Goal: Transaction & Acquisition: Purchase product/service

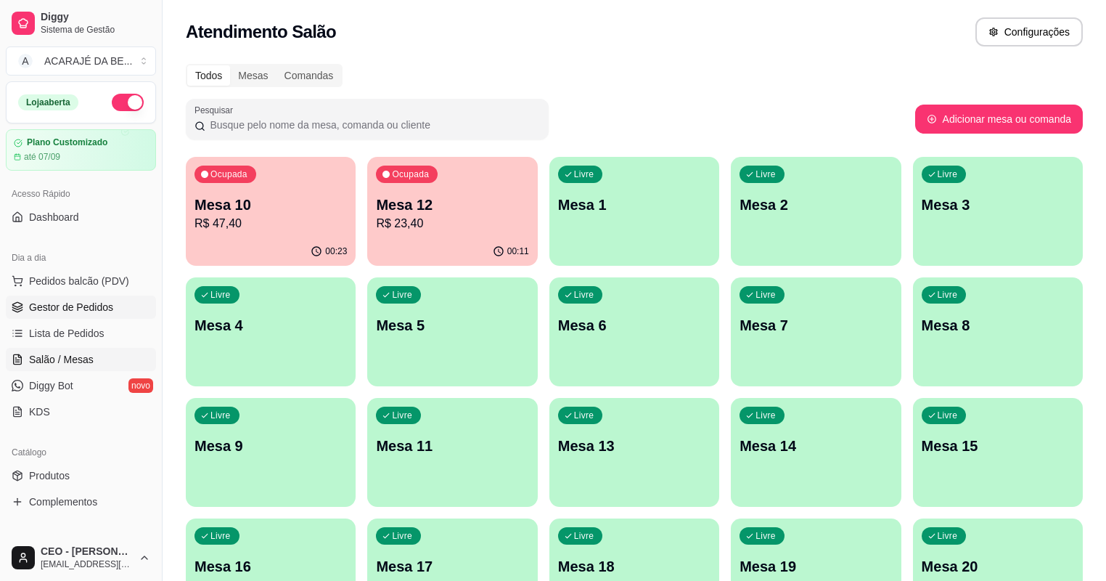
click at [76, 316] on link "Gestor de Pedidos" at bounding box center [81, 306] width 150 height 23
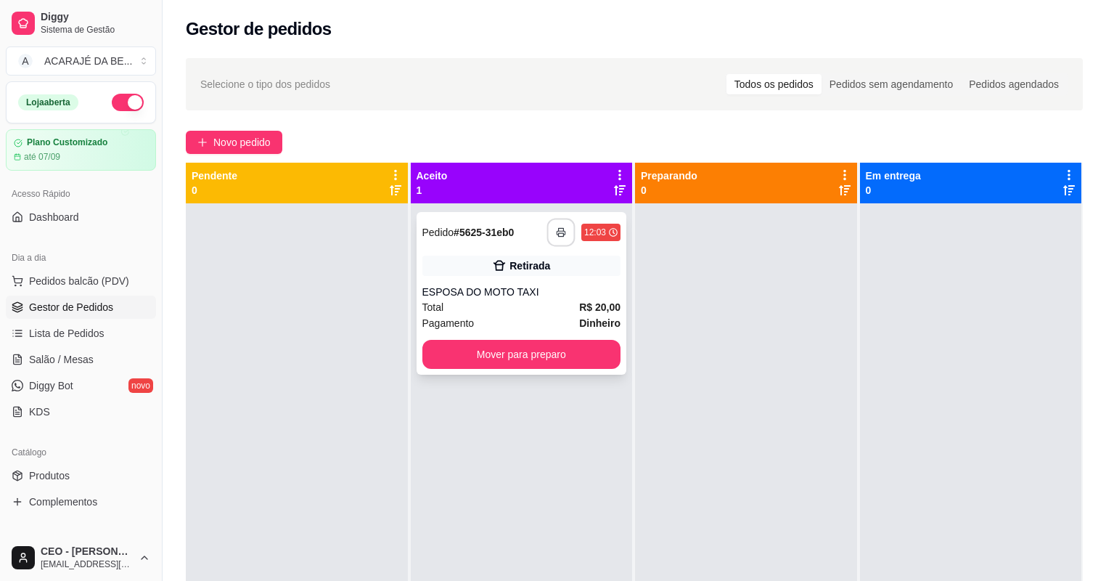
click at [567, 232] on button "button" at bounding box center [561, 232] width 28 height 28
click at [528, 357] on button "Mover para preparo" at bounding box center [521, 354] width 199 height 29
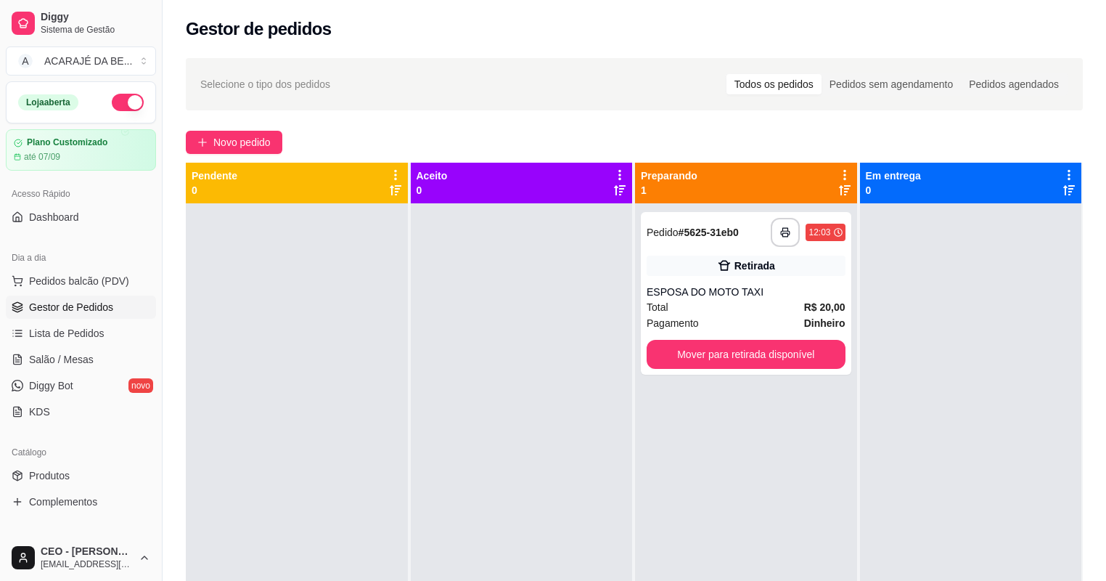
click at [528, 357] on div at bounding box center [522, 493] width 222 height 581
click at [798, 351] on button "Mover para retirada disponível" at bounding box center [746, 354] width 192 height 28
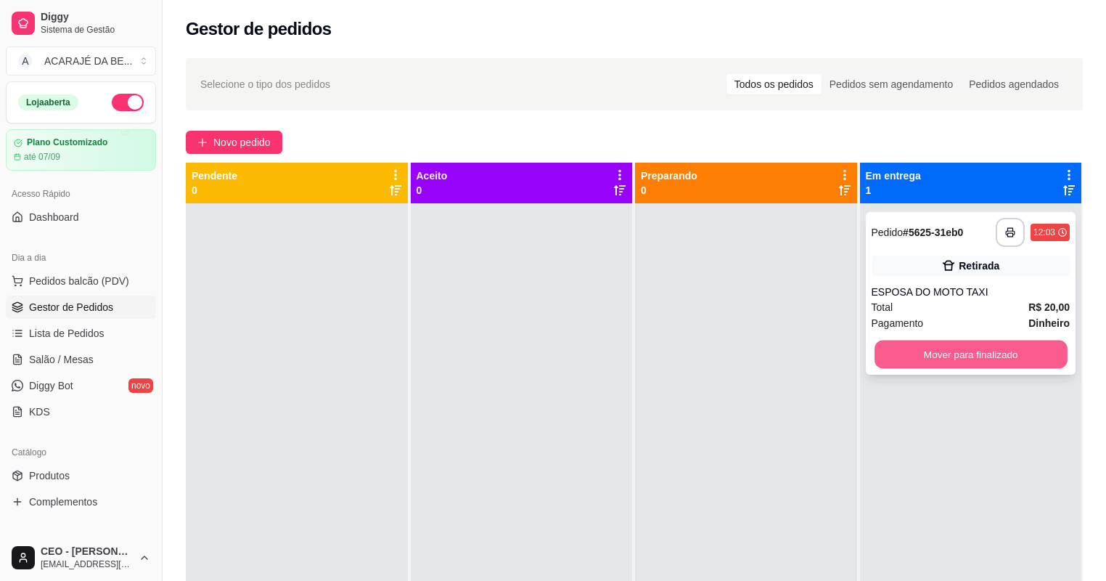
click at [932, 353] on button "Mover para finalizado" at bounding box center [971, 354] width 192 height 28
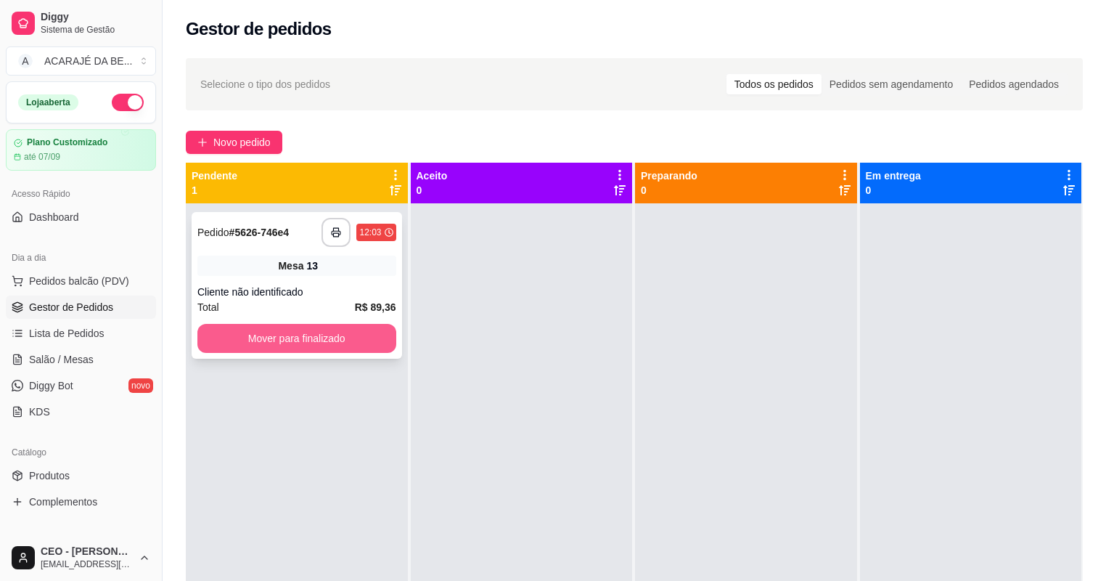
click at [328, 326] on button "Mover para finalizado" at bounding box center [296, 338] width 199 height 29
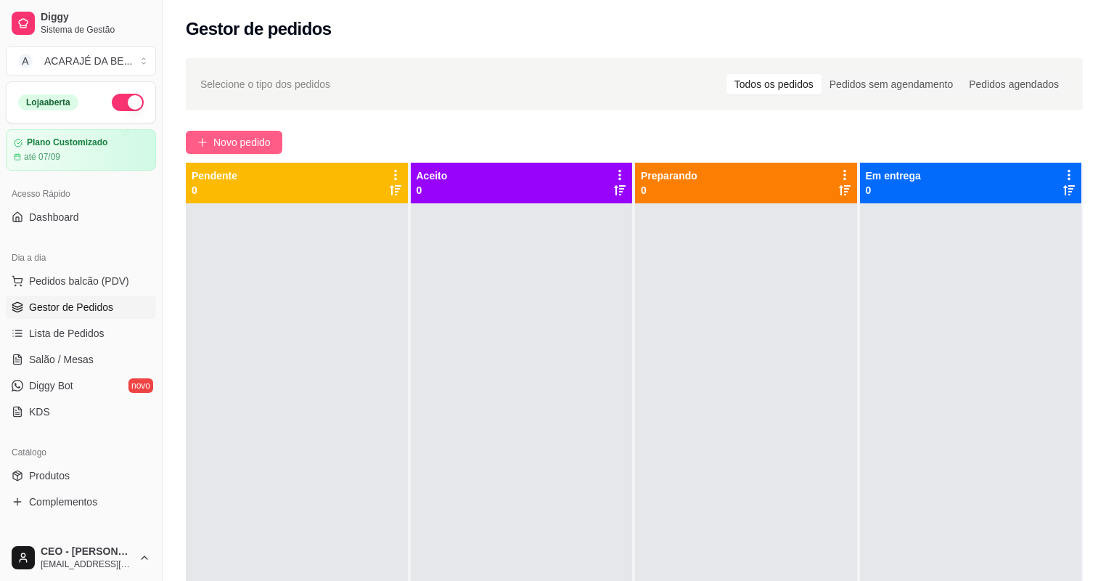
click at [238, 145] on span "Novo pedido" at bounding box center [241, 142] width 57 height 16
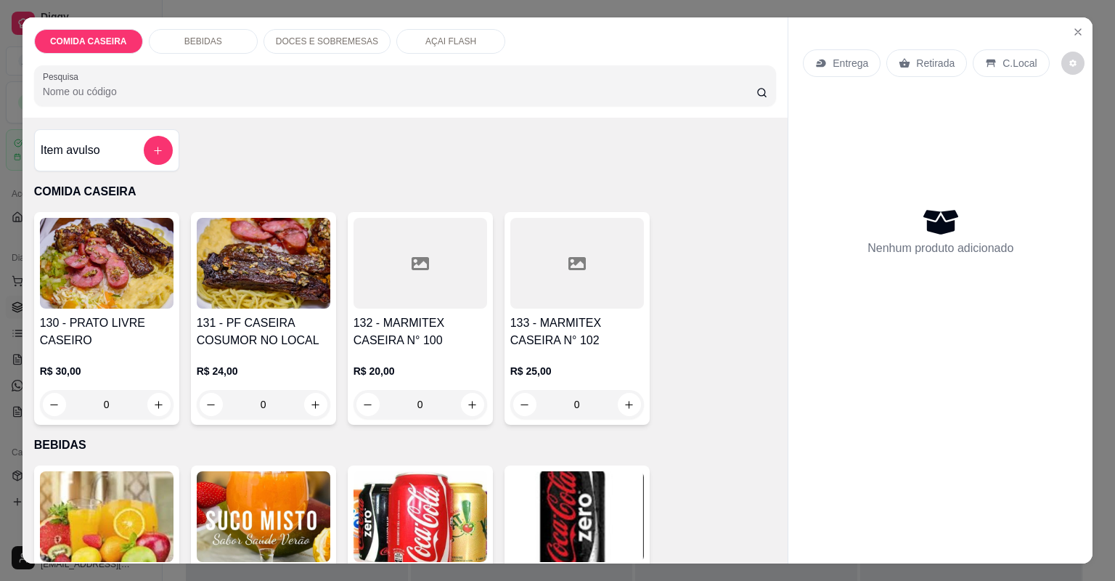
click at [400, 332] on h4 "132 - MARMITEX CASEIRA N° 100" at bounding box center [420, 331] width 134 height 35
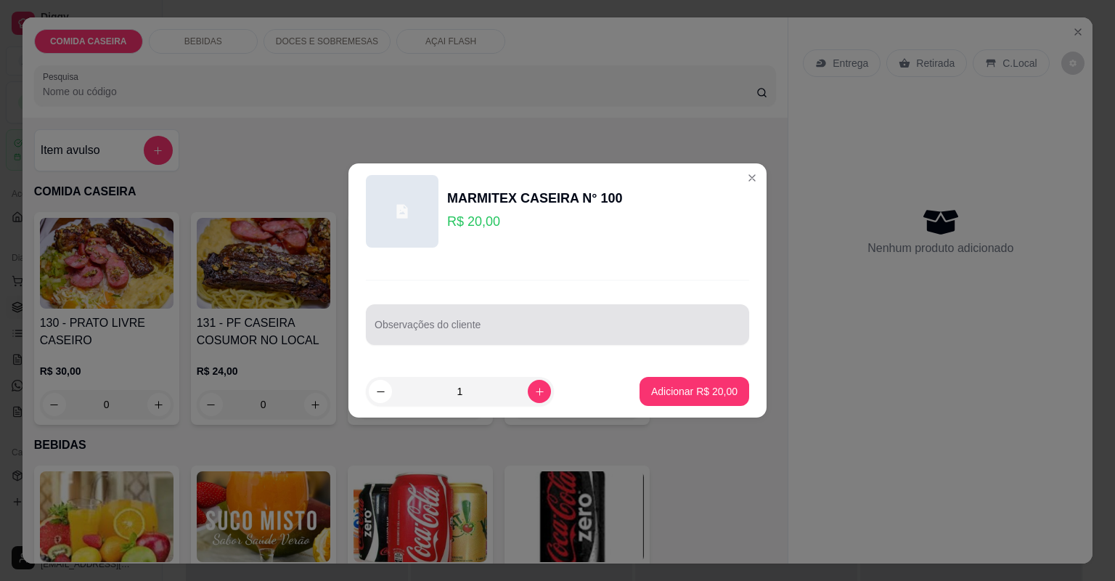
click at [410, 337] on div at bounding box center [557, 324] width 366 height 29
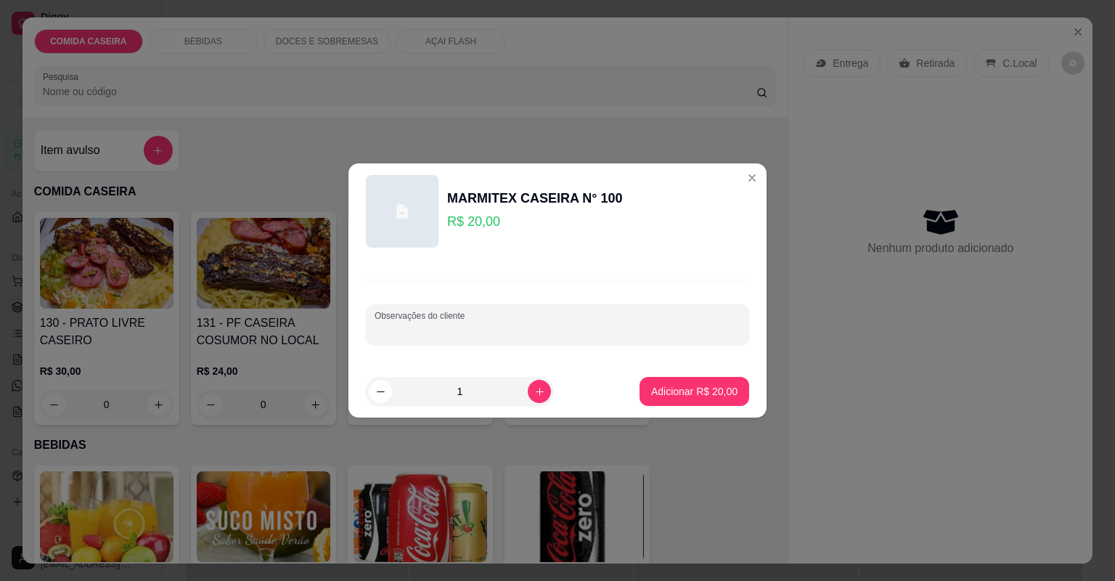
paste input "Purê de aipim Abobrinha Cenoura cozida Fígado acebolado Alcatra"
type input "Purê de aipim Abobrinha Cenoura cozida Fígado acebolado Alcatra"
click at [657, 398] on p "Adicionar R$ 20,00" at bounding box center [694, 391] width 86 height 15
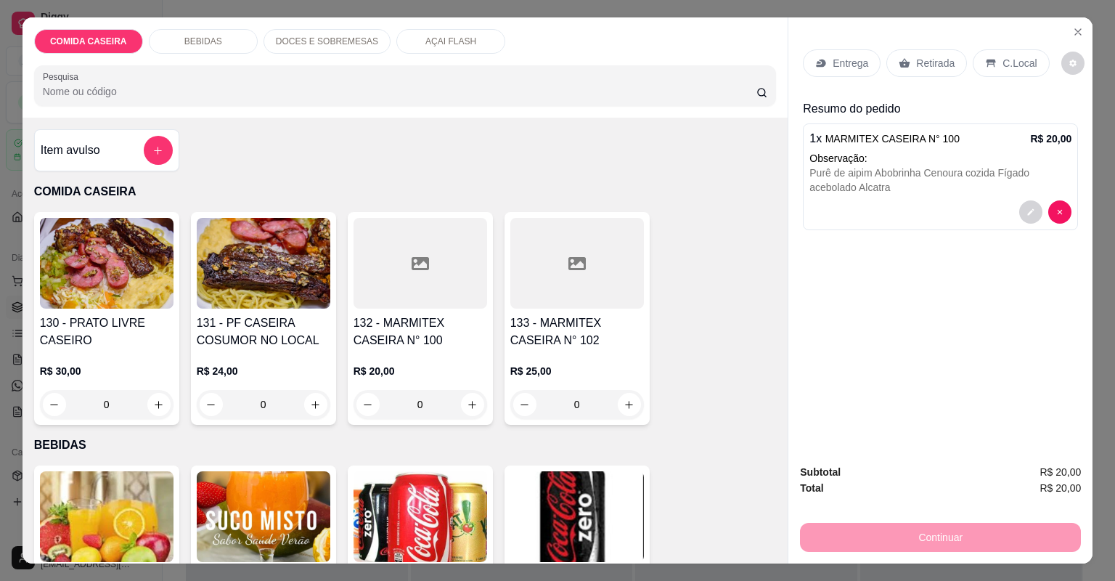
click at [853, 70] on div "Entrega" at bounding box center [842, 63] width 78 height 28
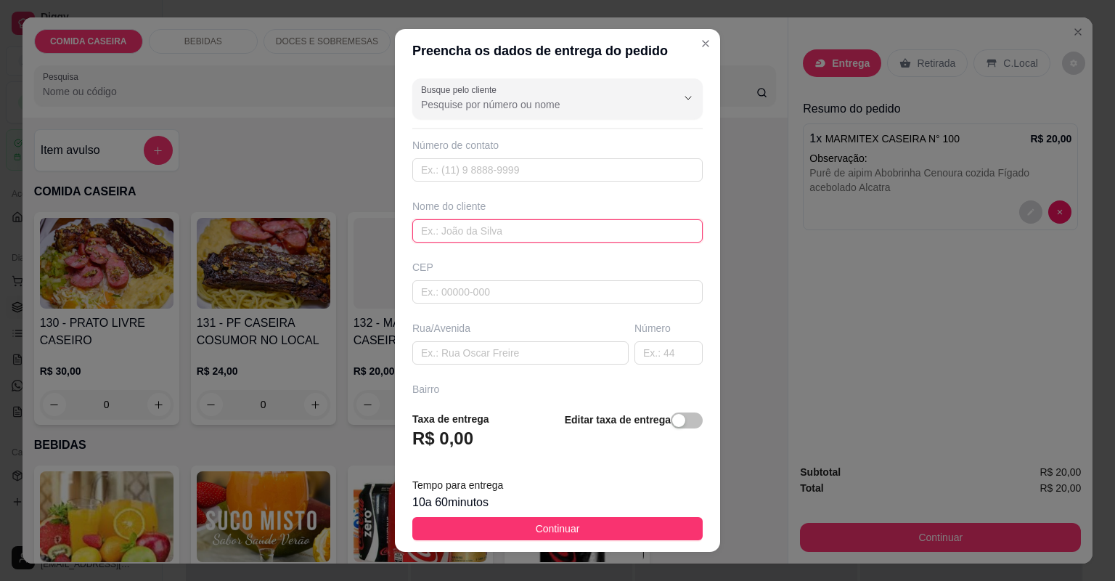
click at [446, 232] on input "text" at bounding box center [557, 230] width 290 height 23
type input "LUIZA"
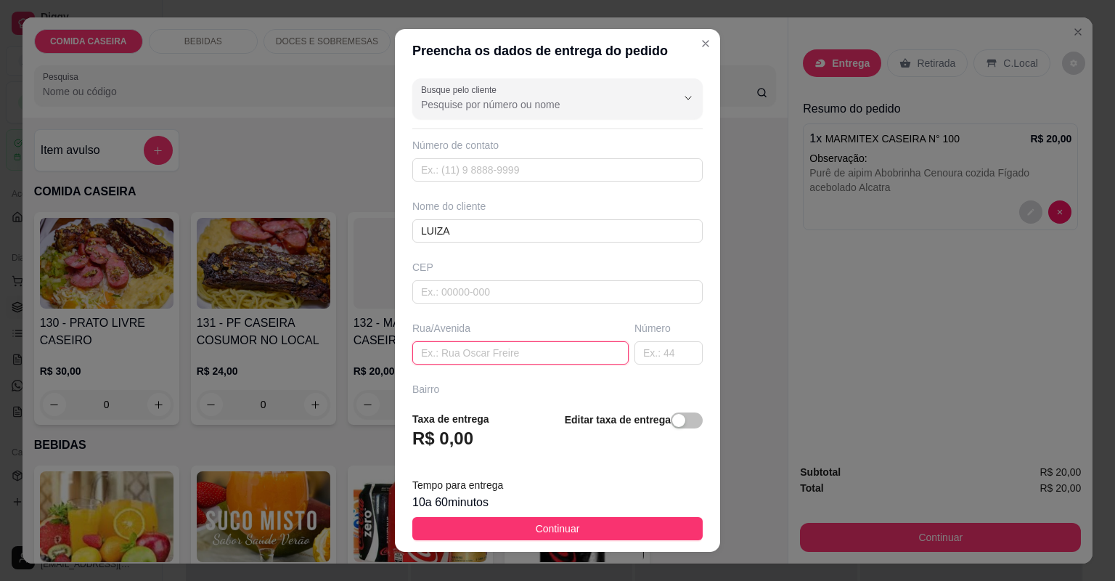
click at [458, 348] on input "text" at bounding box center [520, 352] width 216 height 23
paste input "[PERSON_NAME], 230"
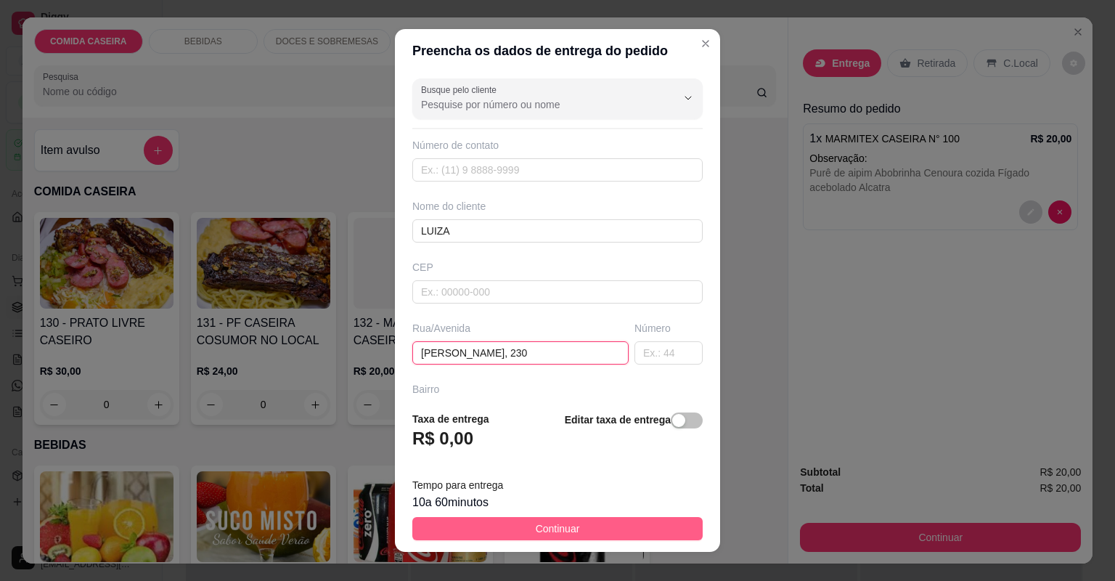
type input "[PERSON_NAME], 230"
click at [606, 525] on button "Continuar" at bounding box center [557, 528] width 290 height 23
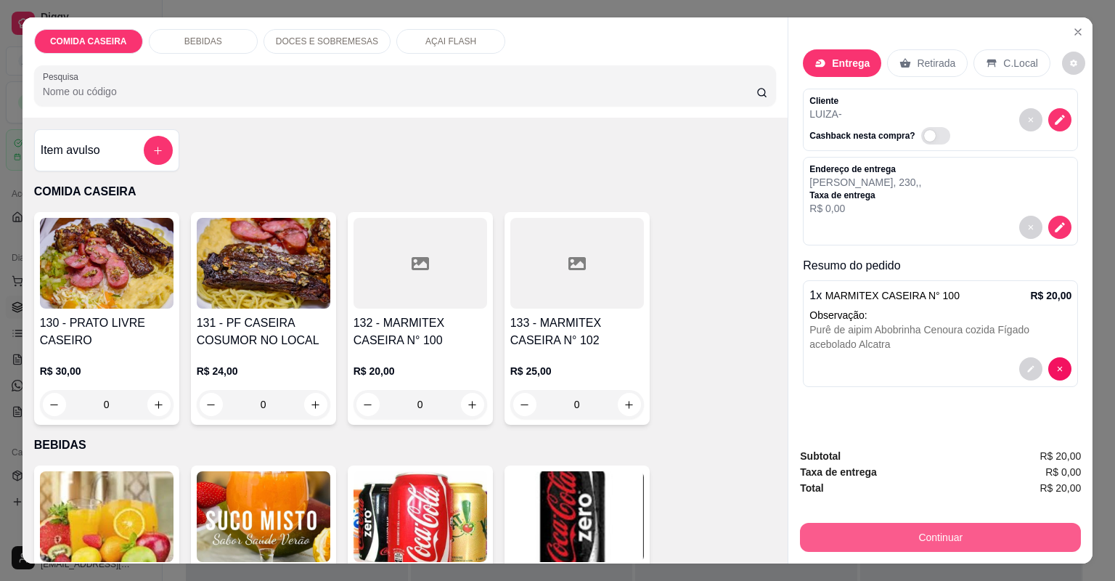
click at [862, 539] on button "Continuar" at bounding box center [940, 537] width 281 height 29
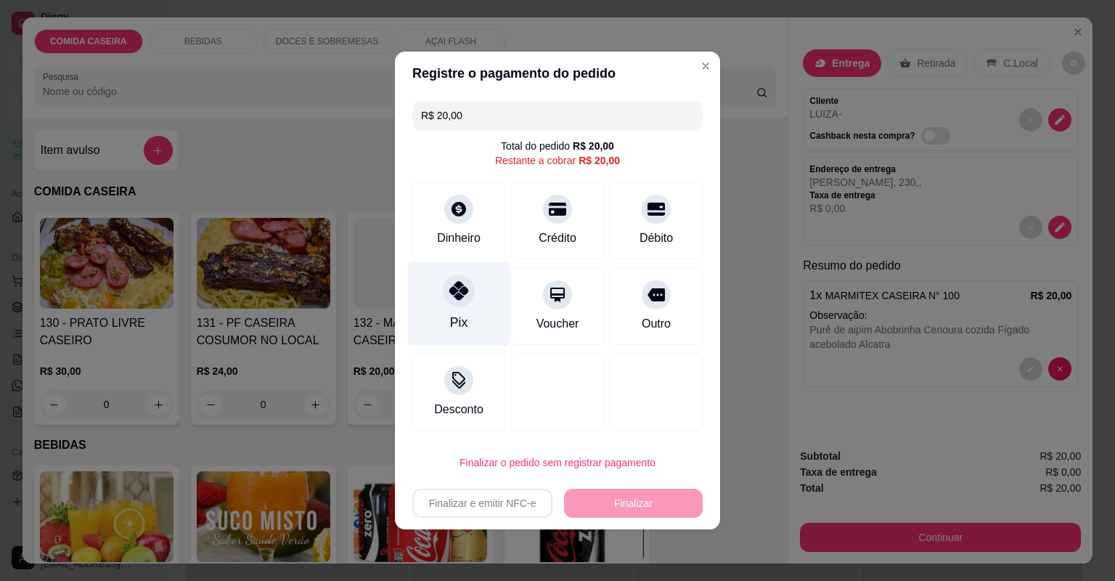
click at [464, 290] on icon at bounding box center [458, 290] width 19 height 19
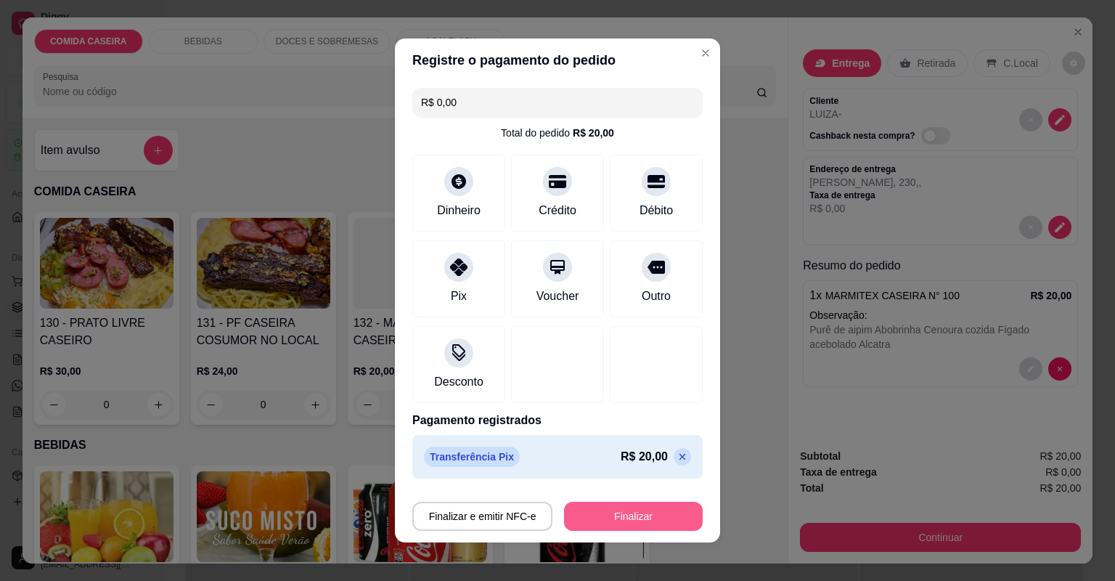
click at [614, 521] on button "Finalizar" at bounding box center [633, 515] width 139 height 29
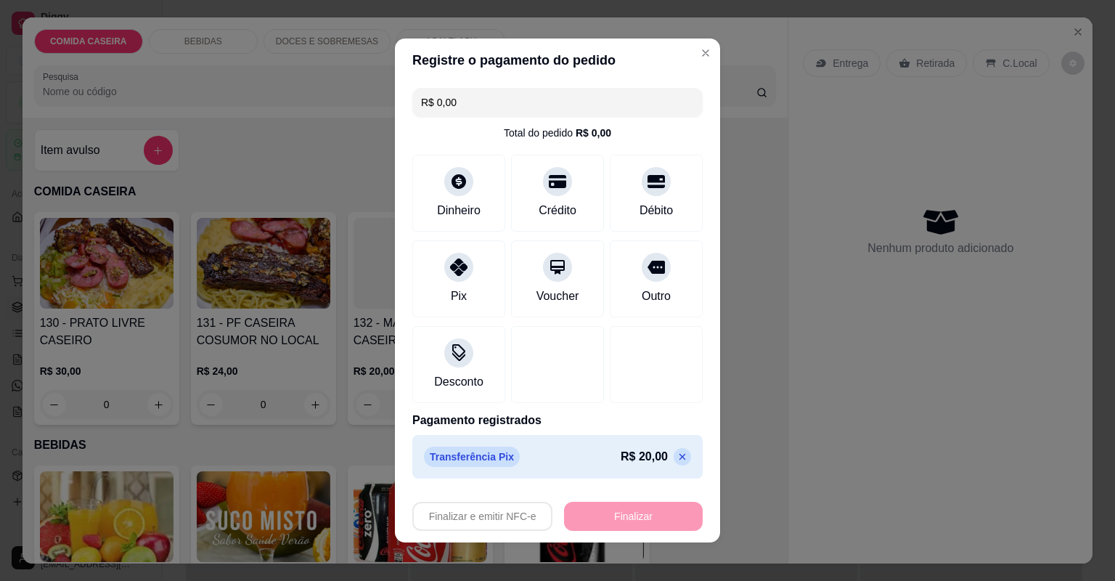
type input "-R$ 20,00"
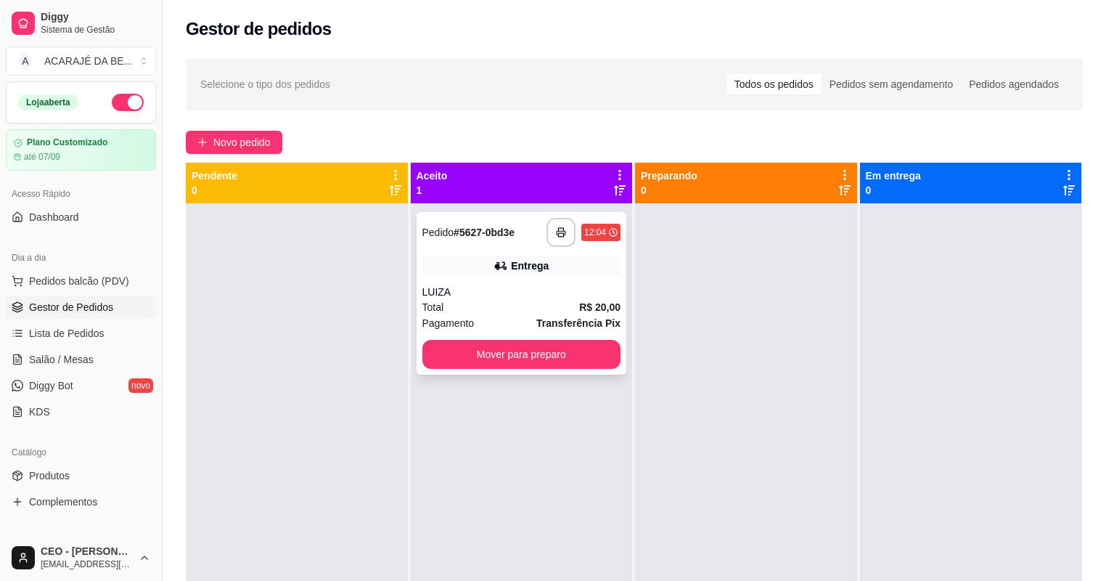
click at [525, 289] on div "LUIZA" at bounding box center [521, 291] width 199 height 15
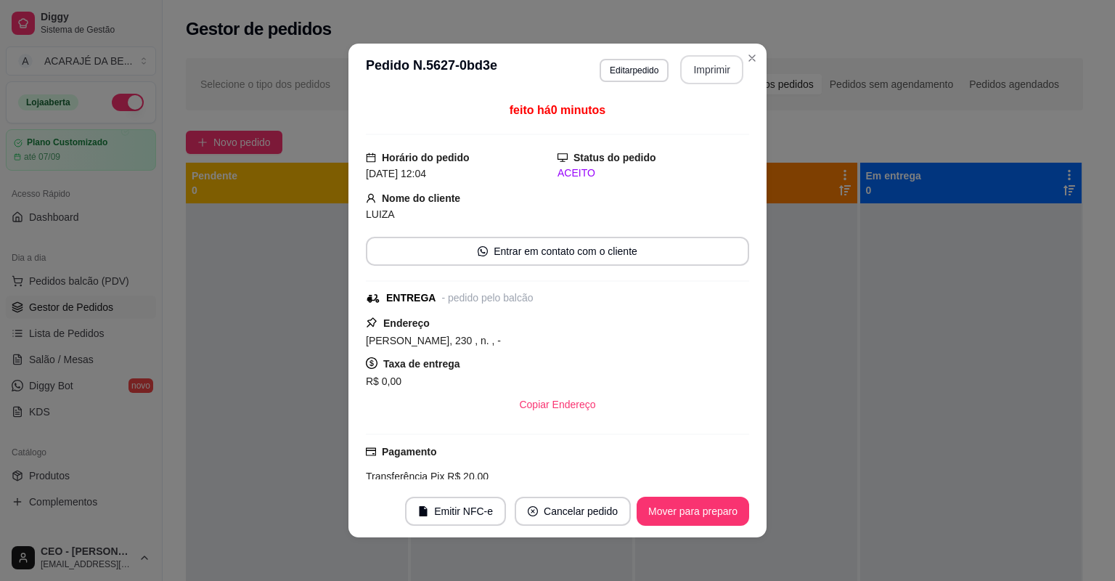
click at [707, 59] on button "Imprimir" at bounding box center [711, 69] width 63 height 29
click at [695, 508] on button "Mover para preparo" at bounding box center [692, 511] width 109 height 28
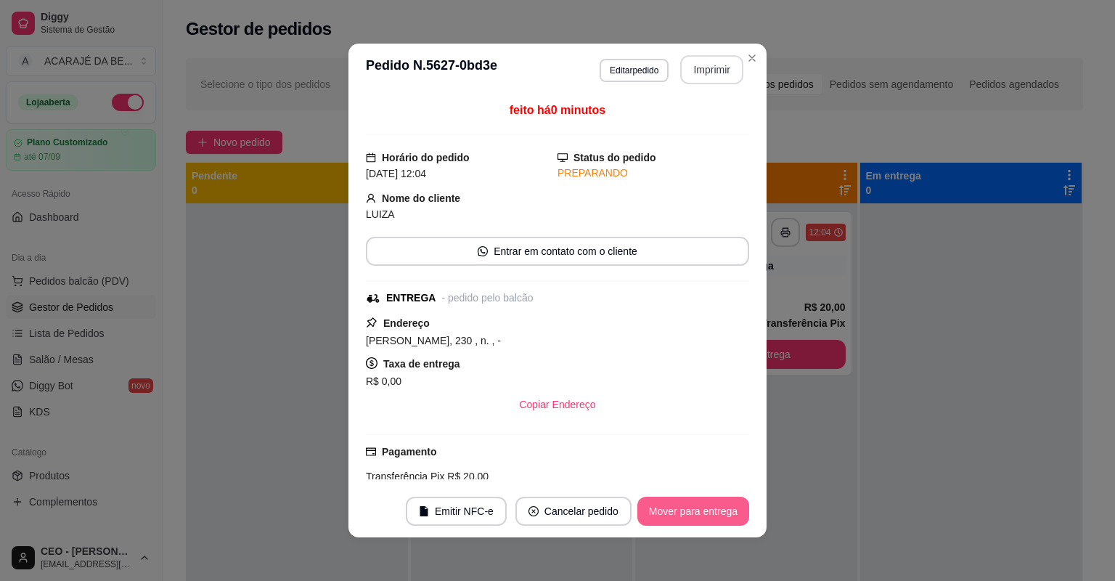
click at [695, 508] on button "Mover para entrega" at bounding box center [693, 510] width 112 height 29
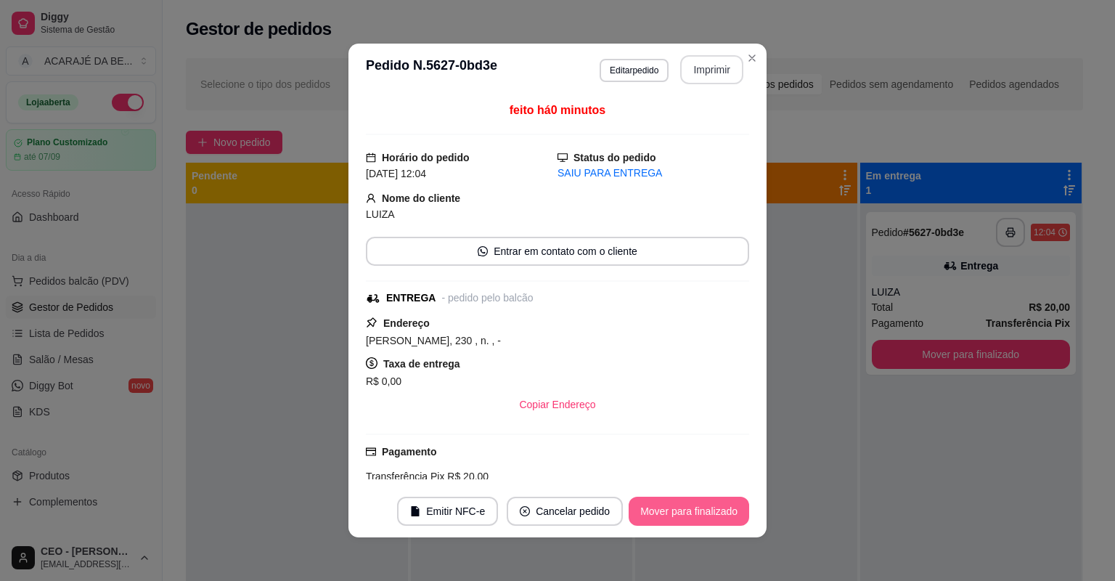
click at [695, 508] on button "Mover para finalizado" at bounding box center [688, 510] width 120 height 29
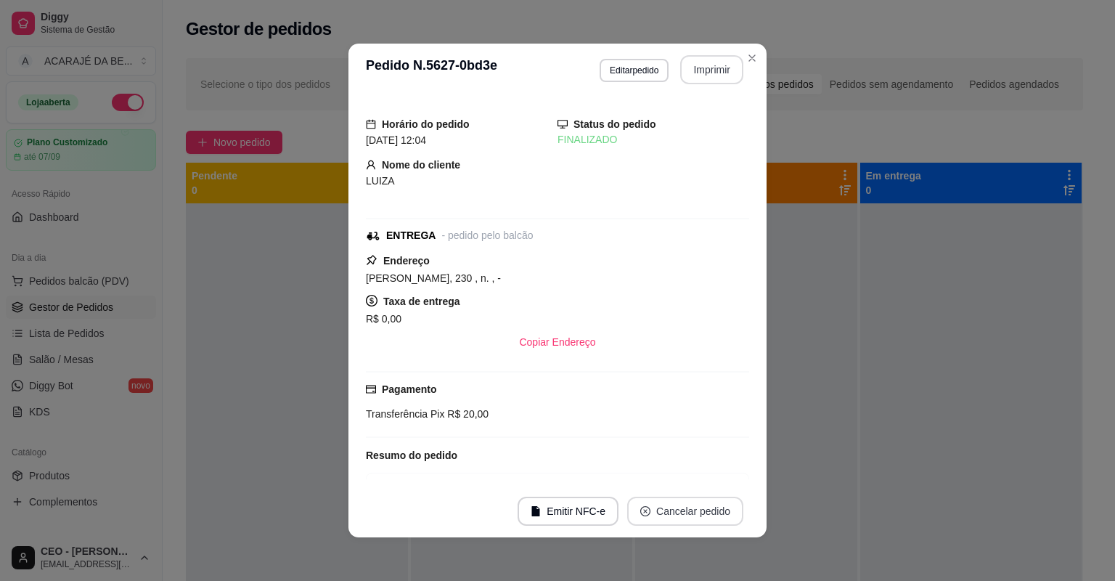
click at [695, 508] on button "Cancelar pedido" at bounding box center [685, 510] width 116 height 29
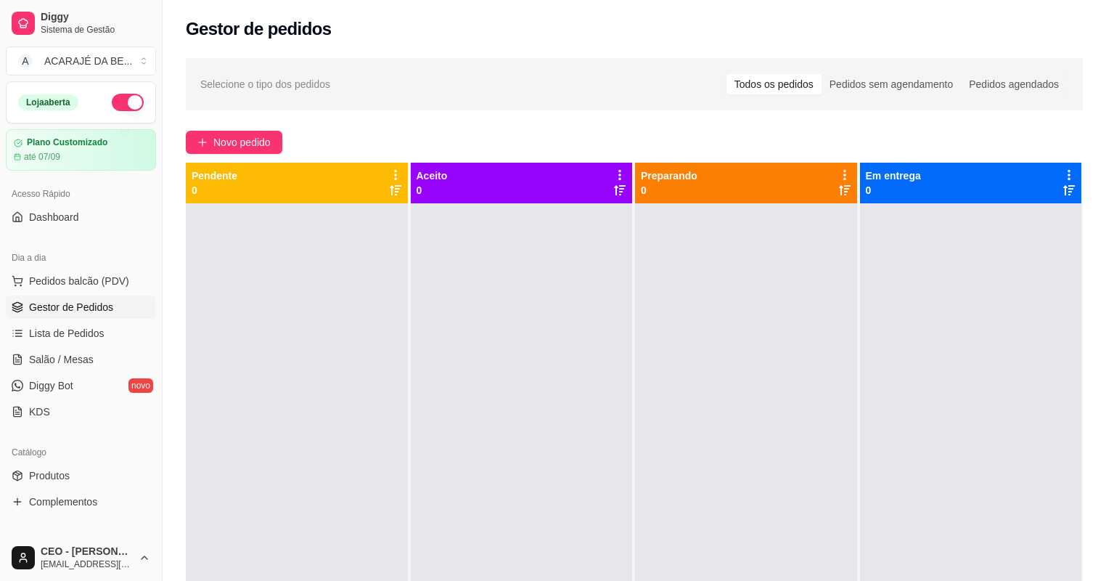
drag, startPoint x: 849, startPoint y: 535, endPoint x: 842, endPoint y: 533, distance: 7.4
click at [848, 535] on div at bounding box center [746, 493] width 222 height 581
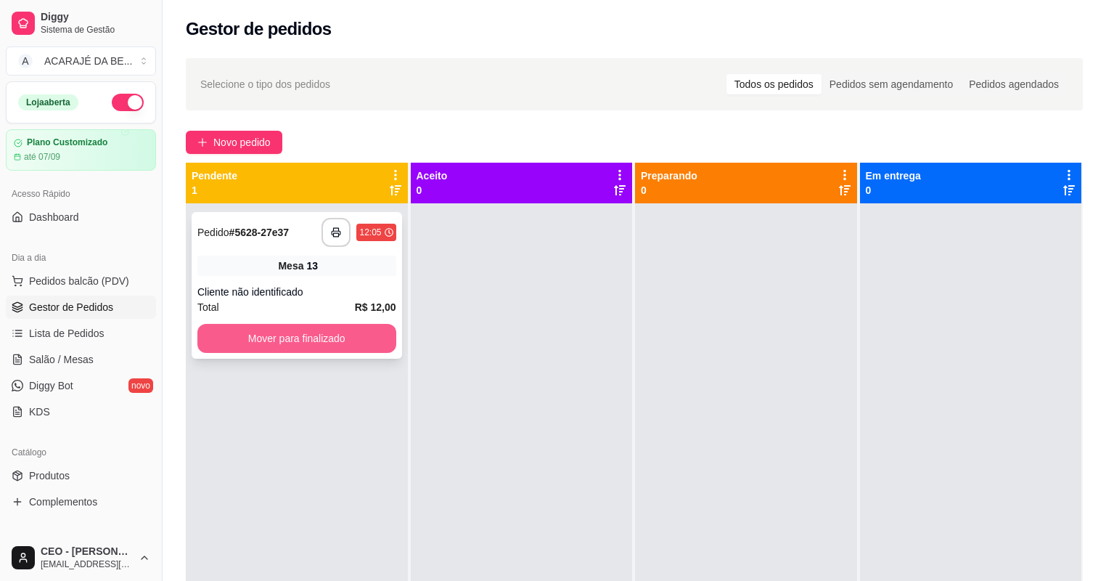
click at [363, 333] on button "Mover para finalizado" at bounding box center [296, 338] width 199 height 29
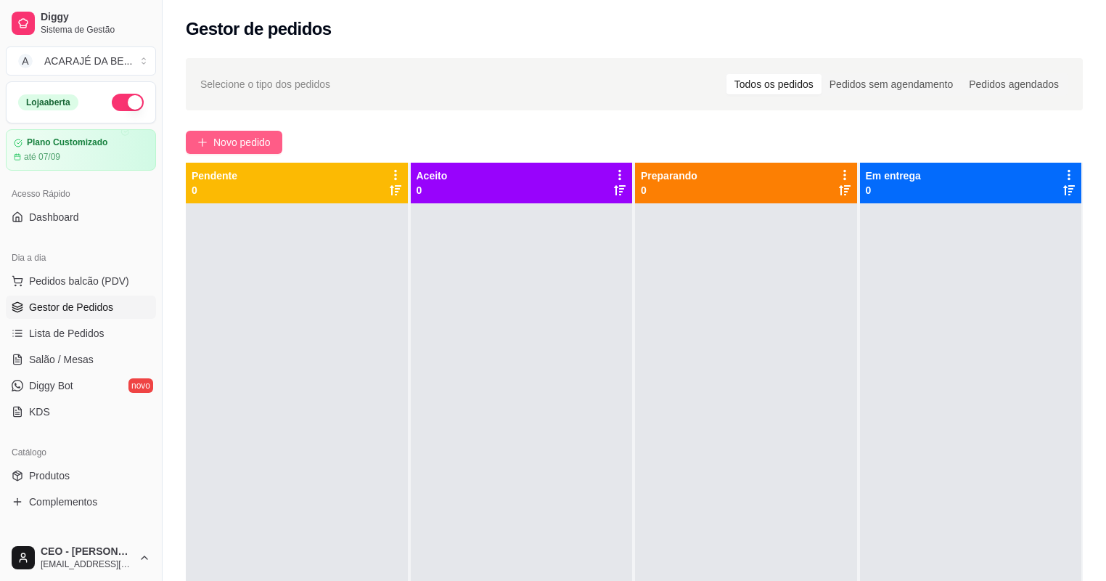
click at [242, 141] on span "Novo pedido" at bounding box center [241, 142] width 57 height 16
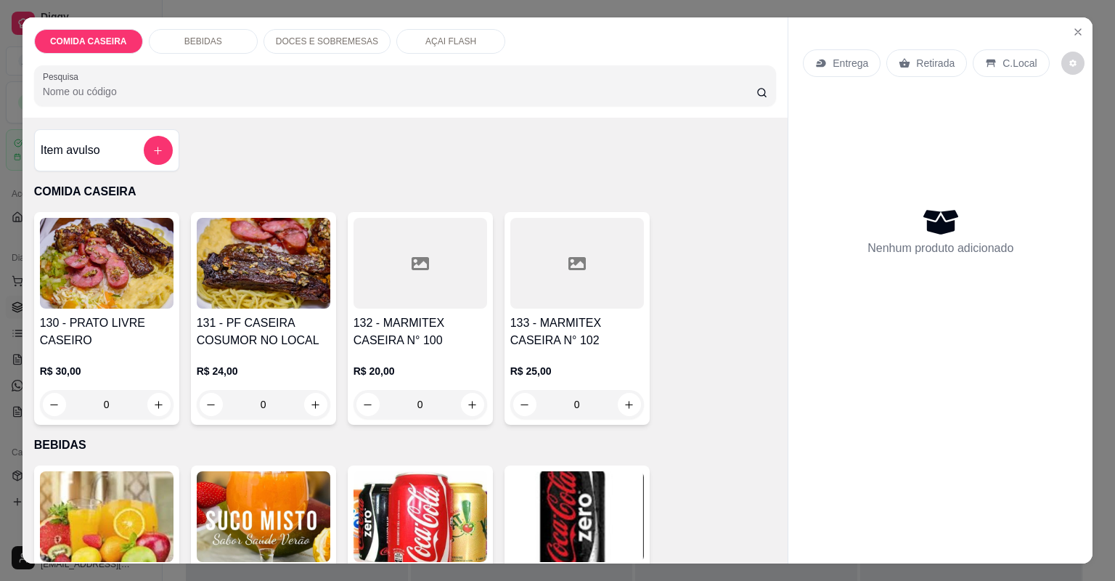
click at [558, 354] on div "R$ 25,00 0" at bounding box center [577, 384] width 134 height 70
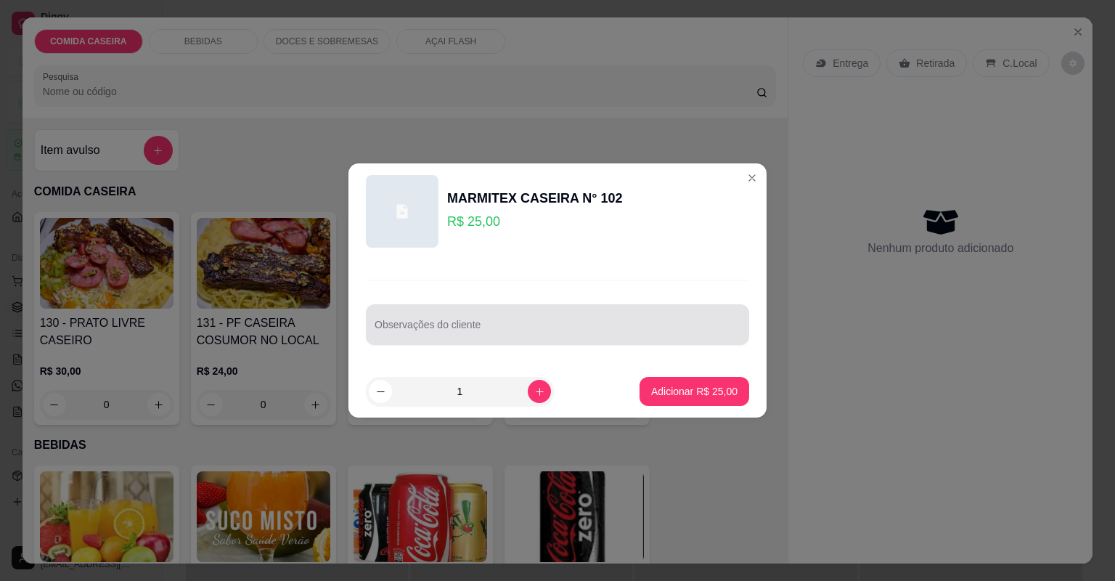
click at [595, 317] on div at bounding box center [557, 324] width 366 height 29
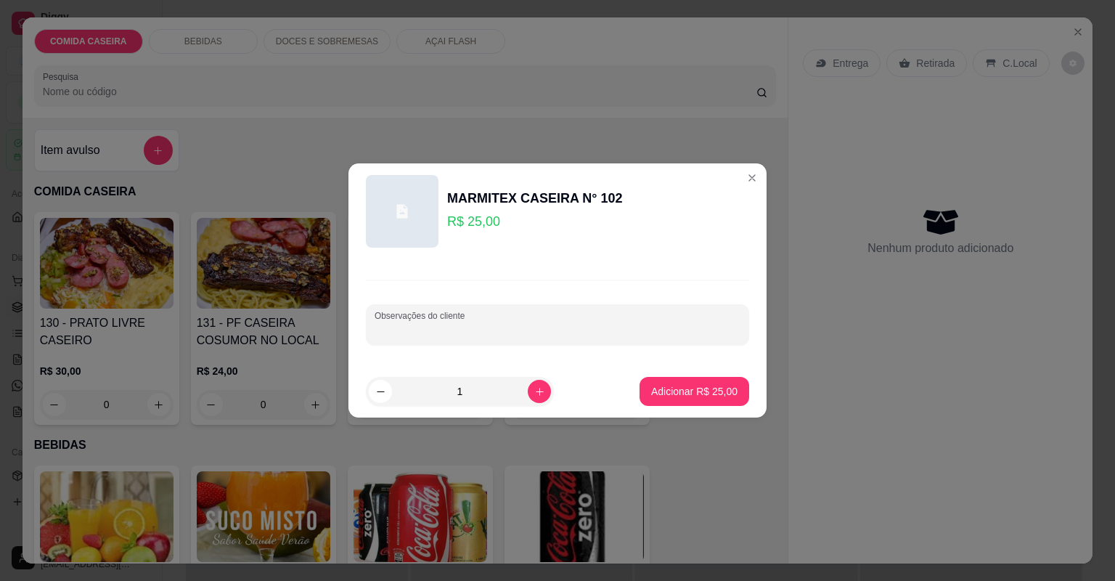
paste input "Feijão tropeiro Arroz Purê Farofa Carne de panela e filé de [PERSON_NAME]"
type input "Feijão tropeiro Arroz Purê Farofa Carne de panela e filé de [PERSON_NAME]"
click at [672, 381] on button "Adicionar R$ 25,00" at bounding box center [694, 391] width 110 height 29
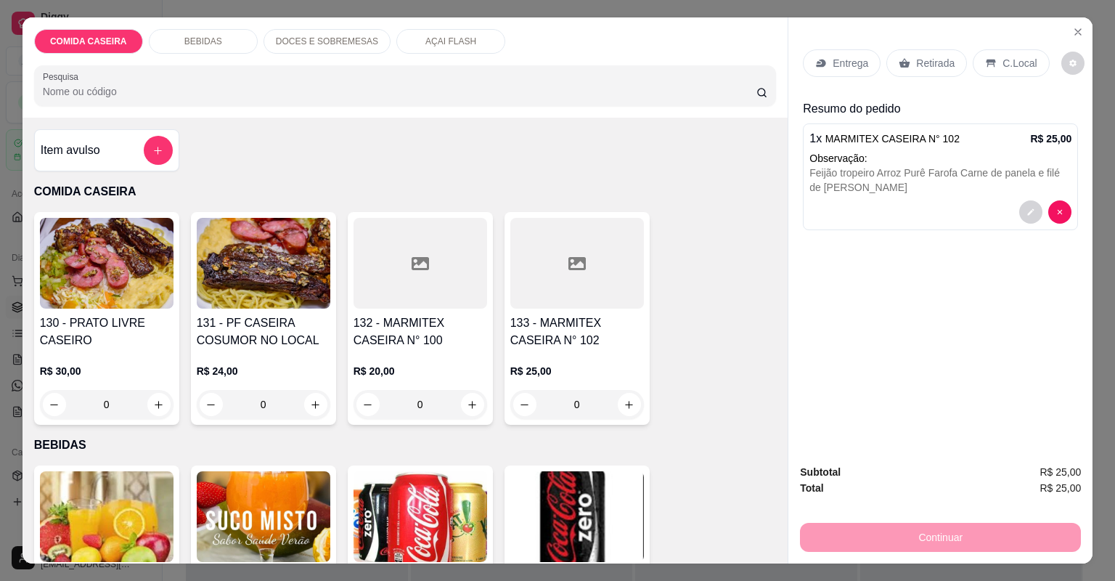
click at [849, 62] on p "Entrega" at bounding box center [850, 63] width 36 height 15
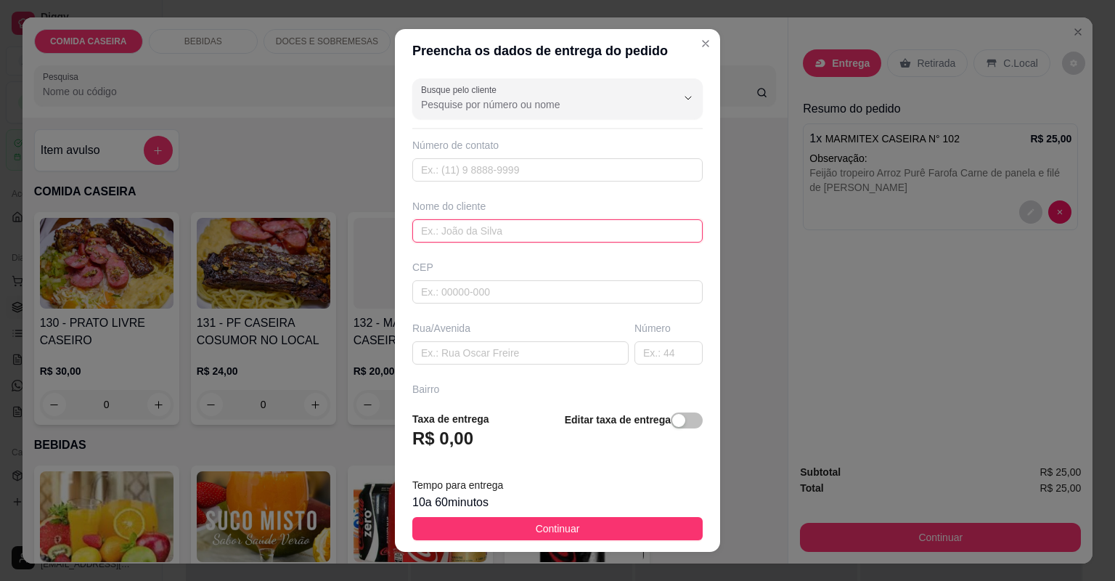
click at [485, 232] on input "text" at bounding box center [557, 230] width 290 height 23
type input "NATY"
paste input "Em cima da antiga cia do bolo"
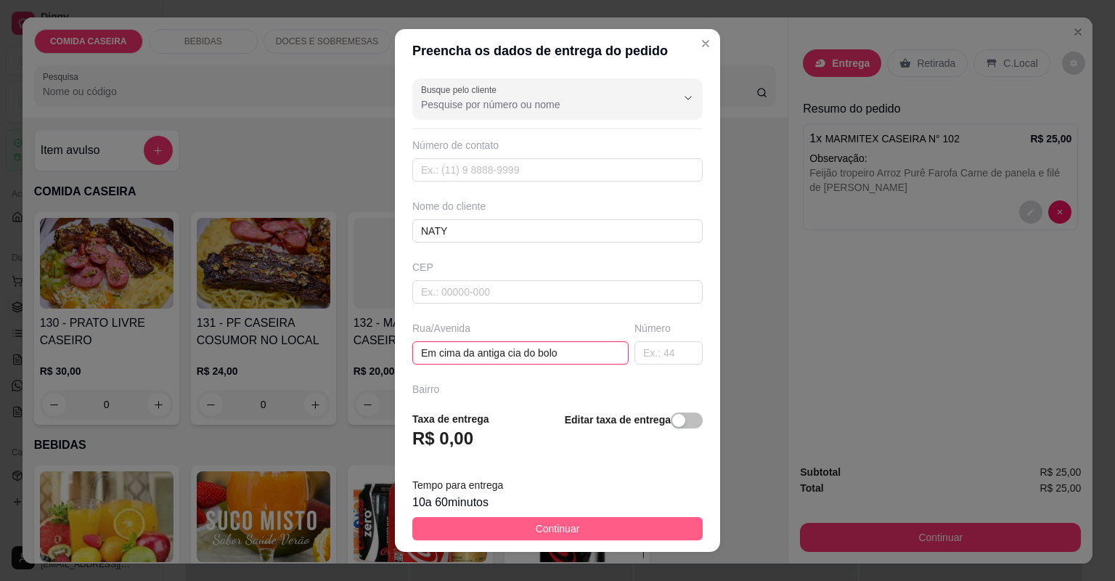
type input "Em cima da antiga cia do bolo"
click at [584, 532] on button "Continuar" at bounding box center [557, 528] width 290 height 23
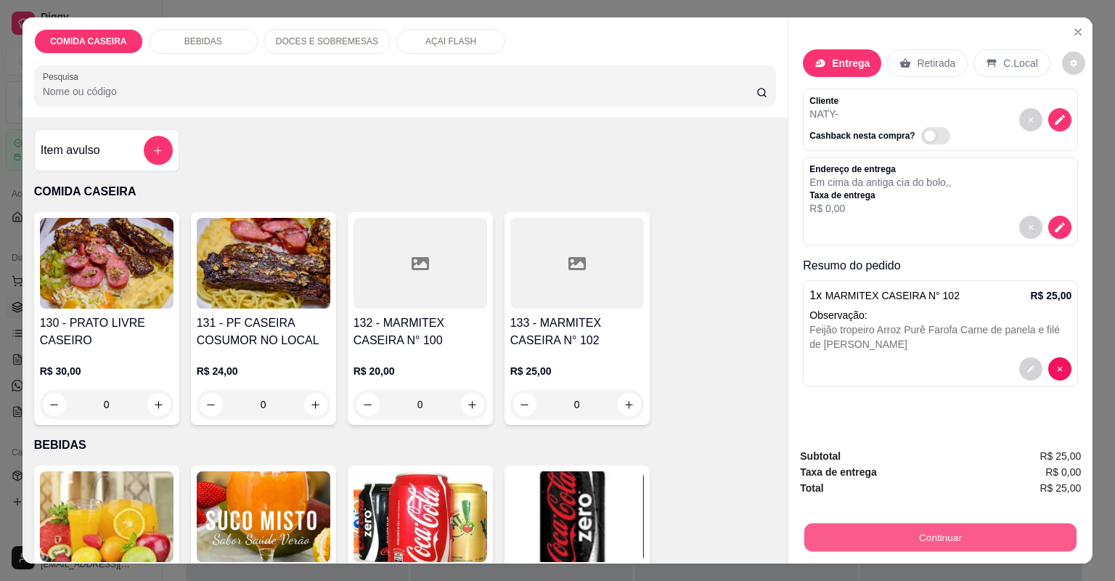
click at [811, 523] on button "Continuar" at bounding box center [940, 537] width 272 height 28
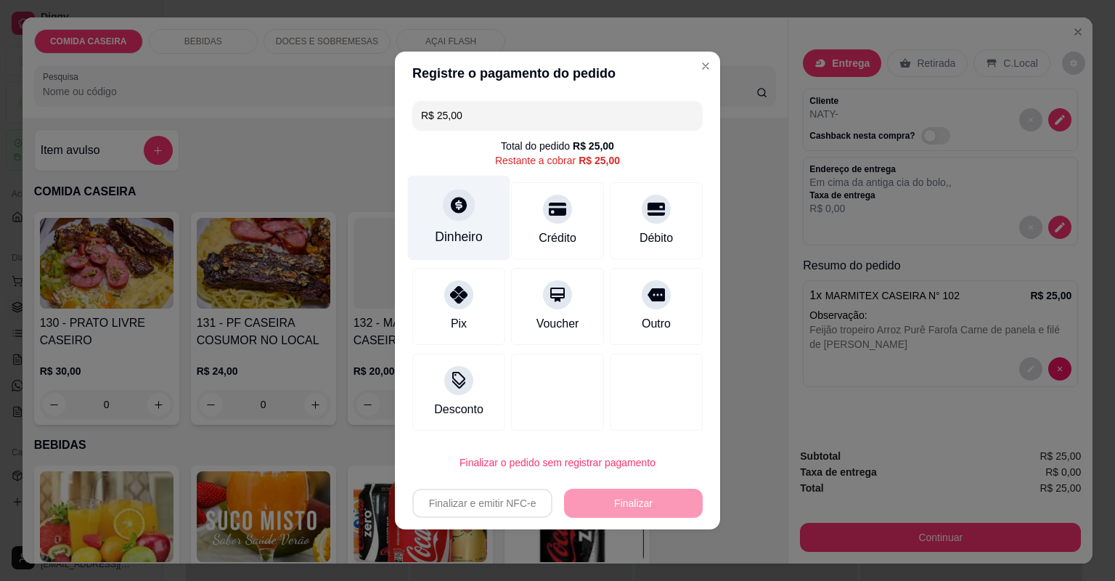
click at [471, 216] on div "Dinheiro" at bounding box center [459, 218] width 102 height 85
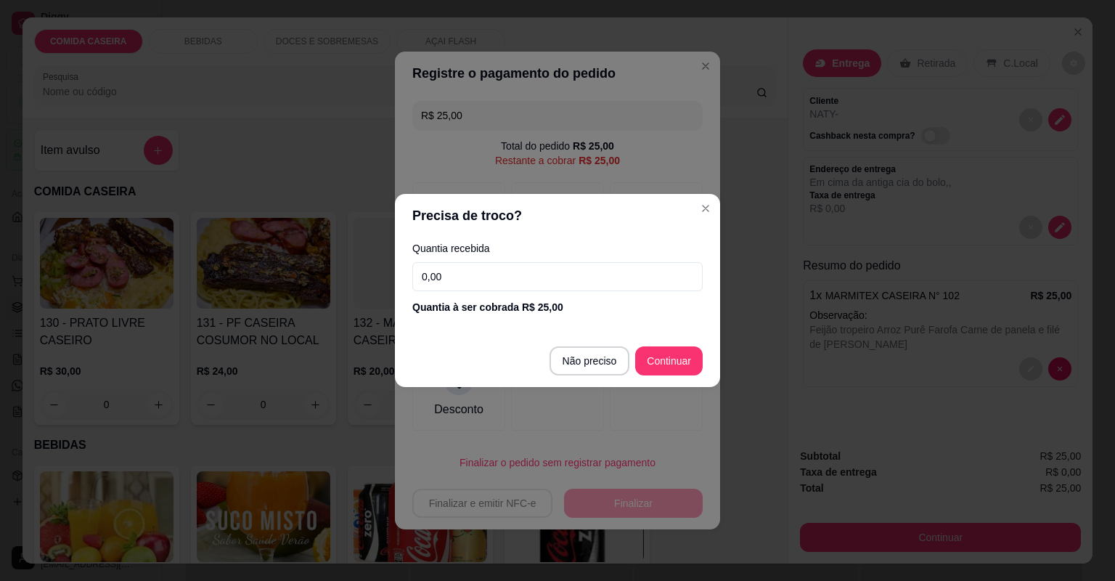
drag, startPoint x: 501, startPoint y: 290, endPoint x: 519, endPoint y: 284, distance: 19.3
click at [501, 290] on input "0,00" at bounding box center [557, 276] width 290 height 29
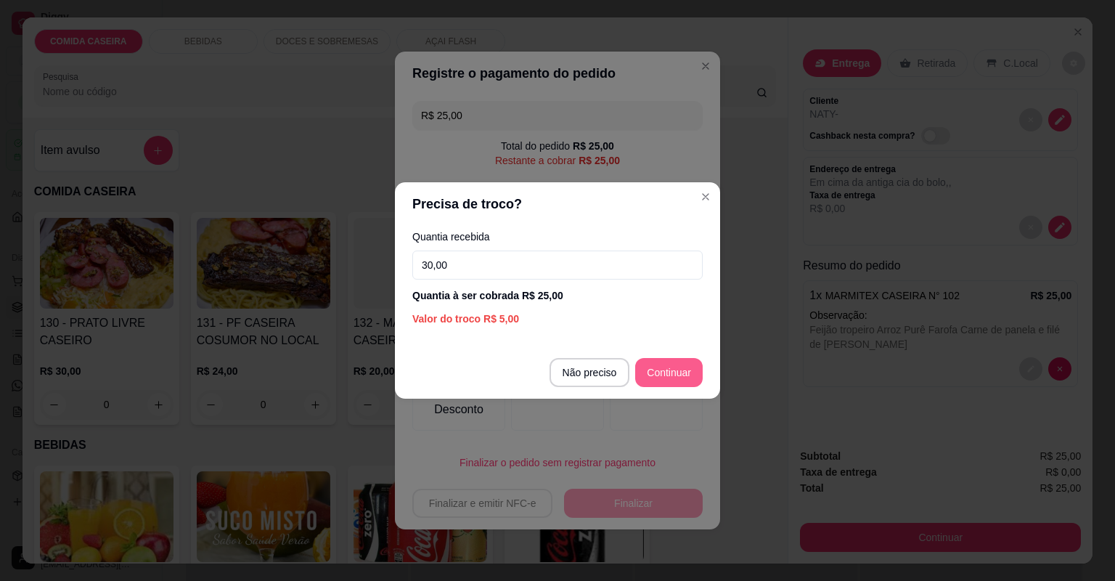
type input "30,00"
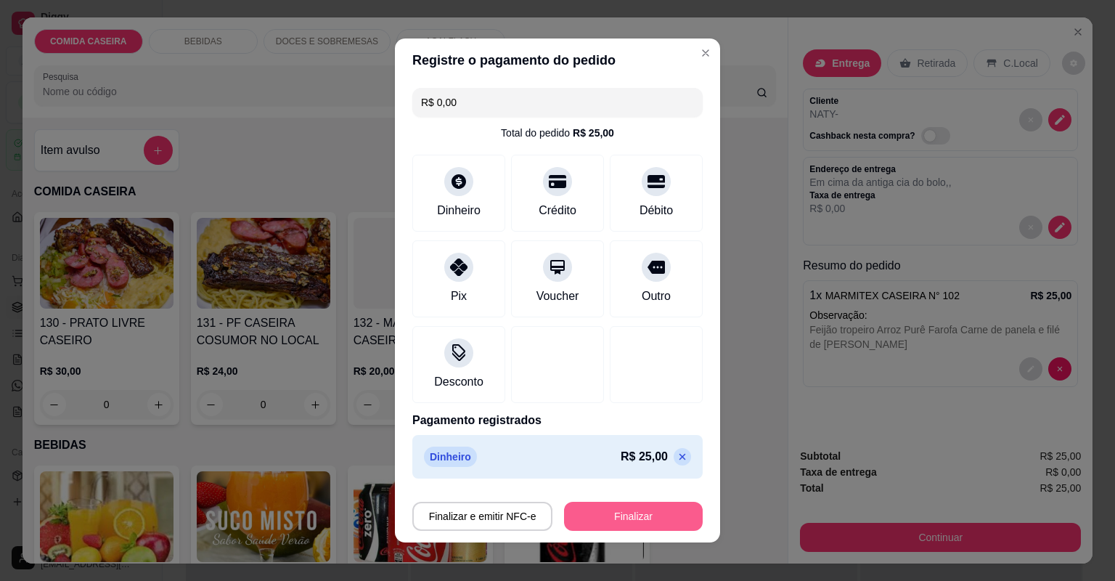
click at [632, 512] on button "Finalizar" at bounding box center [633, 515] width 139 height 29
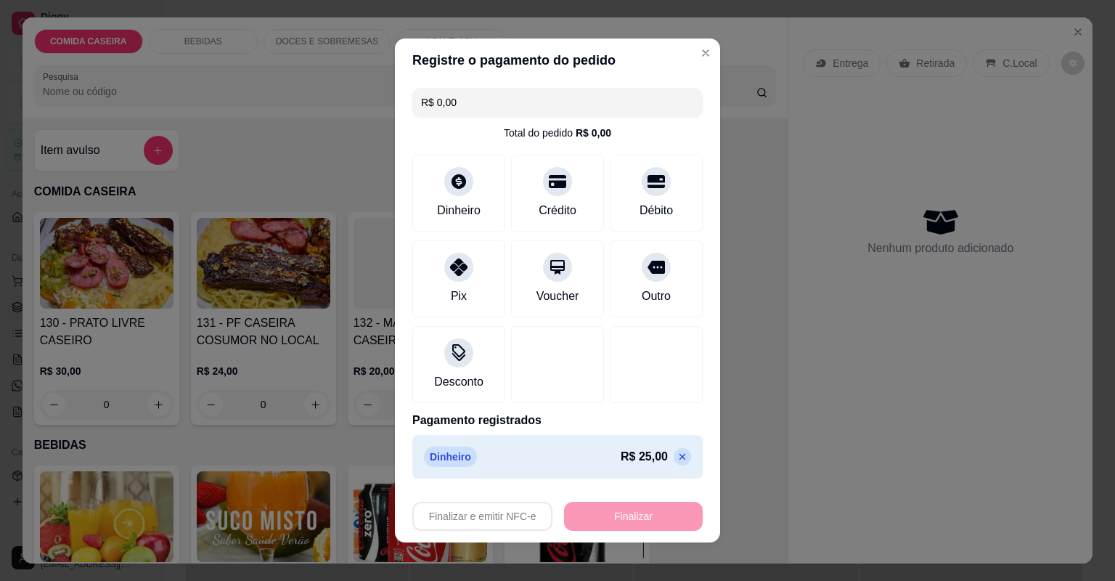
type input "-R$ 25,00"
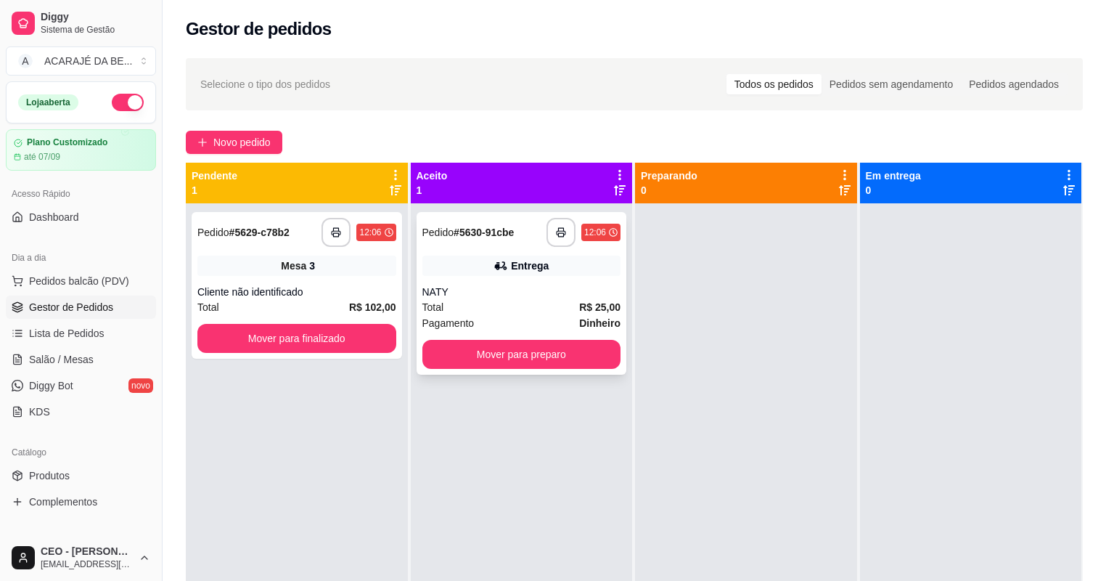
click at [570, 295] on div "NATY" at bounding box center [521, 291] width 199 height 15
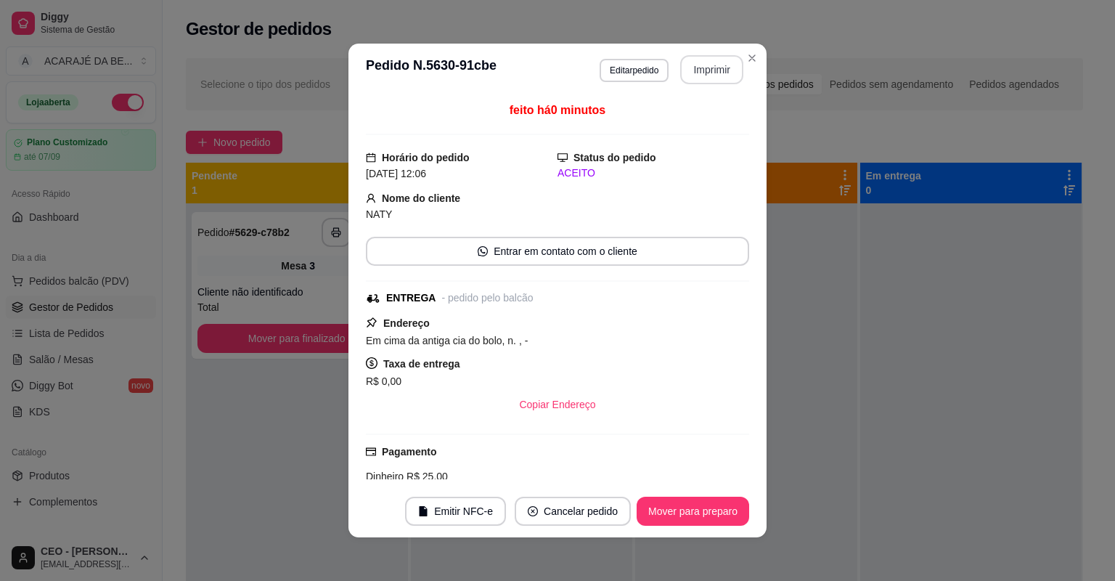
click at [683, 70] on button "Imprimir" at bounding box center [711, 69] width 63 height 29
click at [693, 507] on button "Mover para preparo" at bounding box center [692, 510] width 112 height 29
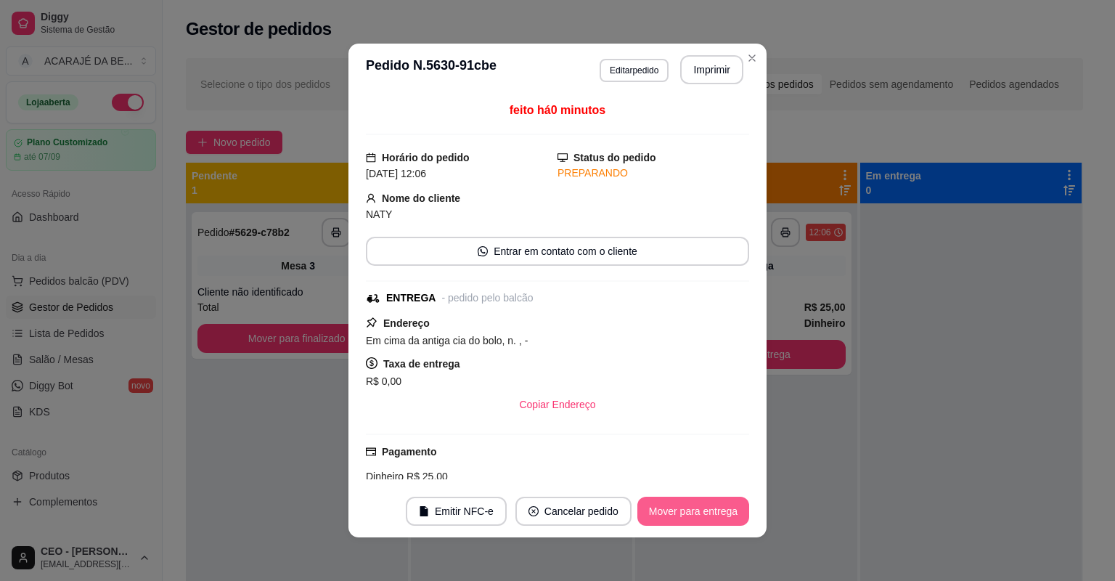
click at [693, 507] on button "Mover para entrega" at bounding box center [693, 510] width 112 height 29
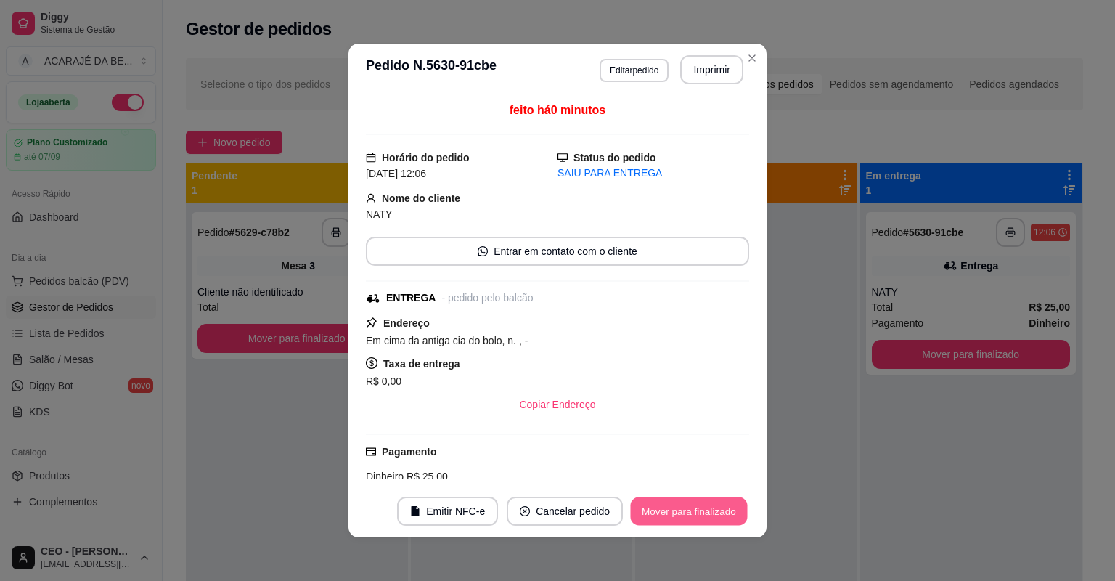
click at [693, 507] on button "Mover para finalizado" at bounding box center [689, 511] width 117 height 28
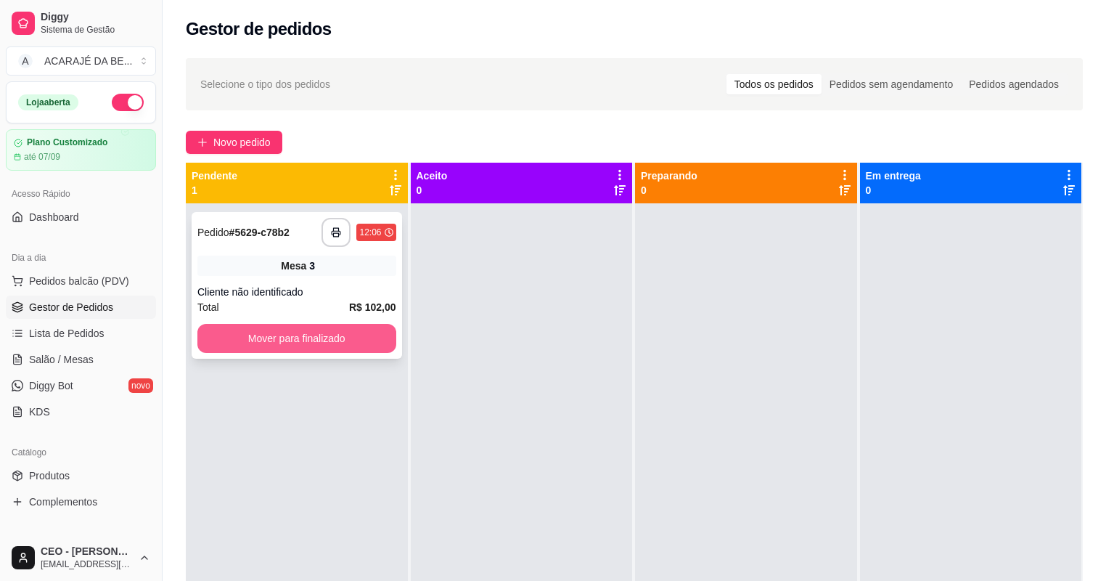
click at [380, 341] on button "Mover para finalizado" at bounding box center [296, 338] width 199 height 29
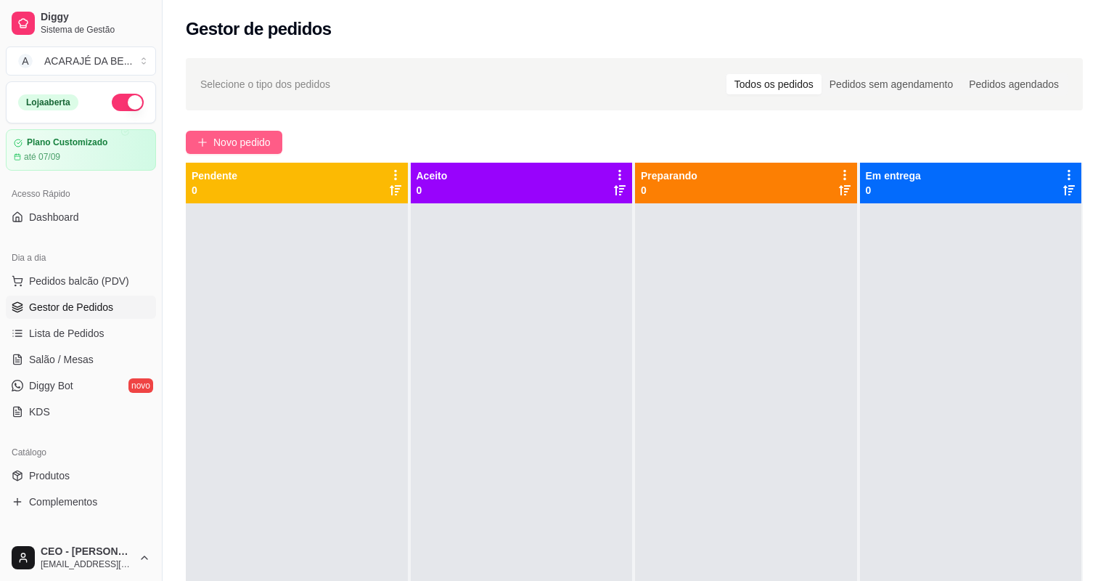
click at [268, 140] on span "Novo pedido" at bounding box center [241, 142] width 57 height 16
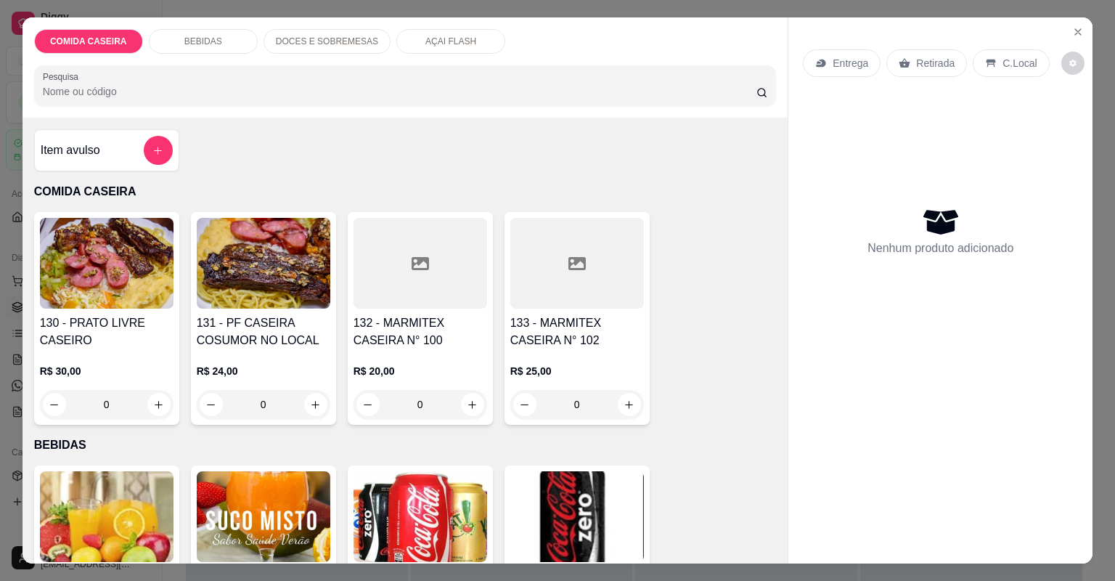
click at [432, 343] on h4 "132 - MARMITEX CASEIRA N° 100" at bounding box center [420, 331] width 134 height 35
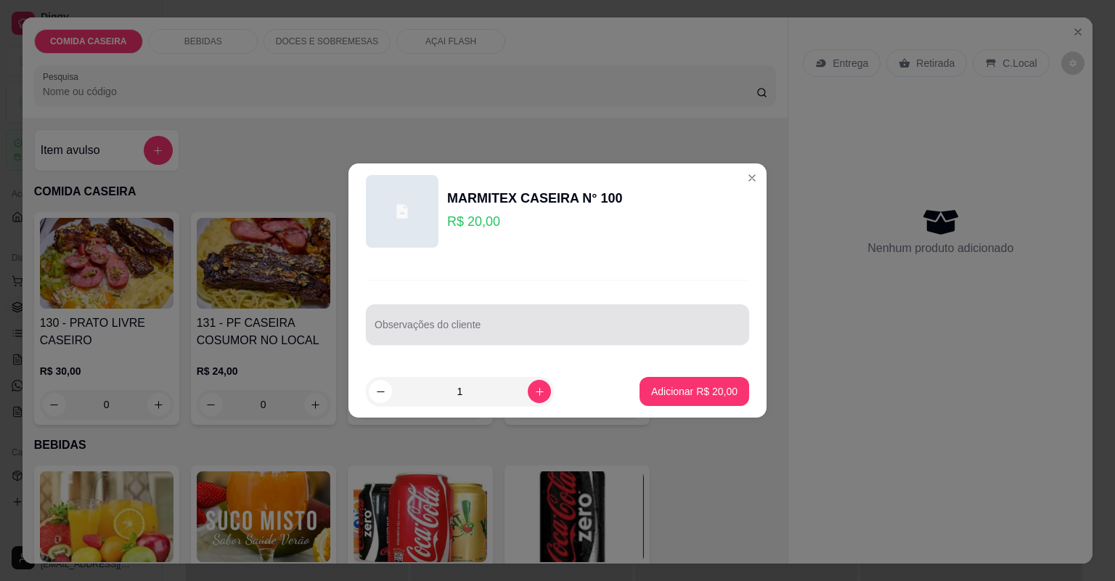
click at [434, 343] on div "Observações do cliente" at bounding box center [557, 324] width 383 height 41
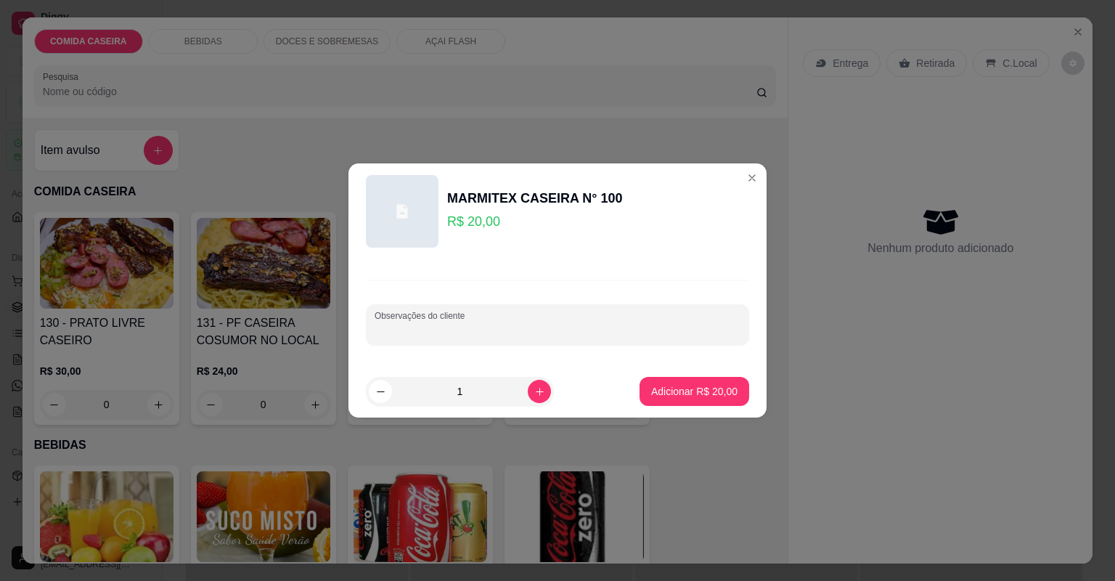
paste input "Feijão tropeiro Arroz branco Macarrão com molho Vinagrete Alcatra e coxinha"
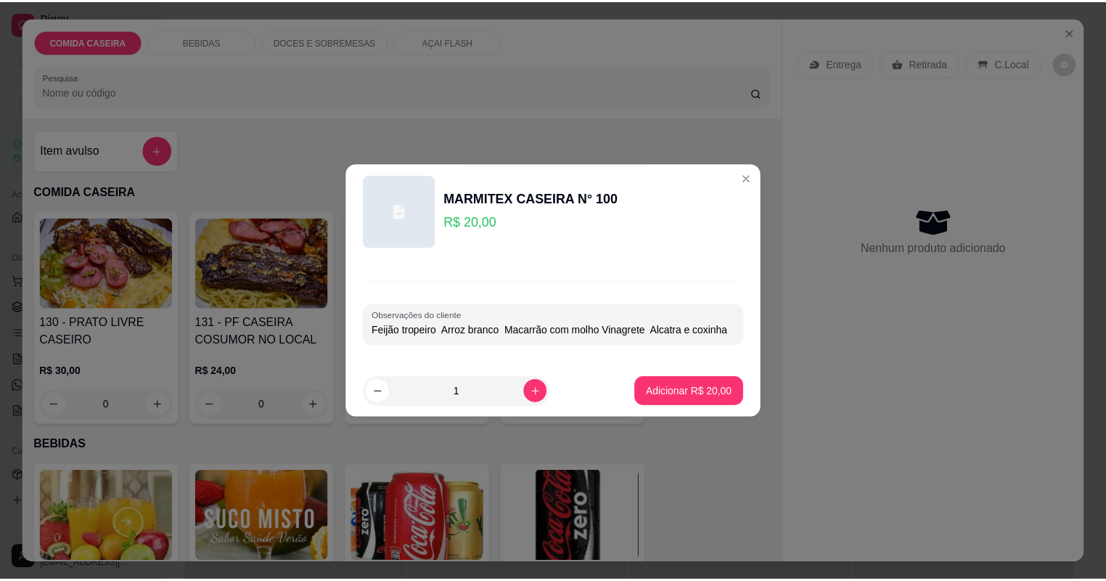
scroll to position [0, 1]
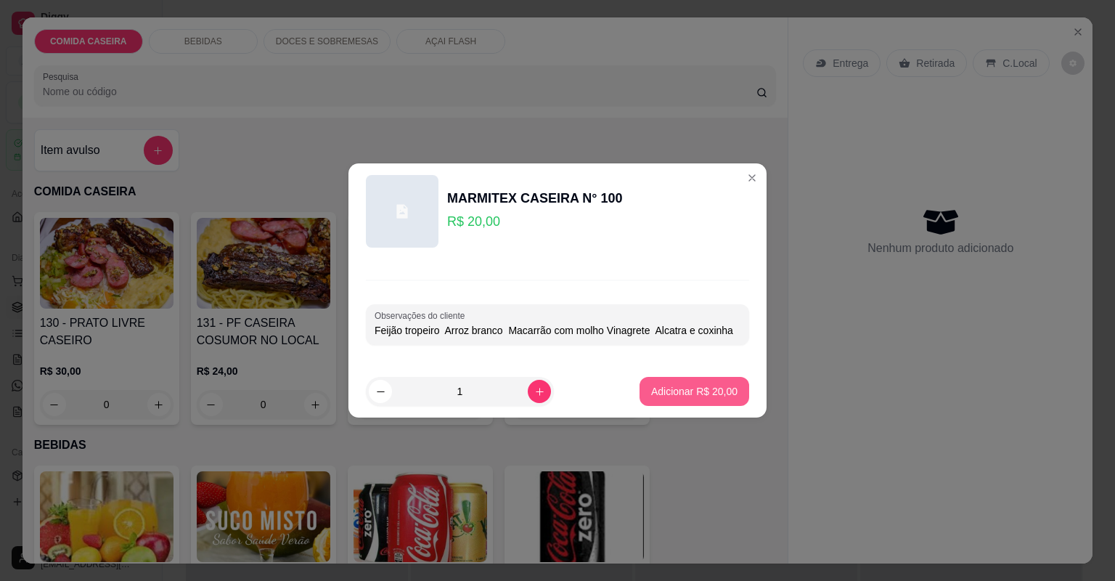
type input "Feijão tropeiro Arroz branco Macarrão com molho Vinagrete Alcatra e coxinha"
click at [670, 380] on button "Adicionar R$ 20,00" at bounding box center [694, 391] width 110 height 29
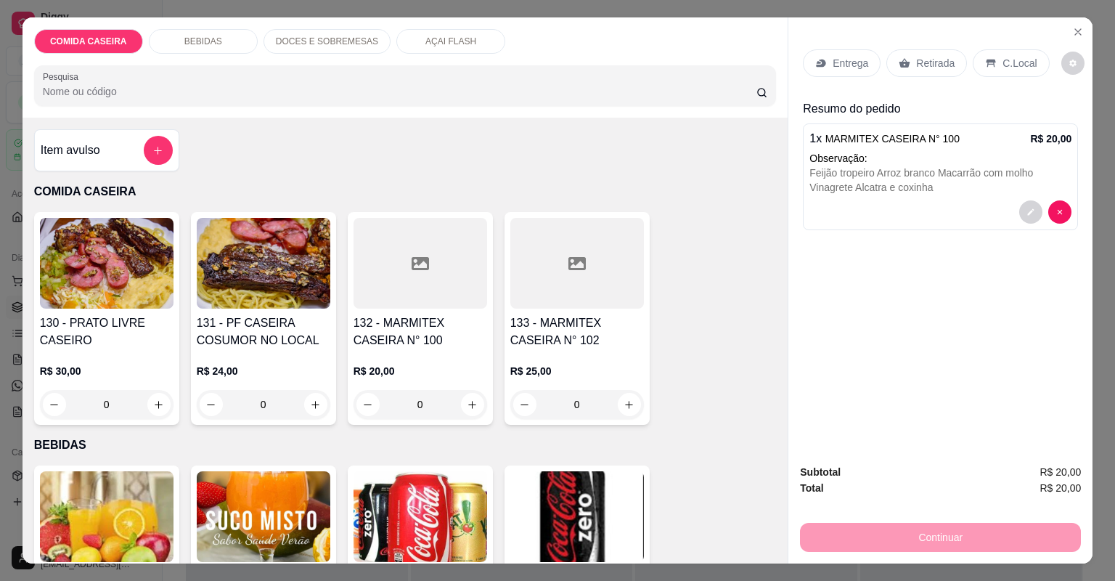
click at [832, 60] on p "Entrega" at bounding box center [850, 63] width 36 height 15
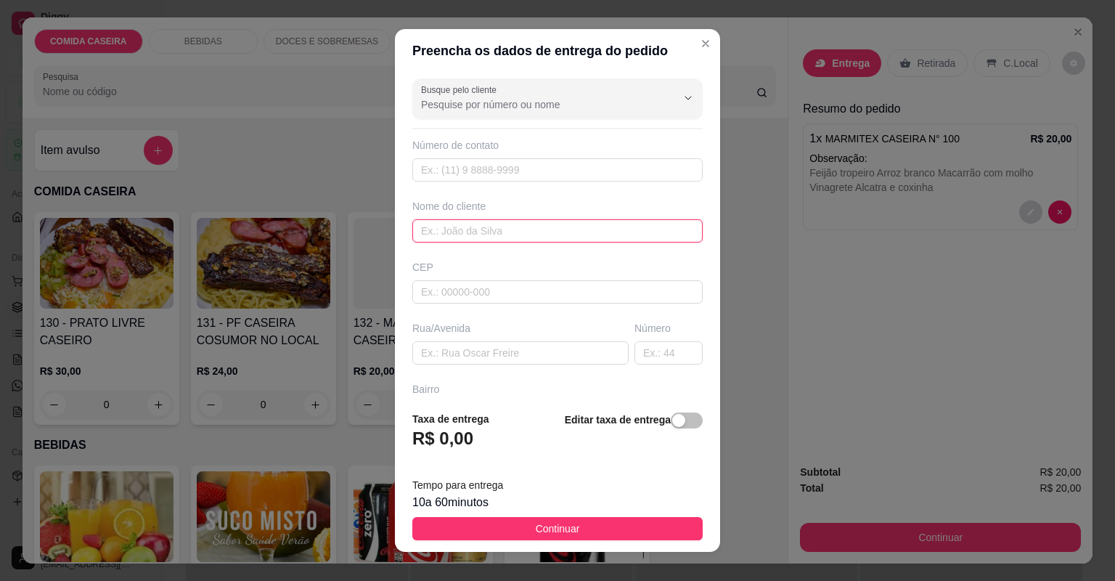
click at [562, 232] on input "text" at bounding box center [557, 230] width 290 height 23
type input "CALDO DE CANA"
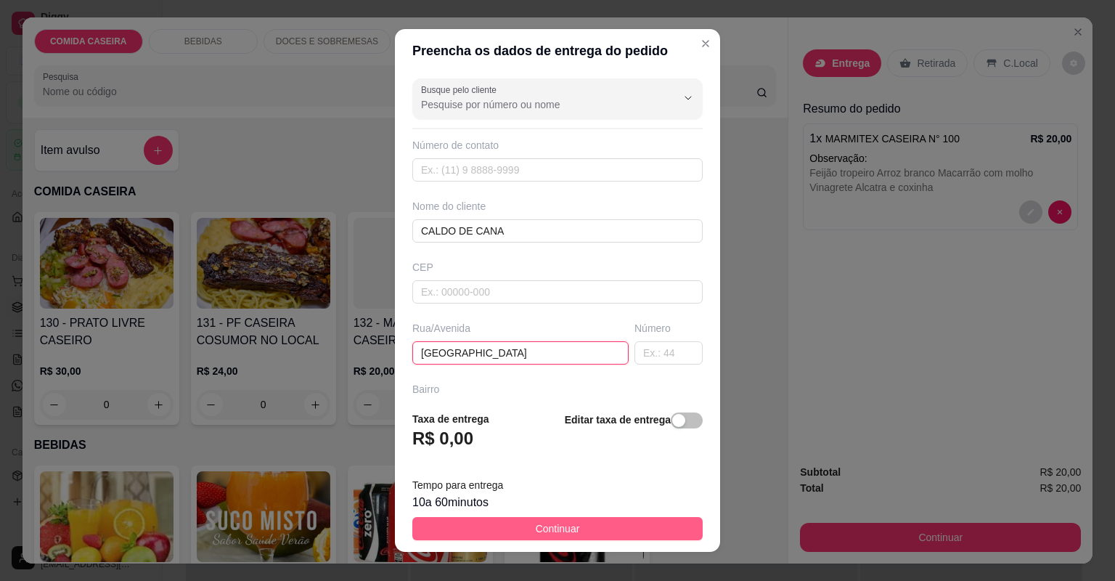
type input "[GEOGRAPHIC_DATA]"
click at [525, 520] on button "Continuar" at bounding box center [557, 528] width 290 height 23
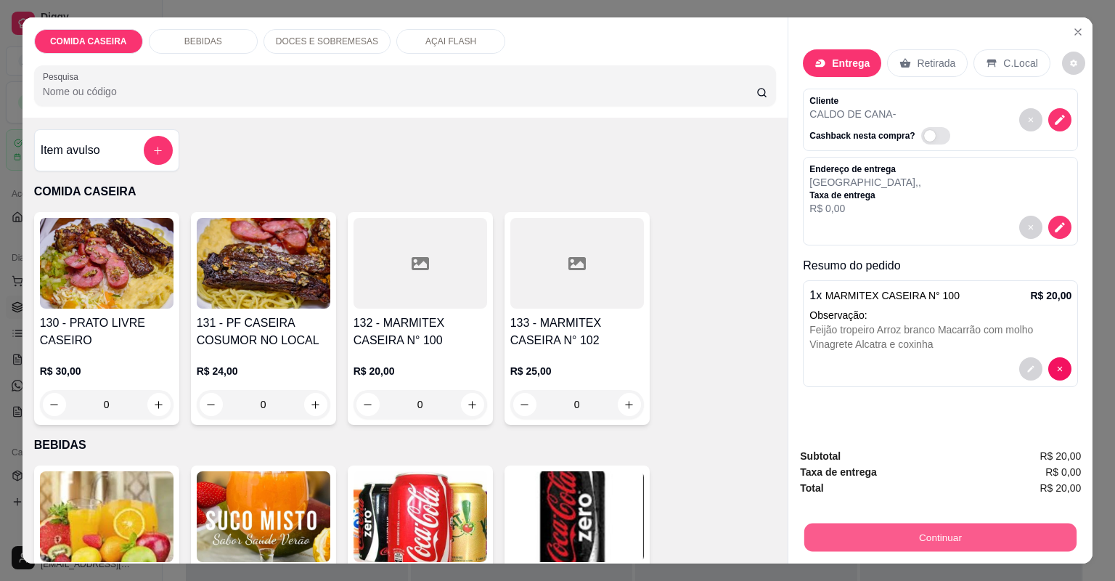
click at [805, 539] on button "Continuar" at bounding box center [940, 537] width 272 height 28
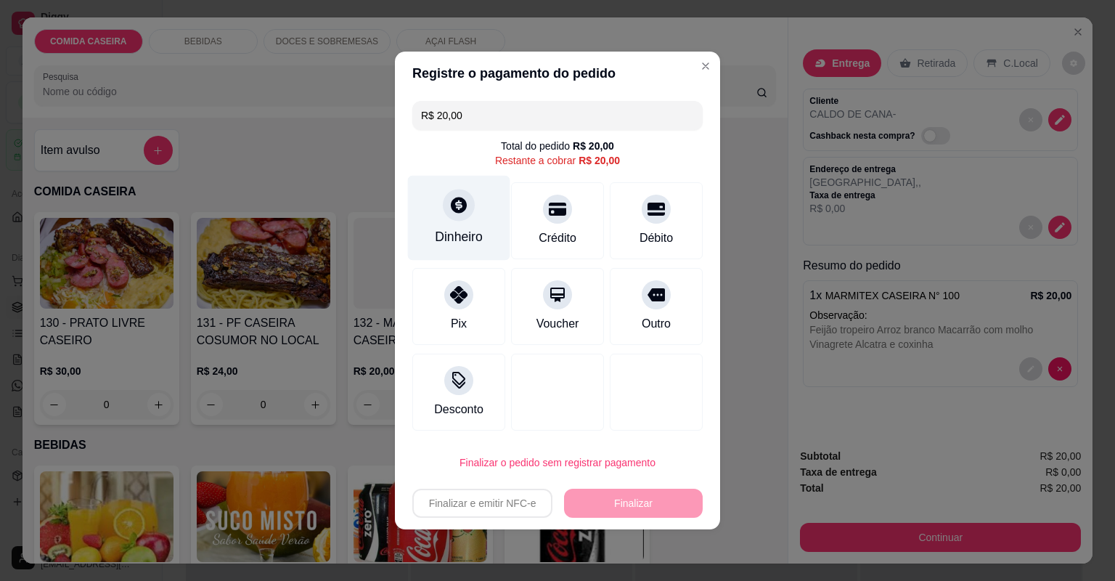
click at [447, 240] on div "Dinheiro" at bounding box center [459, 236] width 48 height 19
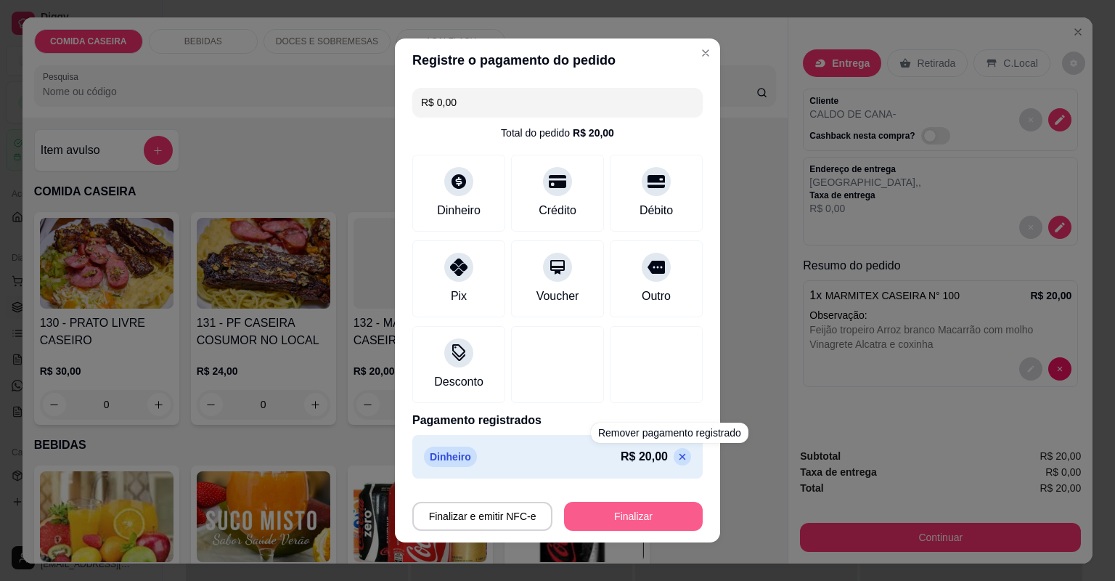
click at [657, 515] on button "Finalizar" at bounding box center [633, 515] width 139 height 29
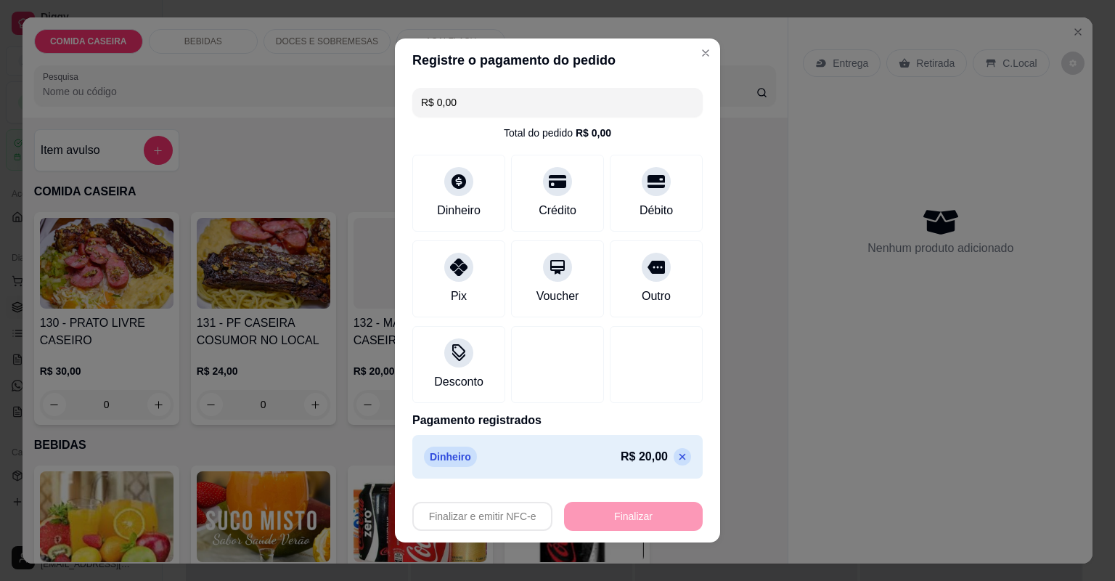
type input "-R$ 20,00"
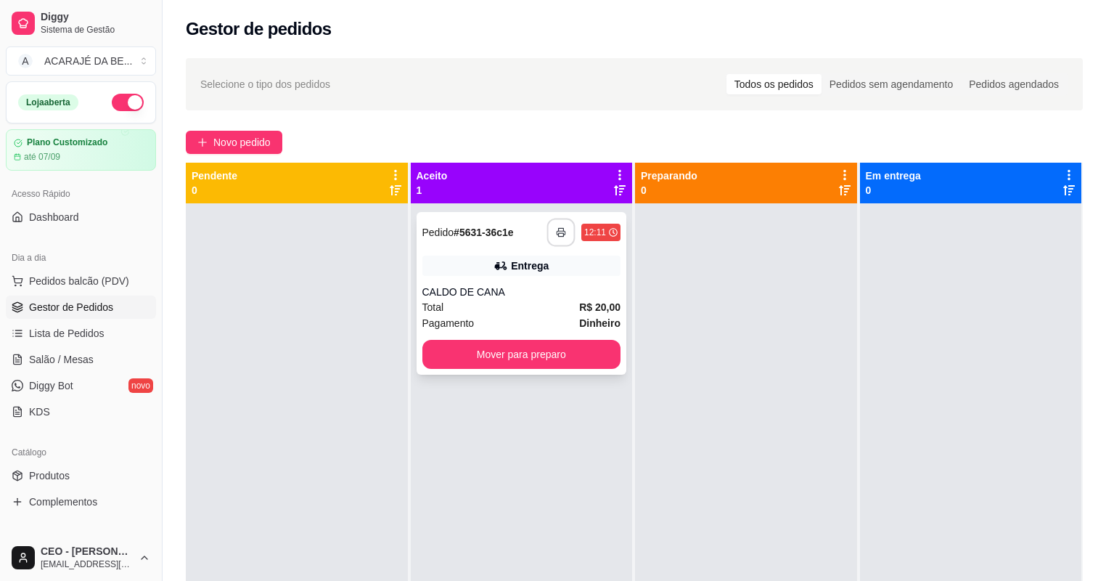
click at [565, 224] on button "button" at bounding box center [561, 232] width 28 height 28
click at [523, 350] on button "Mover para preparo" at bounding box center [521, 354] width 199 height 29
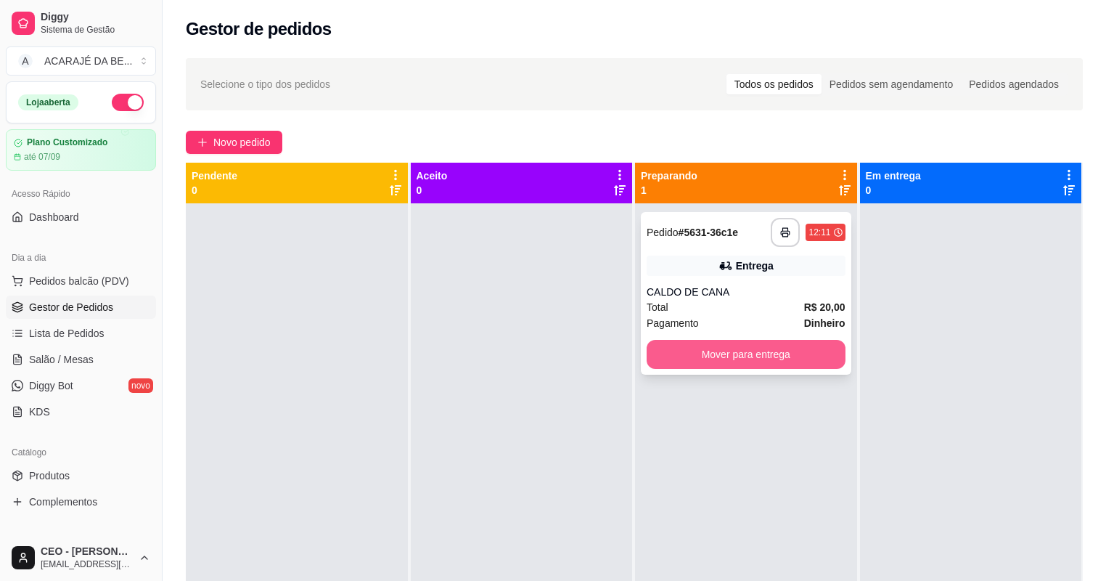
click at [671, 357] on button "Mover para entrega" at bounding box center [746, 354] width 199 height 29
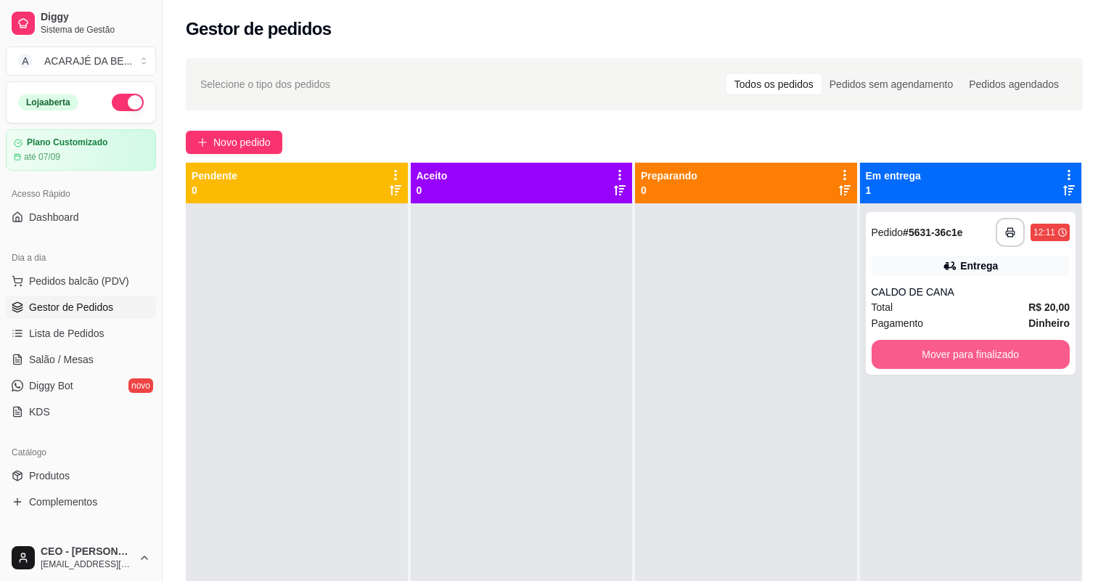
click at [878, 350] on button "Mover para finalizado" at bounding box center [971, 354] width 199 height 29
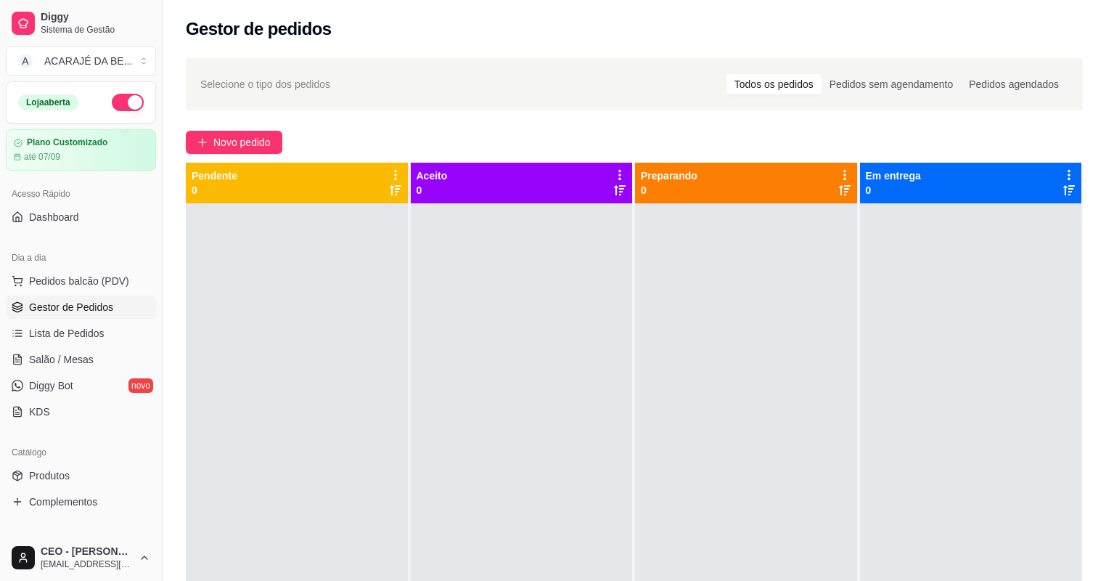
click at [470, 390] on div at bounding box center [522, 493] width 222 height 581
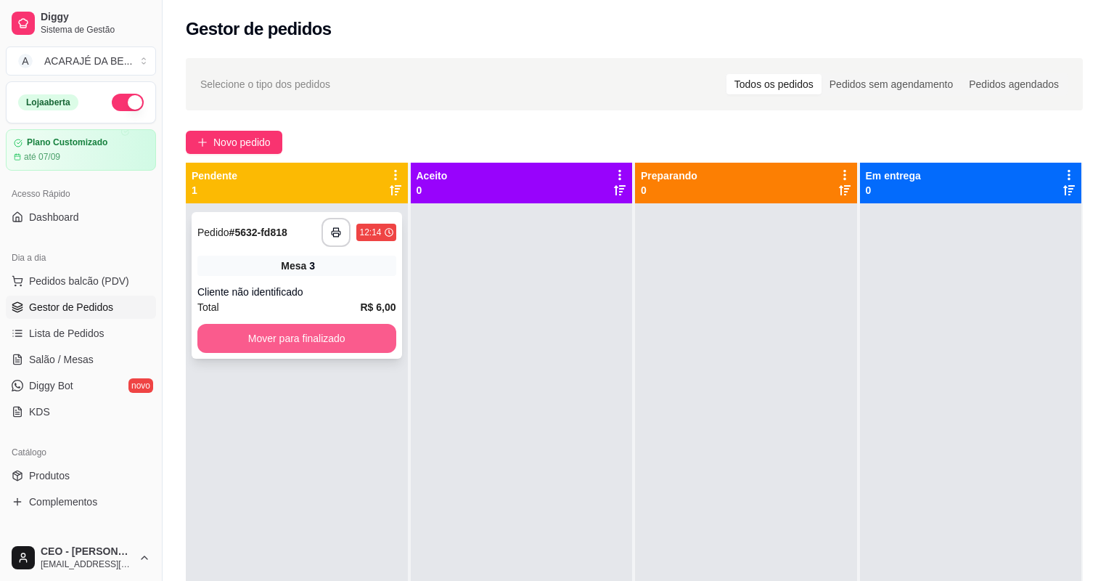
click at [319, 332] on button "Mover para finalizado" at bounding box center [296, 338] width 199 height 29
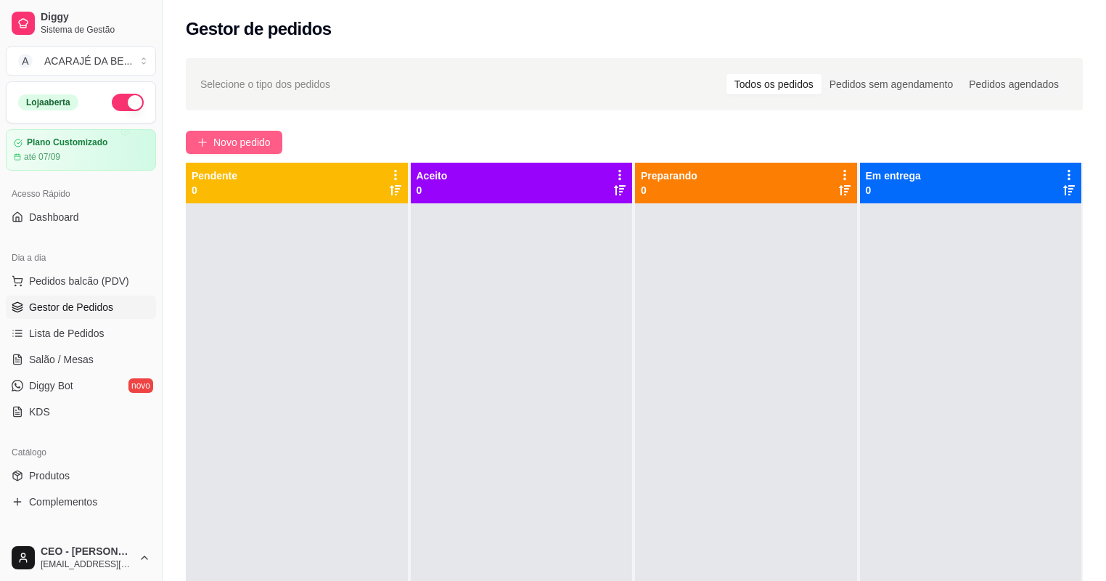
click at [250, 150] on button "Novo pedido" at bounding box center [234, 142] width 97 height 23
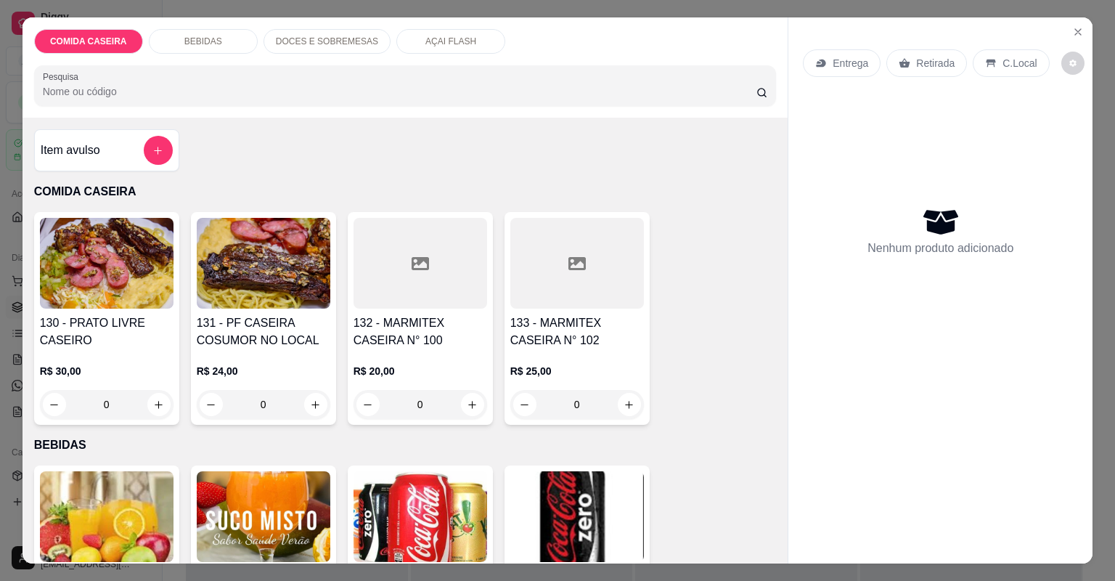
click at [540, 307] on div at bounding box center [577, 263] width 134 height 91
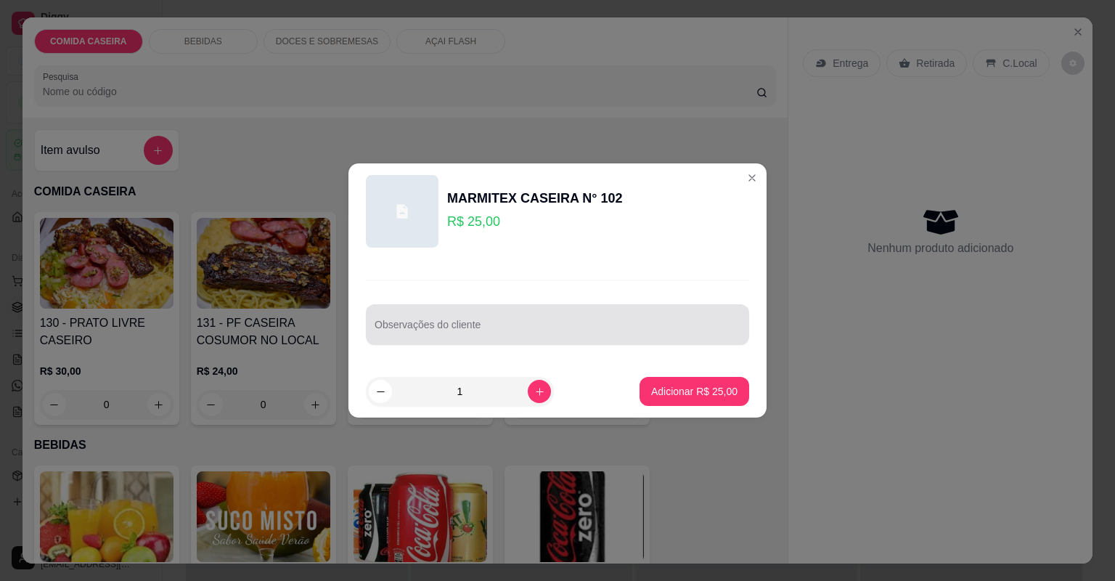
click at [540, 314] on div at bounding box center [557, 324] width 366 height 29
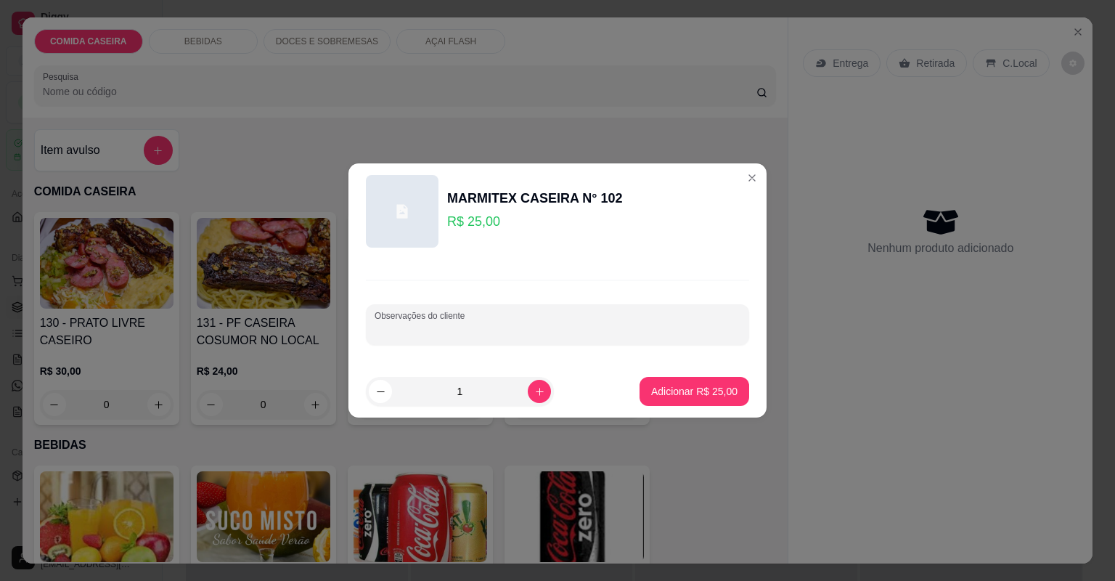
paste input "[PERSON_NAME] Feijão de caldo Churrasco com barbecue"
type input "[PERSON_NAME] Feijão de caldo Churrasco com barbecue"
click at [692, 386] on p "Adicionar R$ 25,00" at bounding box center [694, 391] width 86 height 15
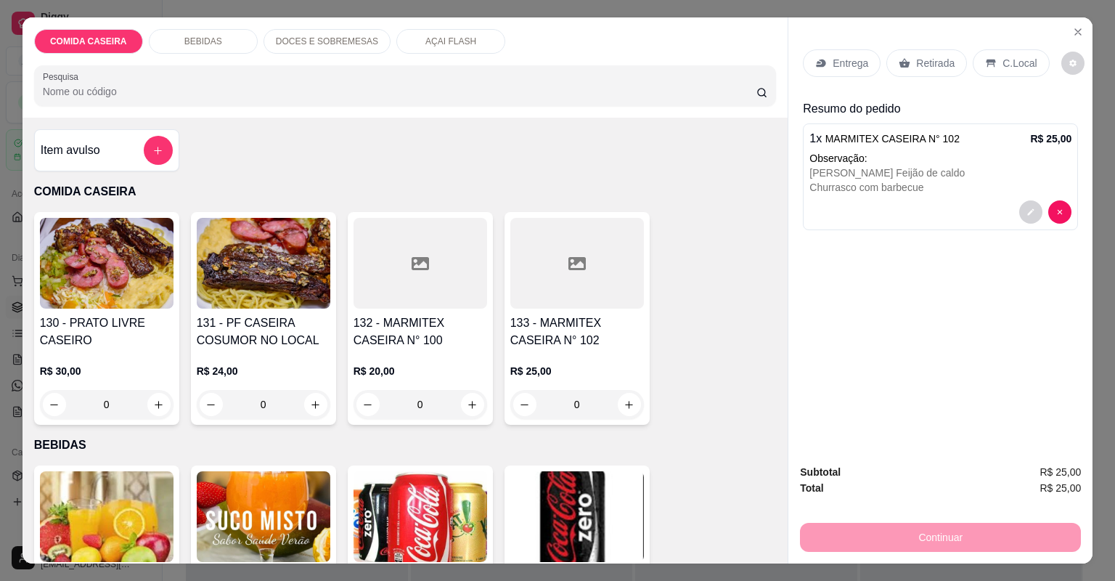
click at [838, 59] on p "Entrega" at bounding box center [850, 63] width 36 height 15
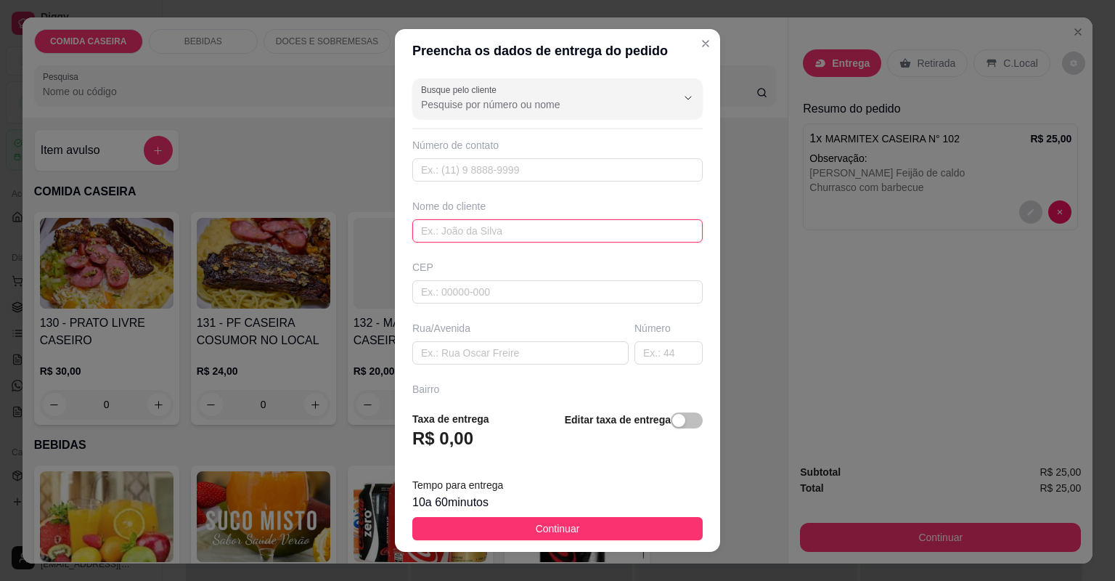
click at [505, 230] on input "text" at bounding box center [557, 230] width 290 height 23
type input "ARIELA"
paste input "[STREET_ADDRESS][PERSON_NAME] Centro Rua da antiga sucan"
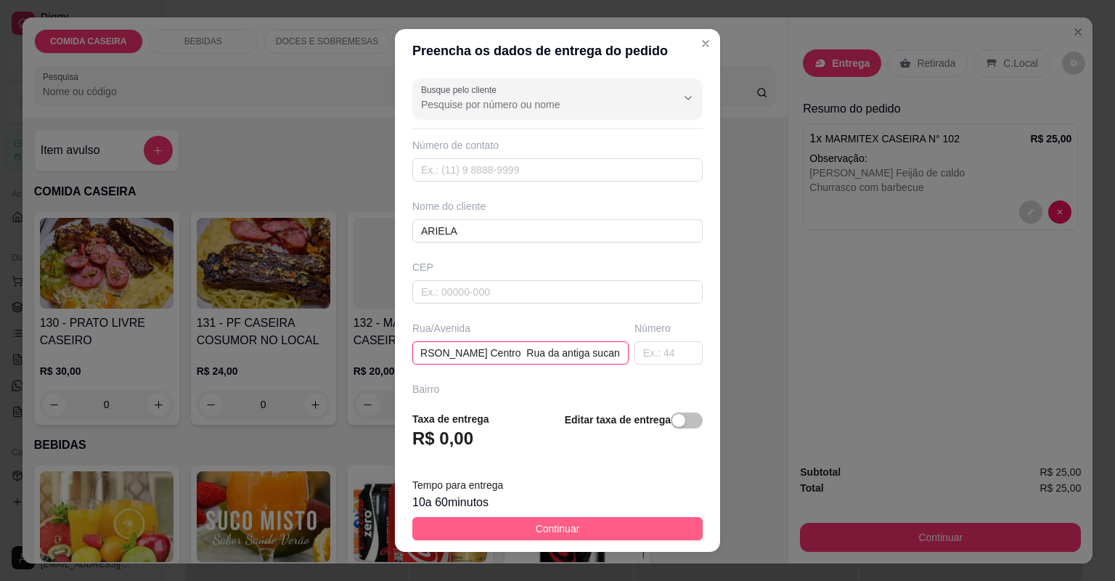
type input "[STREET_ADDRESS][PERSON_NAME] Centro Rua da antiga sucan"
click at [605, 533] on button "Continuar" at bounding box center [557, 528] width 290 height 23
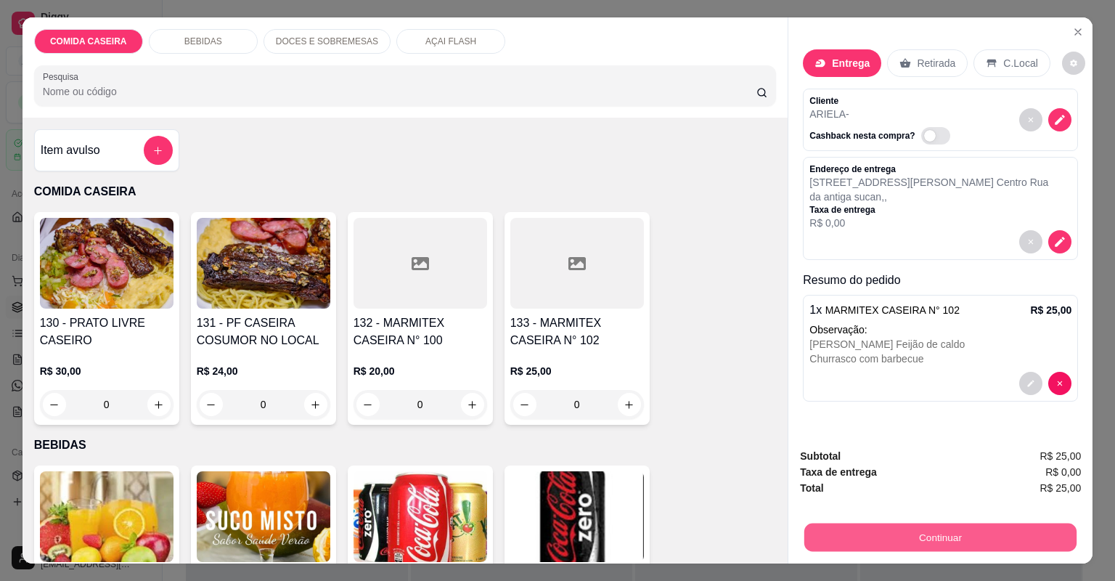
click at [816, 528] on button "Continuar" at bounding box center [940, 537] width 272 height 28
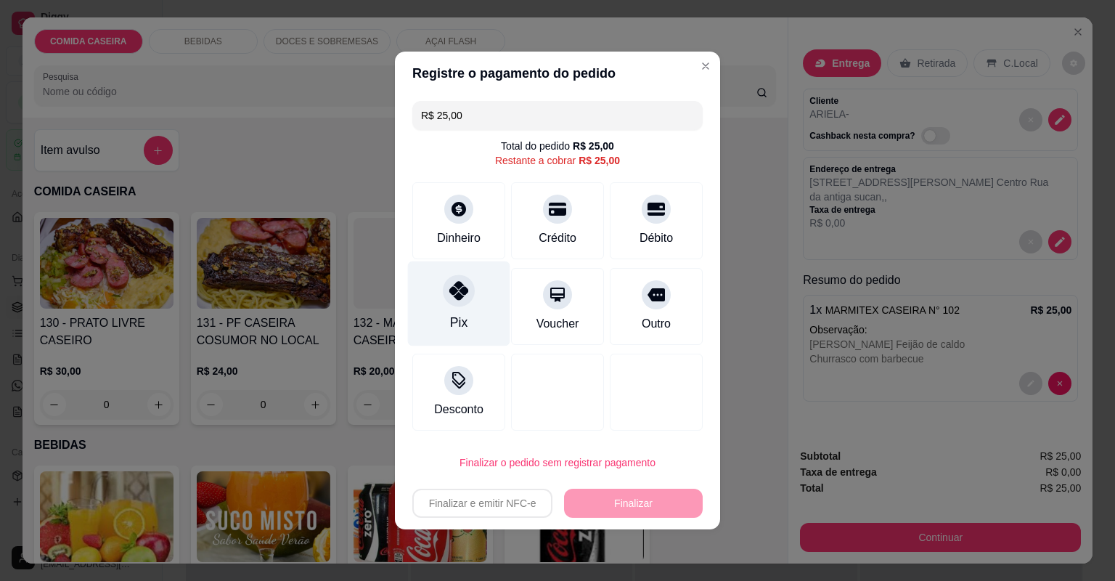
click at [451, 293] on icon at bounding box center [458, 290] width 19 height 19
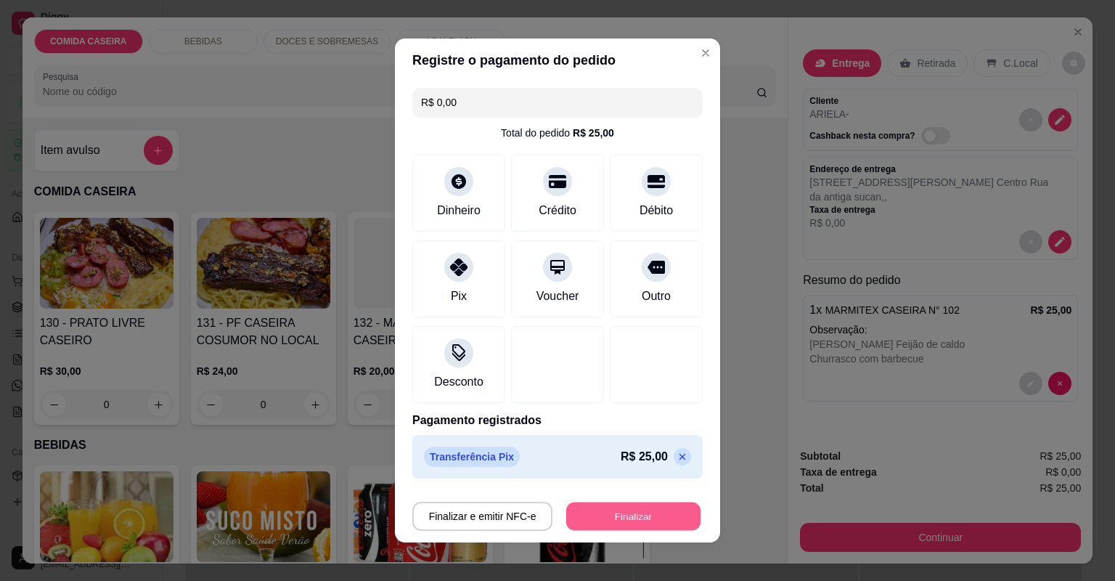
click at [592, 512] on button "Finalizar" at bounding box center [633, 516] width 134 height 28
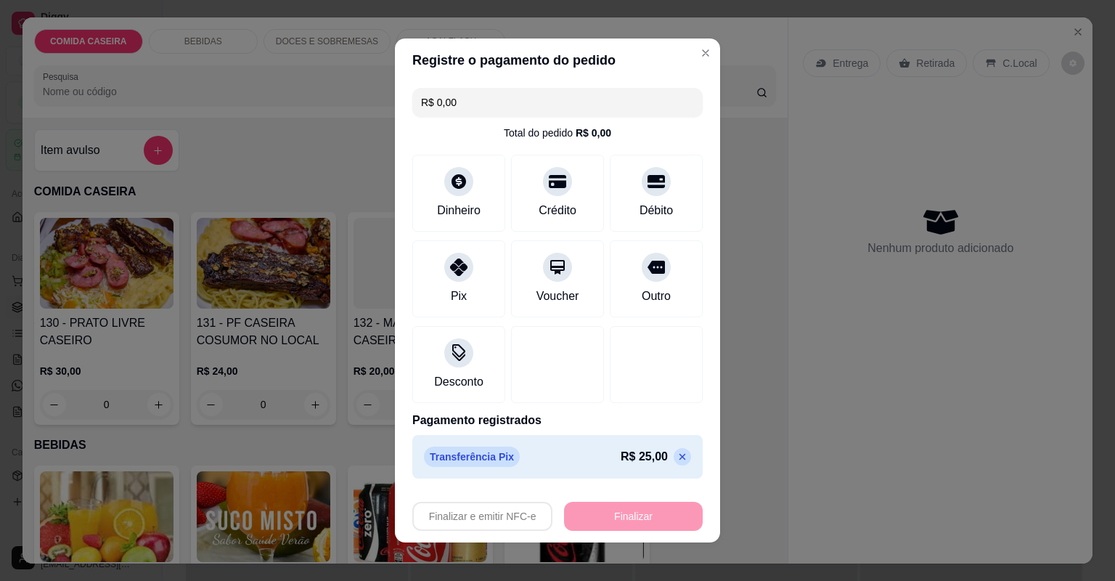
type input "-R$ 25,00"
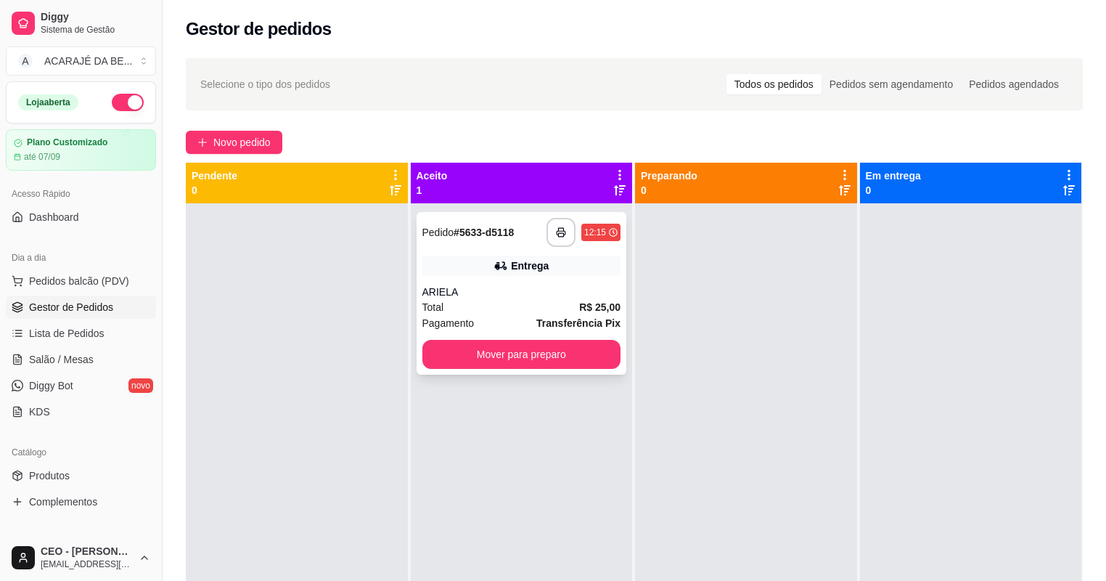
click at [535, 298] on div "ARIELA" at bounding box center [521, 291] width 199 height 15
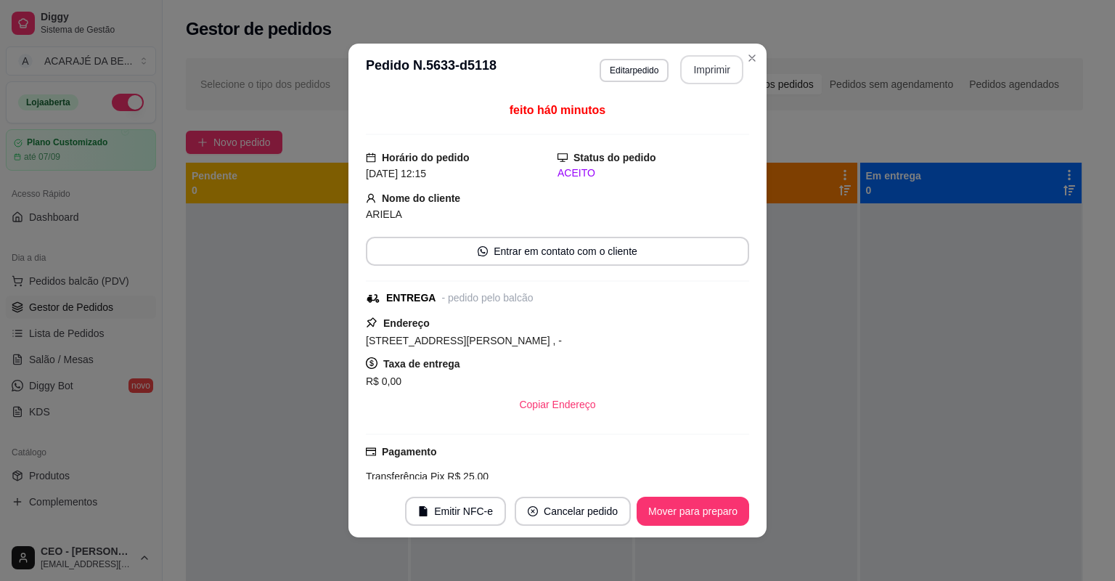
click at [685, 66] on button "Imprimir" at bounding box center [711, 69] width 63 height 29
click at [726, 510] on button "Mover para preparo" at bounding box center [692, 511] width 109 height 28
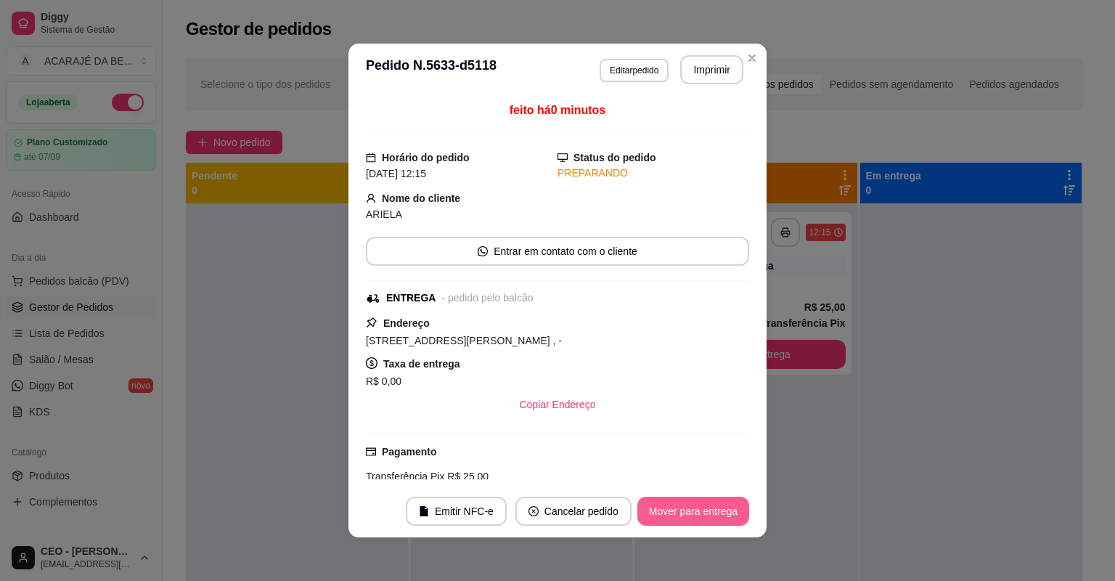
click at [726, 510] on button "Mover para entrega" at bounding box center [693, 510] width 112 height 29
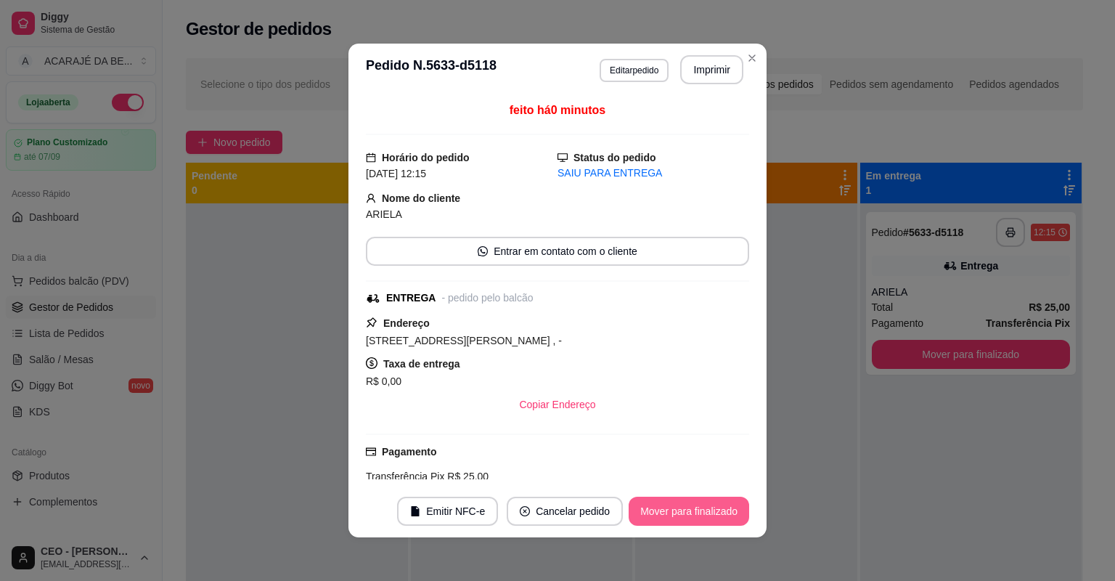
click at [726, 510] on button "Mover para finalizado" at bounding box center [688, 510] width 120 height 29
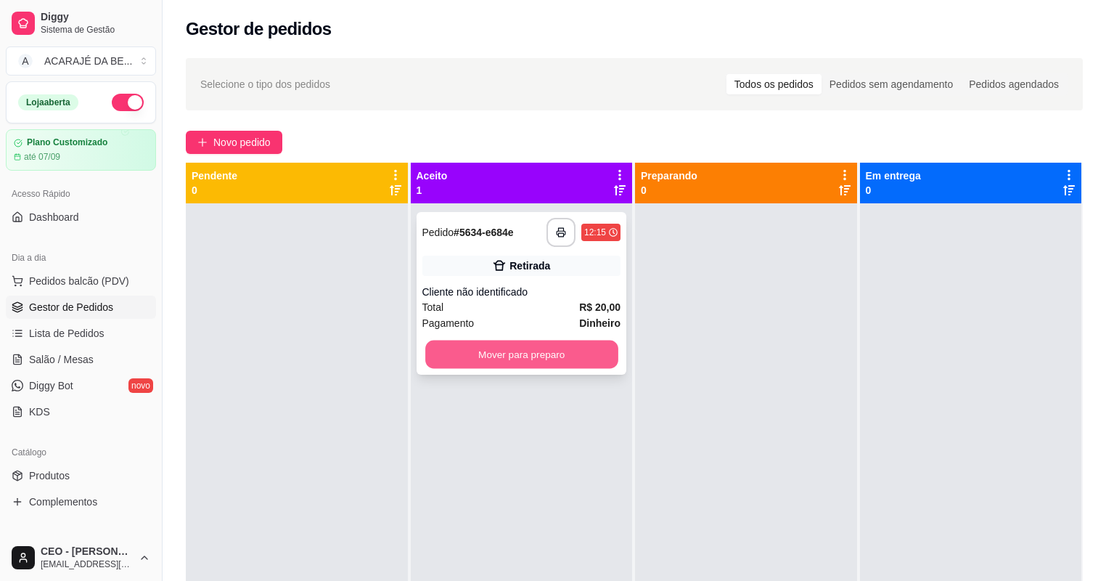
click at [562, 354] on button "Mover para preparo" at bounding box center [521, 354] width 192 height 28
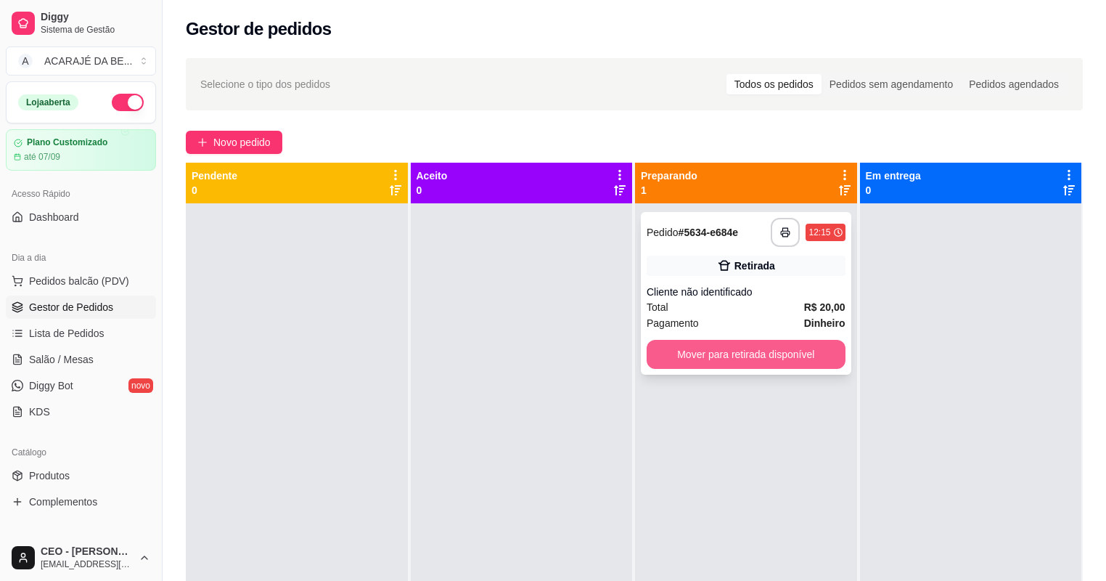
click at [679, 351] on button "Mover para retirada disponível" at bounding box center [746, 354] width 199 height 29
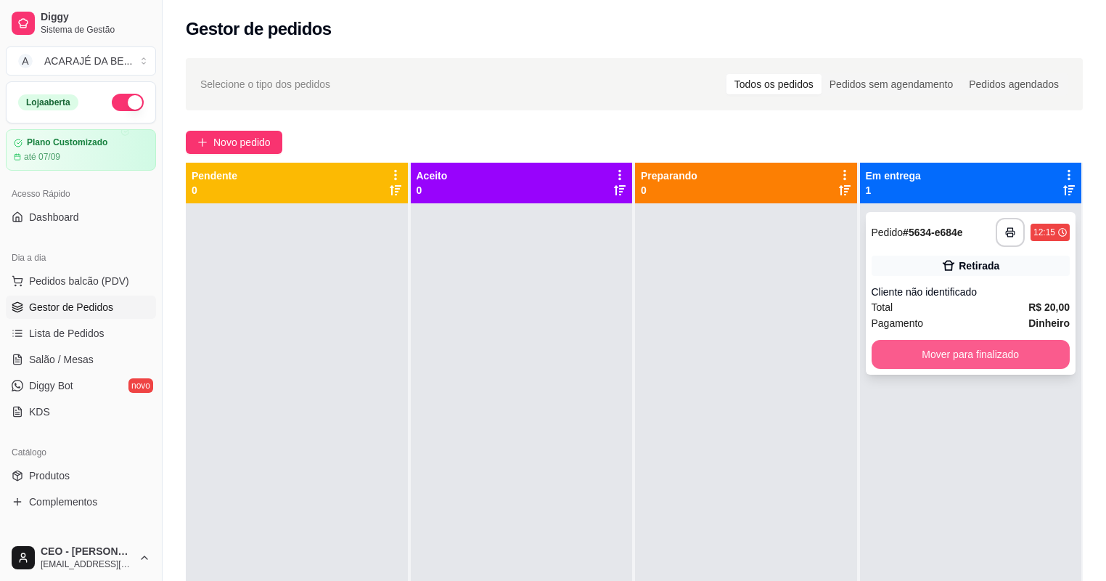
click at [900, 348] on button "Mover para finalizado" at bounding box center [971, 354] width 199 height 29
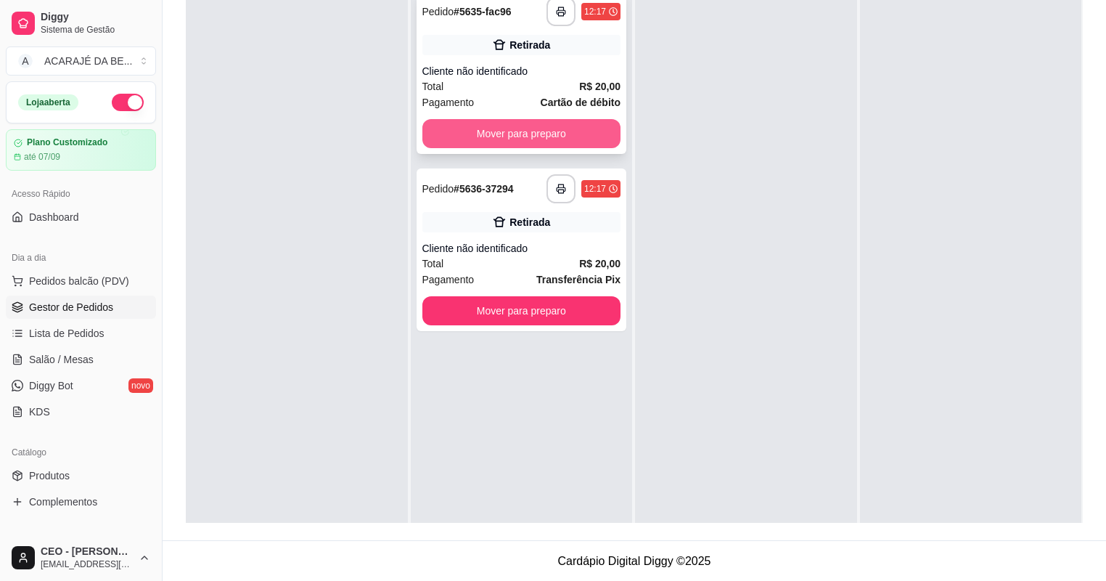
click at [557, 136] on button "Mover para preparo" at bounding box center [521, 133] width 199 height 29
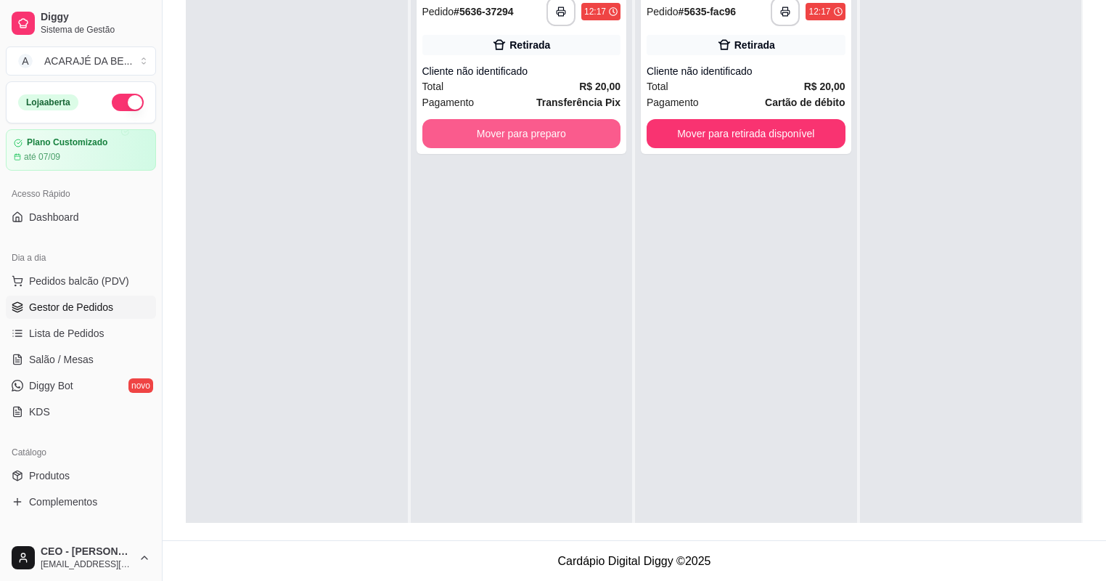
click at [585, 131] on button "Mover para preparo" at bounding box center [521, 133] width 199 height 29
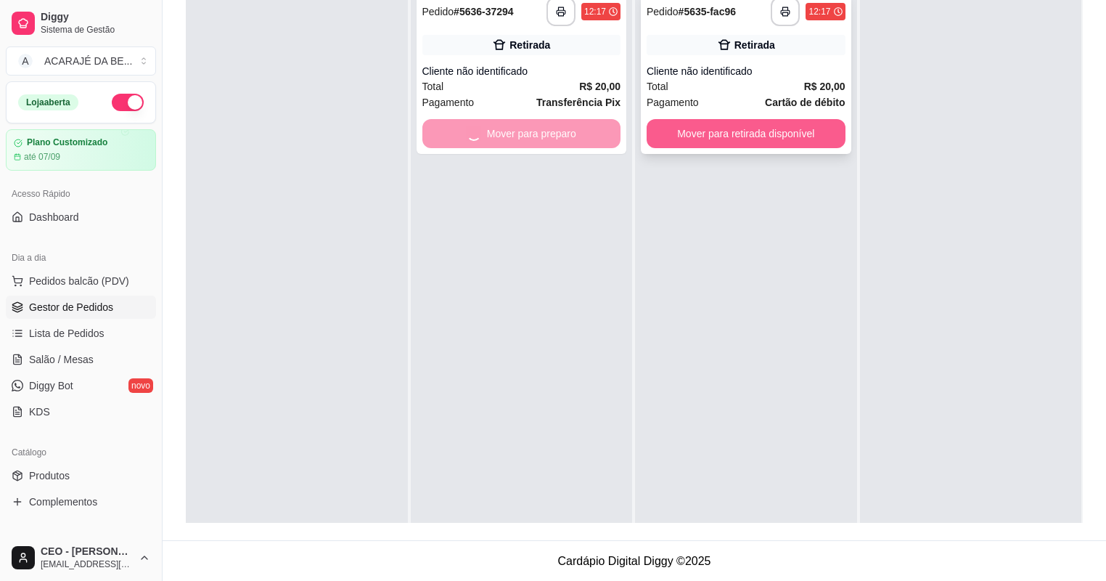
click at [678, 133] on button "Mover para retirada disponível" at bounding box center [746, 133] width 199 height 29
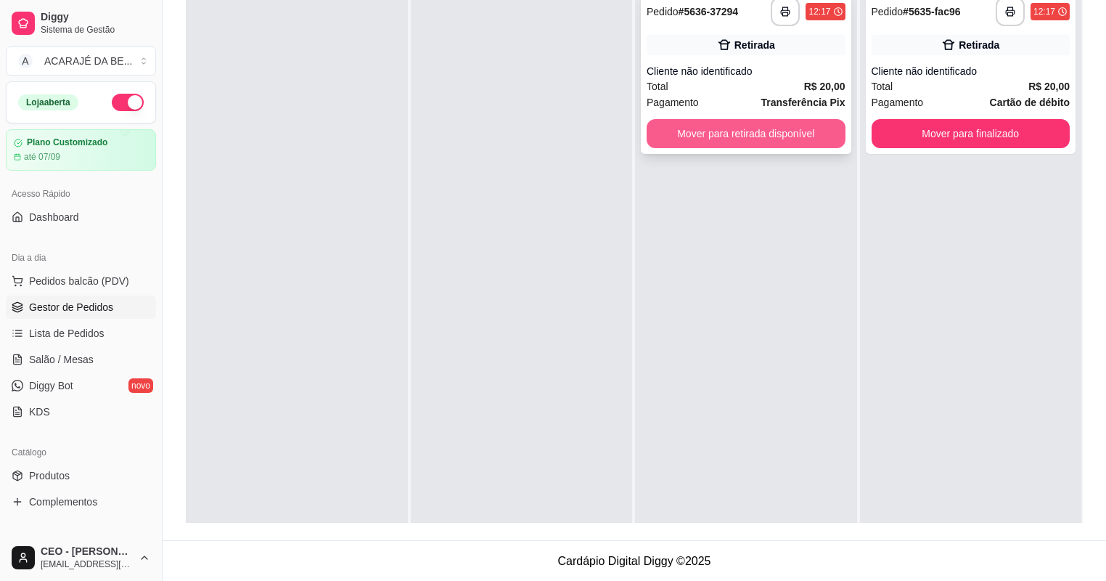
click at [740, 124] on button "Mover para retirada disponível" at bounding box center [746, 133] width 199 height 29
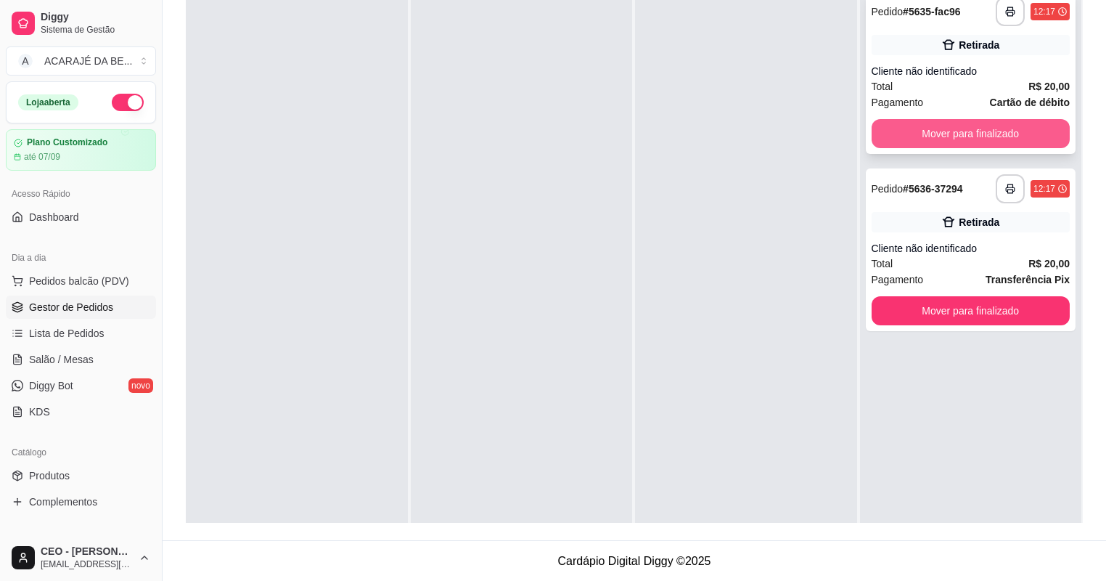
click at [872, 122] on button "Mover para finalizado" at bounding box center [971, 133] width 199 height 29
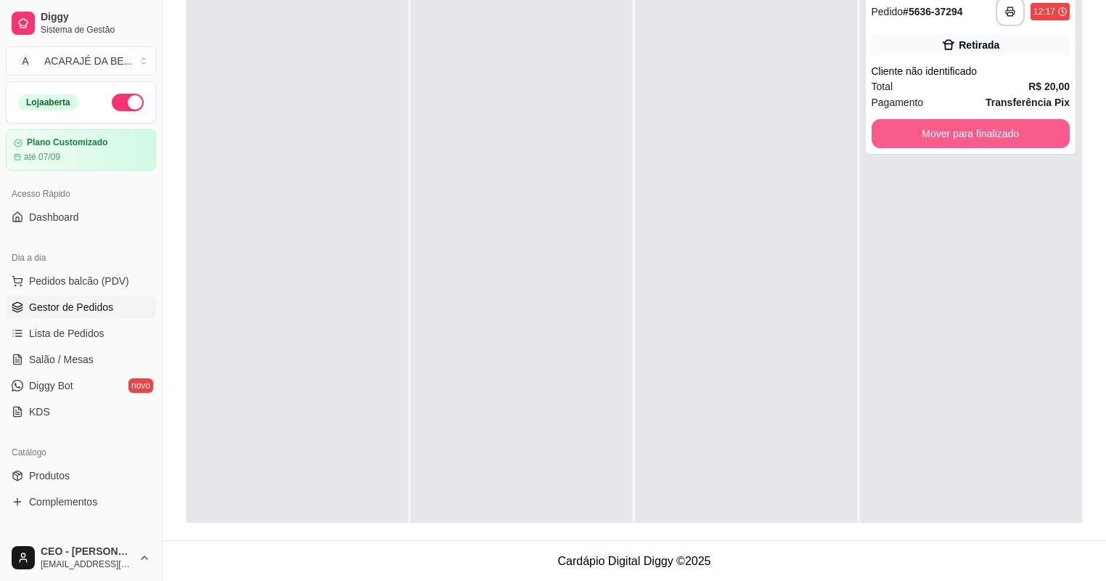
click at [888, 123] on button "Mover para finalizado" at bounding box center [971, 133] width 199 height 29
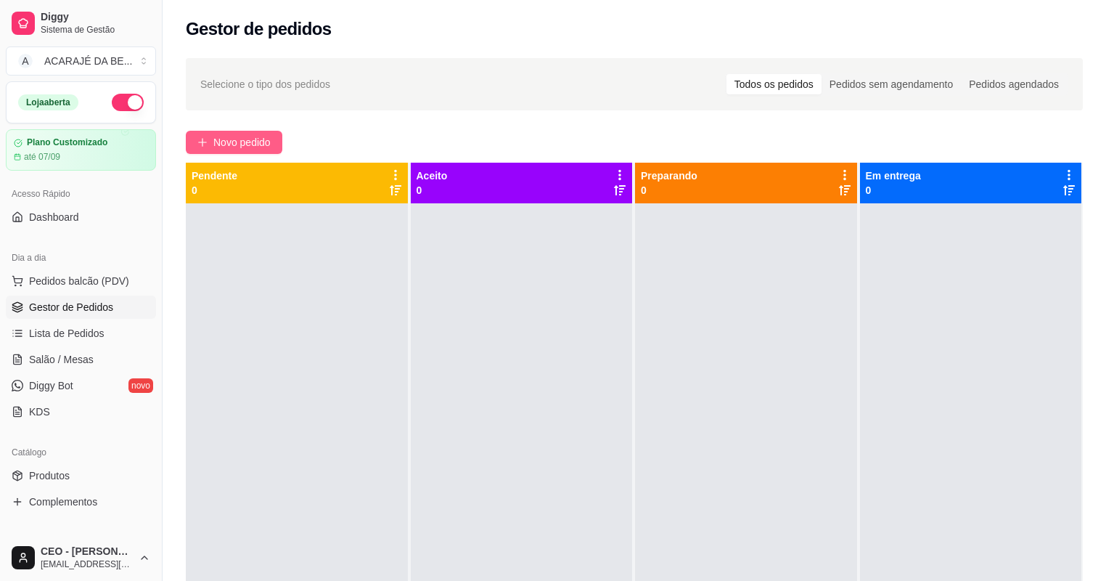
click at [239, 138] on span "Novo pedido" at bounding box center [241, 142] width 57 height 16
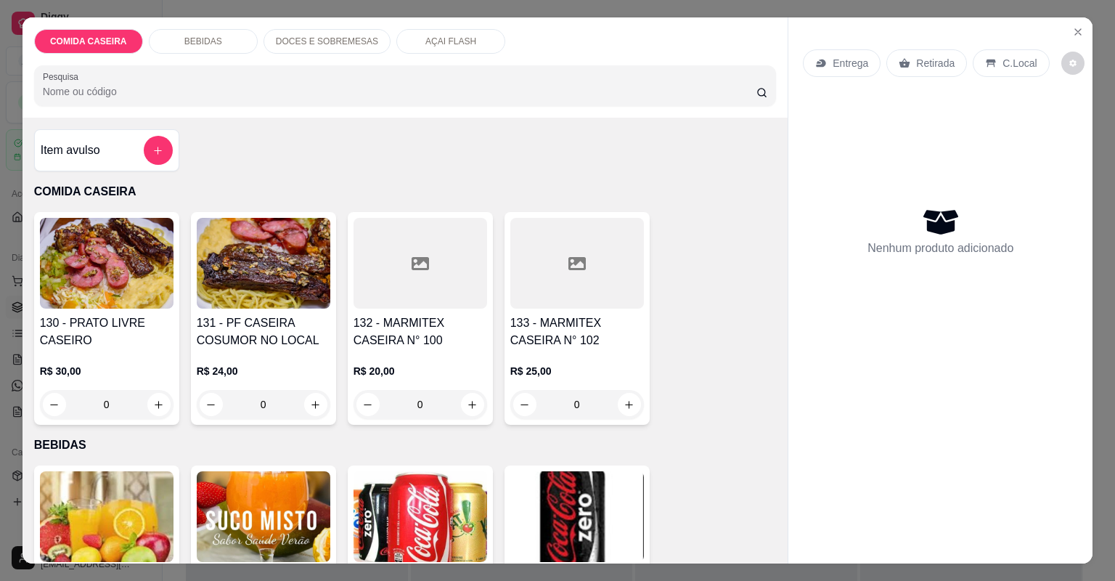
click at [387, 272] on div at bounding box center [420, 263] width 134 height 91
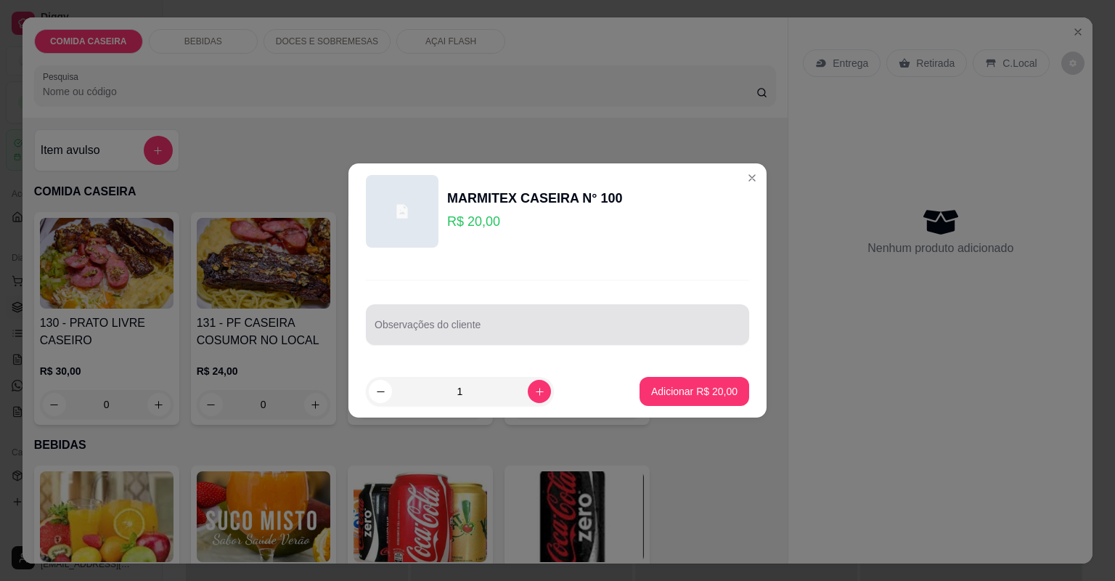
click at [443, 318] on div at bounding box center [557, 324] width 366 height 29
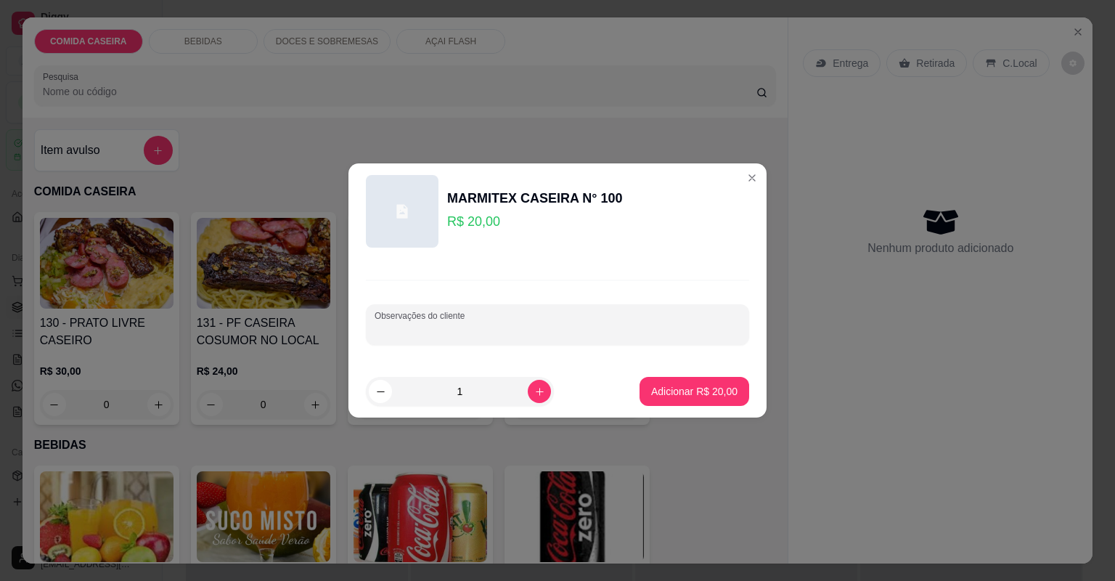
paste input "2 Completas Com Churrasco So Que Uma Churrasco Com Fígado Acebolado Feijao Trop…"
type input "2 Completas Com Churrasco So Que Uma Churrasco Com Fígado Acebolado Feijao Trop…"
click at [530, 383] on button "increase-product-quantity" at bounding box center [539, 391] width 23 height 23
type input "2"
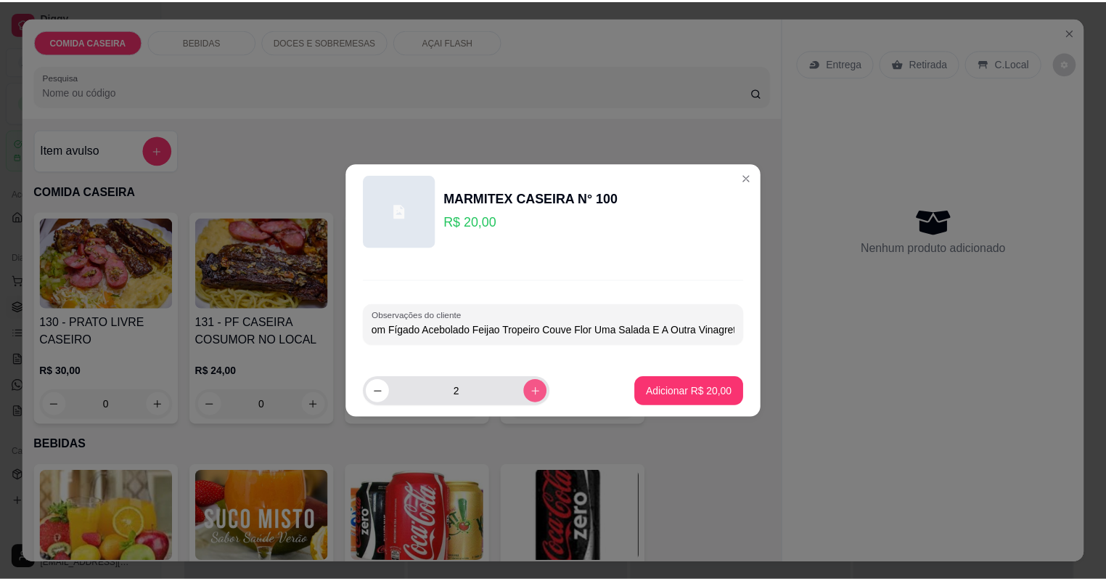
scroll to position [0, 0]
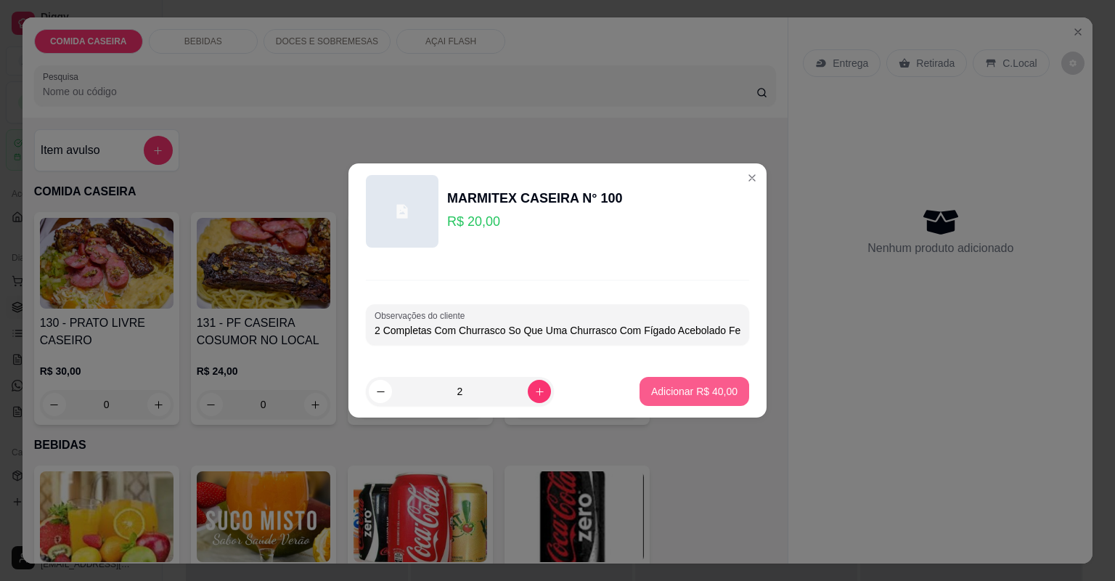
click at [674, 399] on button "Adicionar R$ 40,00" at bounding box center [694, 391] width 110 height 29
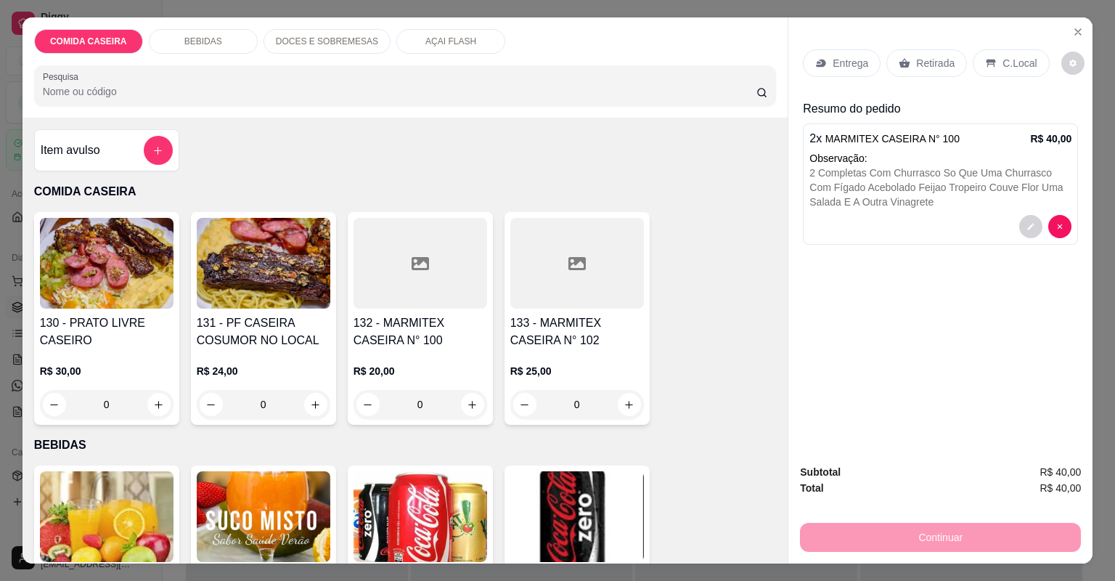
click at [853, 61] on p "Entrega" at bounding box center [850, 63] width 36 height 15
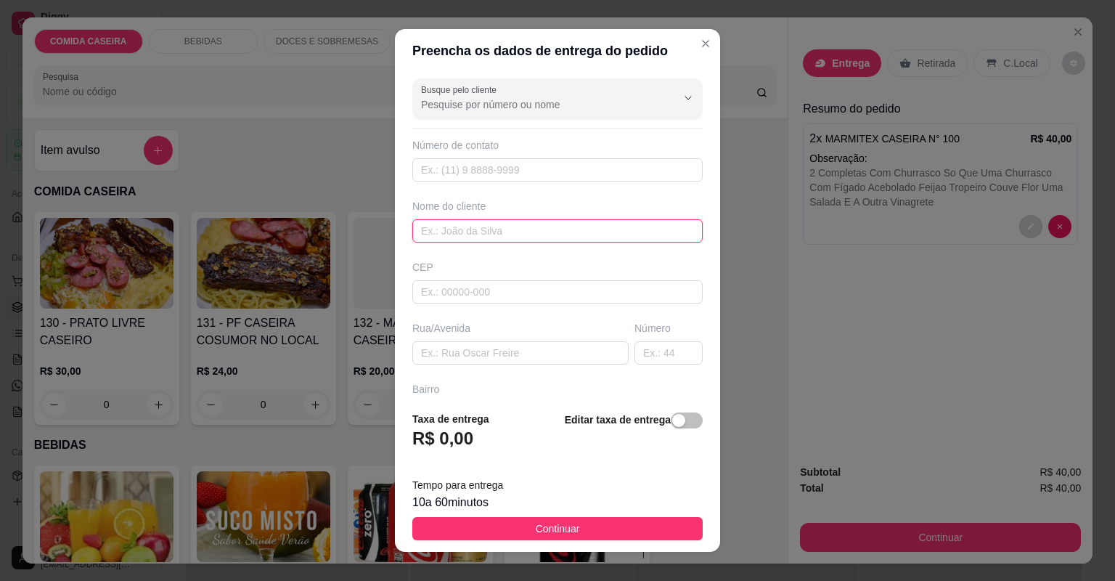
click at [476, 241] on input "text" at bounding box center [557, 230] width 290 height 23
type input "[PERSON_NAME]"
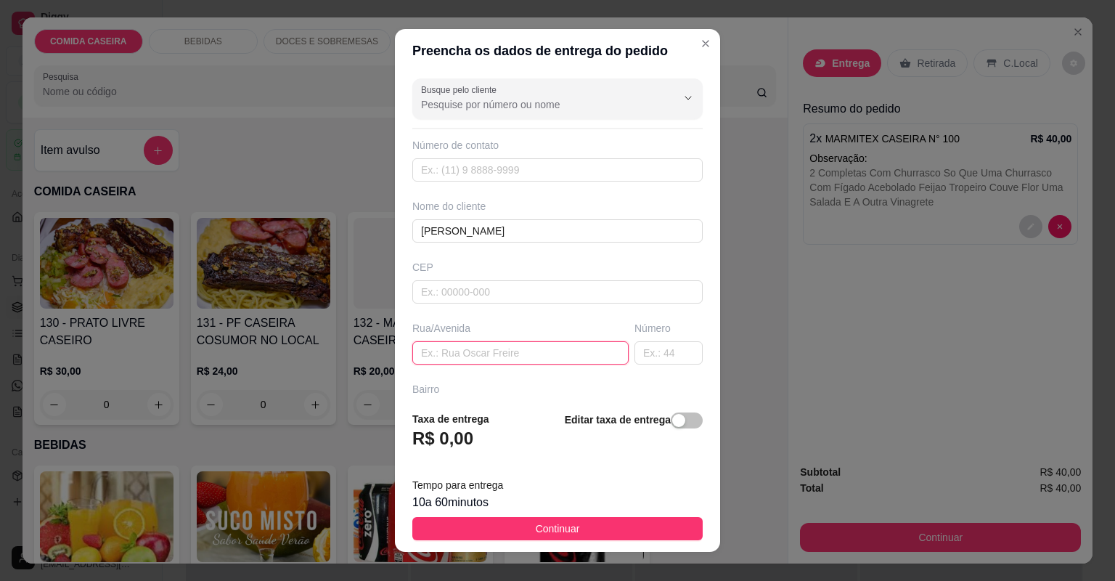
click at [471, 356] on input "text" at bounding box center [520, 352] width 216 height 23
click at [533, 353] on input "POSTO DE SAUDE DO RERLIQUIA" at bounding box center [520, 352] width 216 height 23
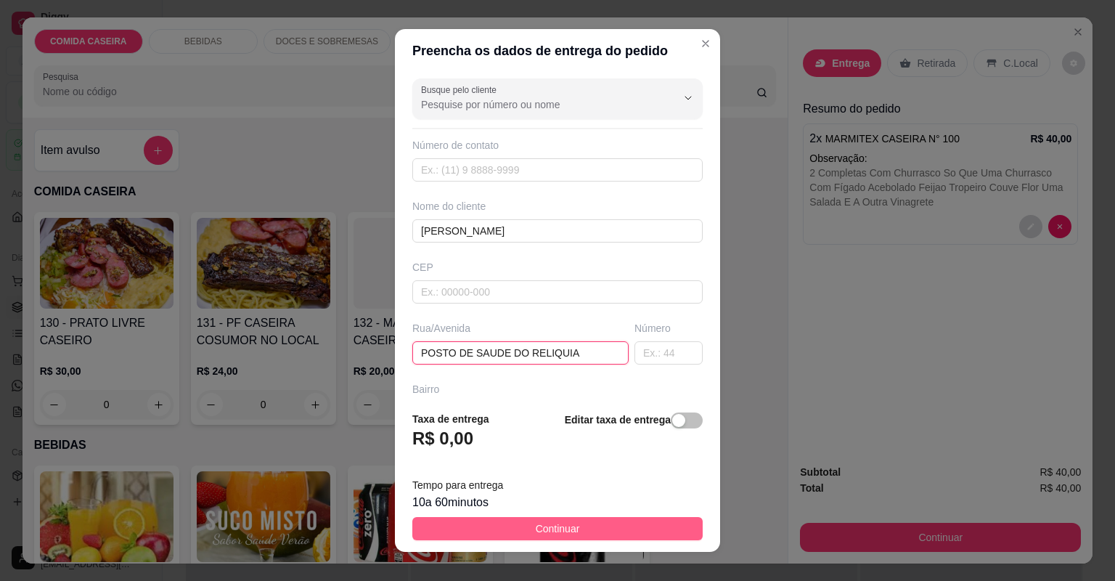
type input "POSTO DE SAUDE DO RELIQUIA"
click at [630, 523] on button "Continuar" at bounding box center [557, 528] width 290 height 23
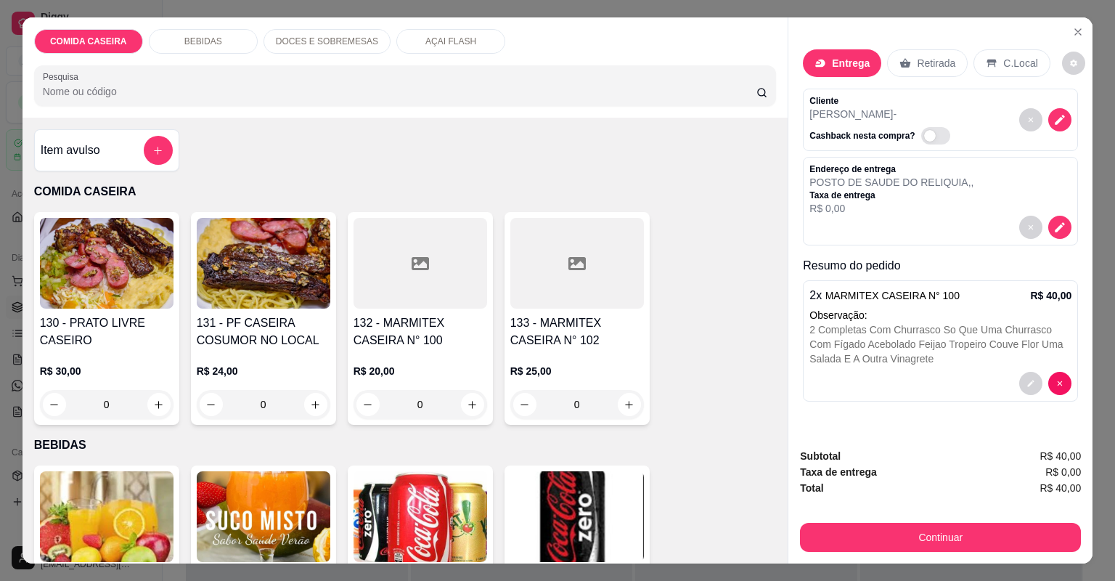
click at [954, 519] on div "Continuar" at bounding box center [940, 535] width 281 height 33
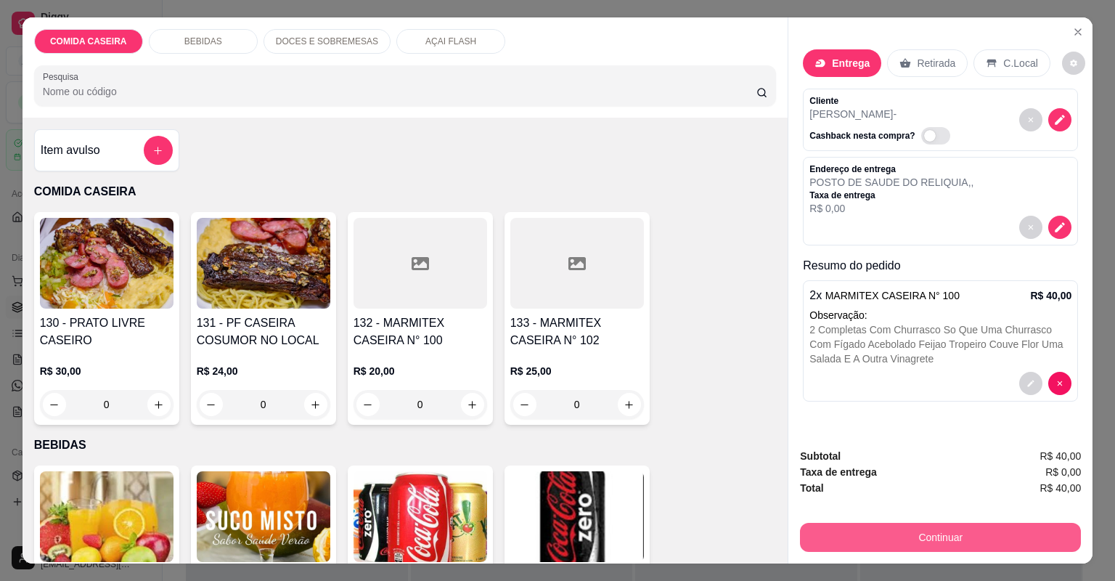
click at [957, 536] on button "Continuar" at bounding box center [940, 537] width 281 height 29
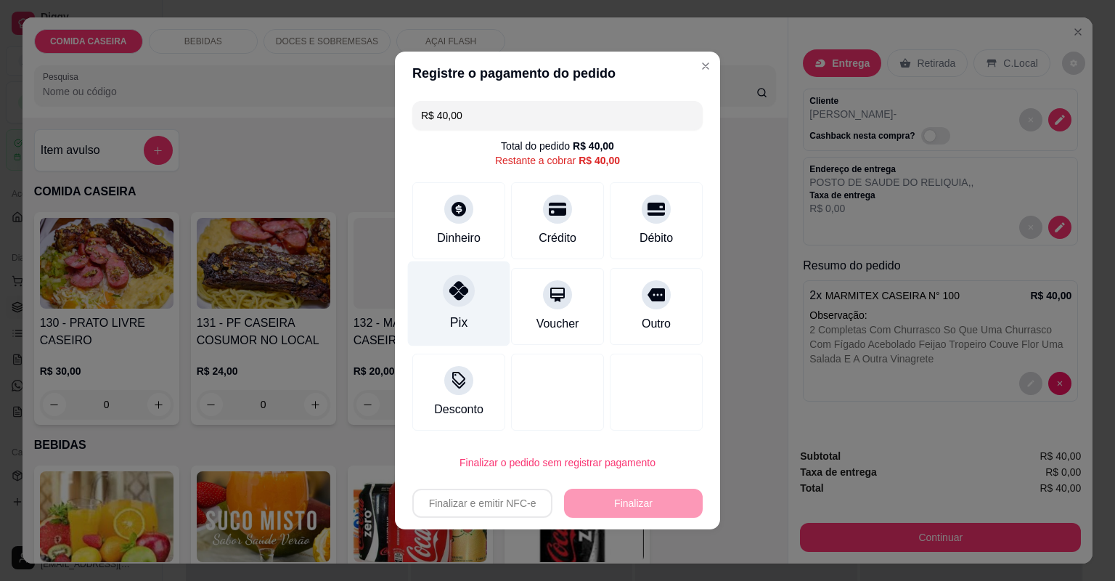
click at [457, 300] on div at bounding box center [459, 290] width 32 height 32
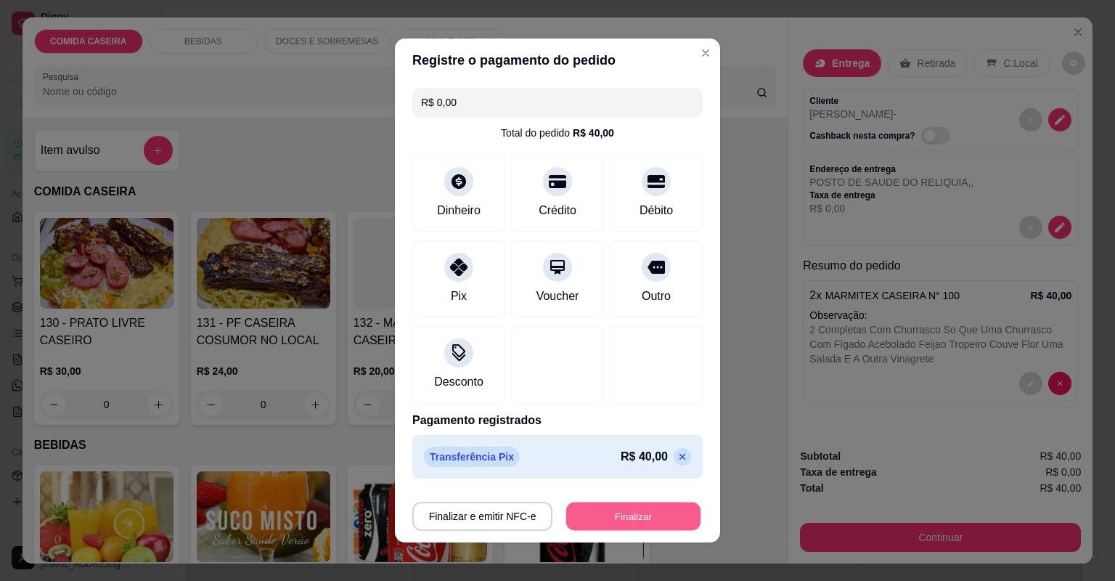
click at [585, 514] on button "Finalizar" at bounding box center [633, 516] width 134 height 28
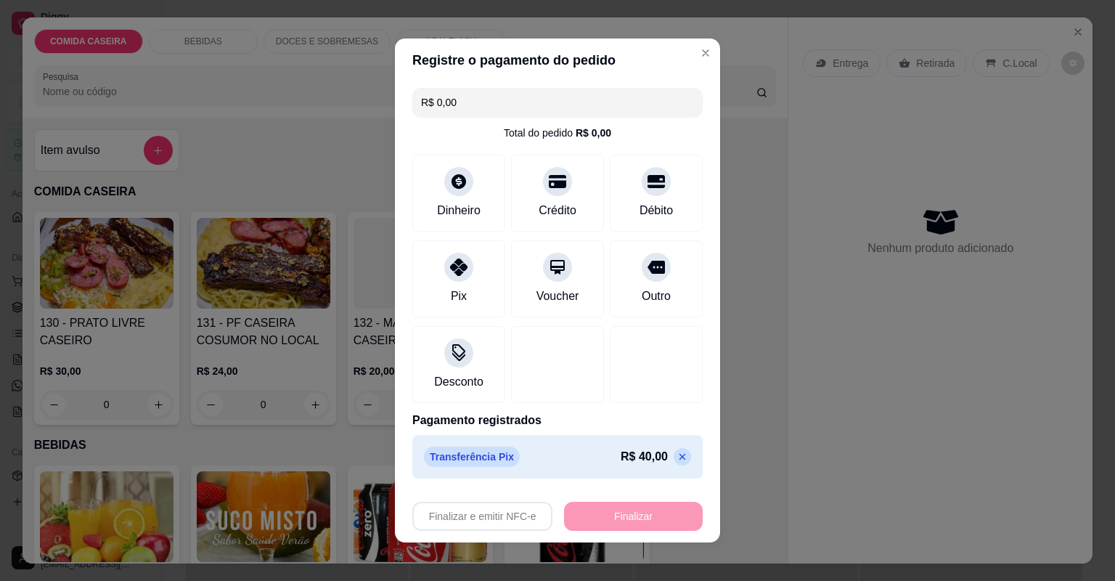
type input "-R$ 40,00"
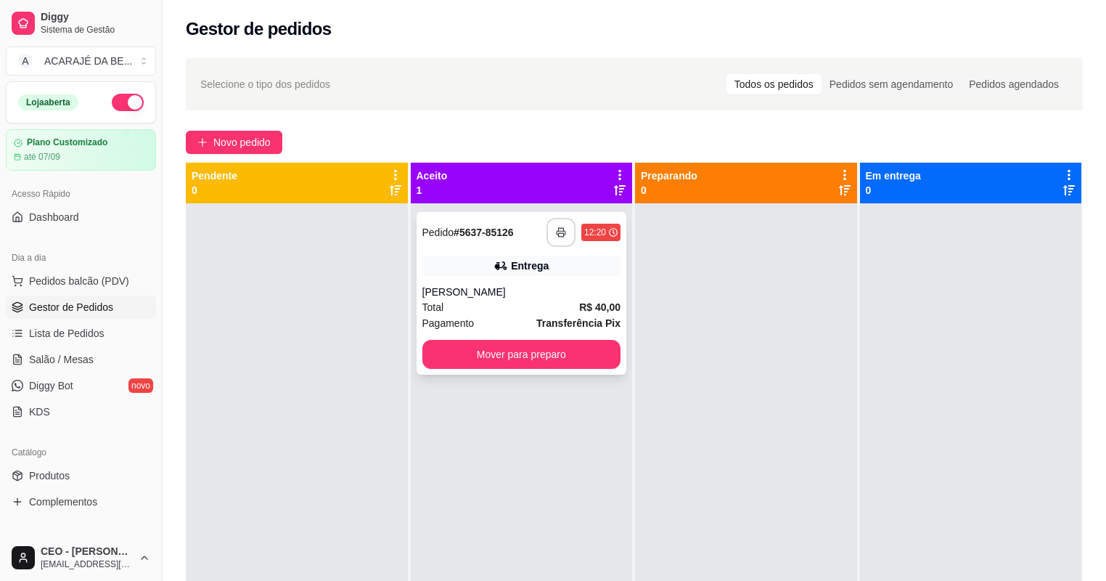
click at [560, 237] on button "button" at bounding box center [560, 232] width 29 height 29
click at [569, 356] on button "Mover para preparo" at bounding box center [521, 354] width 199 height 29
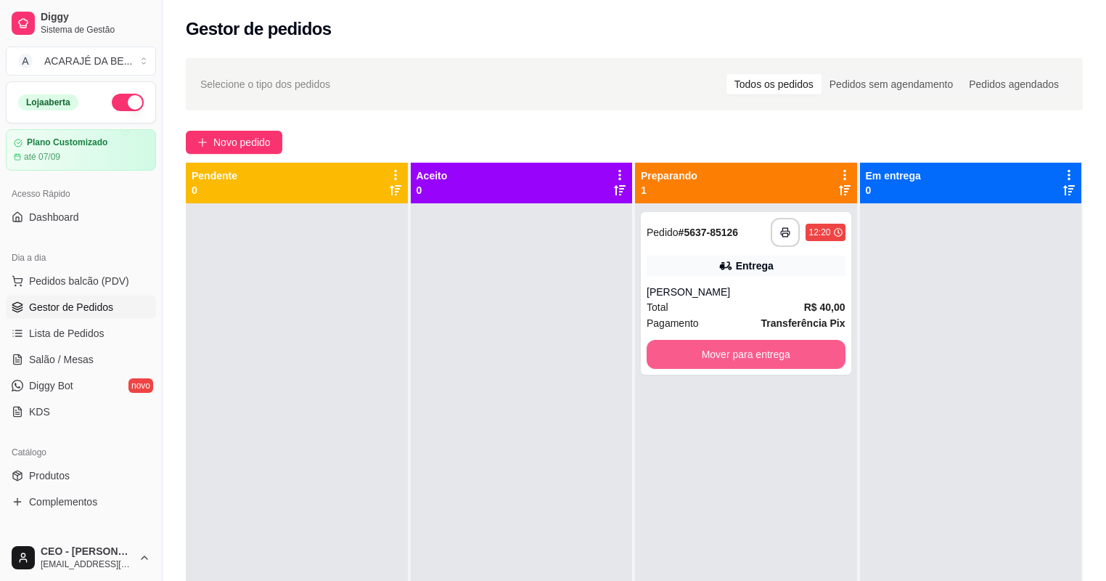
click at [700, 358] on button "Mover para entrega" at bounding box center [746, 354] width 199 height 29
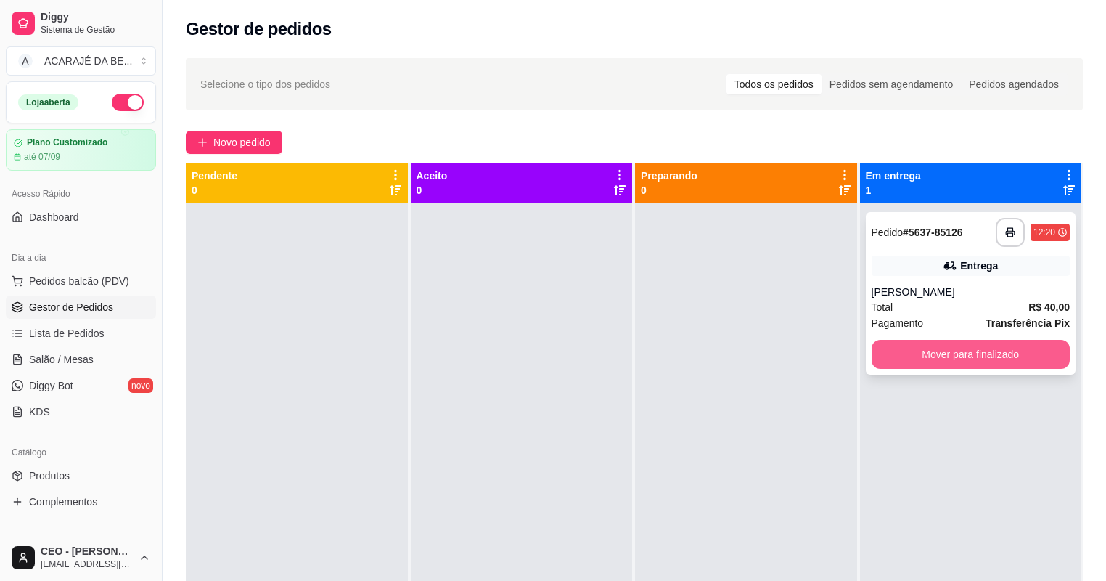
click at [889, 347] on button "Mover para finalizado" at bounding box center [971, 354] width 199 height 29
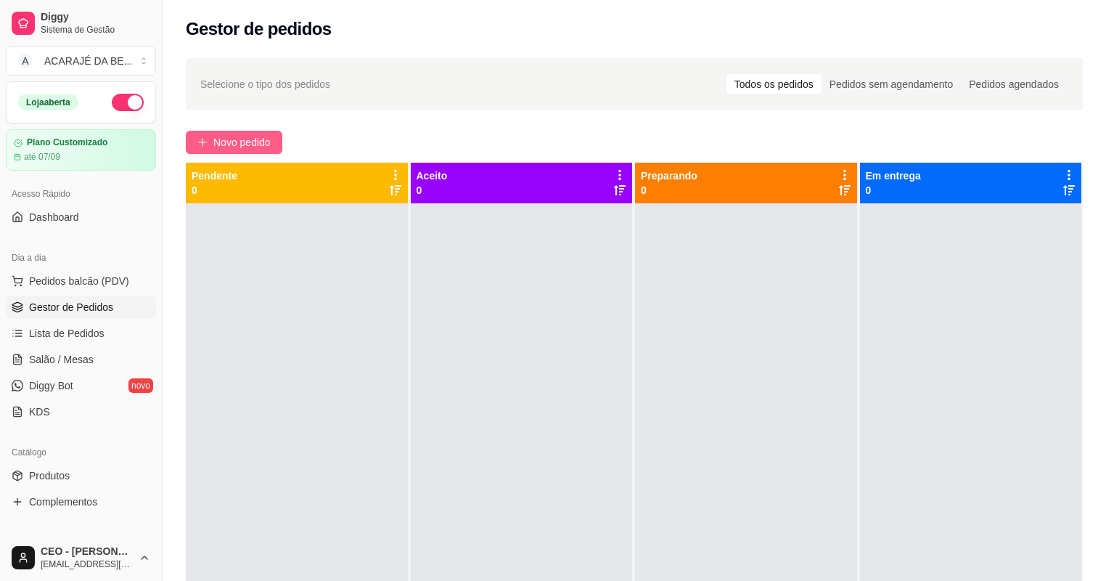
click at [239, 142] on span "Novo pedido" at bounding box center [241, 142] width 57 height 16
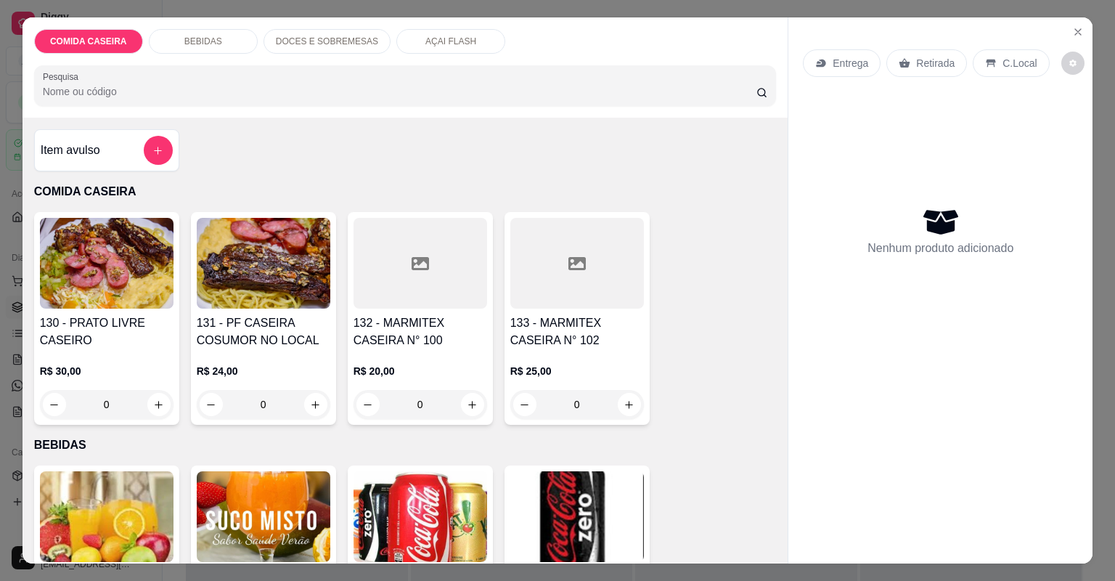
click at [428, 311] on div "132 - MARMITEX CASEIRA N° 100 R$ 20,00 0" at bounding box center [420, 318] width 145 height 213
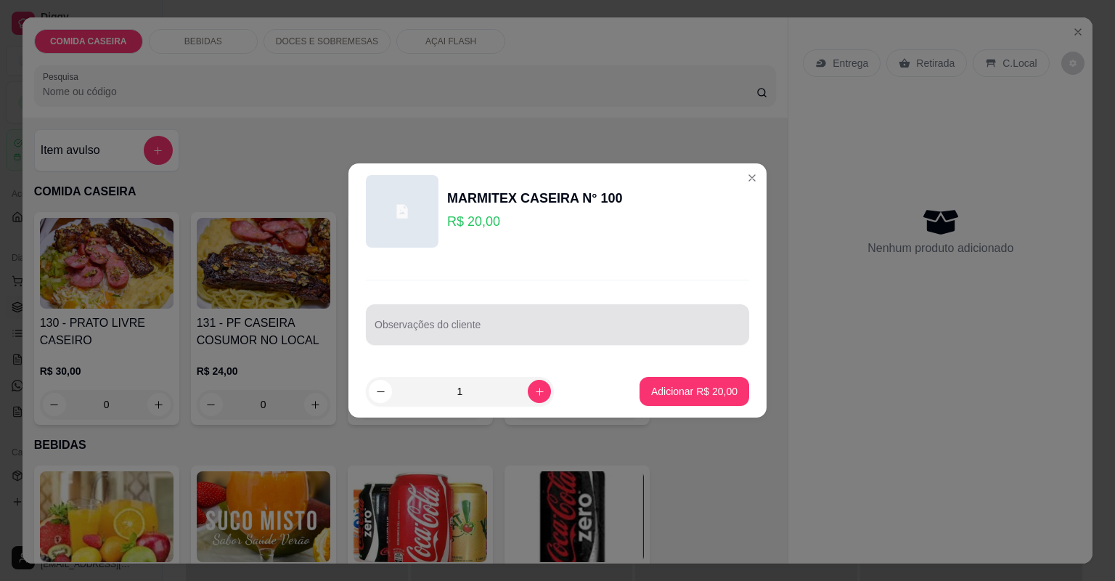
click at [455, 332] on input "Observações do cliente" at bounding box center [557, 330] width 366 height 15
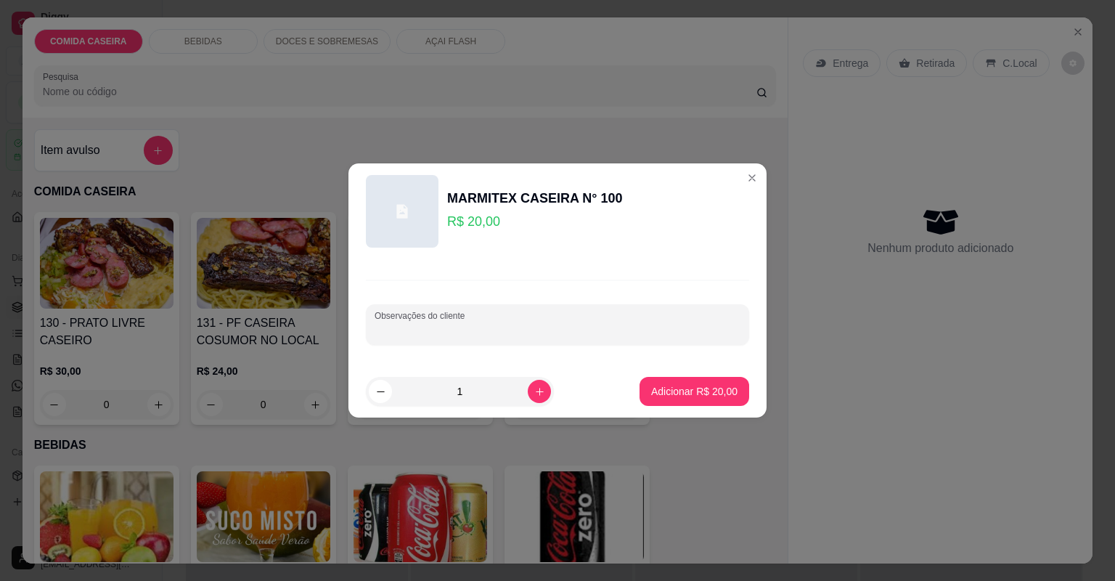
paste input "Macarrão com molho, arroz, farofa, vinagrete, fígado"
type input "Macarrão com molho, arroz, farofa, vinagrete, fígado"
click at [665, 386] on p "Adicionar R$ 20,00" at bounding box center [694, 391] width 84 height 14
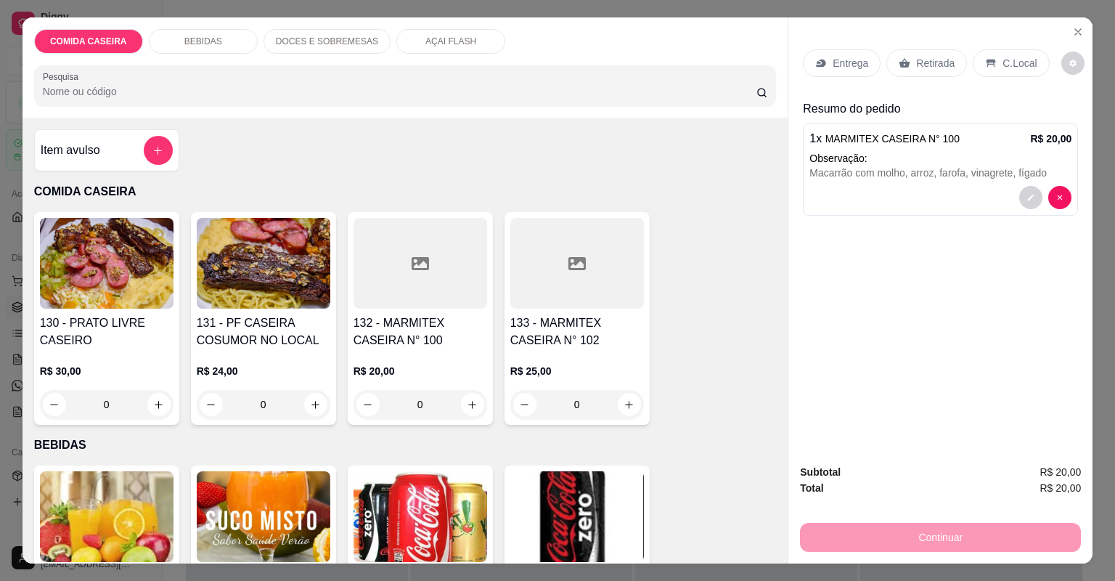
click at [845, 61] on p "Entrega" at bounding box center [850, 63] width 36 height 15
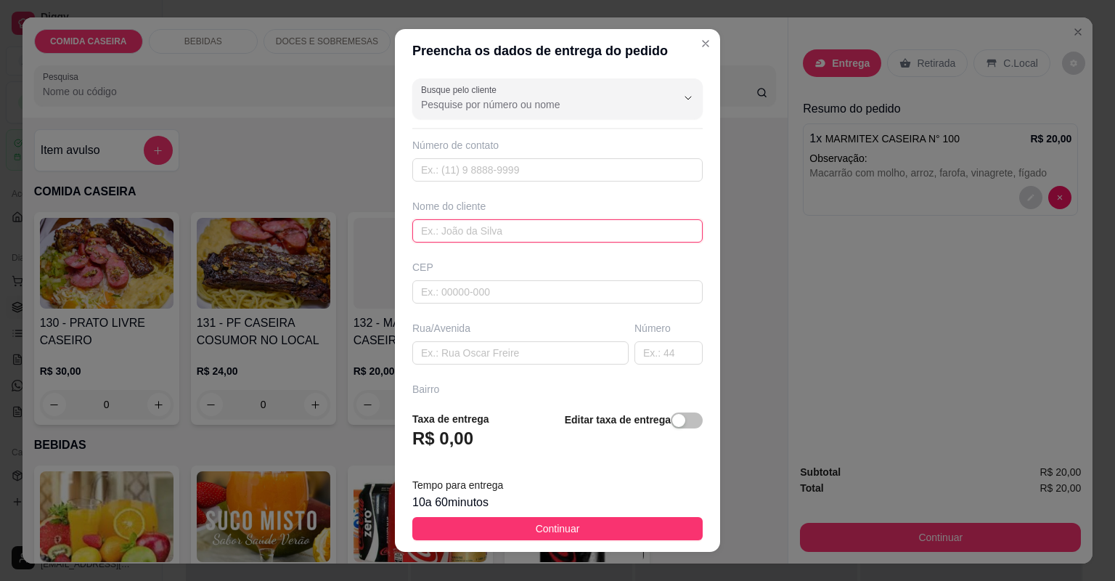
click at [516, 229] on input "text" at bounding box center [557, 230] width 290 height 23
type input "[PERSON_NAME]"
paste input "[STREET_ADDRESS]"
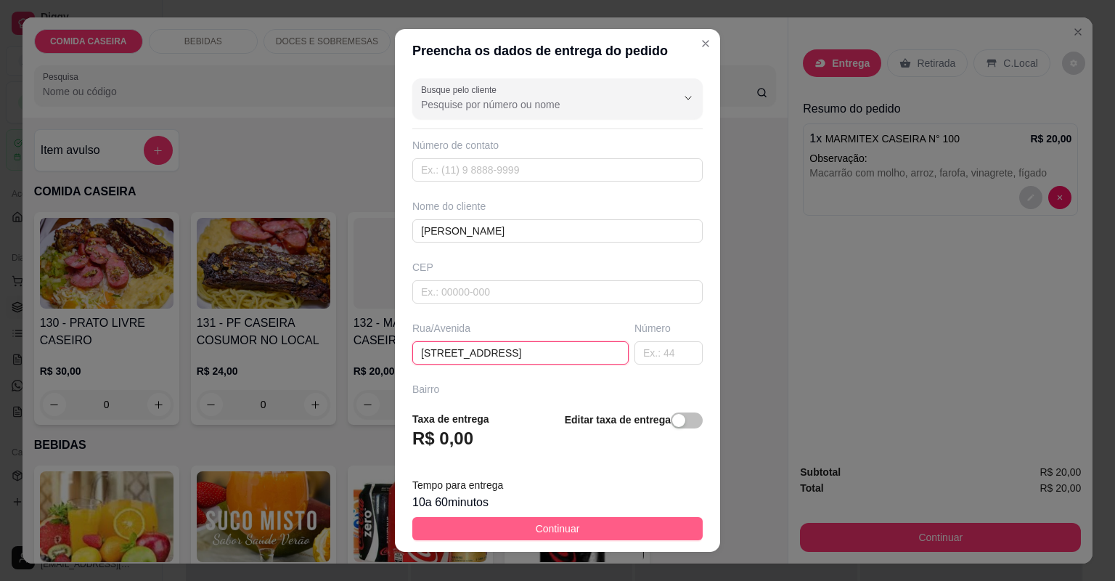
type input "[STREET_ADDRESS]"
click at [602, 529] on button "Continuar" at bounding box center [557, 528] width 290 height 23
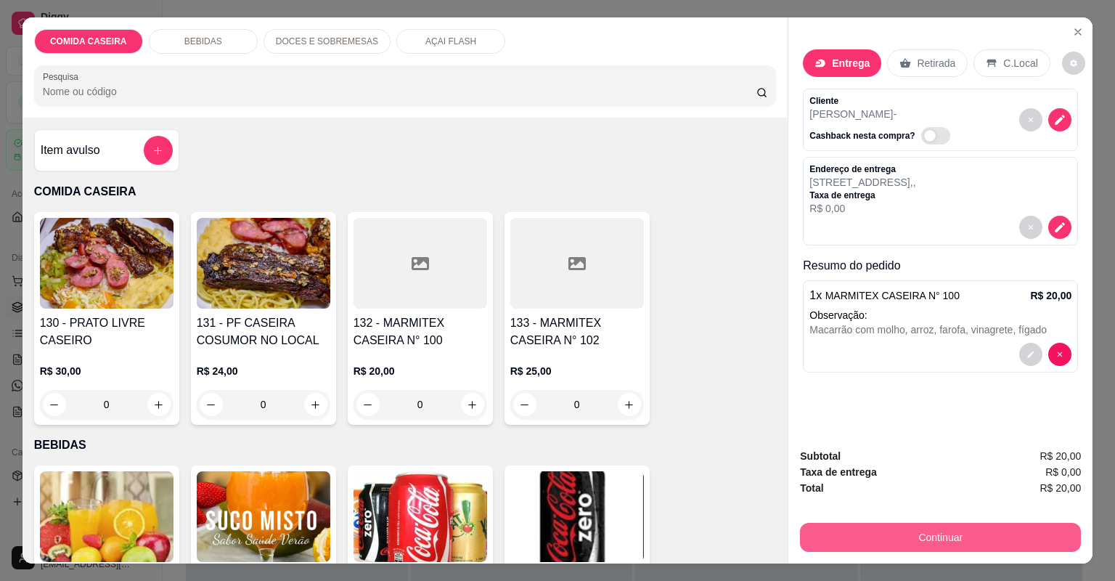
click at [857, 544] on button "Continuar" at bounding box center [940, 537] width 281 height 29
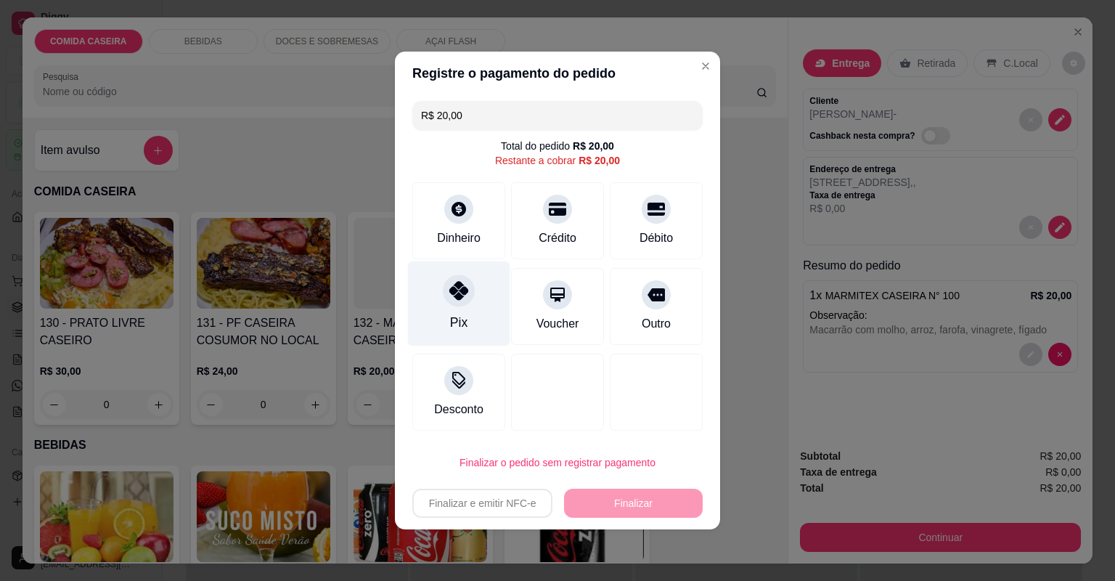
click at [426, 327] on div "Pix" at bounding box center [459, 303] width 102 height 85
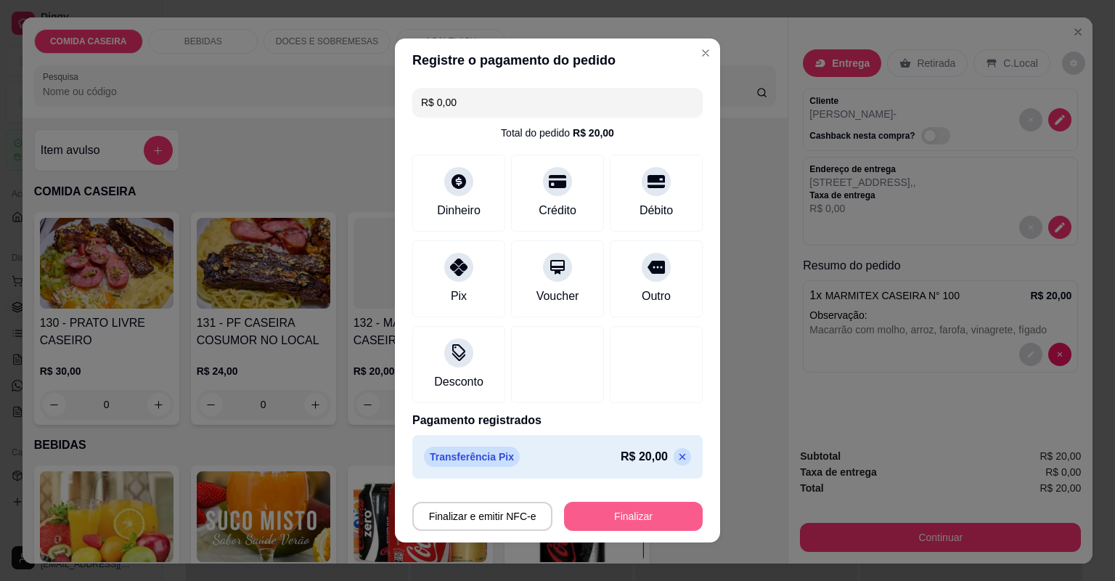
click at [625, 525] on button "Finalizar" at bounding box center [633, 515] width 139 height 29
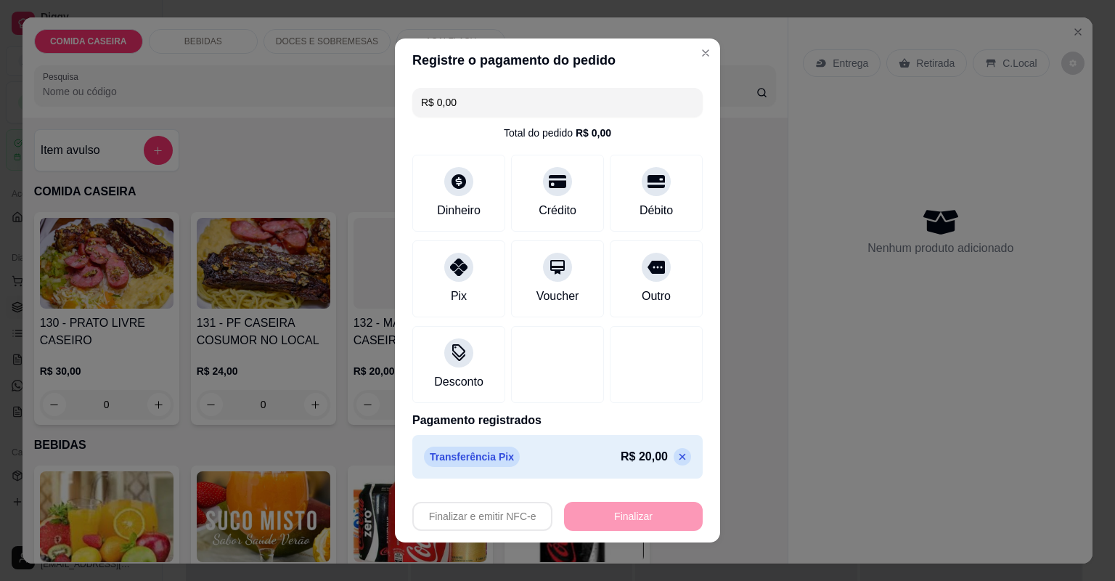
type input "-R$ 20,00"
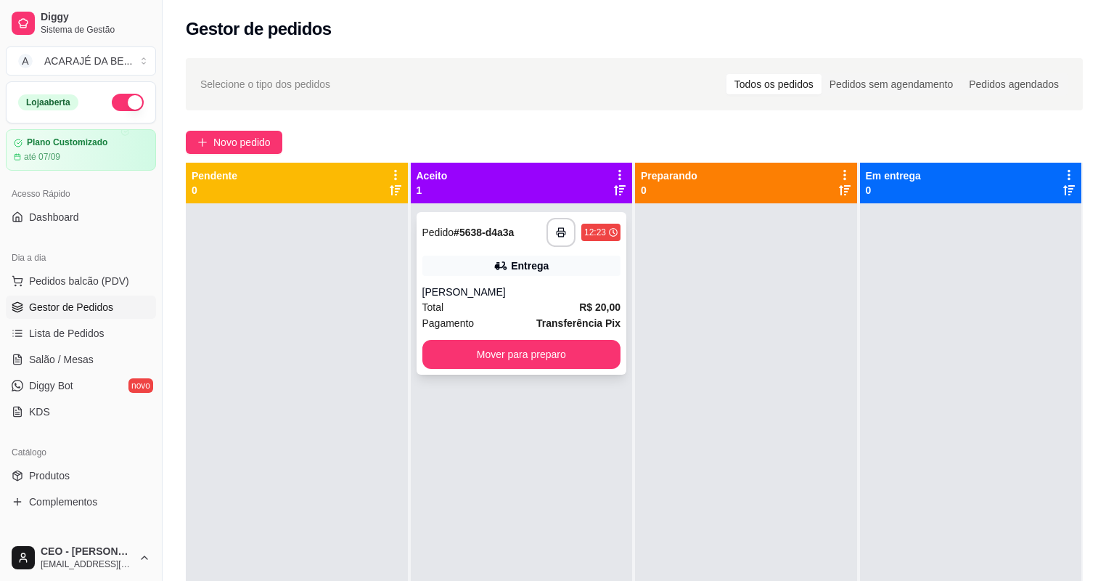
click at [586, 298] on div "[PERSON_NAME]" at bounding box center [521, 291] width 199 height 15
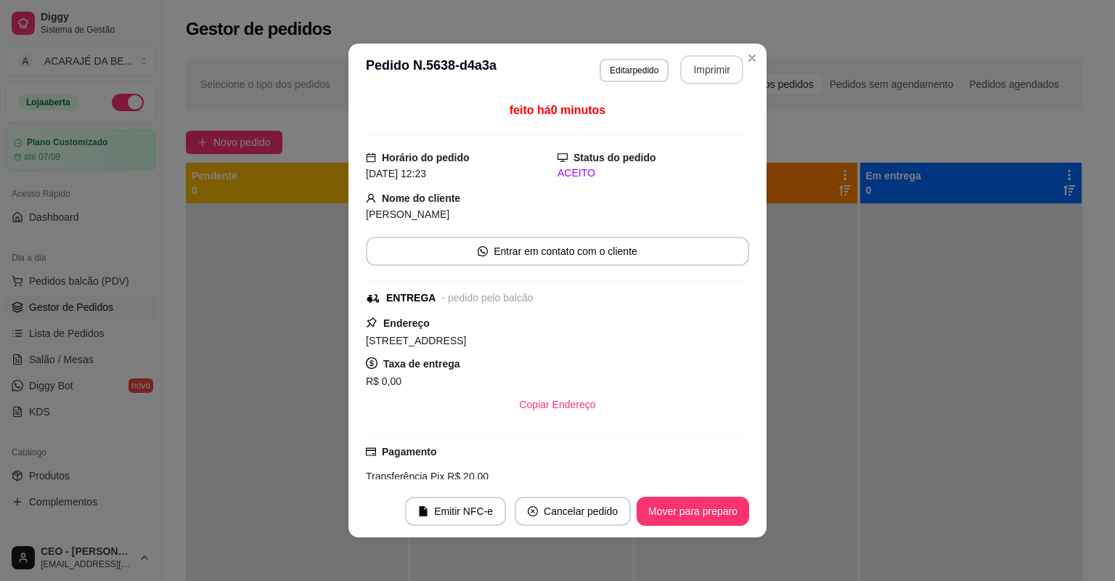
click at [703, 67] on button "Imprimir" at bounding box center [711, 69] width 63 height 29
click at [687, 514] on button "Mover para preparo" at bounding box center [692, 510] width 112 height 29
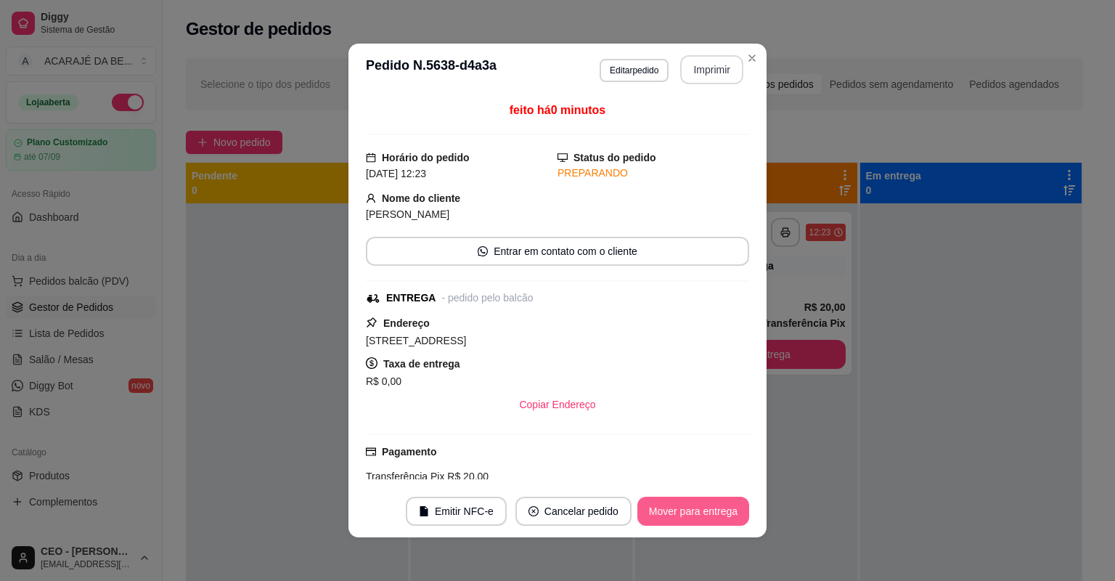
click at [687, 514] on button "Mover para entrega" at bounding box center [693, 510] width 112 height 29
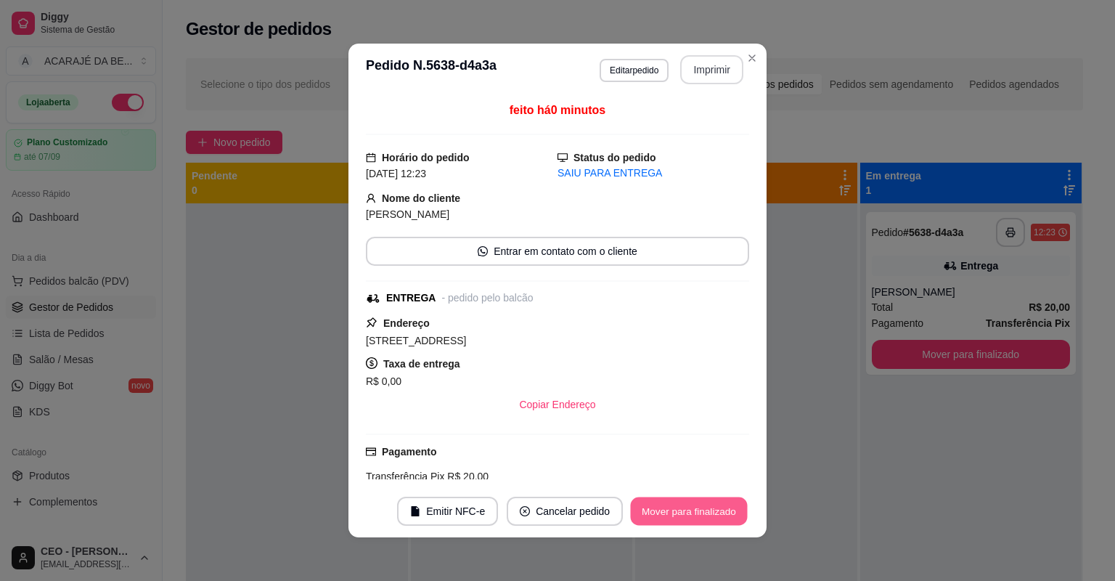
click at [687, 514] on button "Mover para finalizado" at bounding box center [689, 511] width 117 height 28
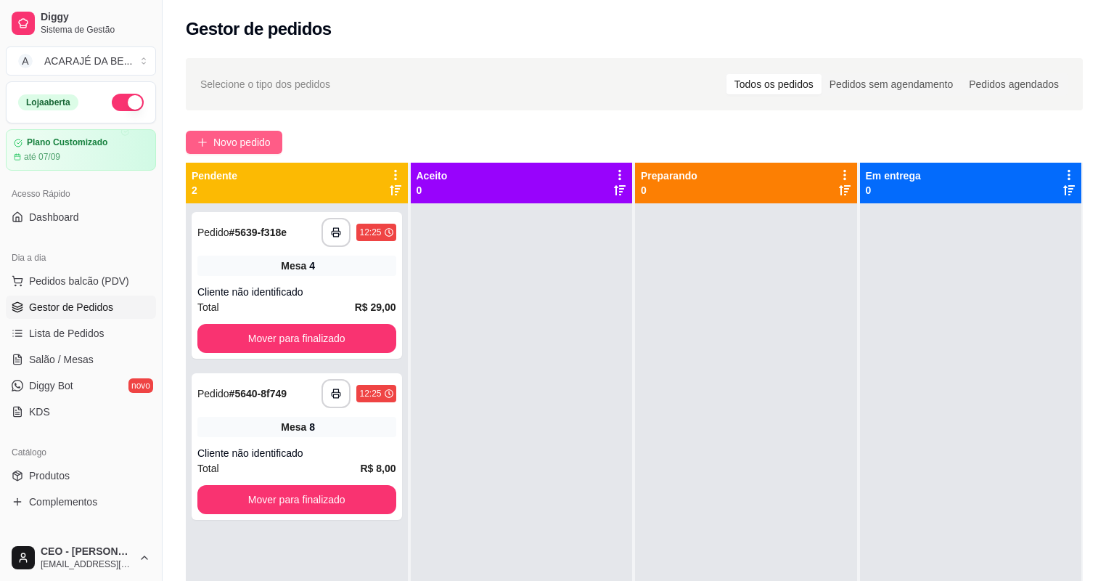
click at [261, 141] on span "Novo pedido" at bounding box center [241, 142] width 57 height 16
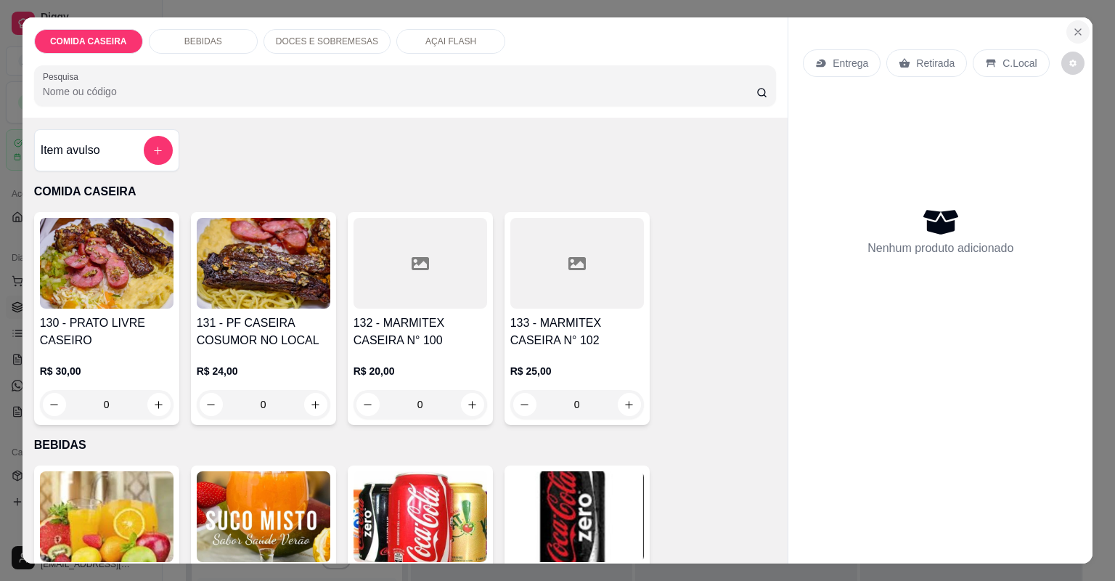
click at [1076, 34] on icon "Close" at bounding box center [1078, 32] width 6 height 6
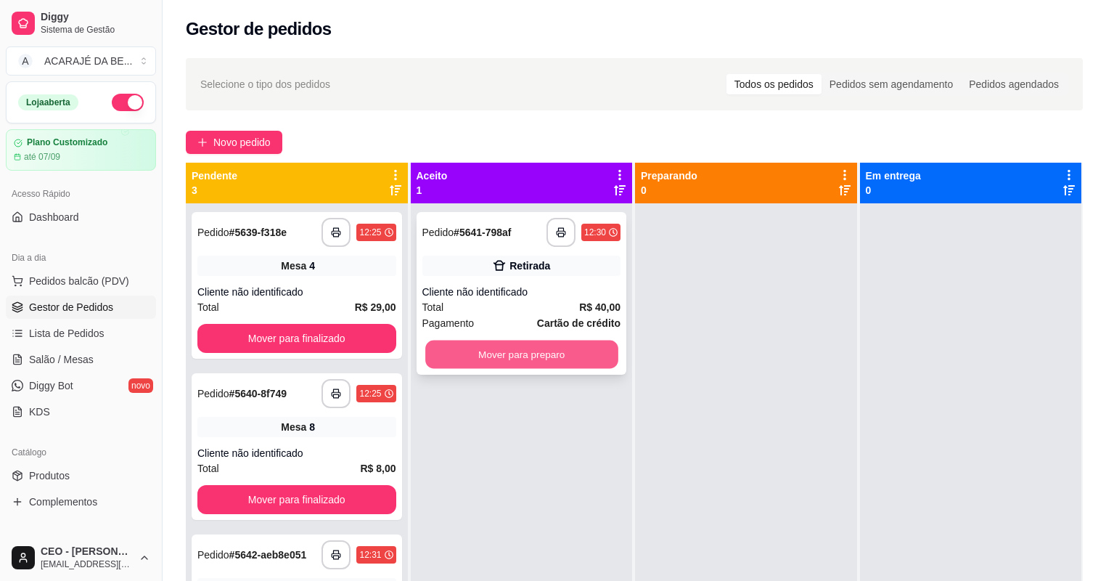
click at [566, 361] on button "Mover para preparo" at bounding box center [521, 354] width 192 height 28
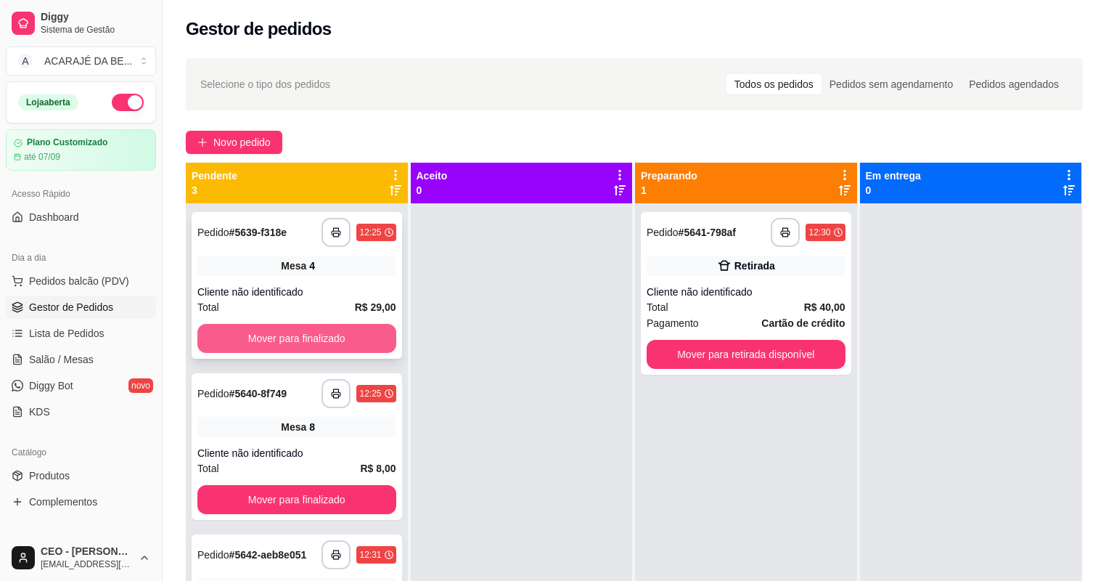
click at [308, 340] on button "Mover para finalizado" at bounding box center [296, 338] width 199 height 29
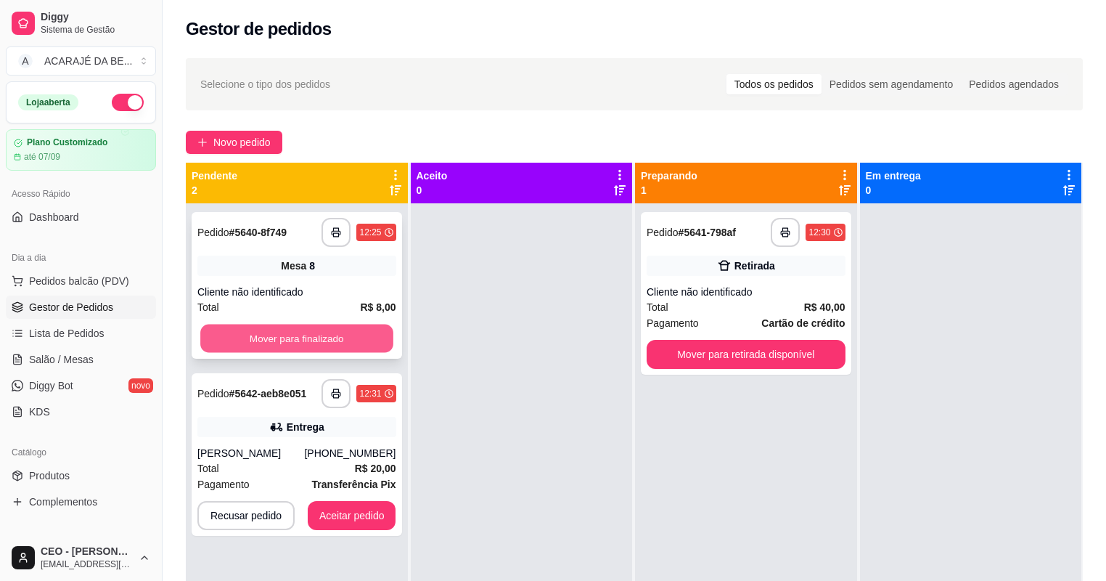
click at [314, 332] on button "Mover para finalizado" at bounding box center [296, 338] width 192 height 28
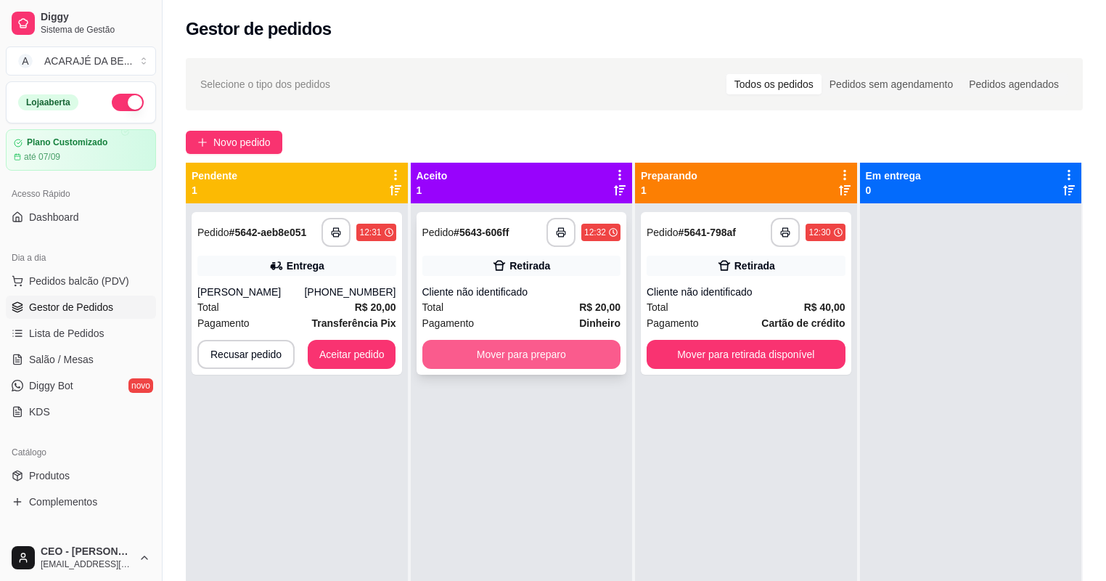
click at [543, 354] on button "Mover para preparo" at bounding box center [521, 354] width 199 height 29
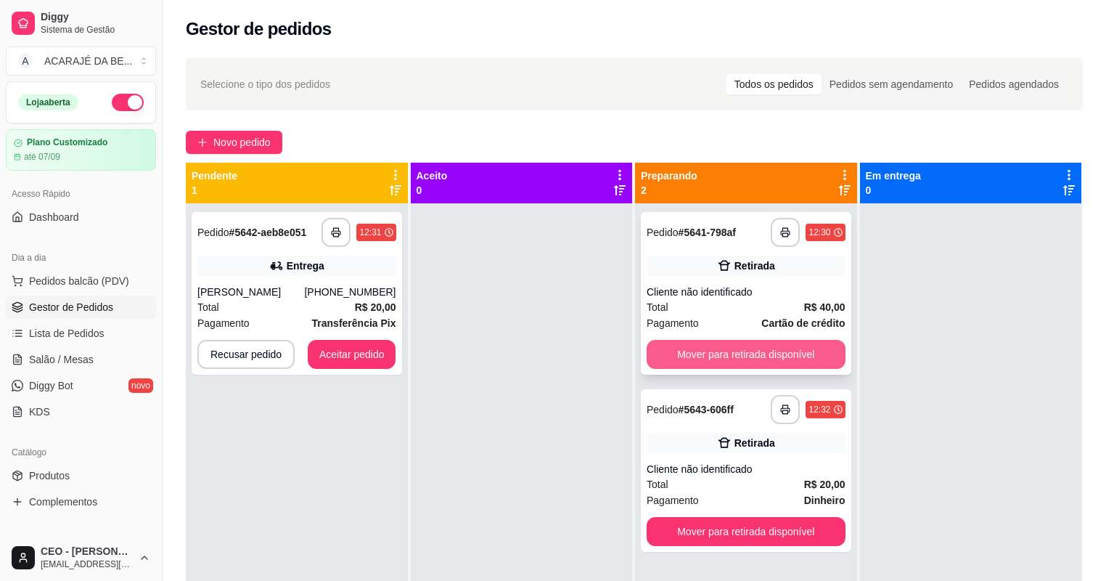
click at [711, 354] on button "Mover para retirada disponível" at bounding box center [746, 354] width 199 height 29
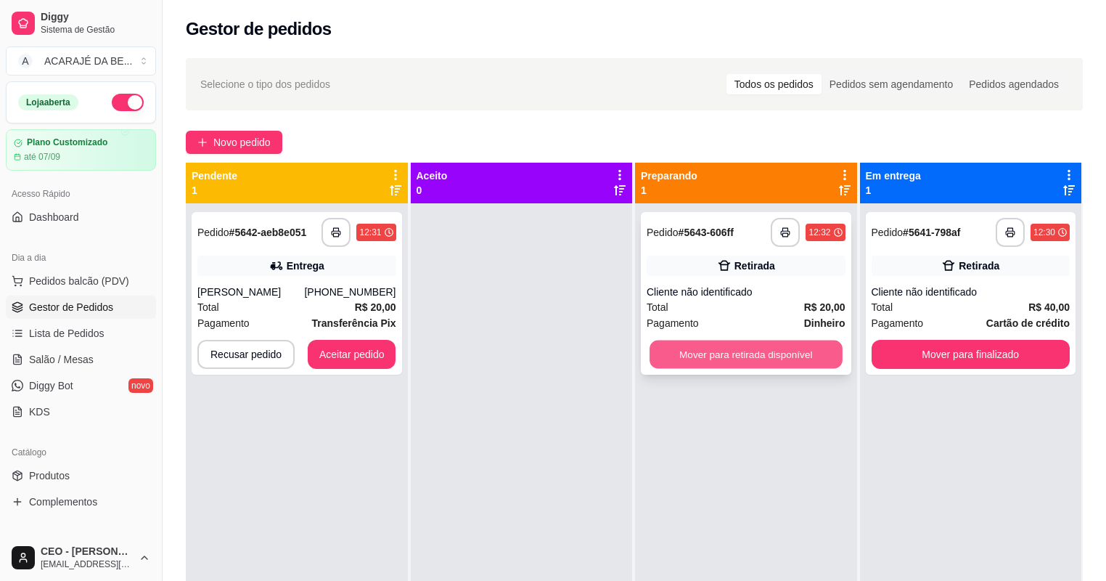
click at [739, 359] on button "Mover para retirada disponível" at bounding box center [746, 354] width 192 height 28
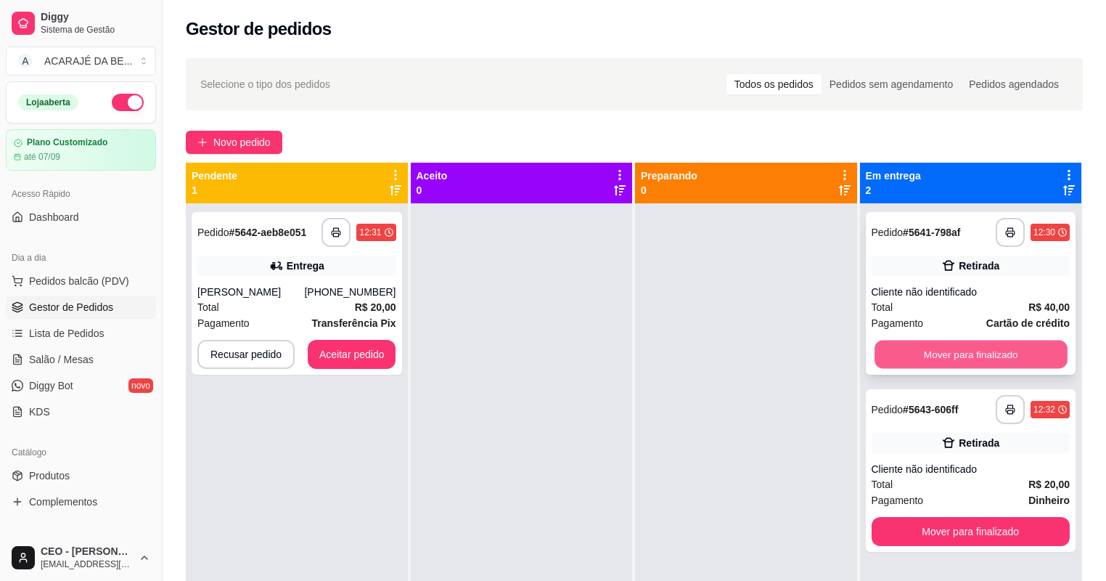
click at [903, 340] on button "Mover para finalizado" at bounding box center [971, 354] width 192 height 28
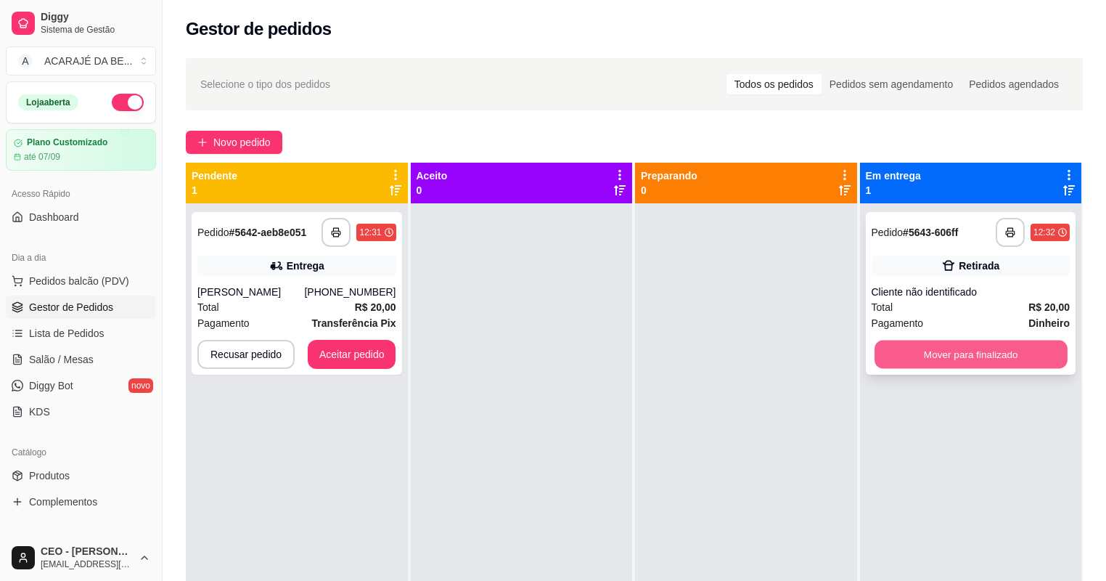
click at [906, 342] on button "Mover para finalizado" at bounding box center [971, 354] width 192 height 28
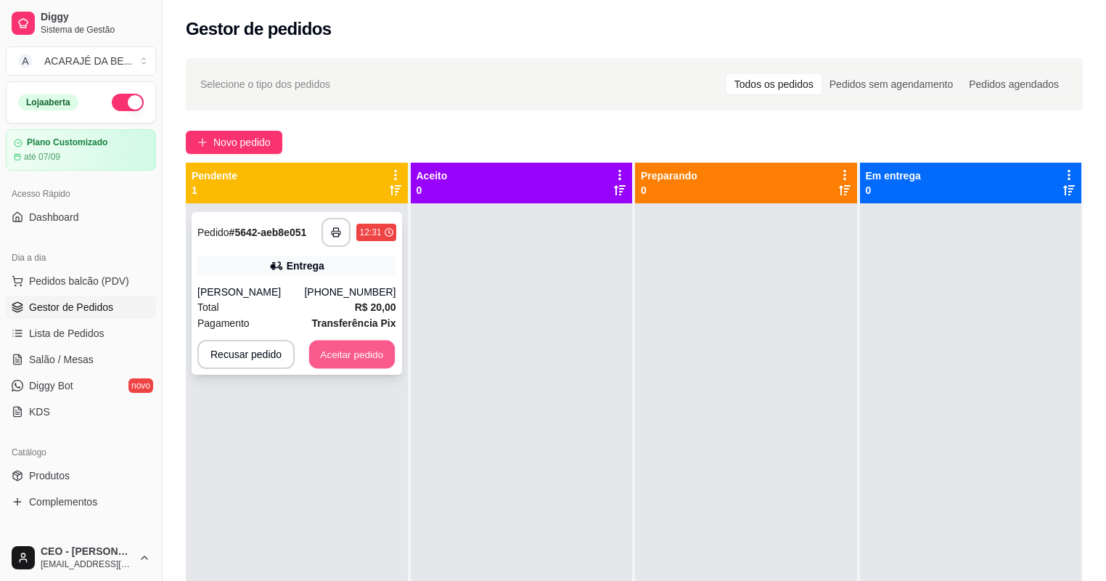
click at [343, 351] on button "Aceitar pedido" at bounding box center [352, 354] width 86 height 28
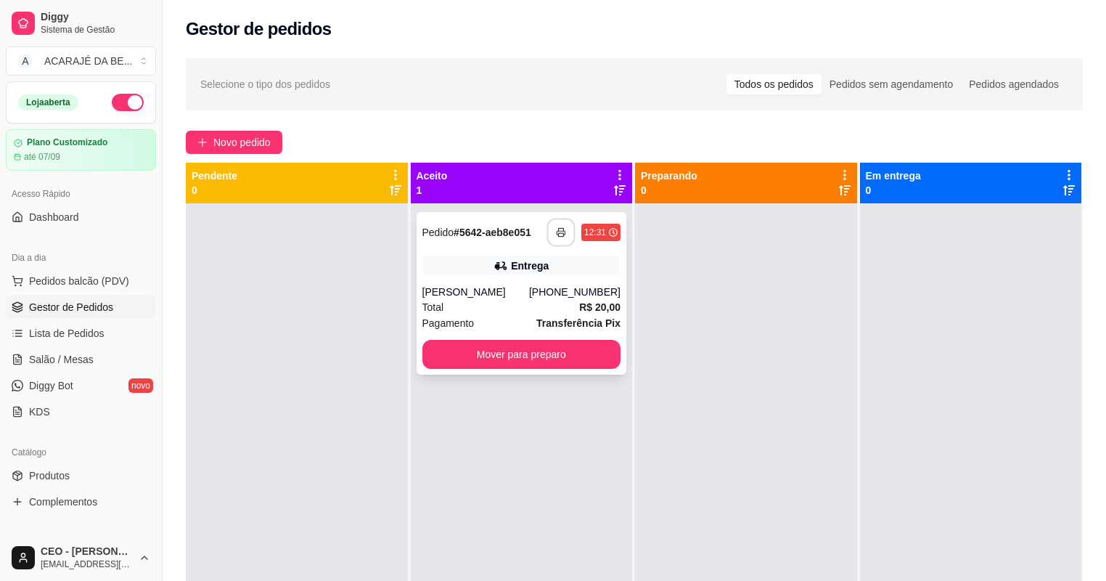
click at [548, 229] on button "button" at bounding box center [561, 232] width 28 height 28
click at [558, 356] on button "Mover para preparo" at bounding box center [521, 354] width 199 height 29
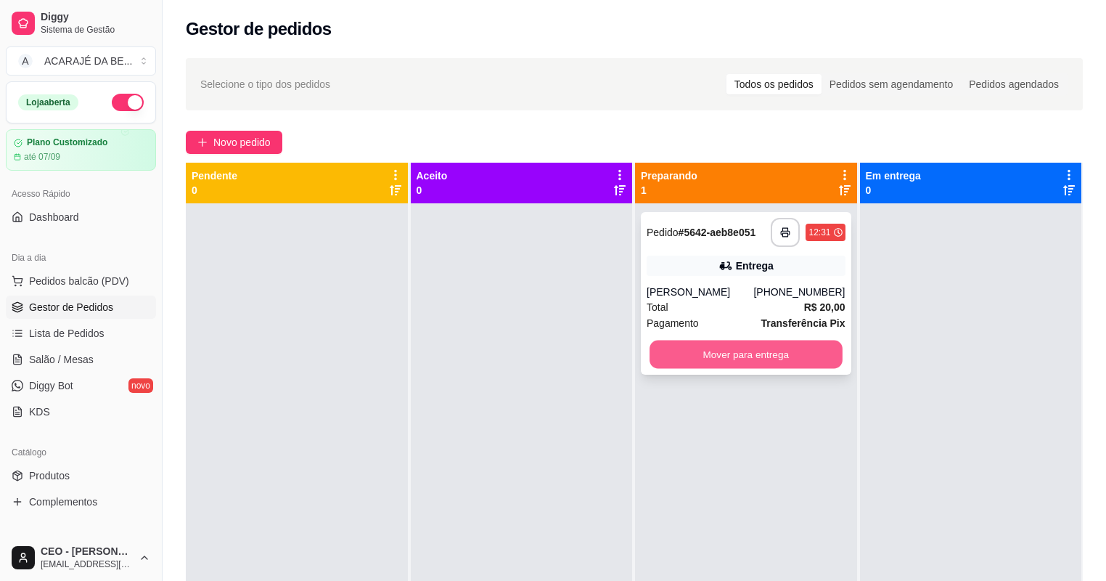
click at [730, 351] on button "Mover para entrega" at bounding box center [746, 354] width 192 height 28
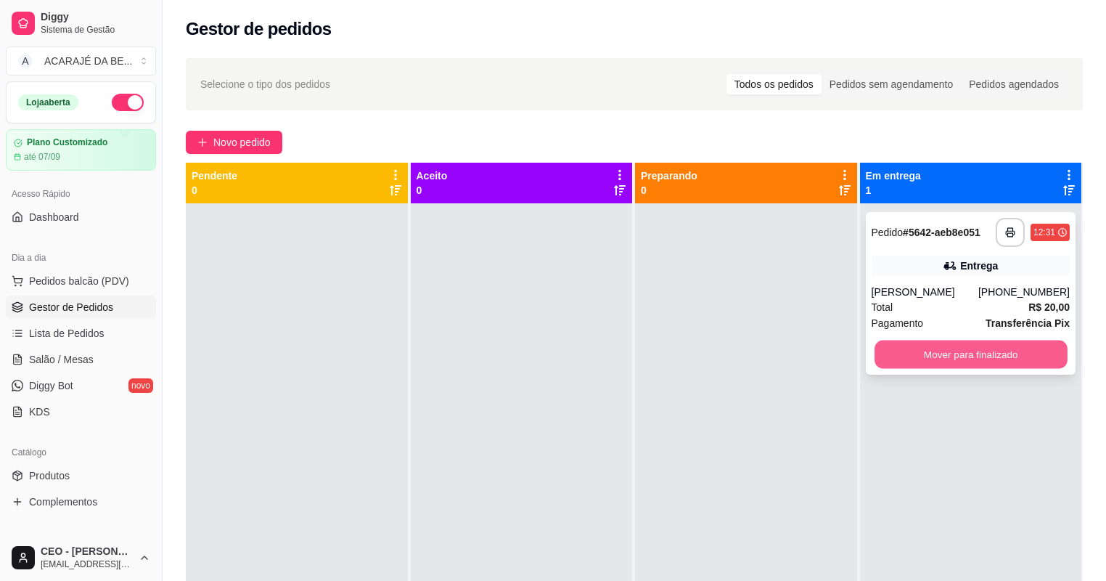
click at [954, 346] on button "Mover para finalizado" at bounding box center [971, 354] width 192 height 28
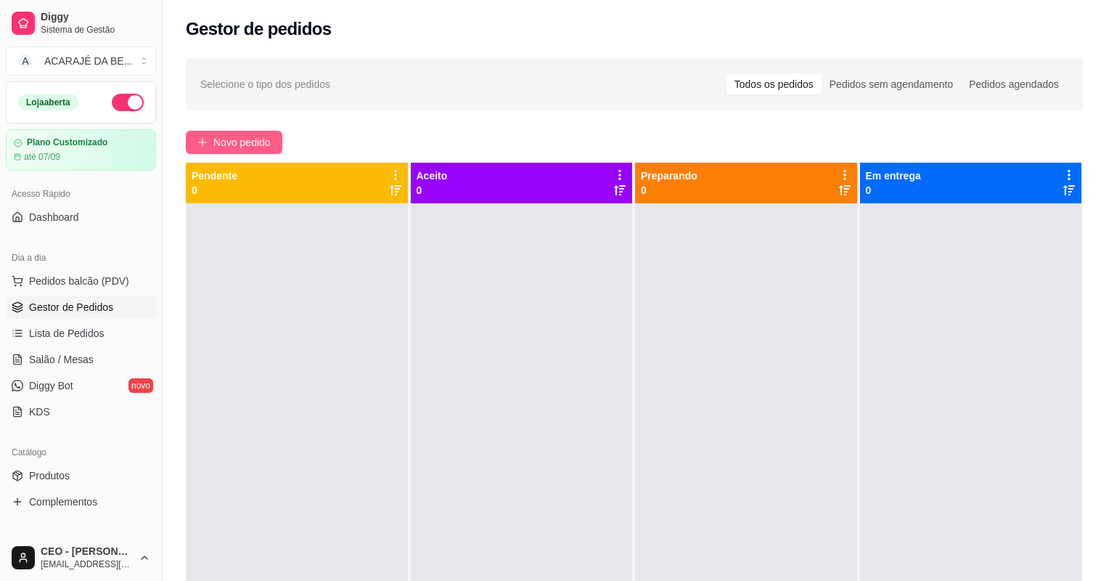
click at [256, 131] on button "Novo pedido" at bounding box center [234, 142] width 97 height 23
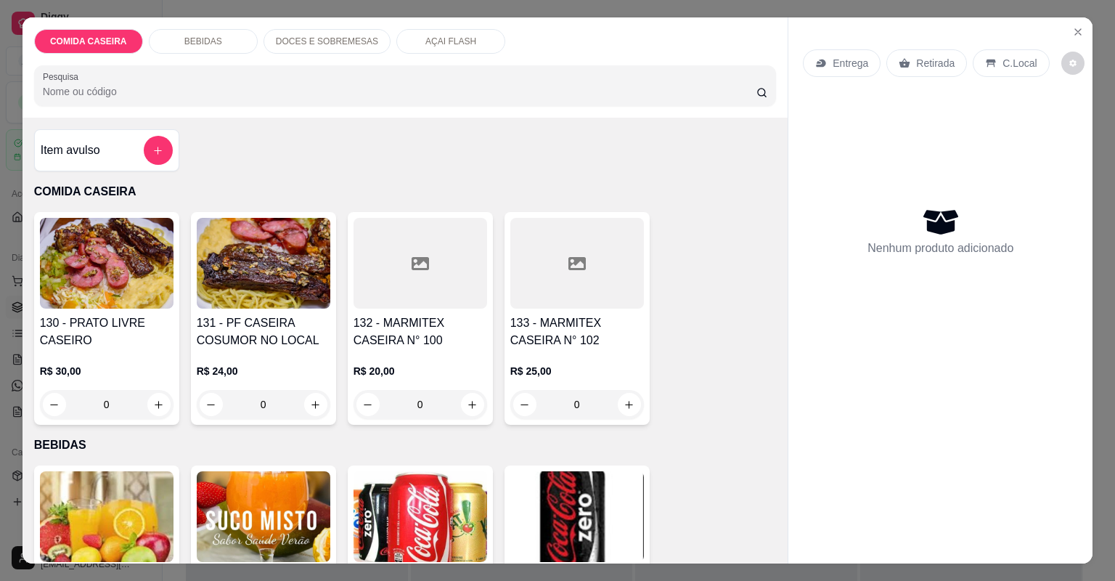
click at [576, 295] on div at bounding box center [577, 263] width 134 height 91
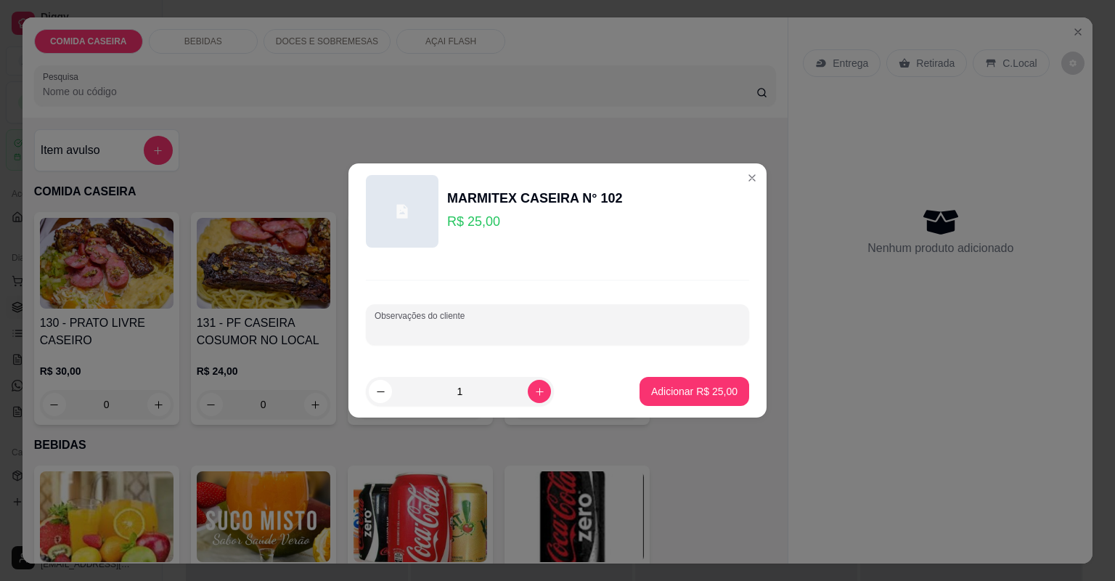
click at [488, 331] on input "Observações do cliente" at bounding box center [557, 330] width 366 height 15
paste input "Feijão tropeiro arroz salada vinagrete fígado acebolado linguiça de frango"
type input "Feijão tropeiro arroz salada vinagrete fígado acebolado linguiça de frango"
click at [705, 390] on p "Adicionar R$ 25,00" at bounding box center [694, 391] width 86 height 15
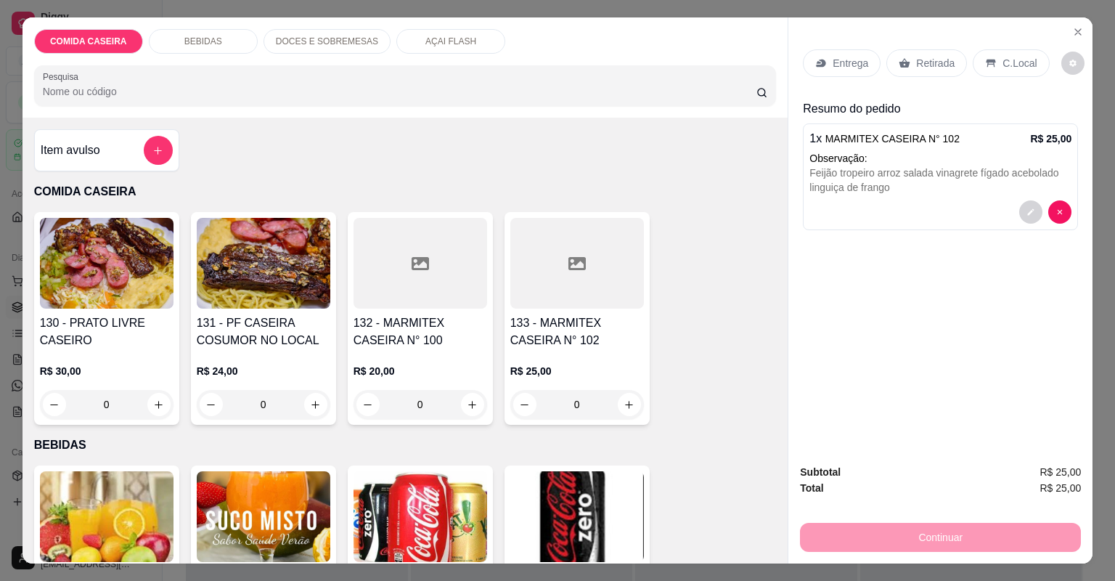
click at [848, 65] on p "Entrega" at bounding box center [850, 63] width 36 height 15
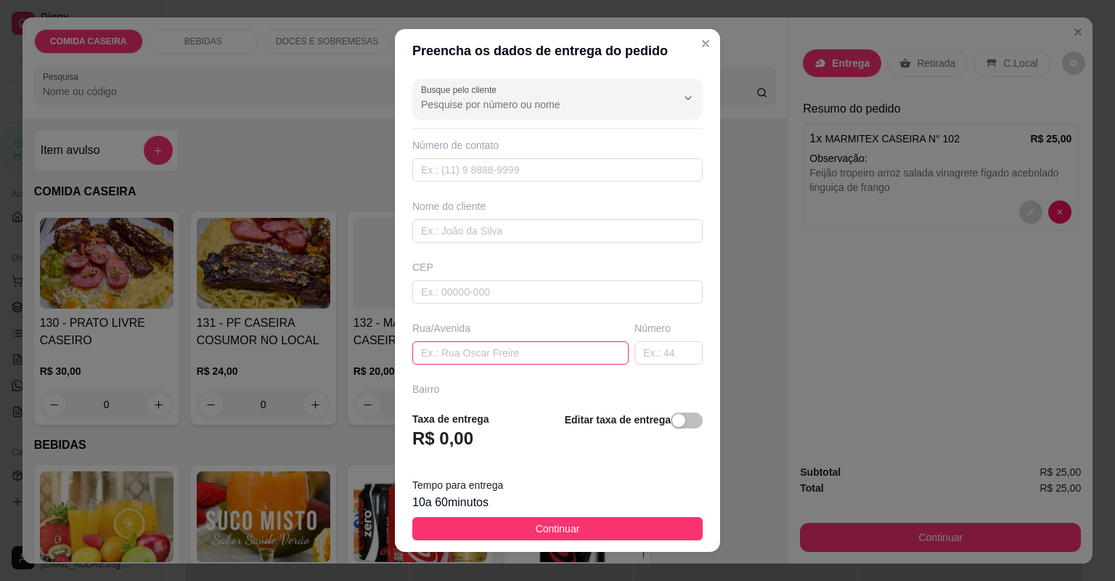
click at [560, 351] on input "text" at bounding box center [520, 352] width 216 height 23
paste input "[STREET_ADDRESS][PERSON_NAME]"
type input "[STREET_ADDRESS][PERSON_NAME]"
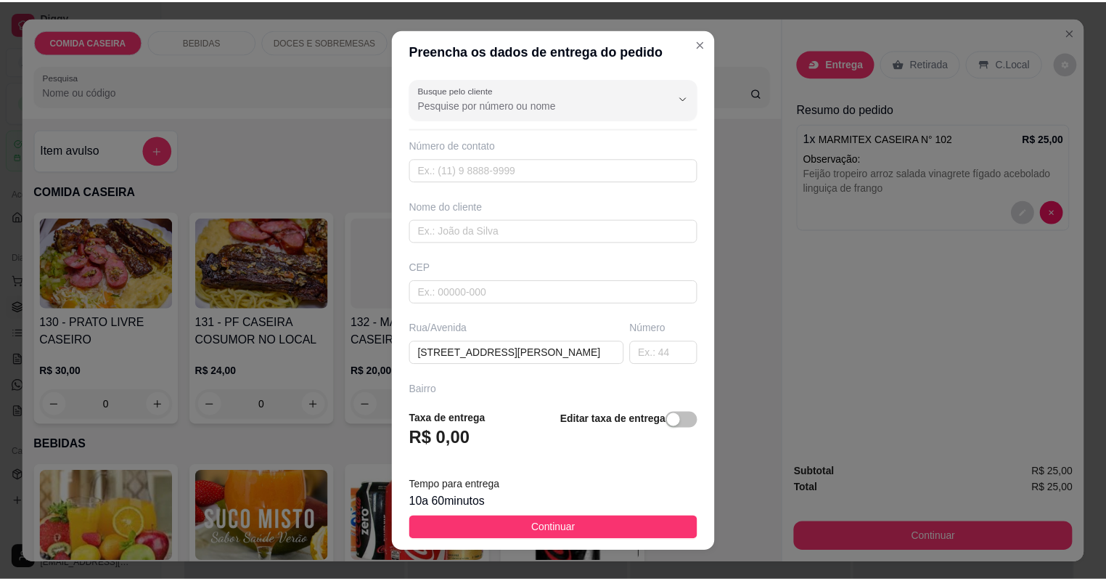
scroll to position [0, 0]
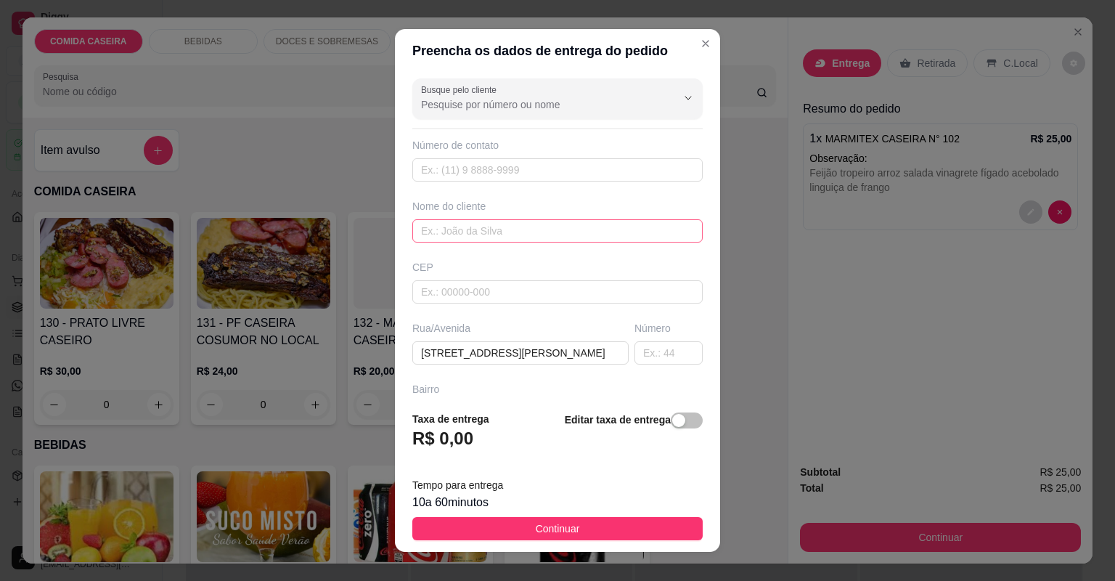
drag, startPoint x: 556, startPoint y: 218, endPoint x: 549, endPoint y: 223, distance: 8.9
click at [554, 218] on div "Nome do cliente" at bounding box center [557, 221] width 296 height 44
click at [546, 224] on input "text" at bounding box center [557, 230] width 290 height 23
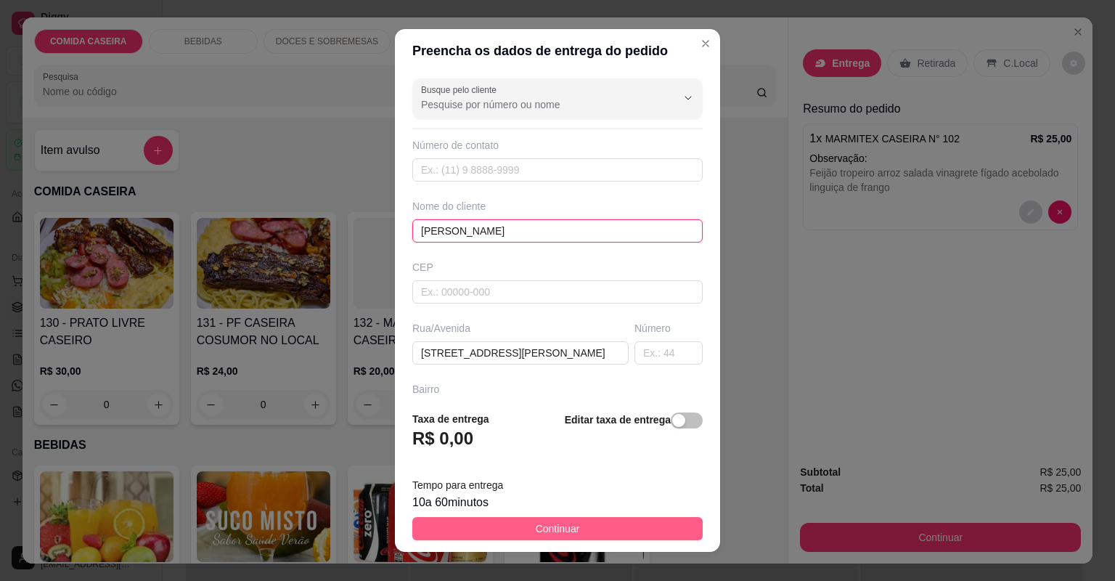
type input "[PERSON_NAME]"
click at [598, 522] on button "Continuar" at bounding box center [557, 528] width 290 height 23
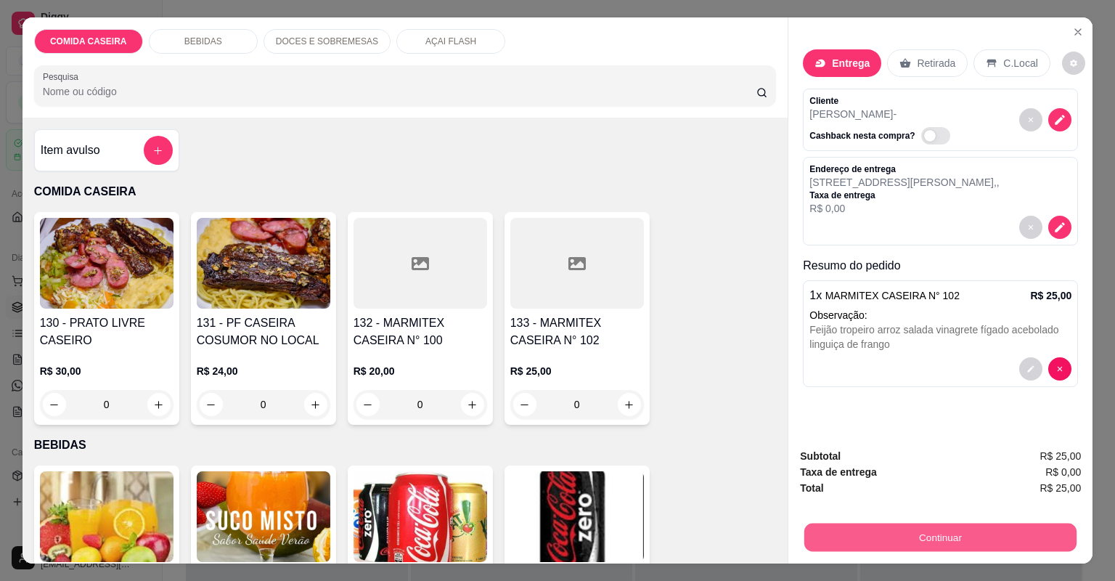
click at [927, 541] on button "Continuar" at bounding box center [940, 537] width 272 height 28
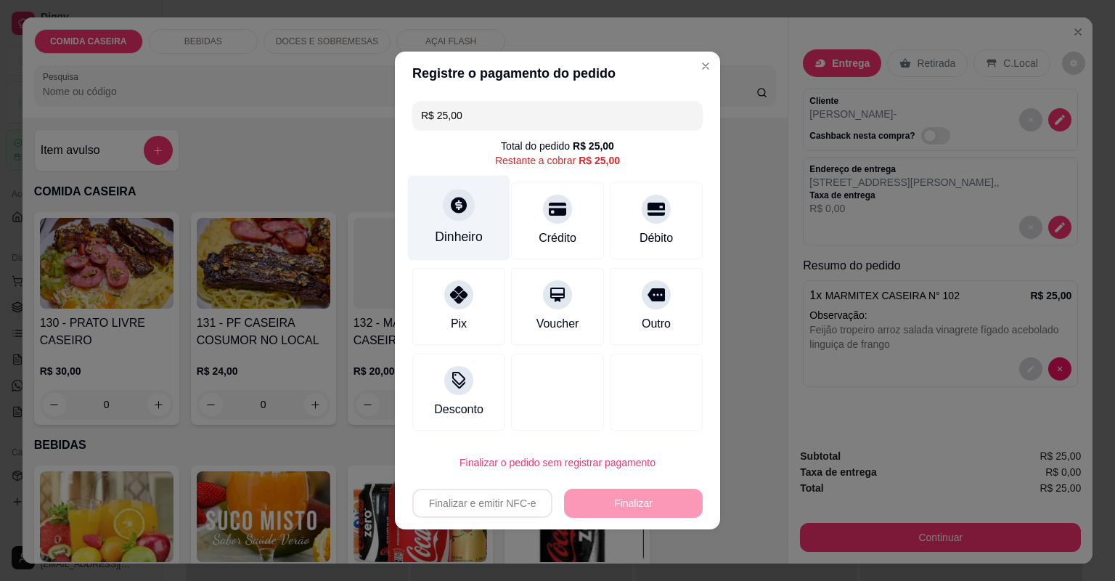
click at [475, 237] on div "Dinheiro" at bounding box center [459, 236] width 48 height 19
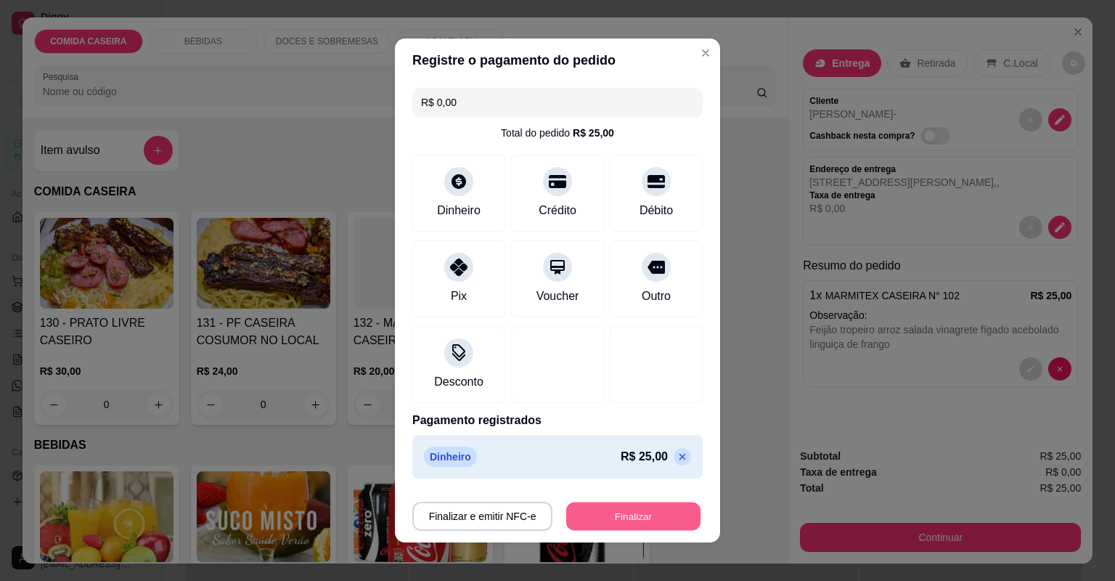
click at [608, 518] on button "Finalizar" at bounding box center [633, 516] width 134 height 28
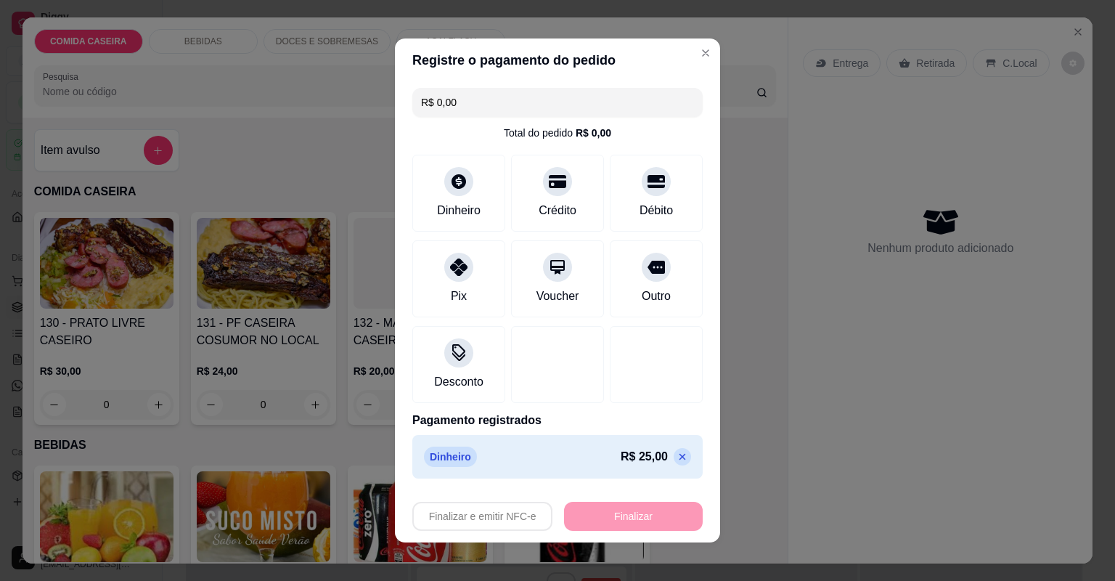
type input "-R$ 25,00"
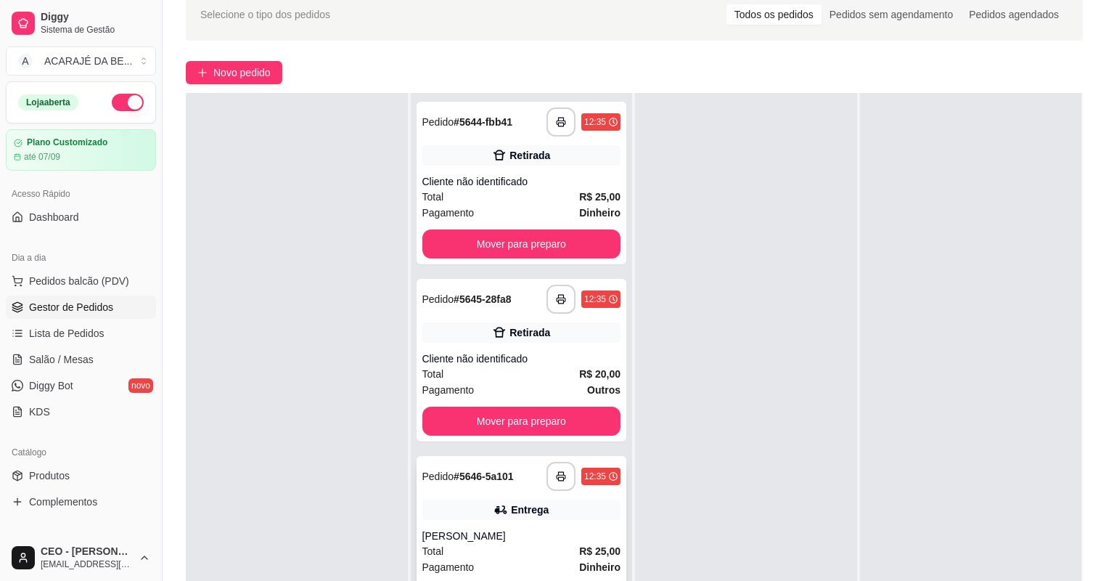
scroll to position [221, 0]
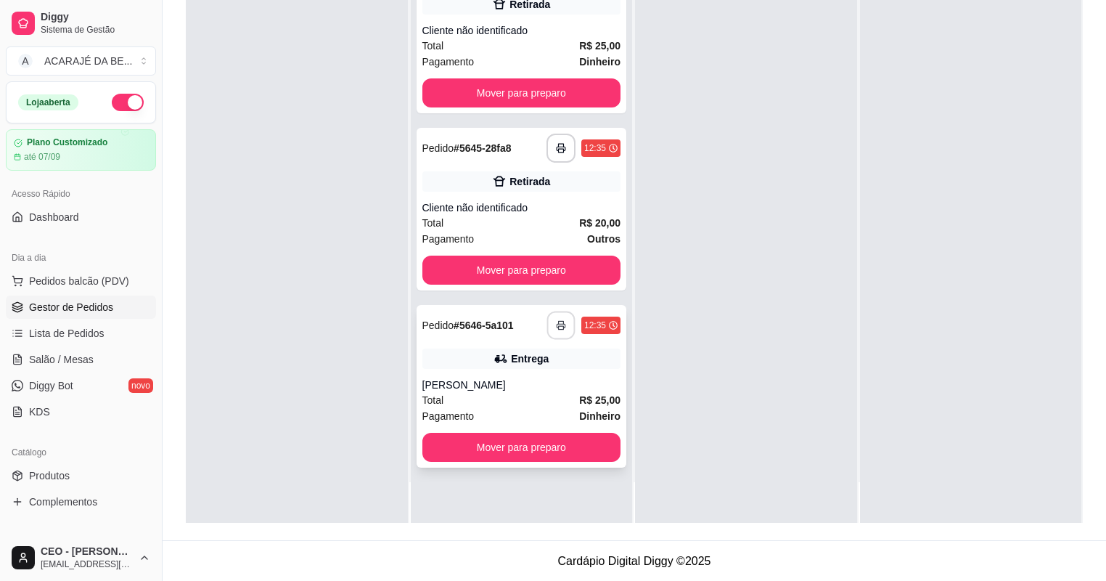
click at [557, 326] on button "button" at bounding box center [561, 325] width 28 height 28
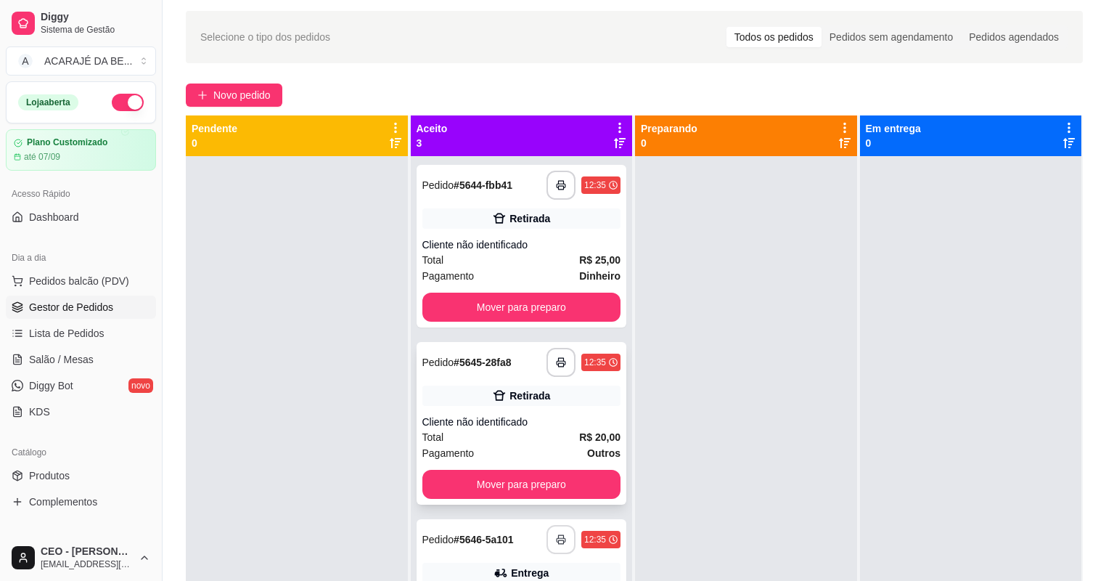
scroll to position [46, 0]
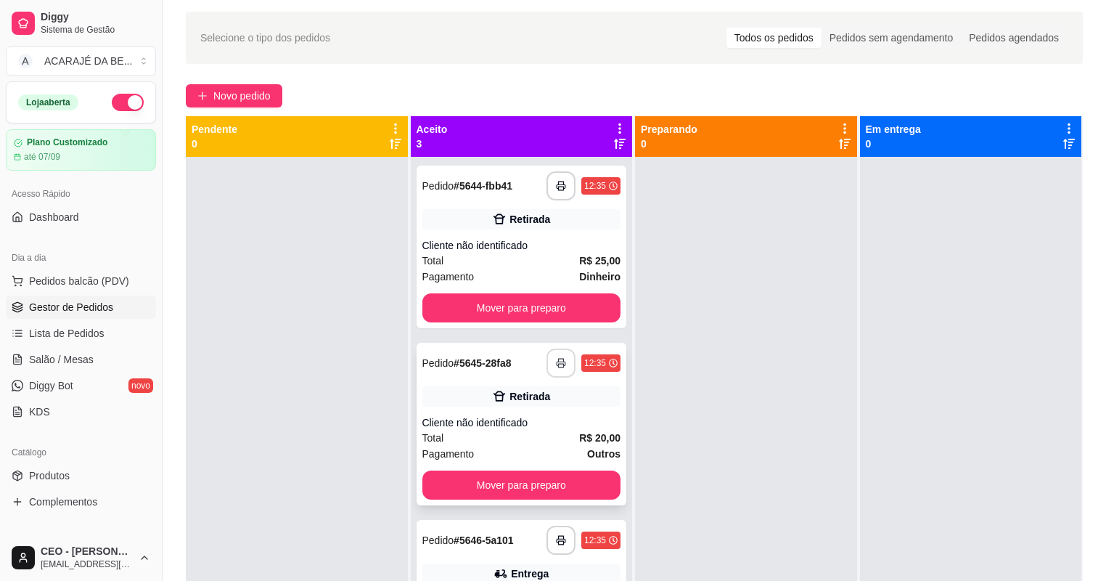
click at [556, 360] on icon "button" at bounding box center [561, 363] width 10 height 10
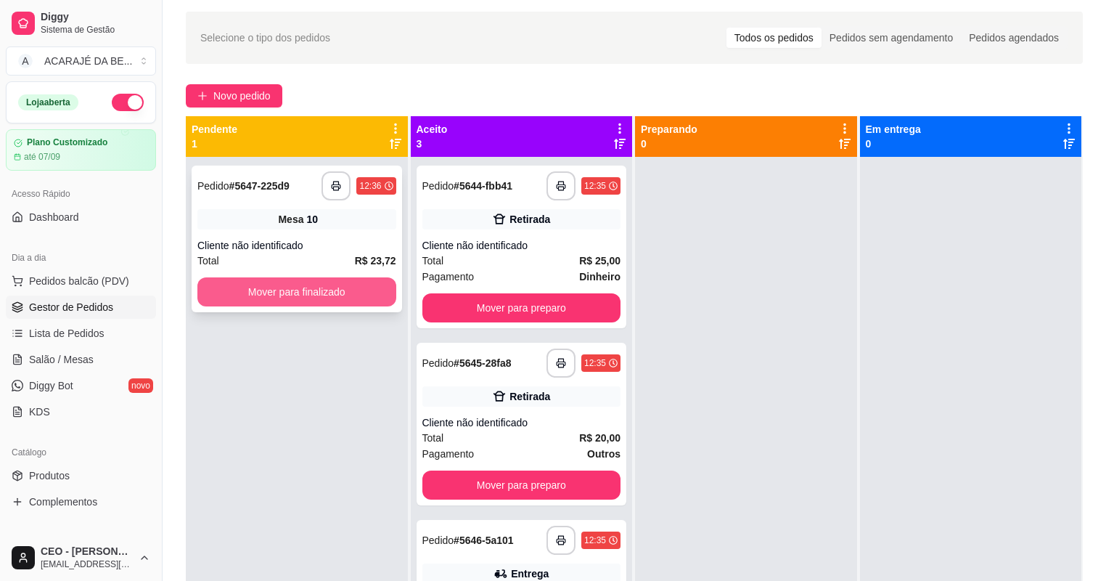
click at [357, 287] on button "Mover para finalizado" at bounding box center [296, 291] width 199 height 29
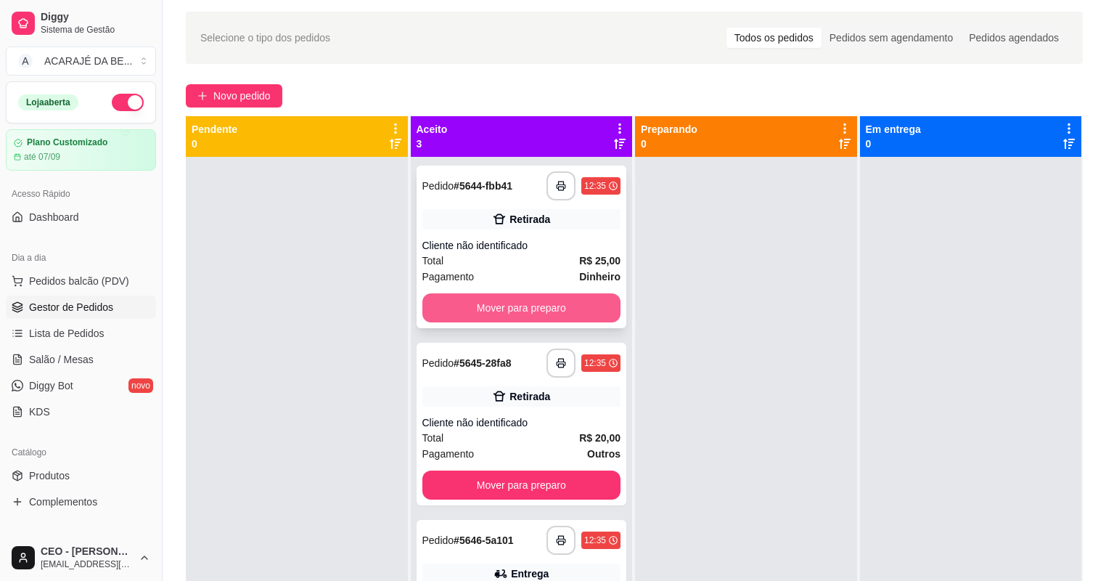
click at [539, 302] on button "Mover para preparo" at bounding box center [521, 307] width 199 height 29
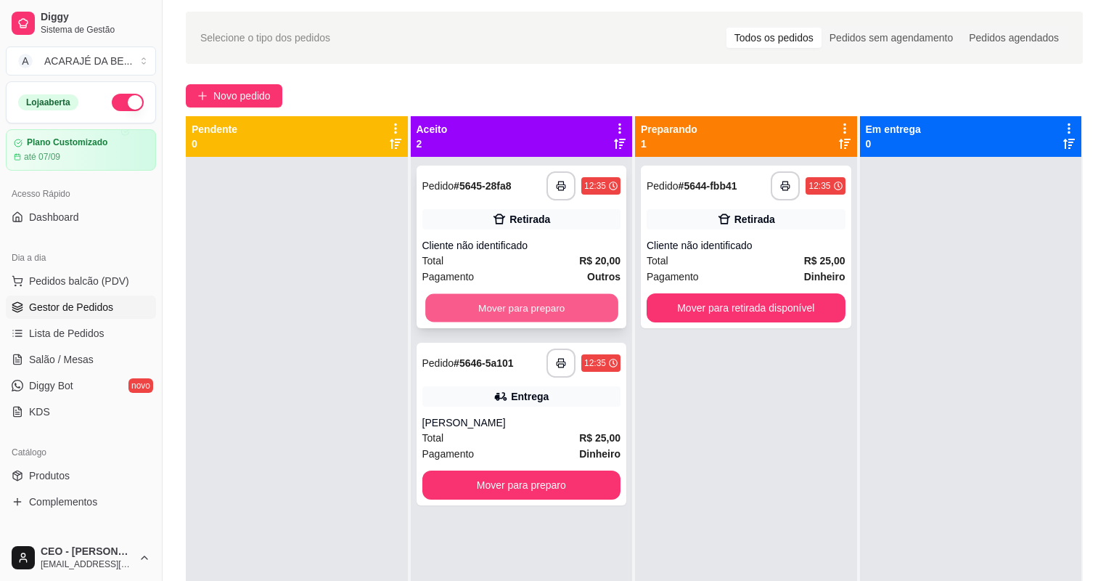
click at [540, 303] on button "Mover para preparo" at bounding box center [521, 308] width 192 height 28
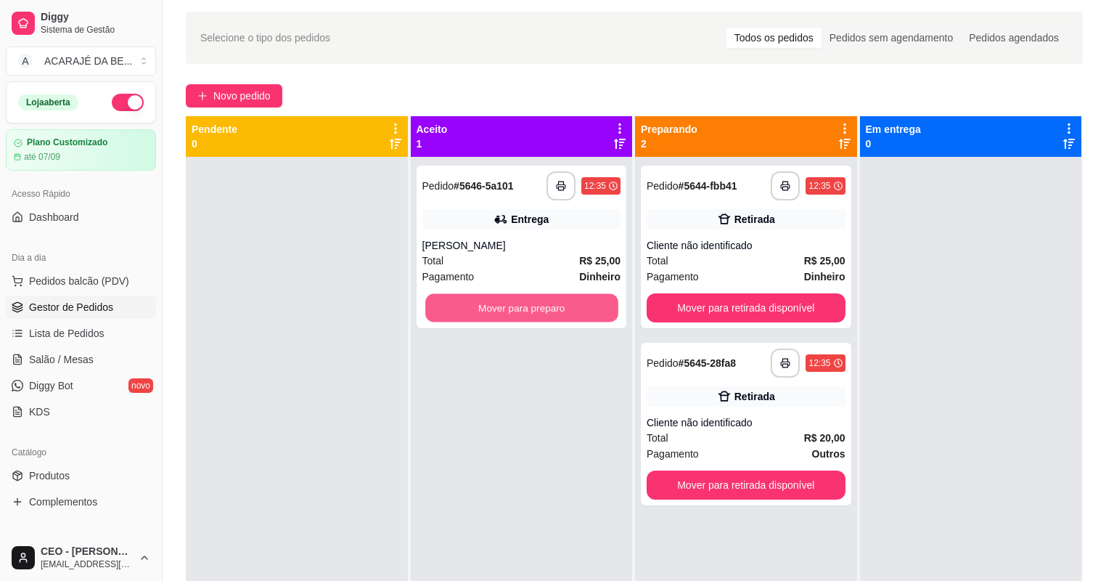
click at [542, 303] on button "Mover para preparo" at bounding box center [521, 308] width 192 height 28
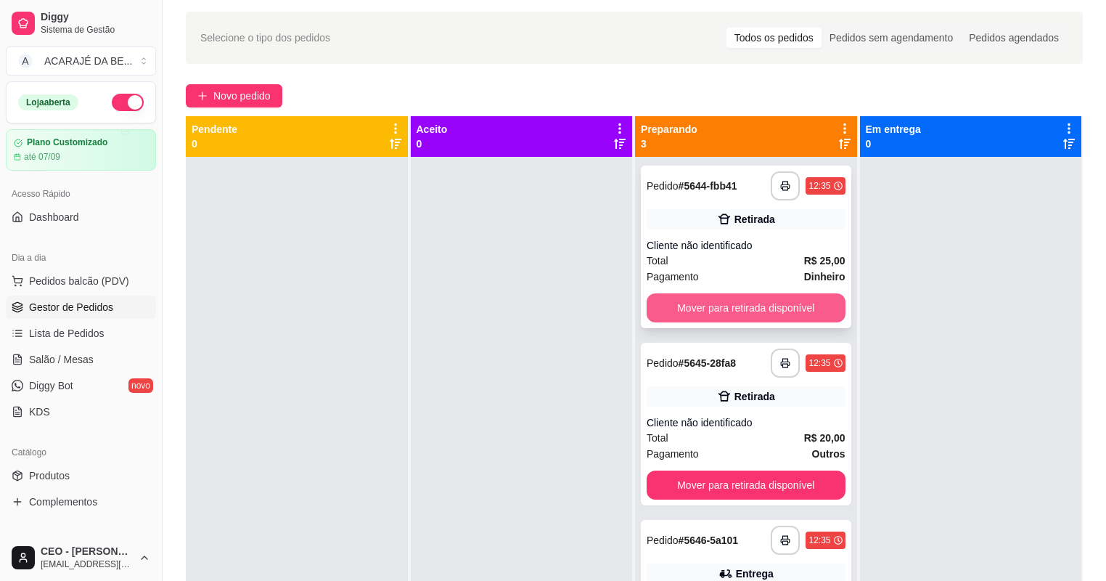
click at [692, 308] on button "Mover para retirada disponível" at bounding box center [746, 307] width 199 height 29
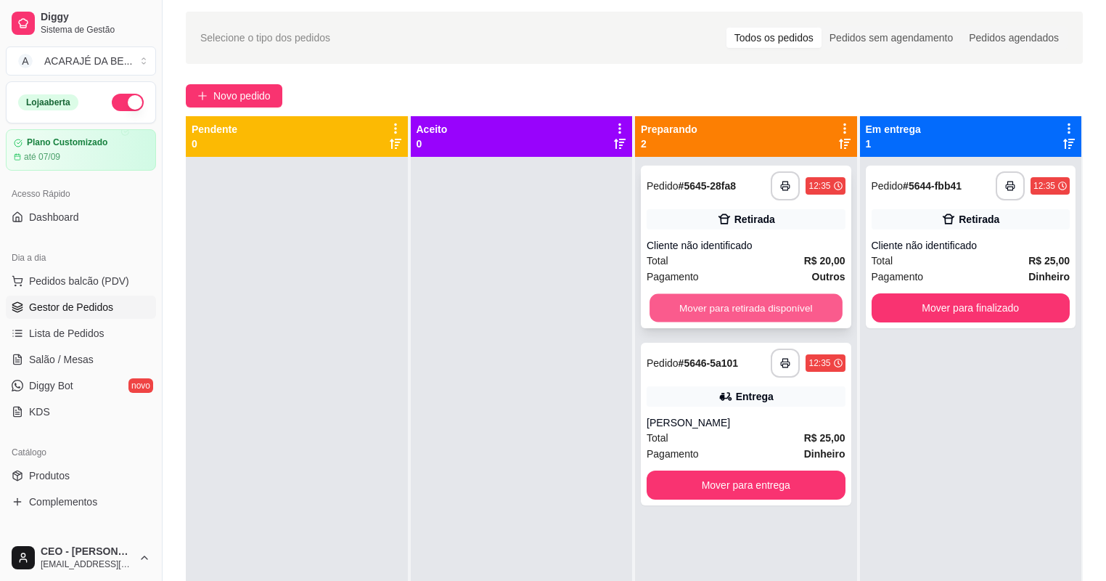
click at [693, 308] on button "Mover para retirada disponível" at bounding box center [746, 308] width 192 height 28
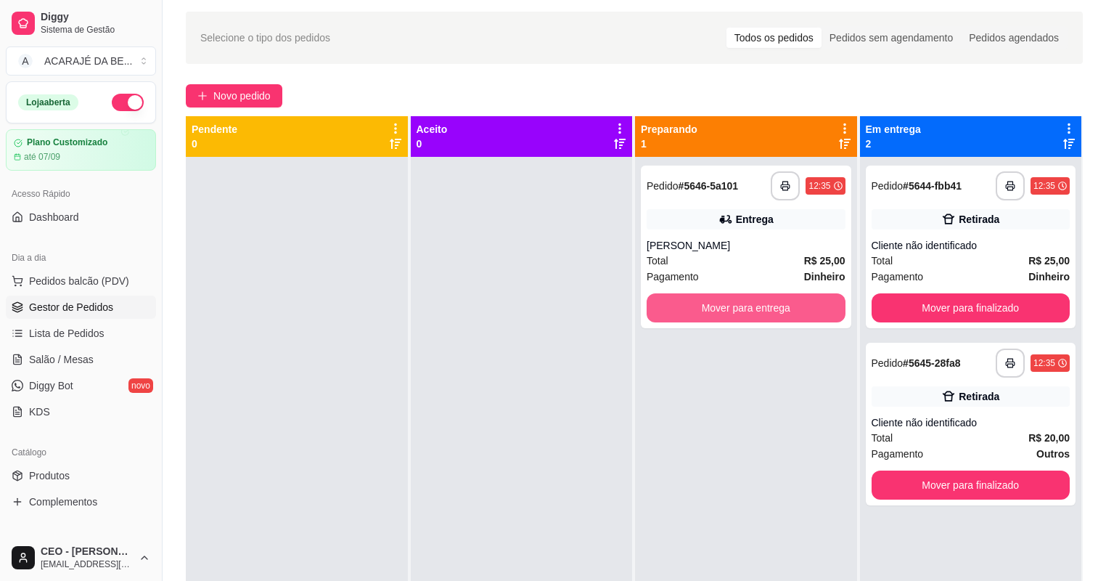
click at [706, 303] on button "Mover para entrega" at bounding box center [746, 307] width 199 height 29
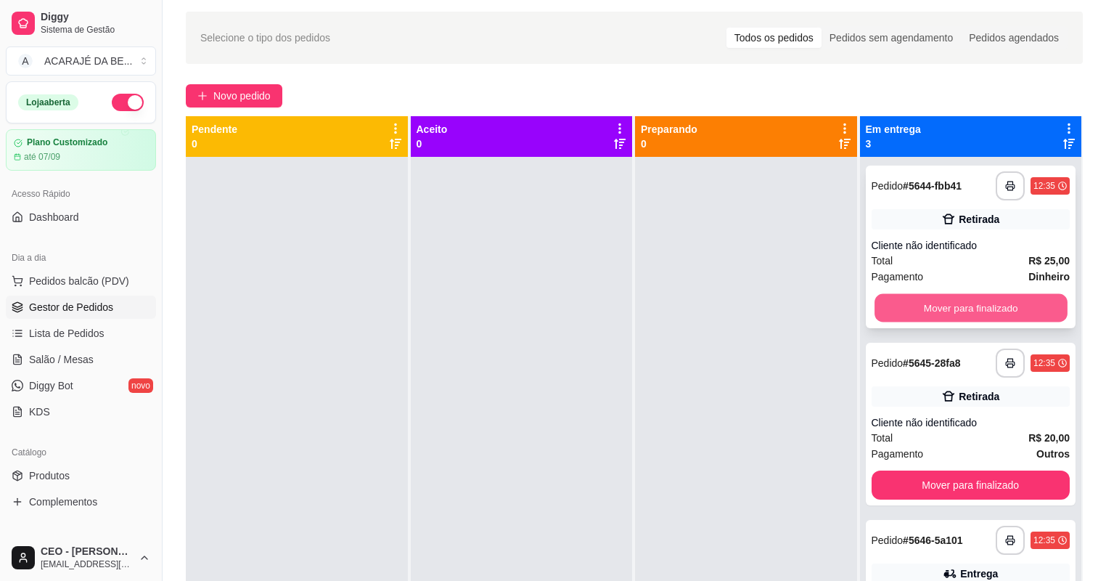
click at [897, 306] on button "Mover para finalizado" at bounding box center [971, 308] width 192 height 28
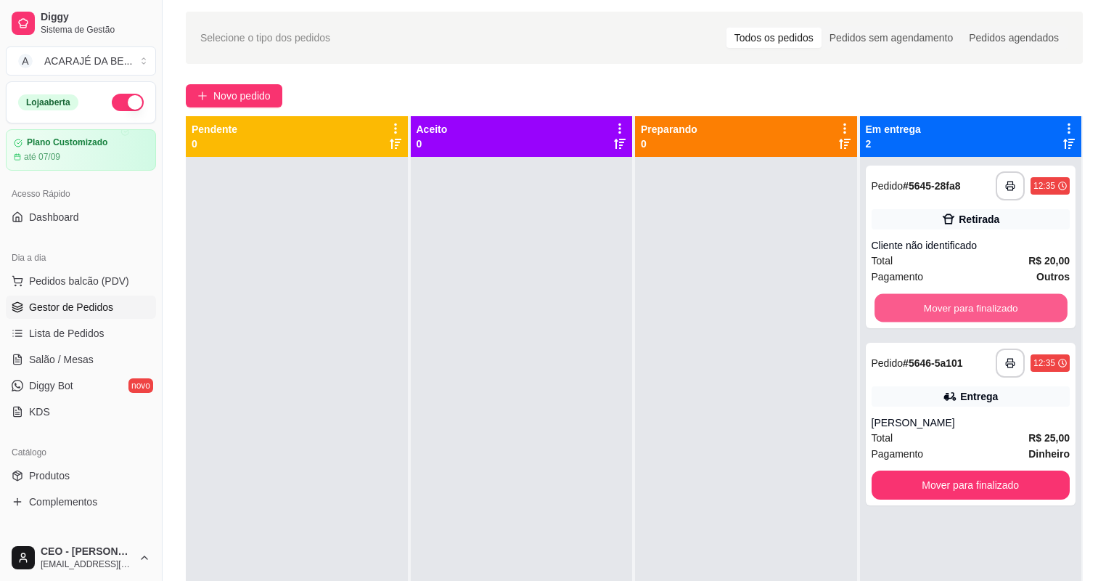
click at [897, 306] on button "Mover para finalizado" at bounding box center [971, 308] width 192 height 28
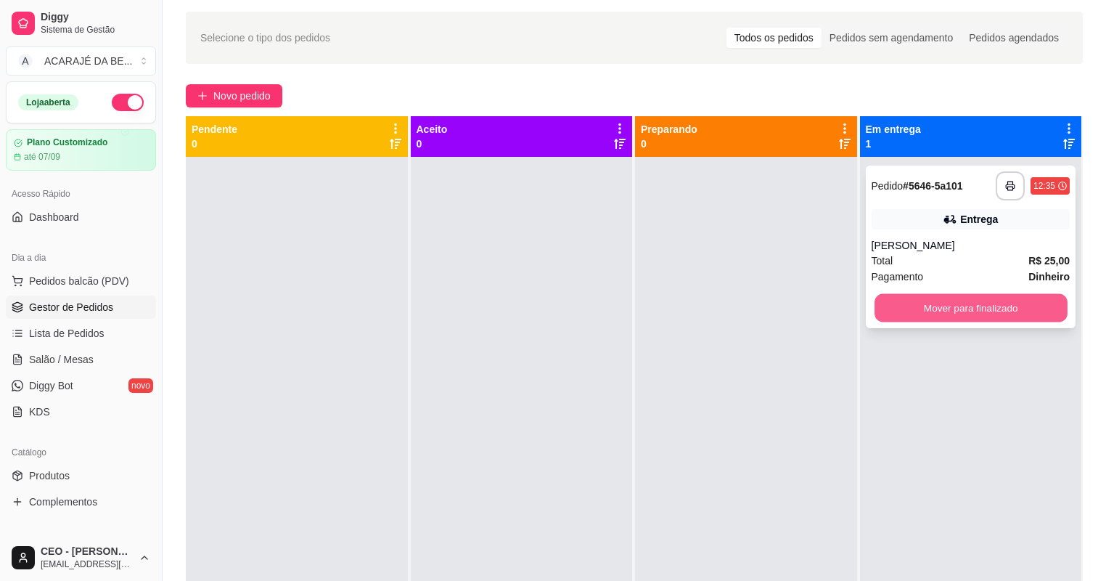
click at [898, 306] on button "Mover para finalizado" at bounding box center [971, 308] width 192 height 28
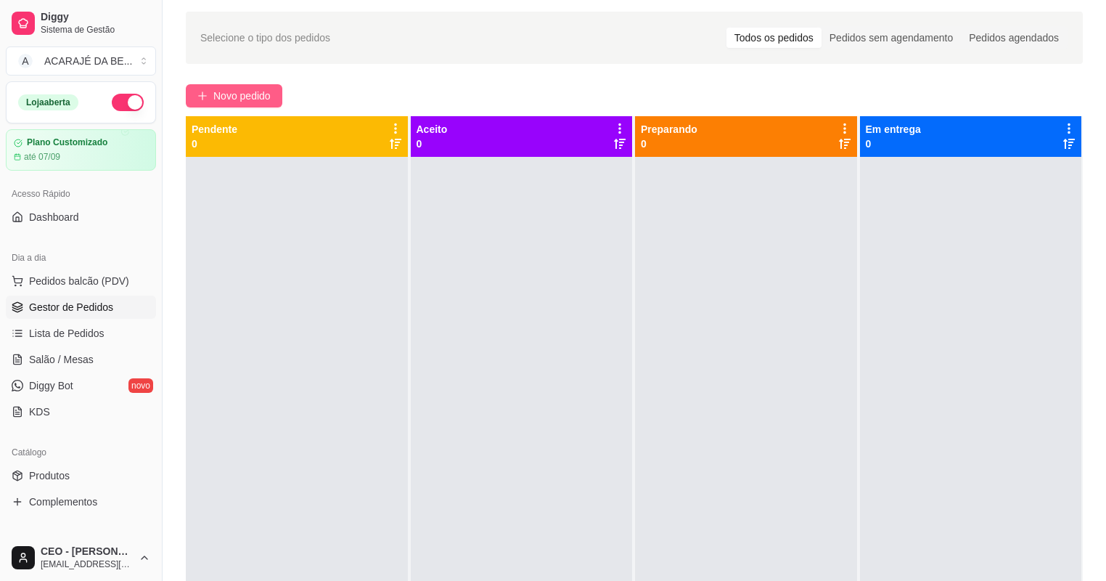
drag, startPoint x: 248, startPoint y: 80, endPoint x: 247, endPoint y: 88, distance: 8.0
click at [247, 83] on div "Selecione o tipo dos pedidos Todos os pedidos Pedidos sem agendamento Pedidos a…" at bounding box center [634, 358] width 943 height 711
click at [247, 89] on span "Novo pedido" at bounding box center [241, 96] width 57 height 16
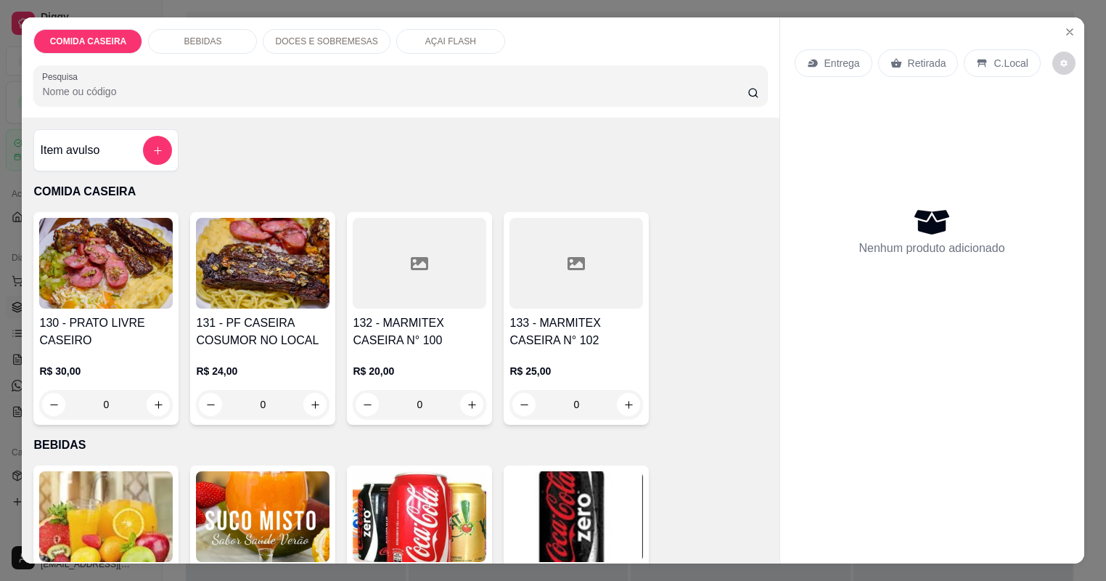
click at [576, 257] on icon at bounding box center [576, 263] width 17 height 13
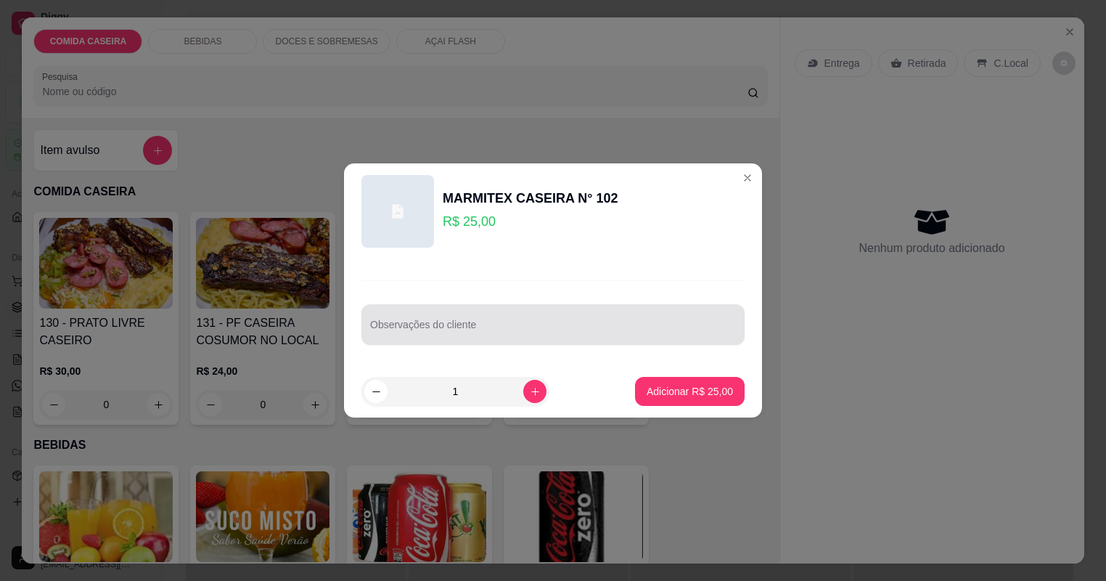
click at [581, 329] on input "Observações do cliente" at bounding box center [553, 330] width 366 height 15
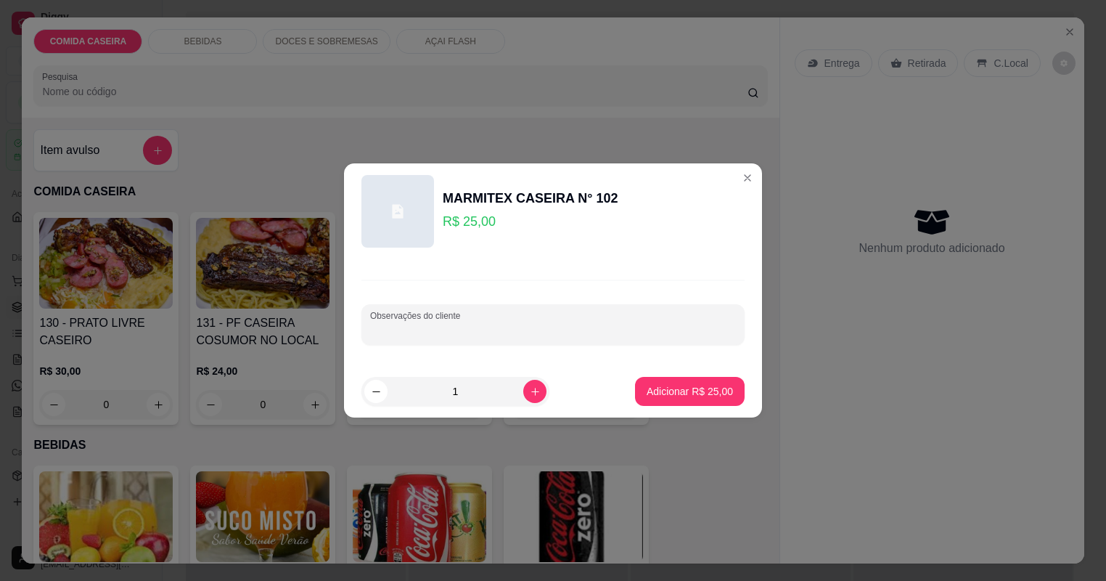
paste input "Feijão tropeiro [PERSON_NAME] alho e óleo Farofa de manteiga Carne de panela e …"
type input "Feijão tropeiro [PERSON_NAME] alho e óleo Farofa de manteiga Carne de panela e …"
click at [713, 393] on p "Adicionar R$ 25,00" at bounding box center [690, 391] width 86 height 15
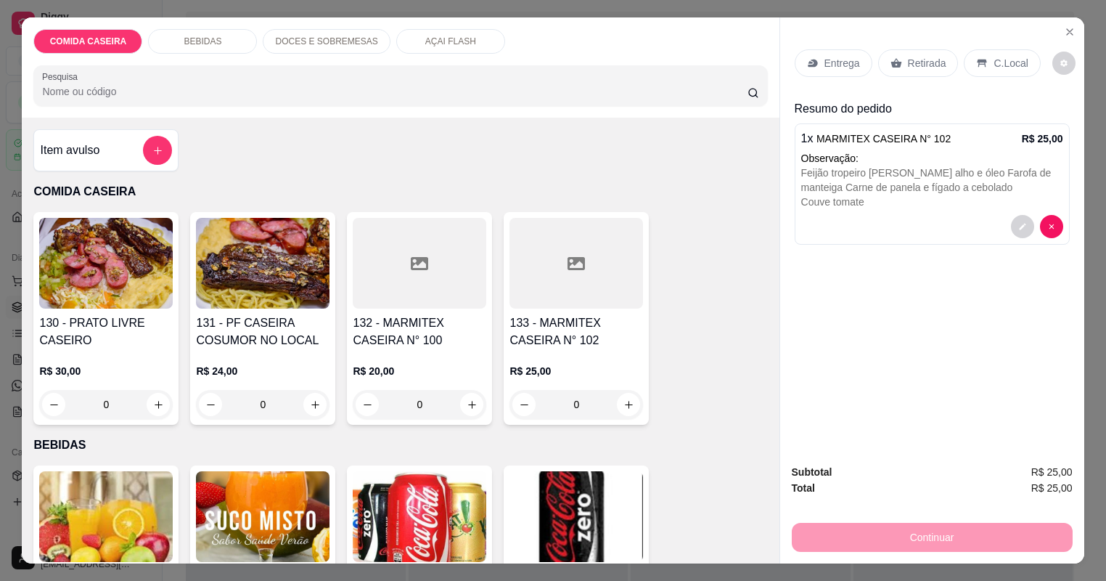
click at [860, 63] on p "Entrega" at bounding box center [842, 63] width 36 height 15
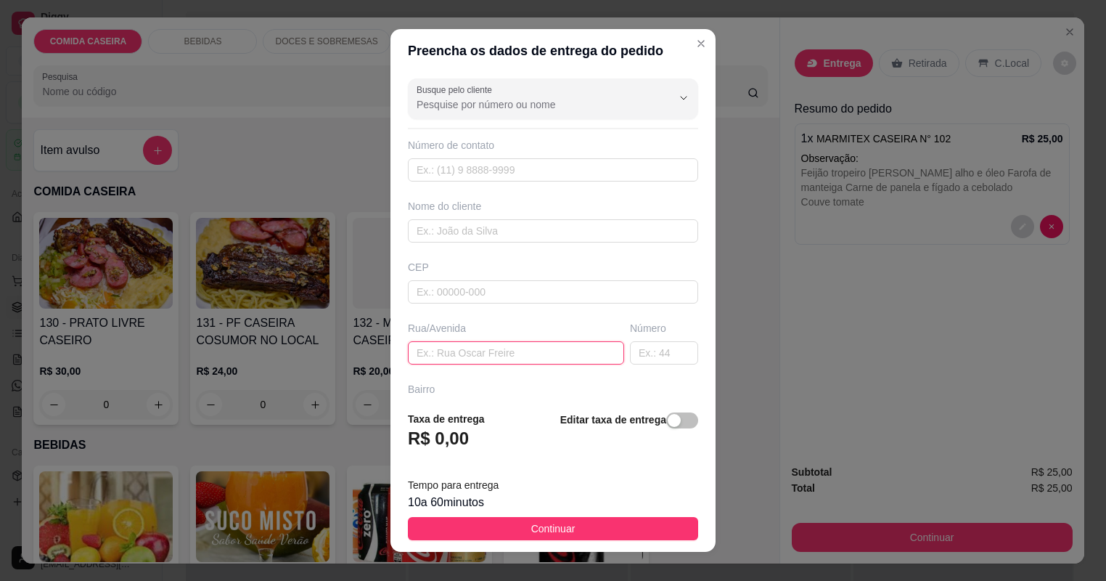
click at [494, 349] on input "text" at bounding box center [516, 352] width 216 height 23
paste input "Aqui no lojão [GEOGRAPHIC_DATA] em frente o mercado Isamary"
type input "Aqui no lojão [GEOGRAPHIC_DATA] em frente o mercado Isamary"
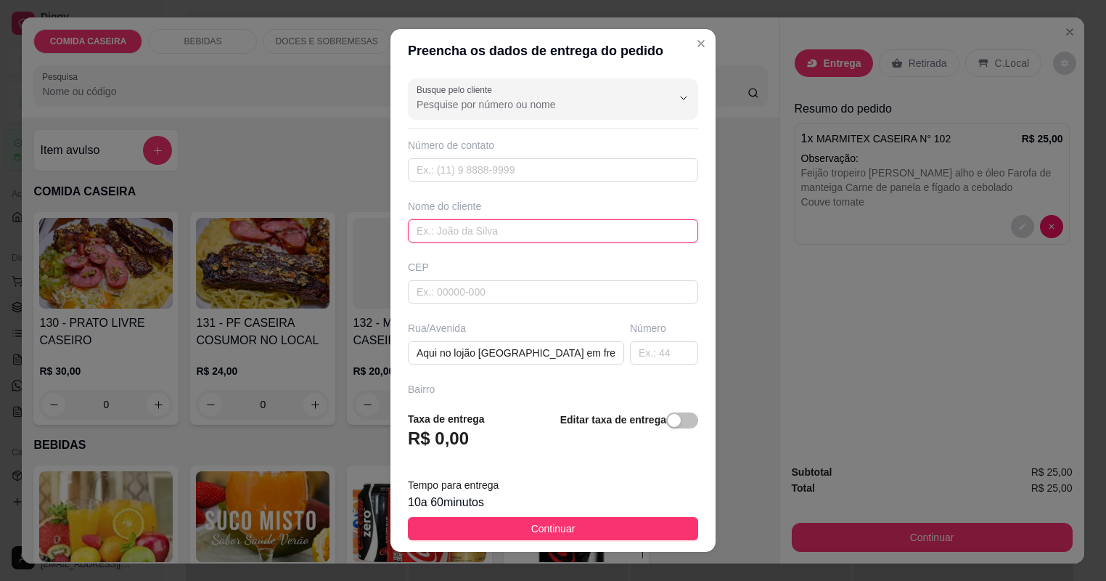
click at [515, 232] on input "text" at bounding box center [553, 230] width 290 height 23
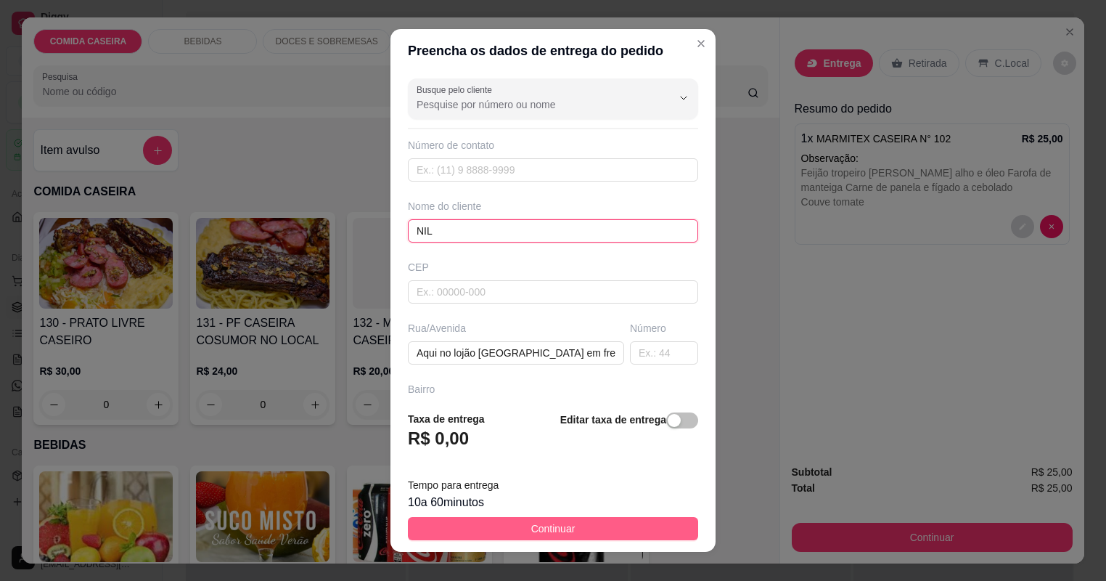
type input "NIL"
click at [554, 531] on span "Continuar" at bounding box center [553, 528] width 44 height 16
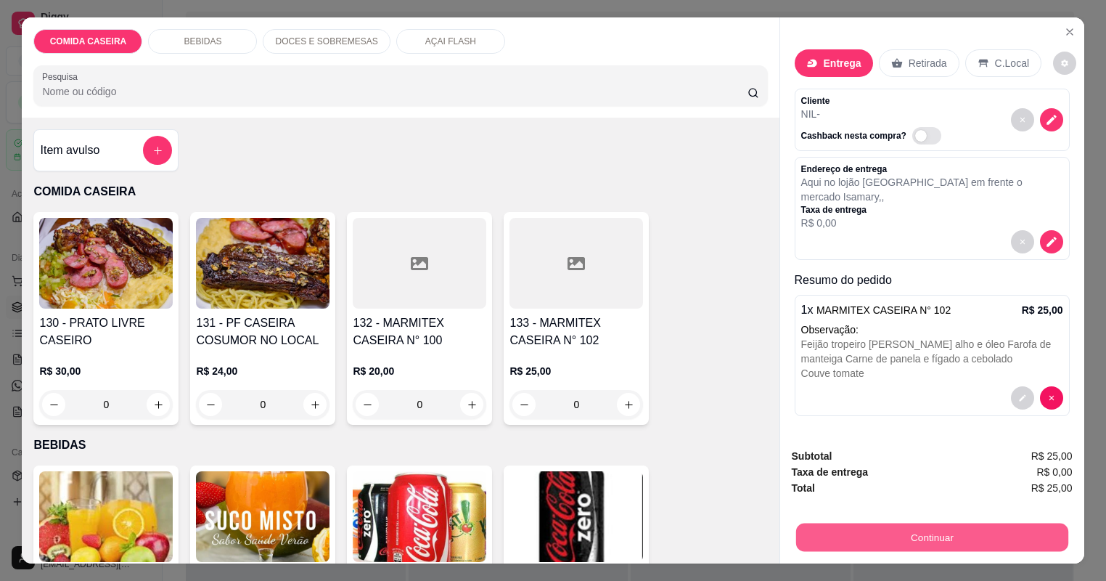
click at [891, 531] on button "Continuar" at bounding box center [931, 537] width 272 height 28
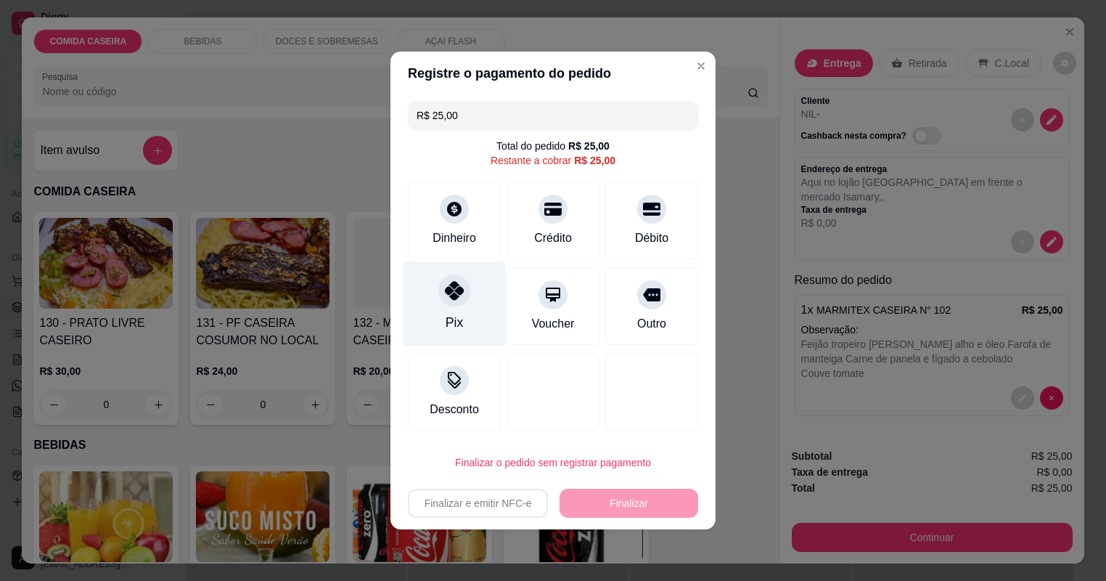
click at [443, 290] on div at bounding box center [454, 290] width 32 height 32
type input "R$ 0,00"
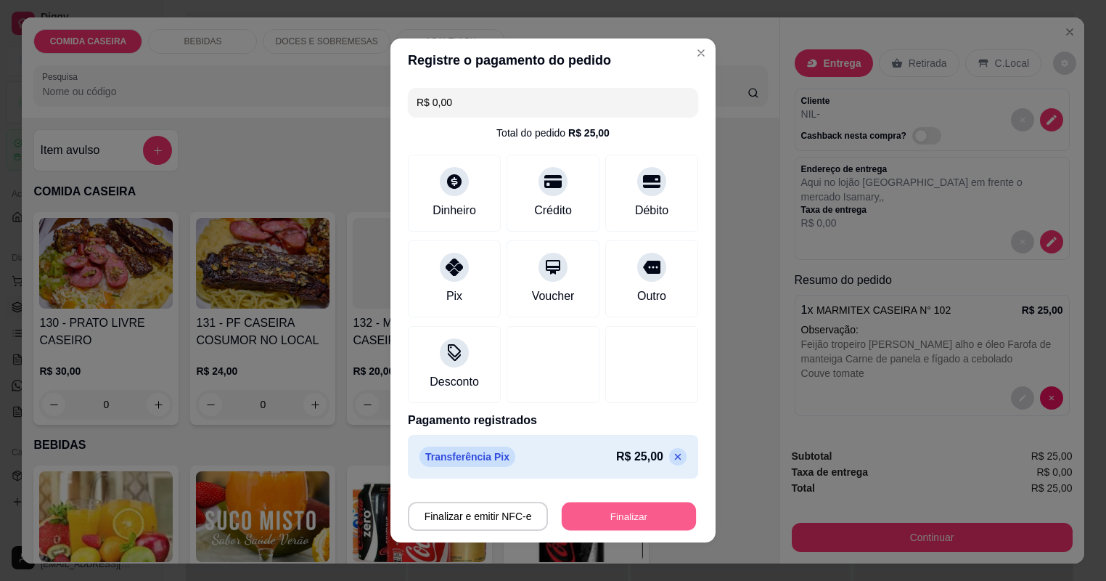
click at [645, 509] on button "Finalizar" at bounding box center [629, 516] width 134 height 28
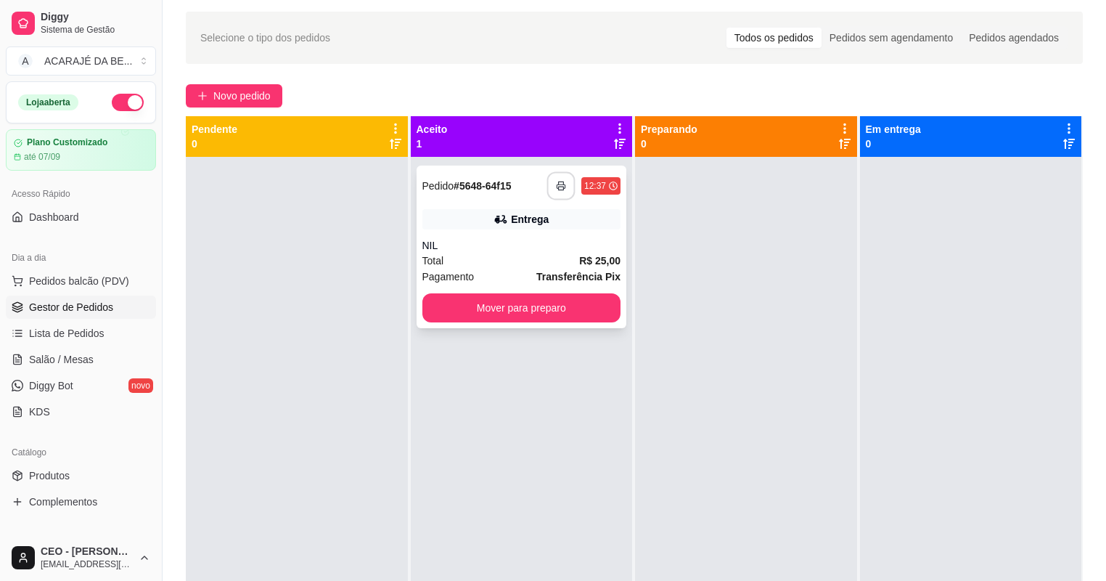
click at [561, 184] on button "button" at bounding box center [561, 186] width 28 height 28
click at [585, 305] on button "Mover para preparo" at bounding box center [521, 308] width 192 height 28
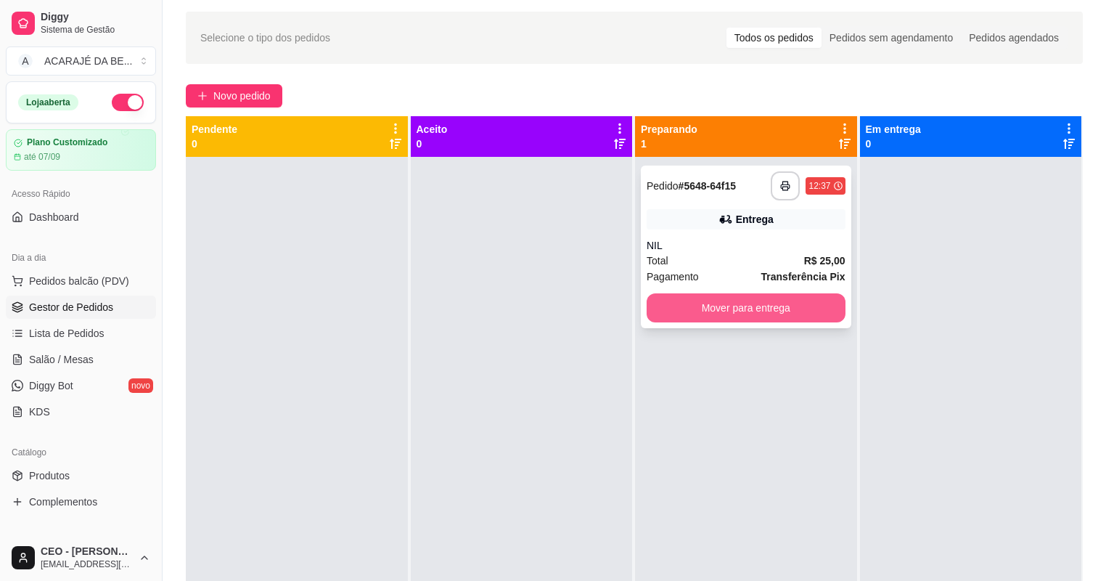
click at [741, 308] on button "Mover para entrega" at bounding box center [746, 307] width 199 height 29
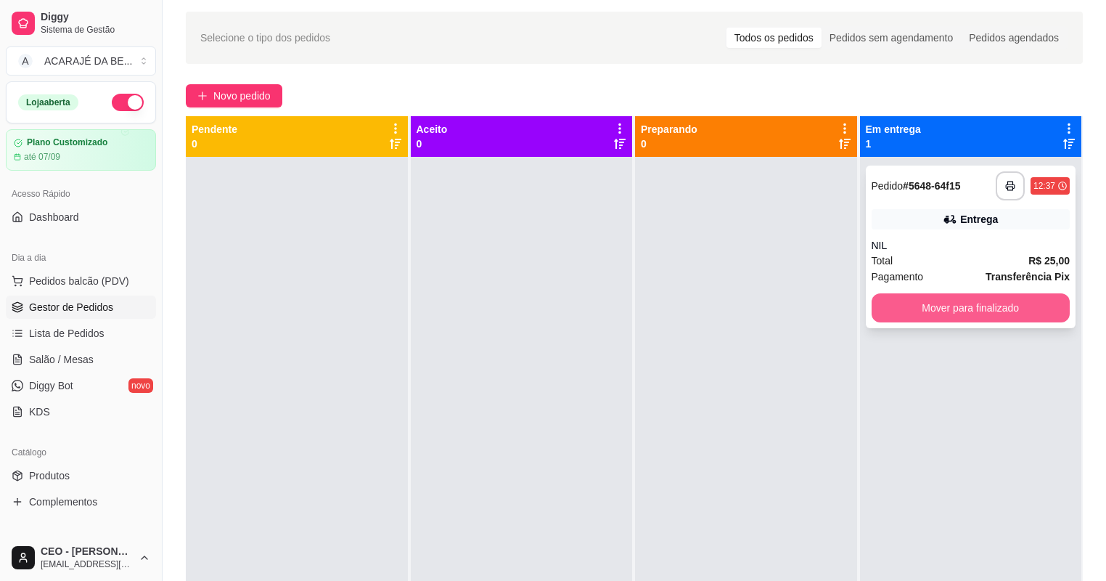
click at [898, 305] on button "Mover para finalizado" at bounding box center [971, 307] width 199 height 29
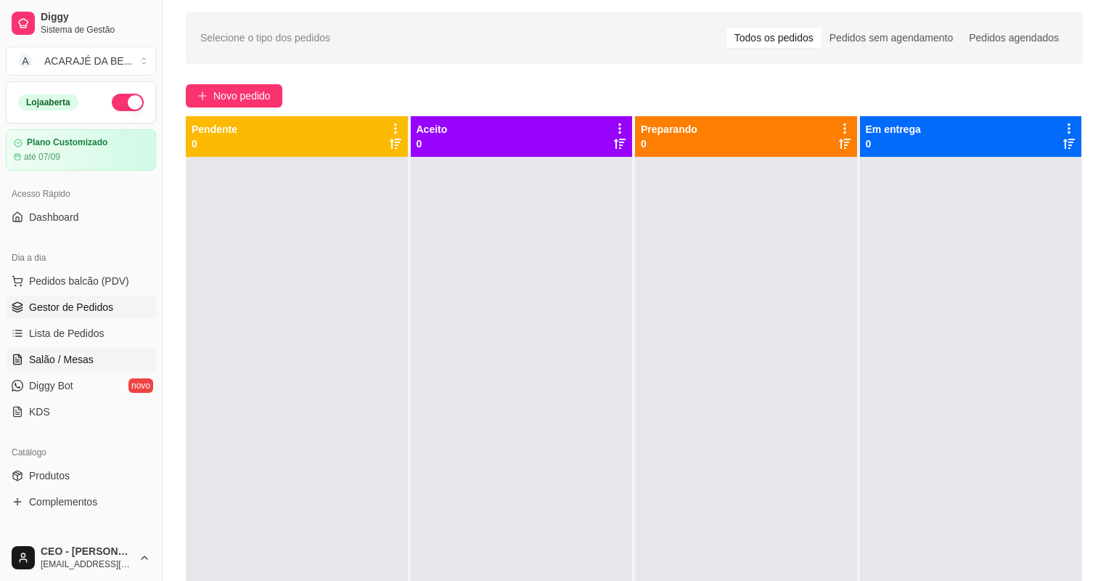
click at [102, 361] on link "Salão / Mesas" at bounding box center [81, 359] width 150 height 23
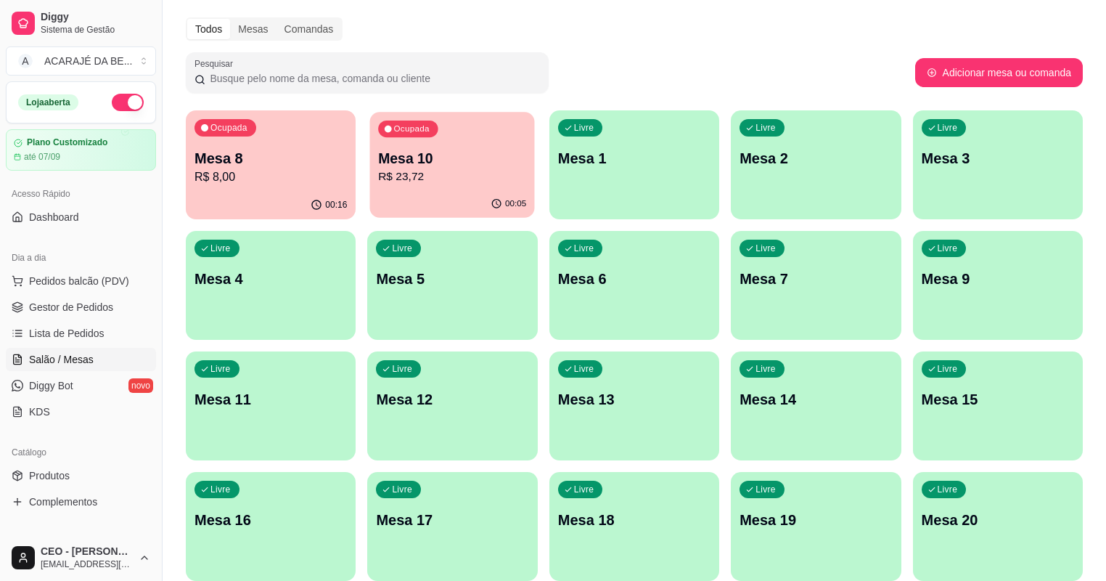
click at [411, 218] on div "00:05" at bounding box center [452, 204] width 165 height 28
click at [404, 190] on div "Ocupada Mesa 10 R$ 23,72" at bounding box center [452, 151] width 165 height 78
click at [92, 295] on link "Gestor de Pedidos" at bounding box center [81, 306] width 150 height 23
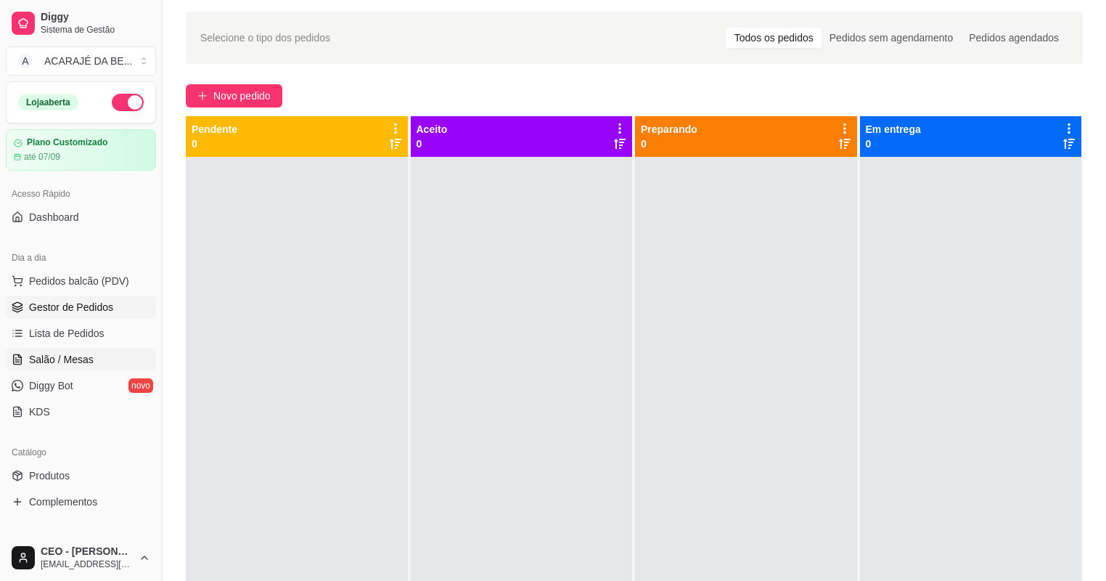
click at [86, 360] on span "Salão / Mesas" at bounding box center [61, 359] width 65 height 15
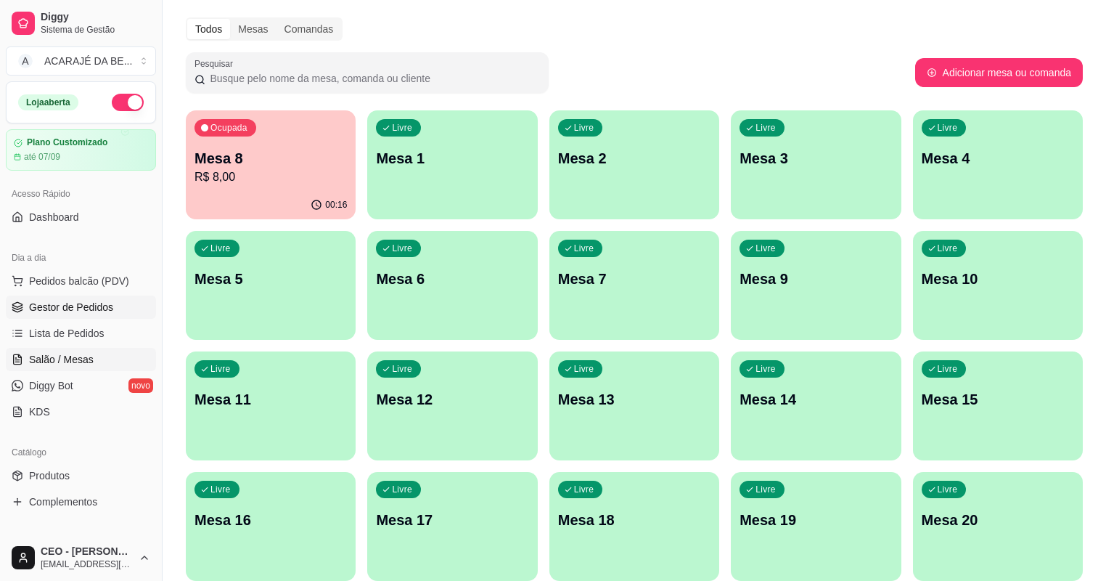
click at [78, 308] on span "Gestor de Pedidos" at bounding box center [71, 307] width 84 height 15
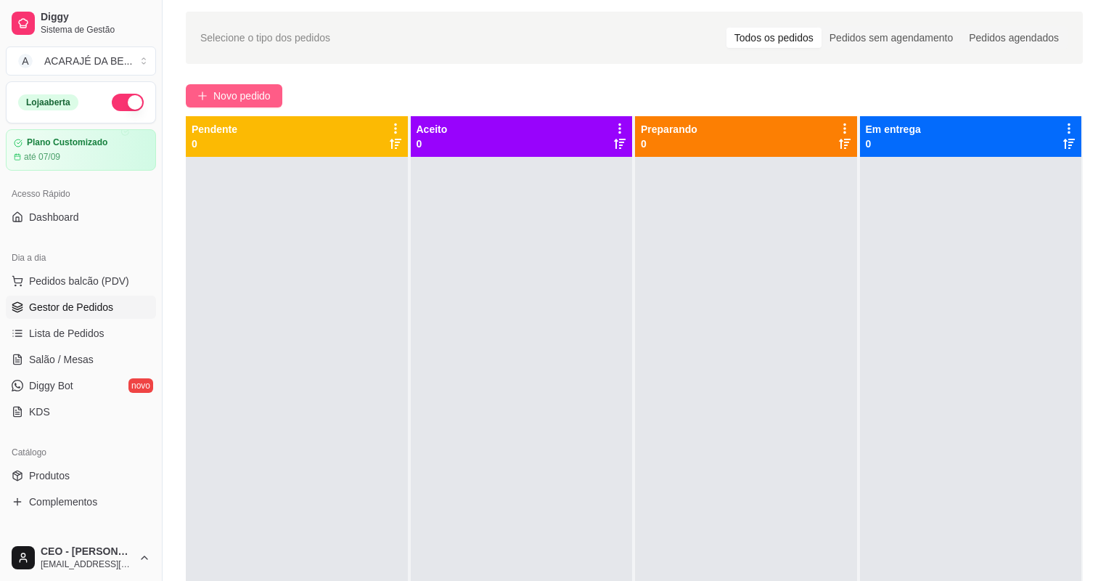
click at [231, 104] on span "Novo pedido" at bounding box center [241, 96] width 57 height 16
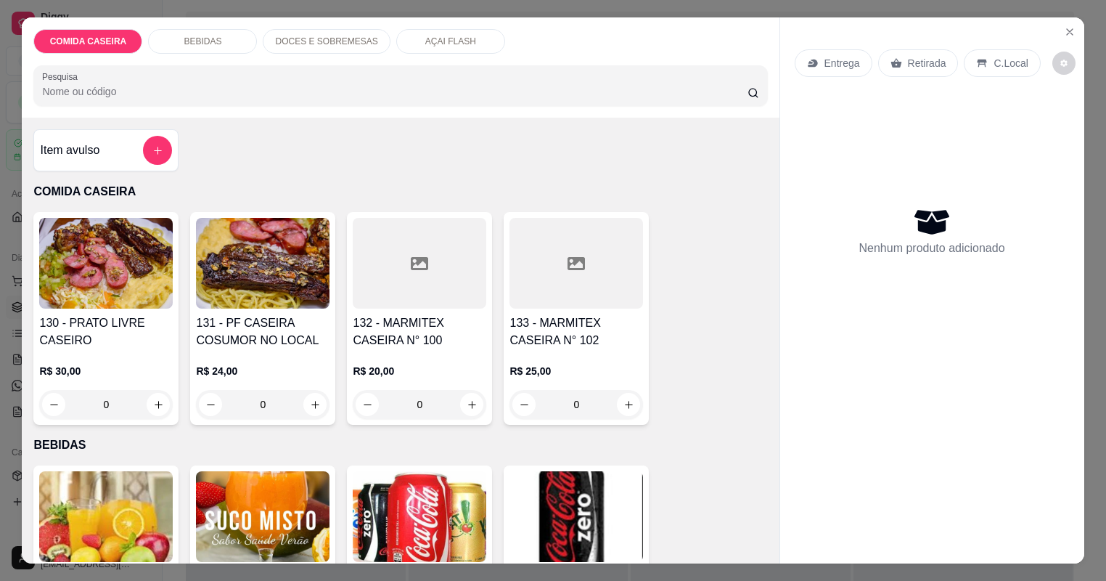
click at [421, 279] on div at bounding box center [420, 263] width 134 height 91
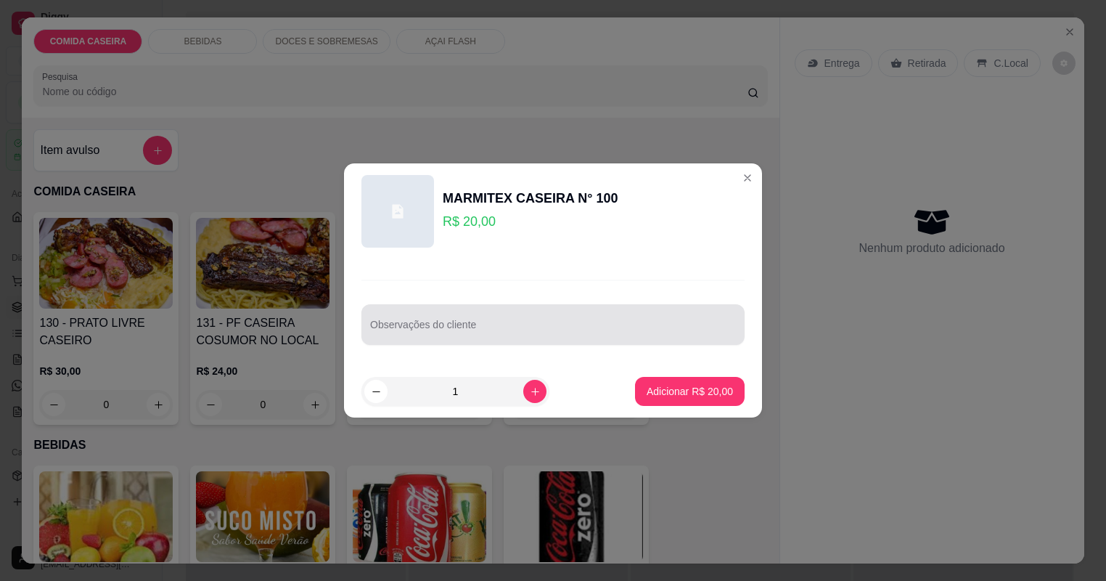
click at [524, 315] on div at bounding box center [553, 324] width 366 height 29
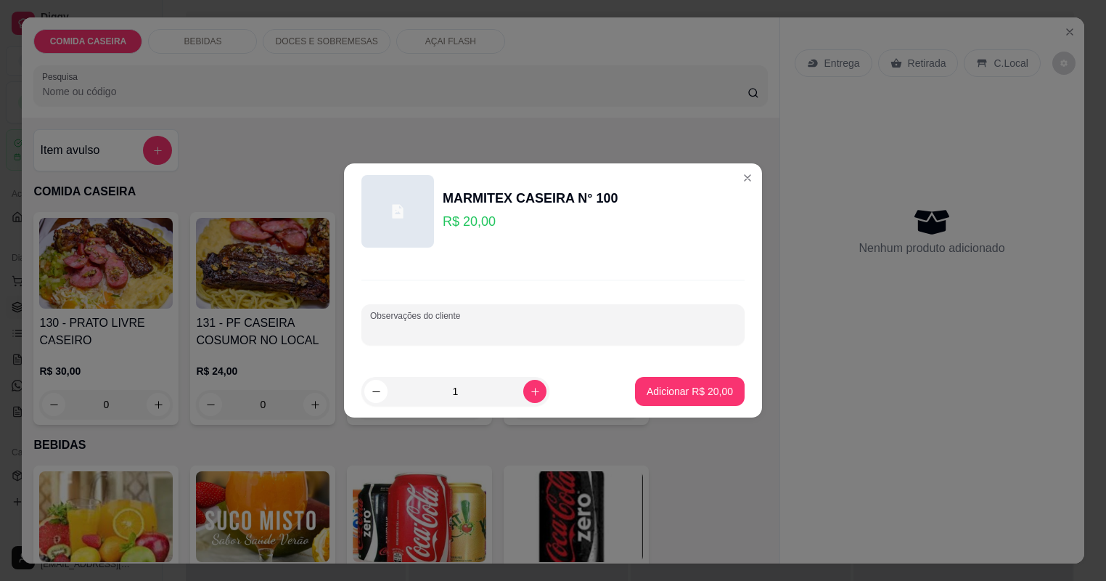
paste input "arroz, macarrão alho e olho, contra filé, vinagrete, purê de aipim"
type input "arroz, macarrão alho e olho, contra filé, vinagrete, purê de aipim"
click at [689, 386] on p "Adicionar R$ 20,00" at bounding box center [690, 391] width 84 height 14
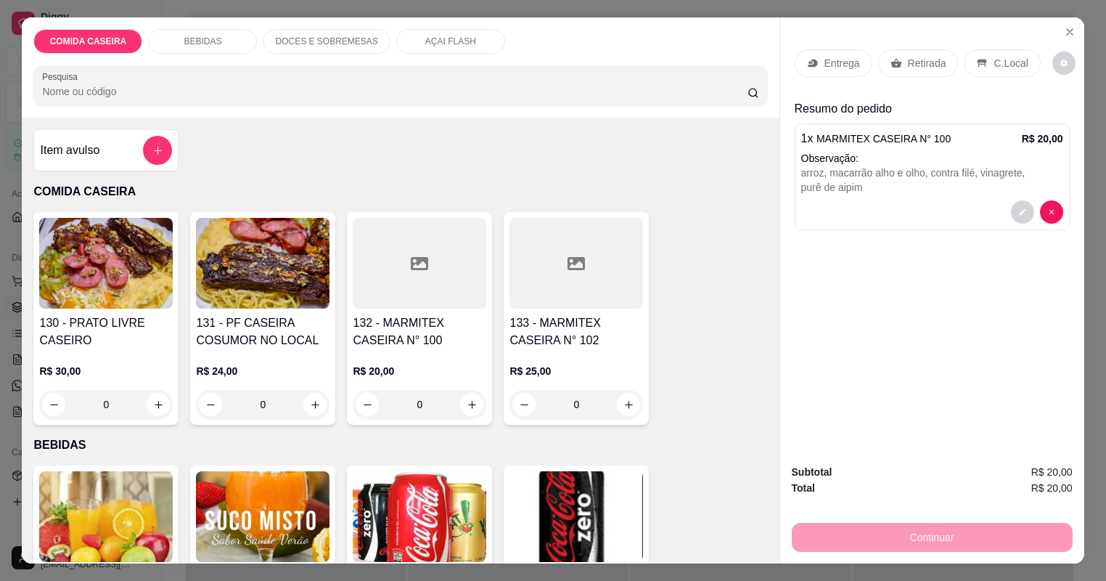
click at [853, 60] on p "Entrega" at bounding box center [842, 63] width 36 height 15
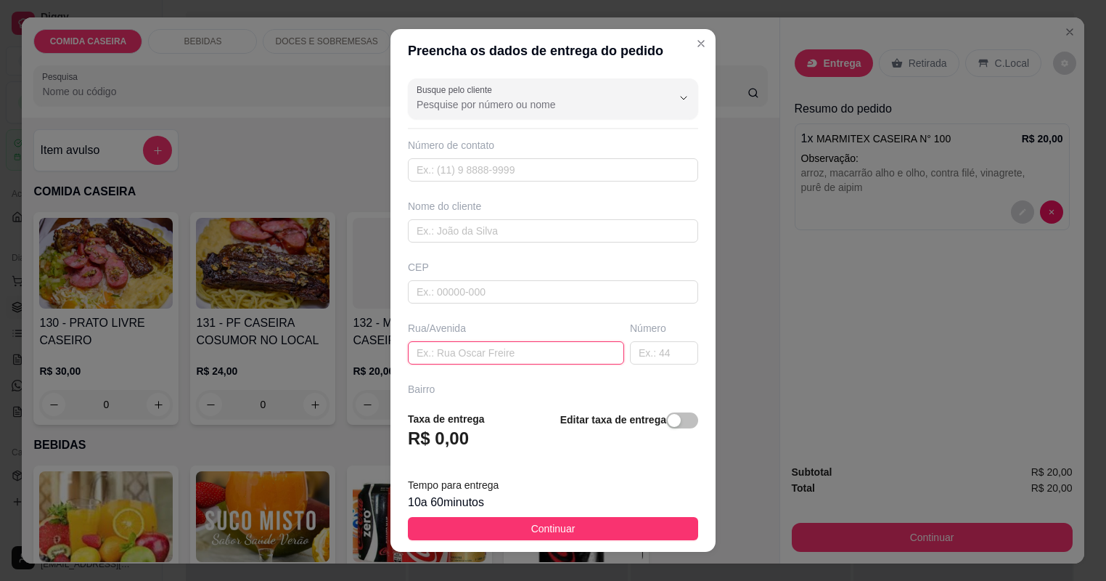
click at [496, 356] on input "text" at bounding box center [516, 352] width 216 height 23
paste input "invasão fundo do posto, na segunda casa do lado direito"
type input "invasão fundo do posto, na segunda casa do lado direito"
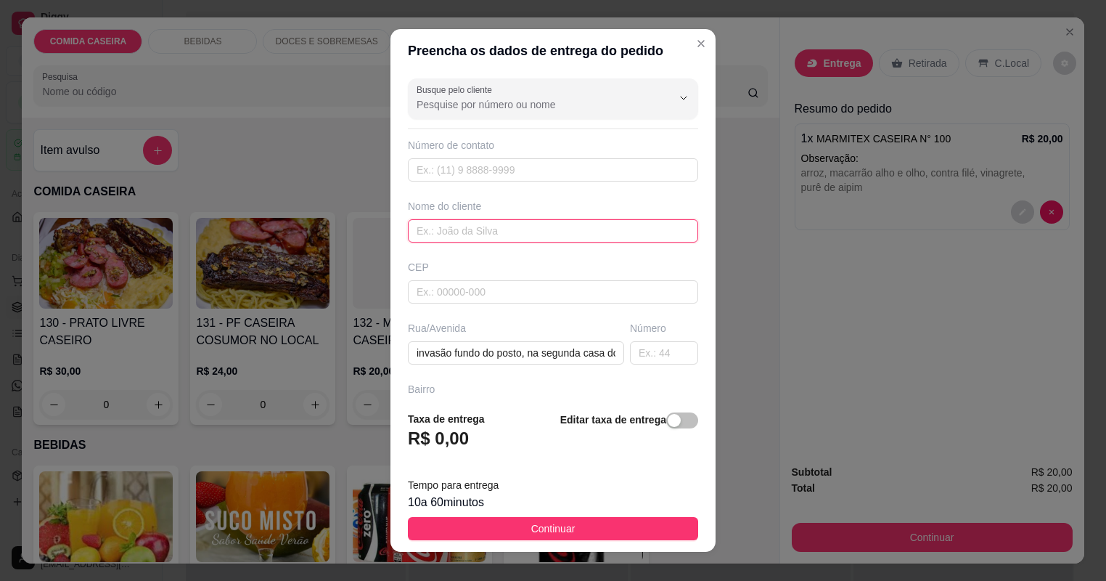
click at [479, 219] on input "text" at bounding box center [553, 230] width 290 height 23
type input "[PERSON_NAME]"
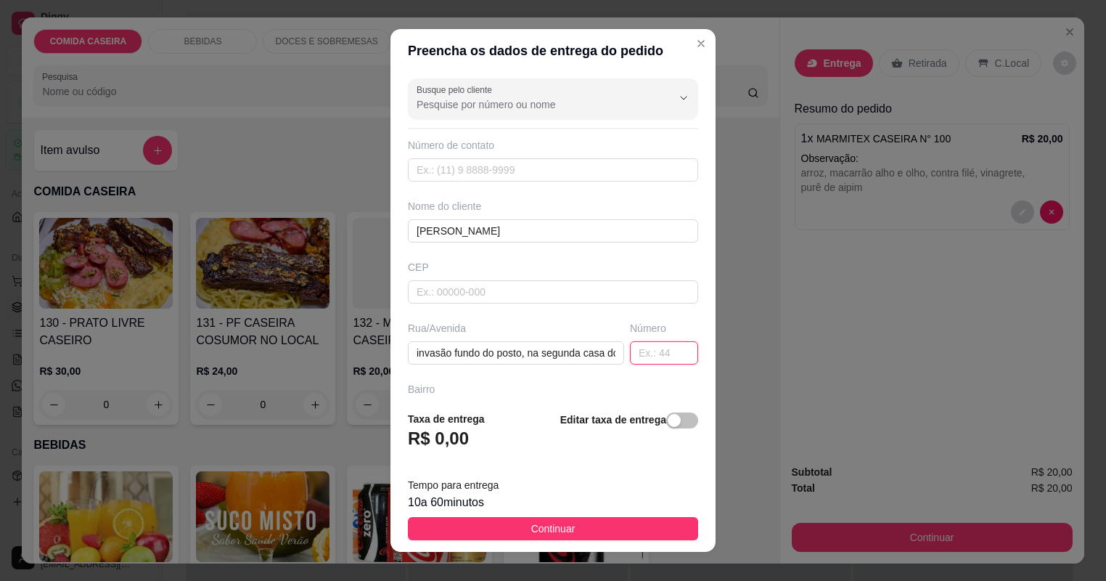
click at [653, 356] on input "text" at bounding box center [664, 352] width 68 height 23
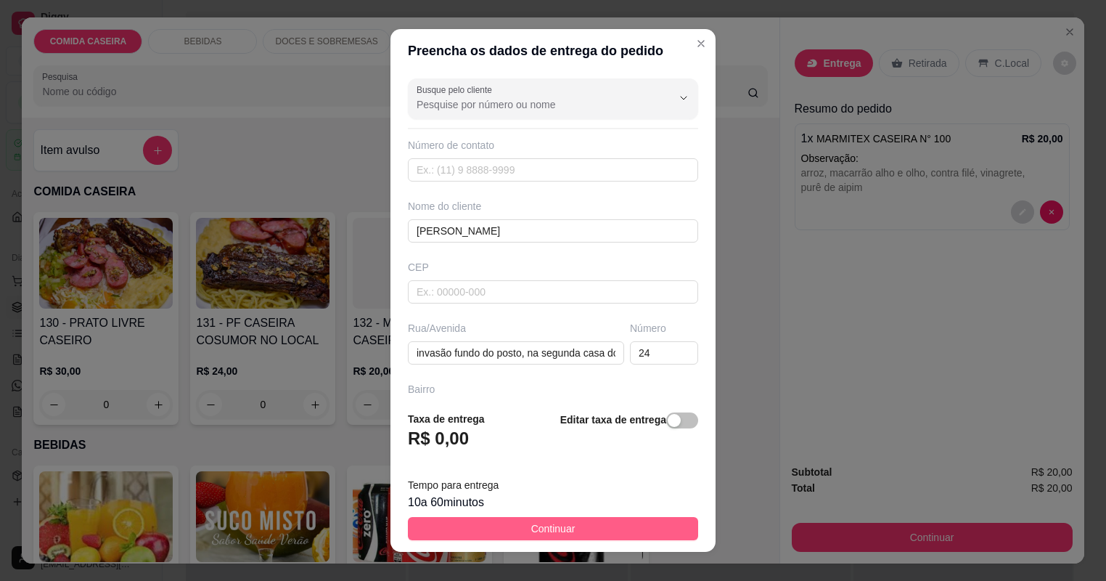
click at [673, 532] on button "Continuar" at bounding box center [553, 528] width 290 height 23
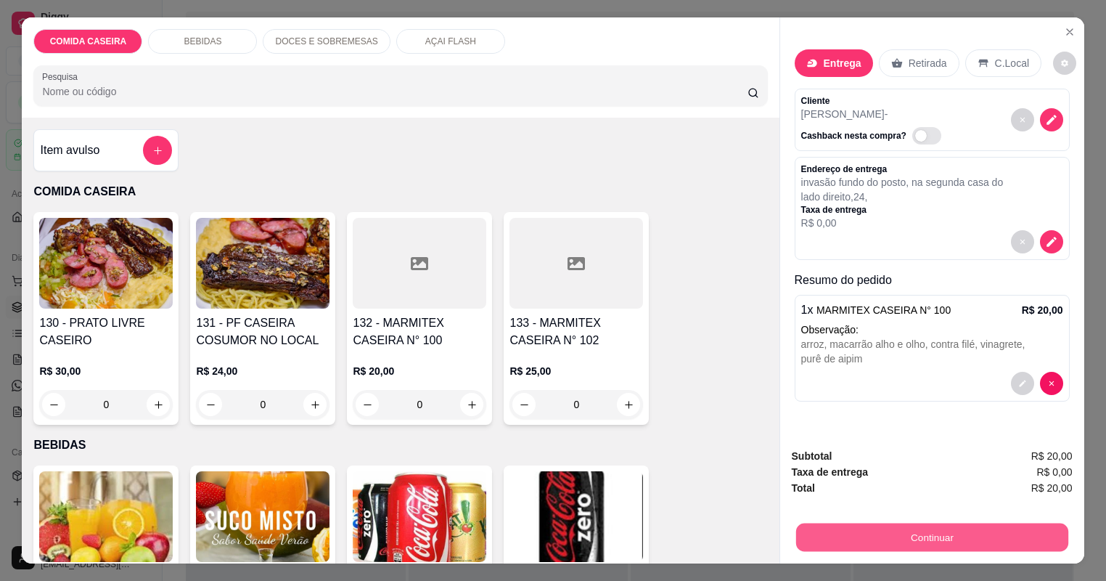
click at [930, 537] on button "Continuar" at bounding box center [931, 537] width 272 height 28
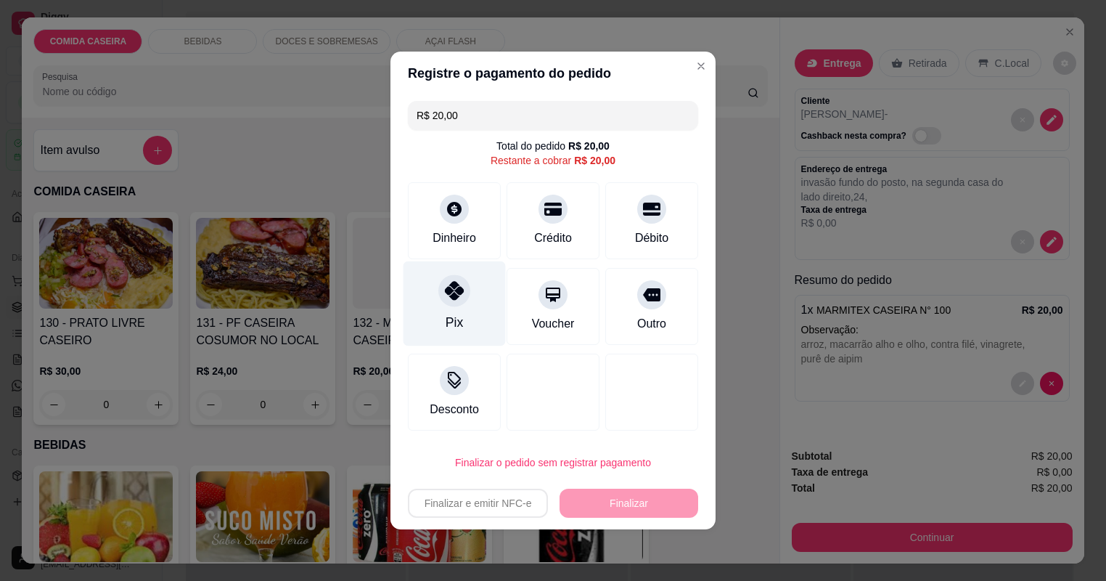
click at [434, 299] on div "Pix" at bounding box center [455, 303] width 102 height 85
type input "R$ 0,00"
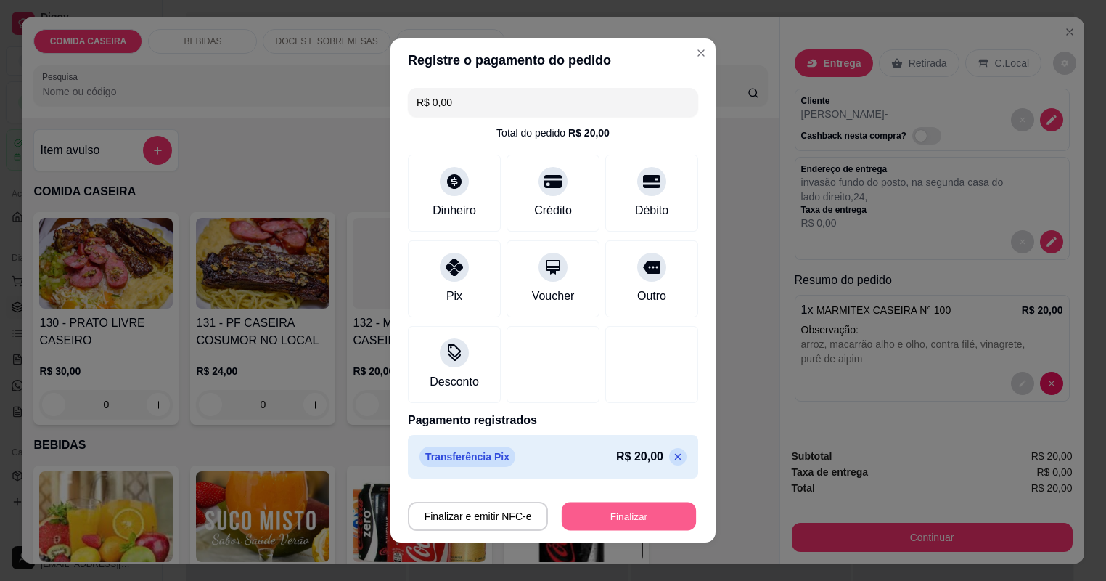
click at [643, 509] on button "Finalizar" at bounding box center [629, 516] width 134 height 28
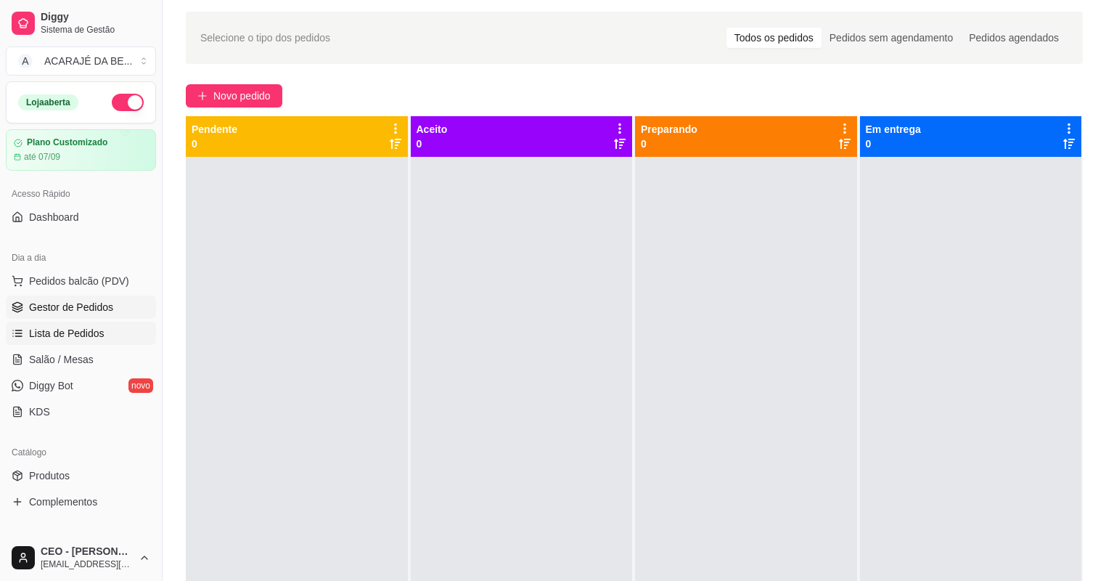
click at [107, 327] on link "Lista de Pedidos" at bounding box center [81, 333] width 150 height 23
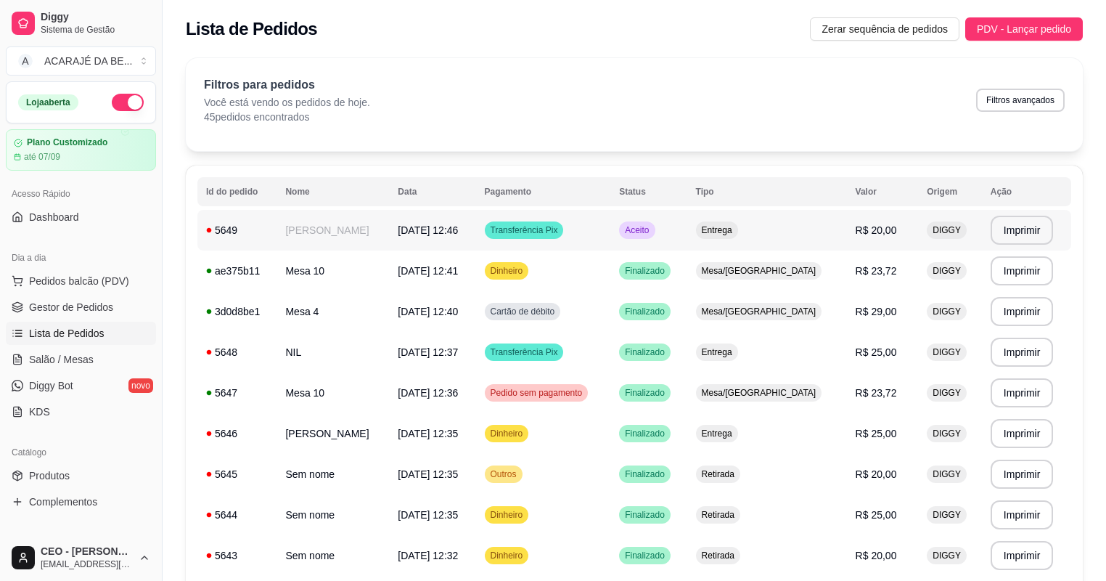
click at [465, 242] on td "[DATE] 12:46" at bounding box center [432, 230] width 86 height 41
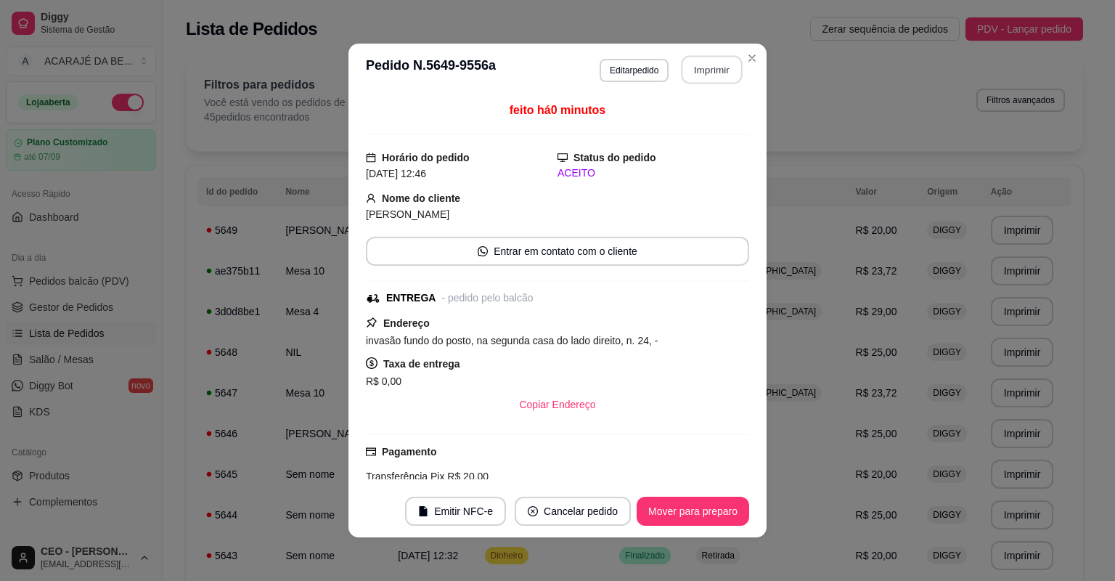
click at [703, 62] on button "Imprimir" at bounding box center [711, 70] width 61 height 28
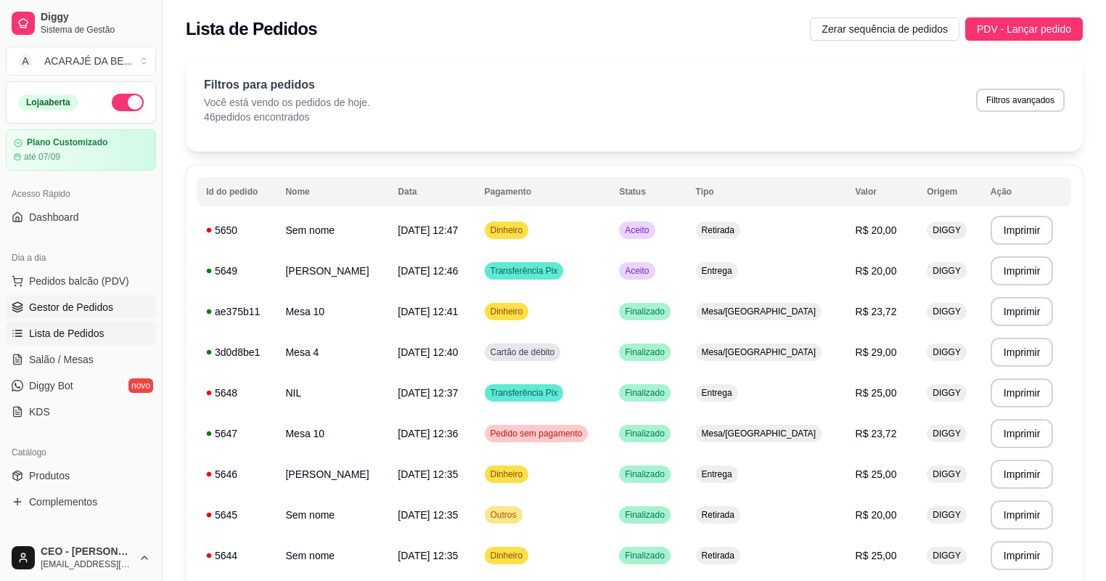
click at [81, 305] on span "Gestor de Pedidos" at bounding box center [71, 307] width 84 height 15
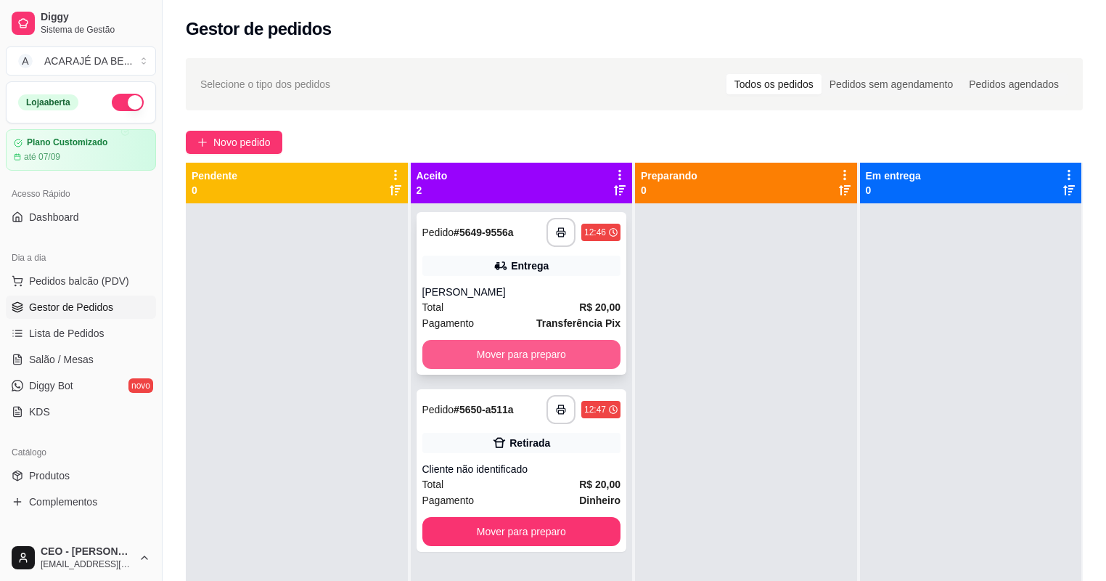
click at [567, 361] on button "Mover para preparo" at bounding box center [521, 354] width 199 height 29
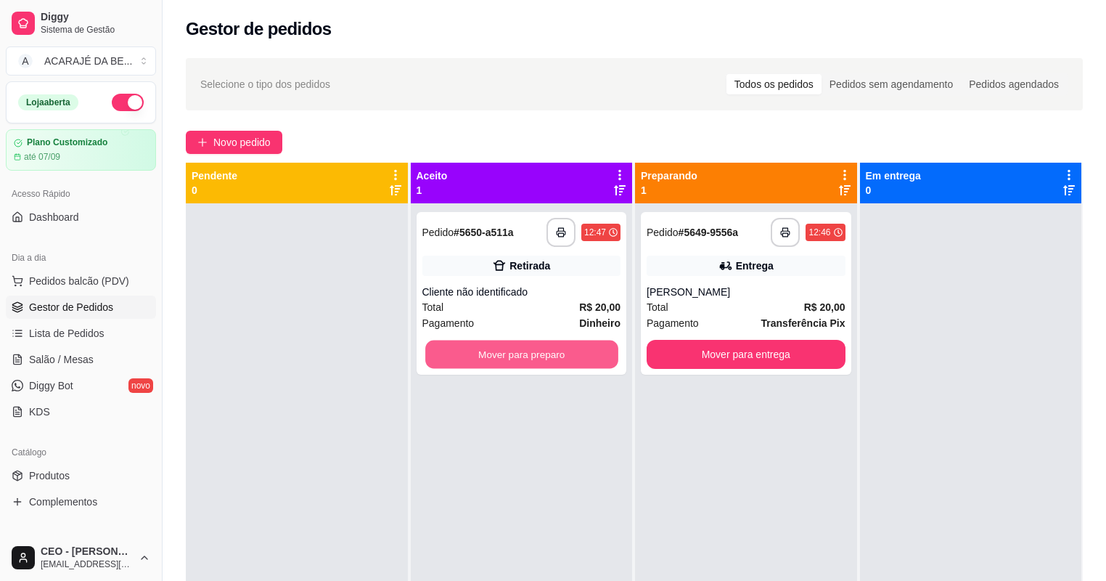
click at [565, 361] on button "Mover para preparo" at bounding box center [521, 354] width 192 height 28
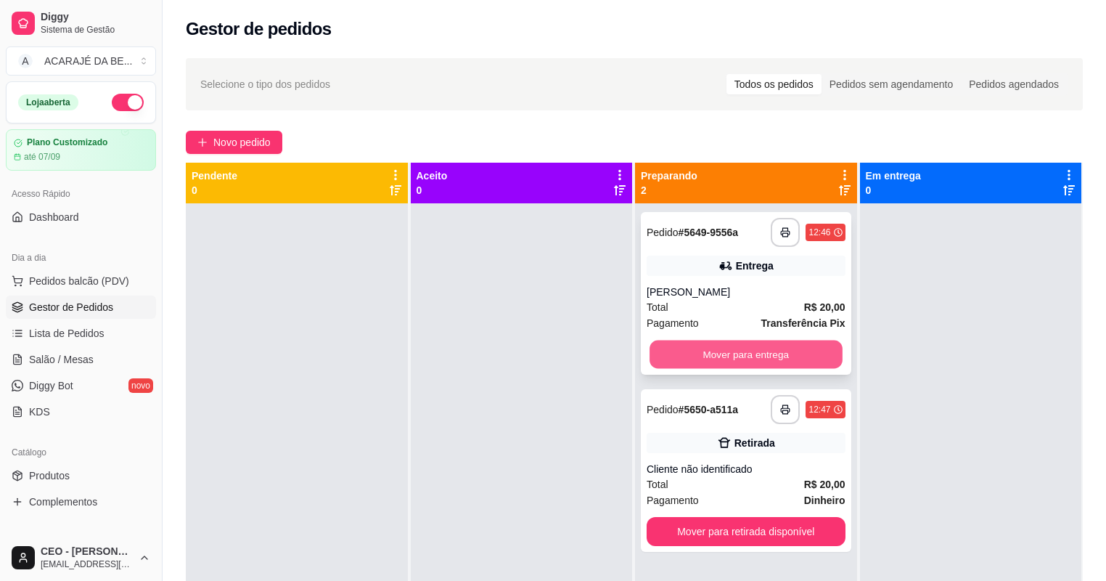
click at [726, 361] on button "Mover para entrega" at bounding box center [746, 354] width 192 height 28
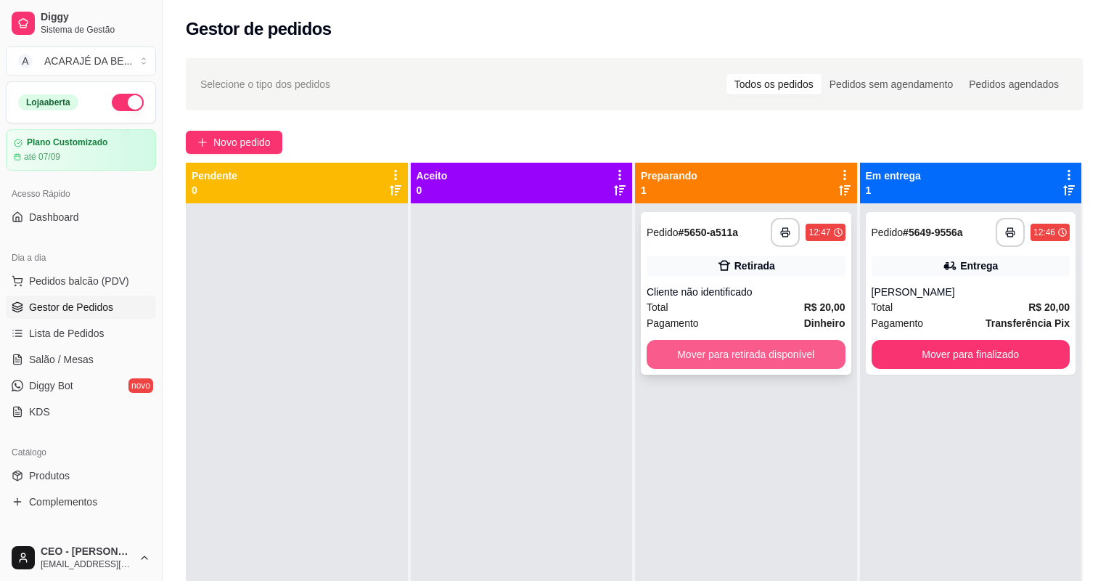
click at [757, 351] on button "Mover para retirada disponível" at bounding box center [746, 354] width 199 height 29
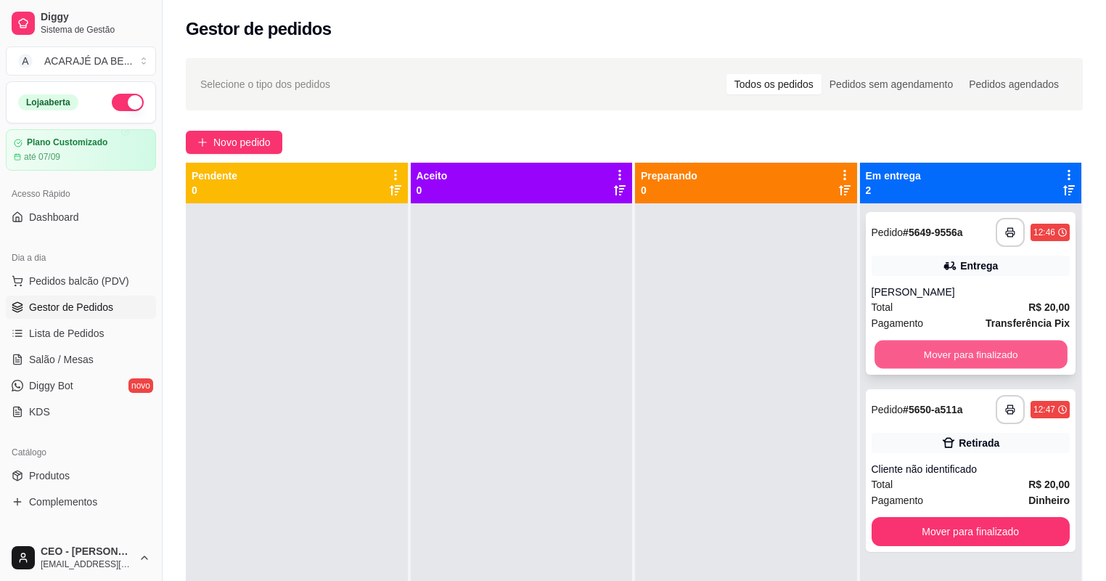
click at [935, 343] on button "Mover para finalizado" at bounding box center [971, 354] width 192 height 28
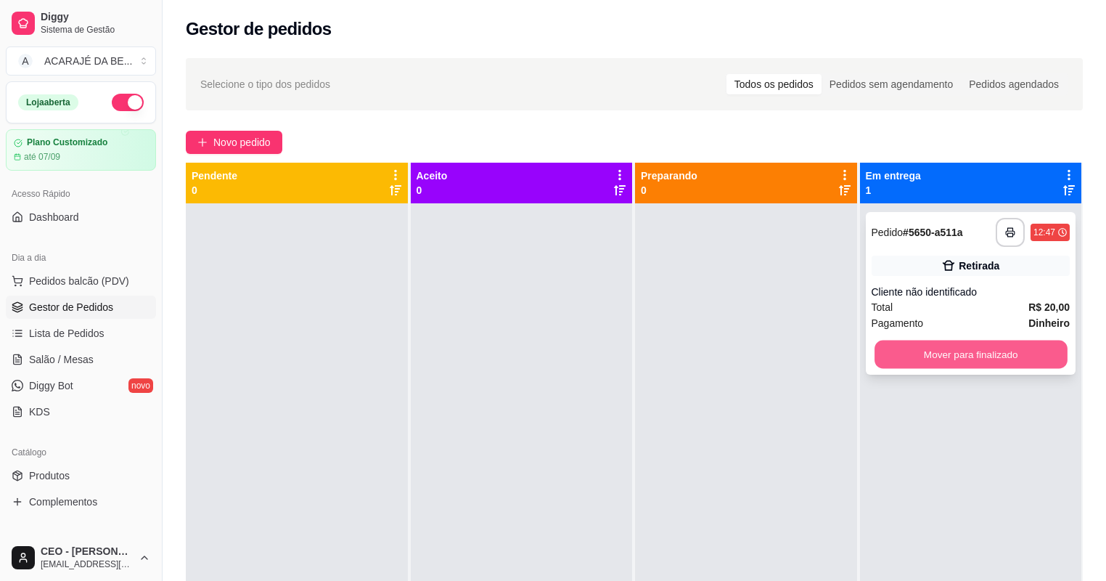
click at [930, 351] on button "Mover para finalizado" at bounding box center [971, 354] width 192 height 28
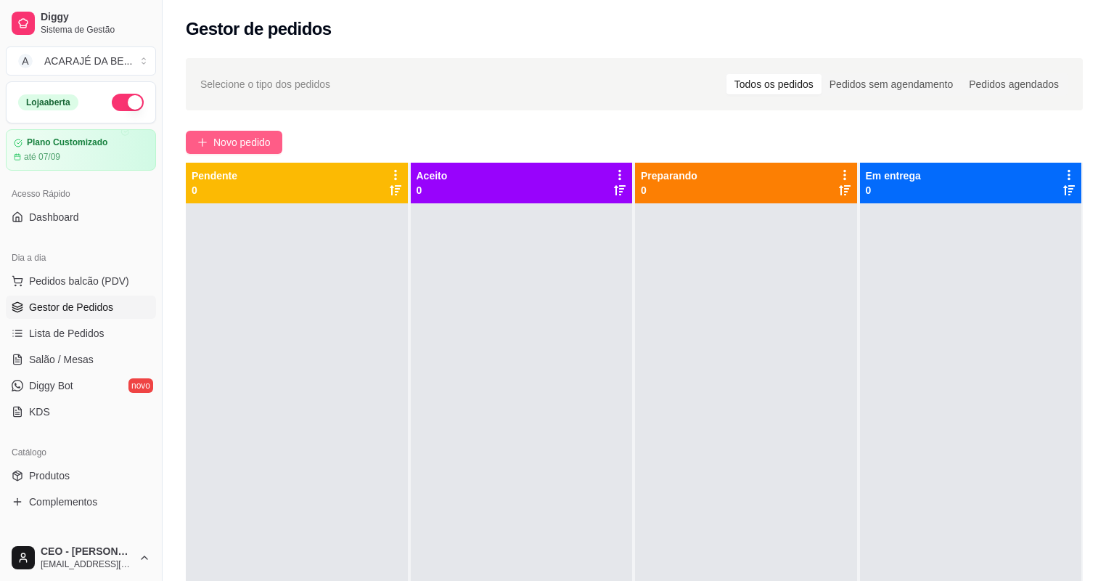
click at [263, 139] on span "Novo pedido" at bounding box center [241, 142] width 57 height 16
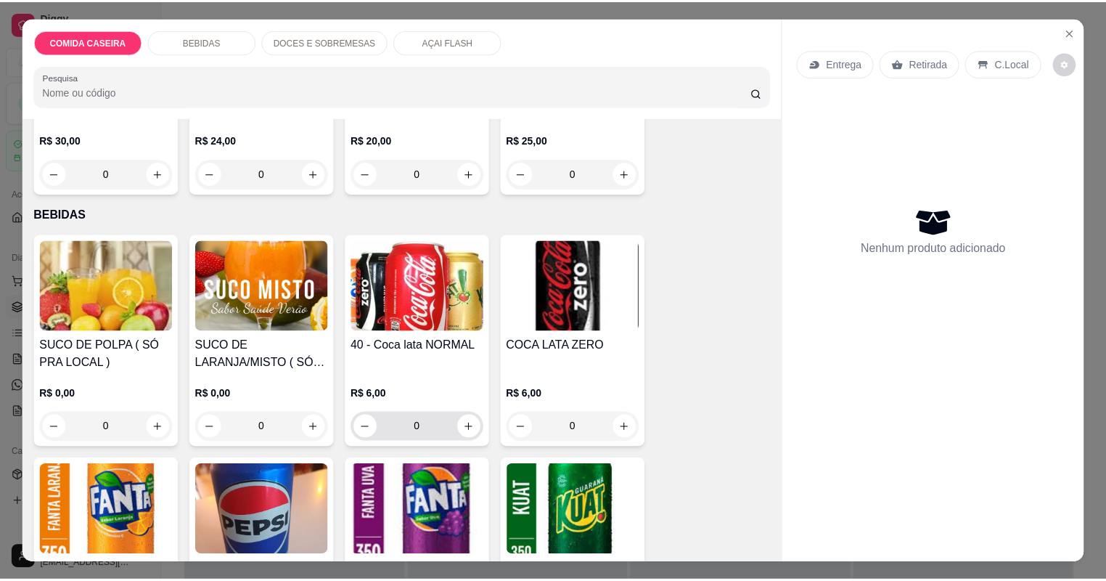
scroll to position [232, 0]
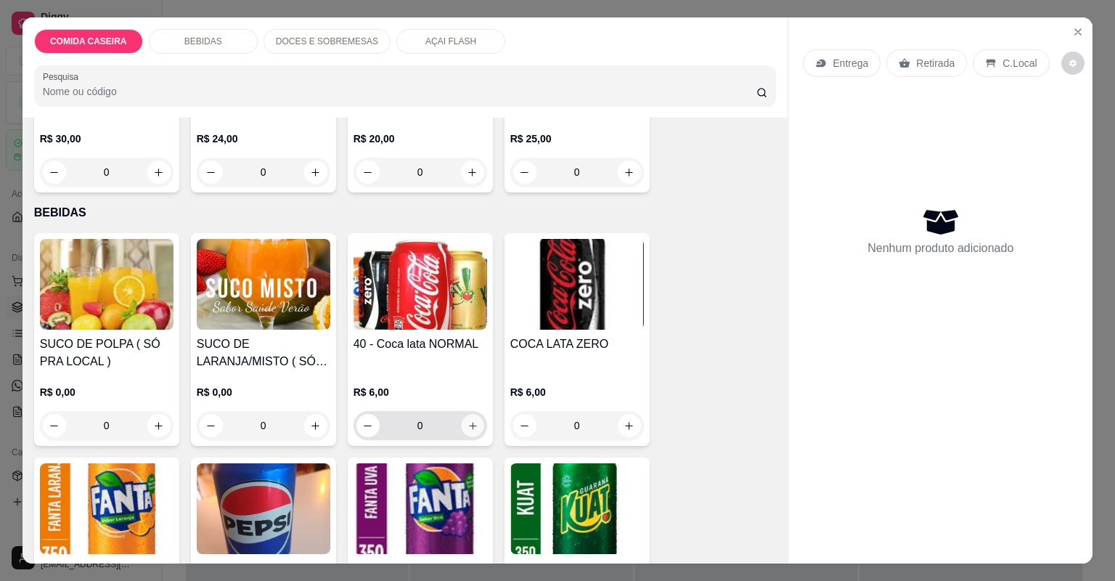
click at [471, 431] on button "increase-product-quantity" at bounding box center [472, 425] width 22 height 22
type input "1"
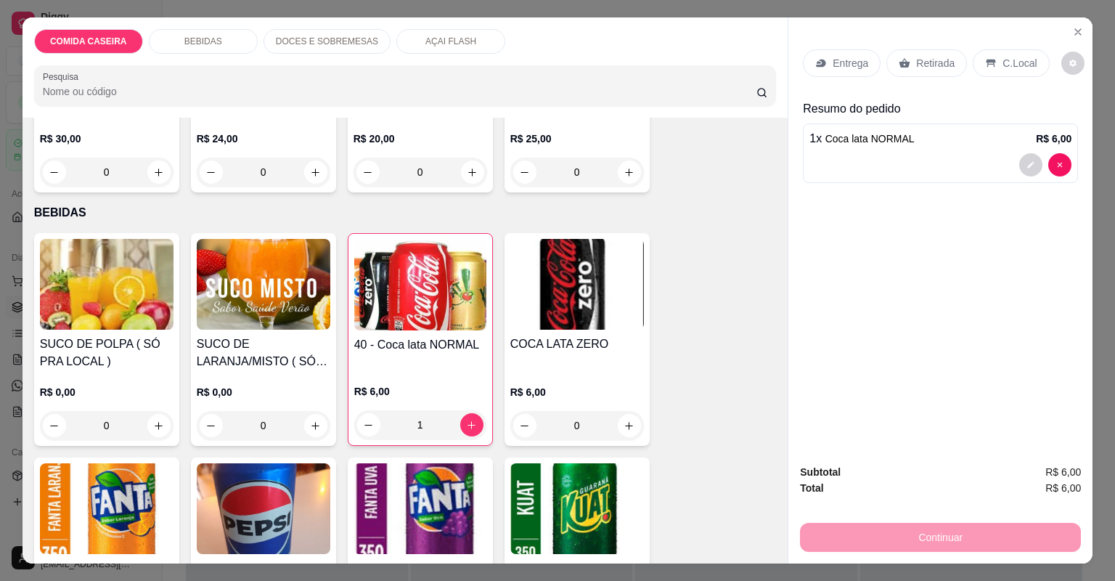
click at [832, 59] on p "Entrega" at bounding box center [850, 63] width 36 height 15
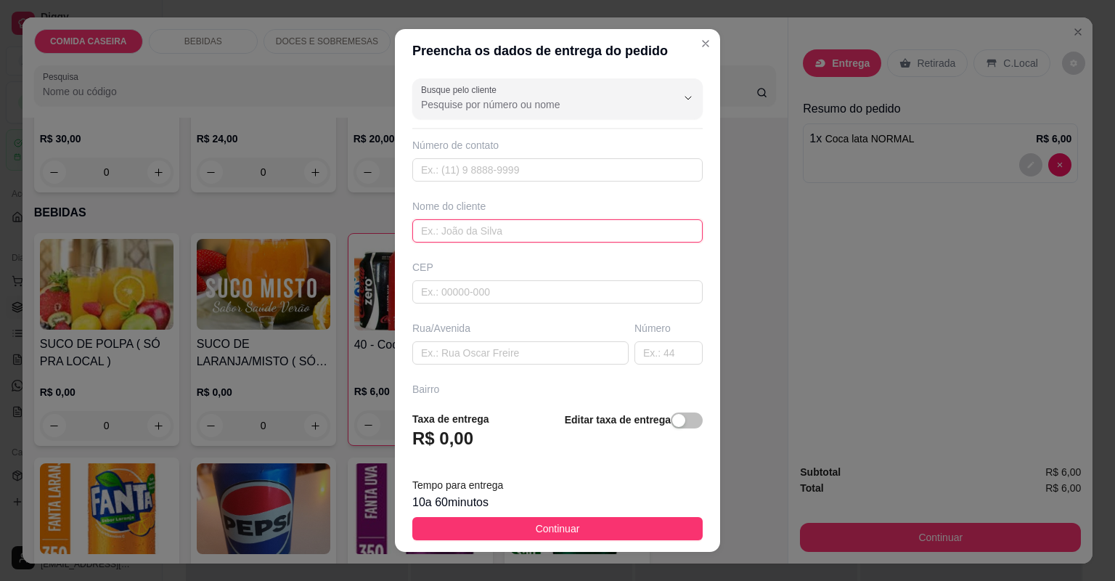
click at [525, 222] on input "text" at bounding box center [557, 230] width 290 height 23
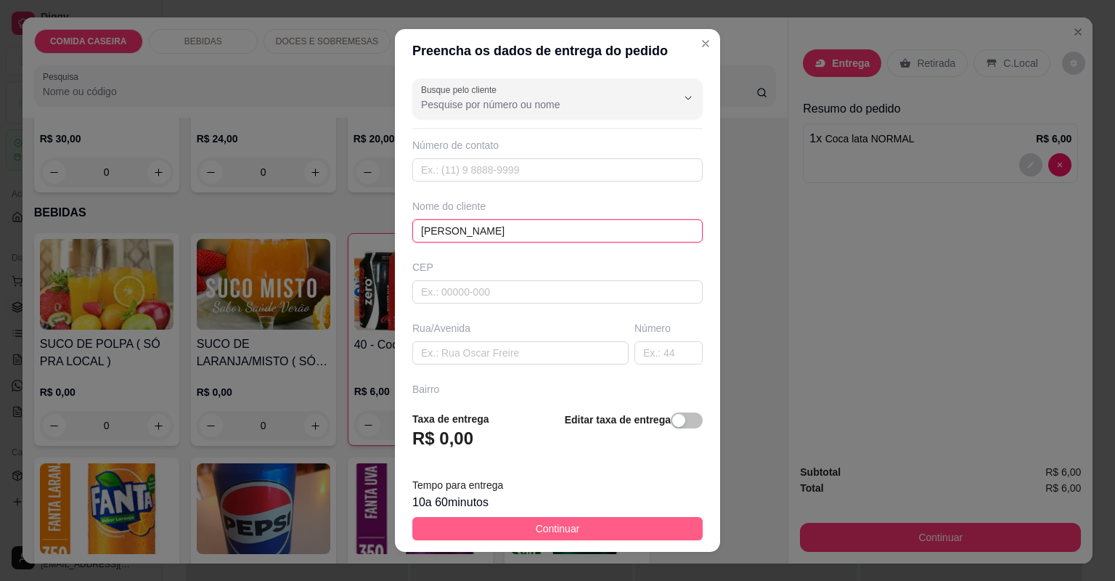
type input "[PERSON_NAME]"
click at [536, 527] on span "Continuar" at bounding box center [558, 528] width 44 height 16
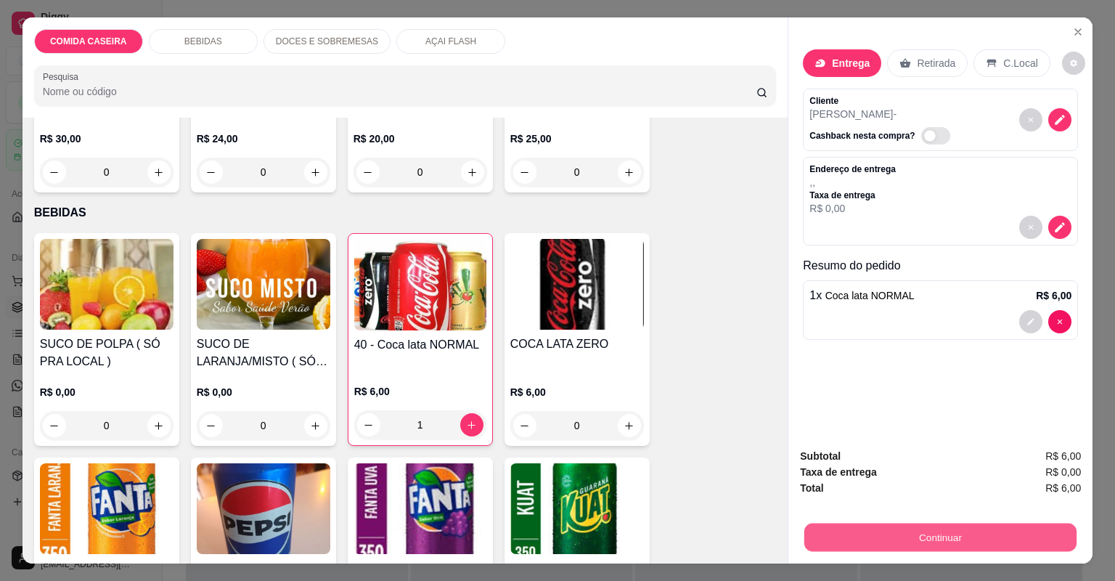
click at [871, 544] on button "Continuar" at bounding box center [940, 537] width 272 height 28
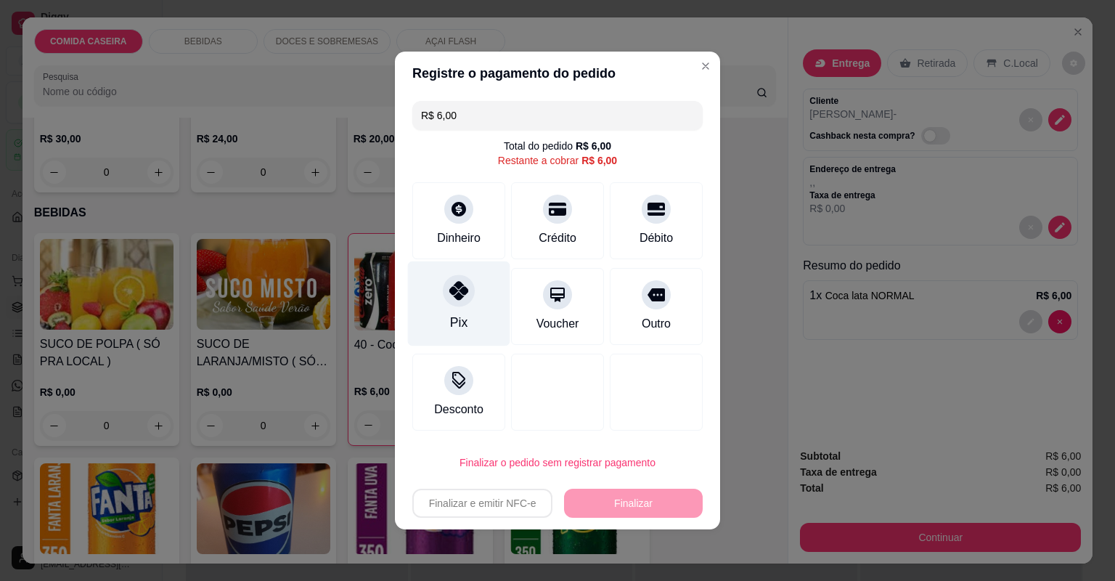
click at [459, 316] on div "Pix" at bounding box center [458, 322] width 17 height 19
type input "R$ 0,00"
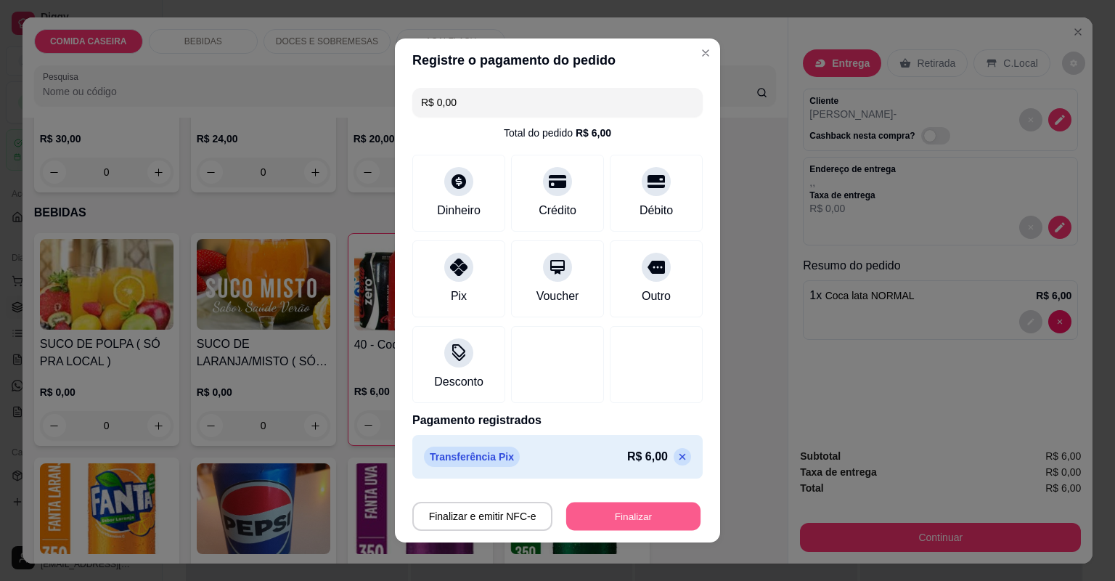
click at [621, 511] on button "Finalizar" at bounding box center [633, 516] width 134 height 28
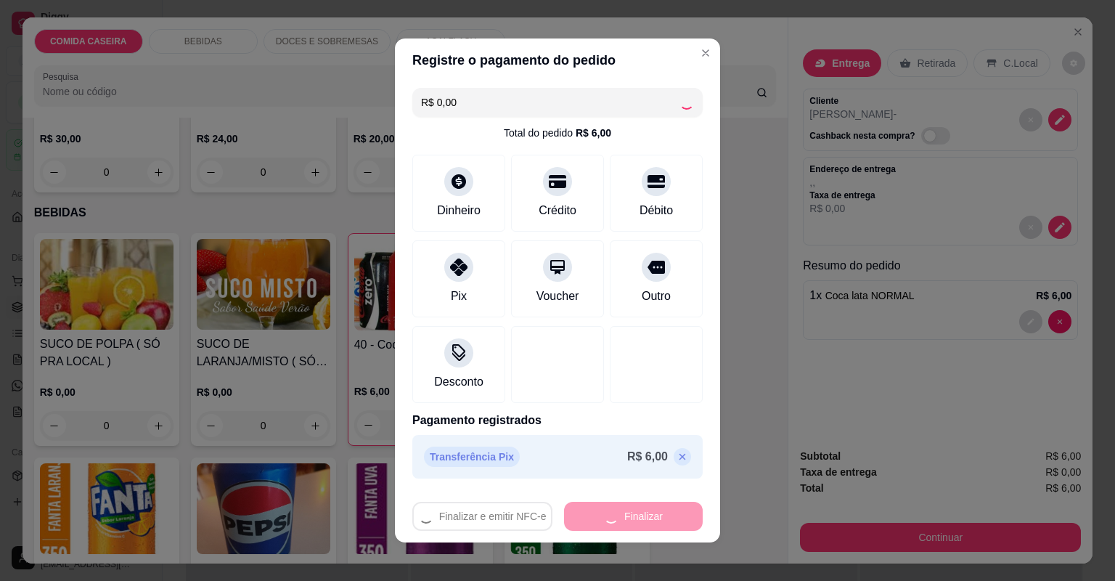
type input "0"
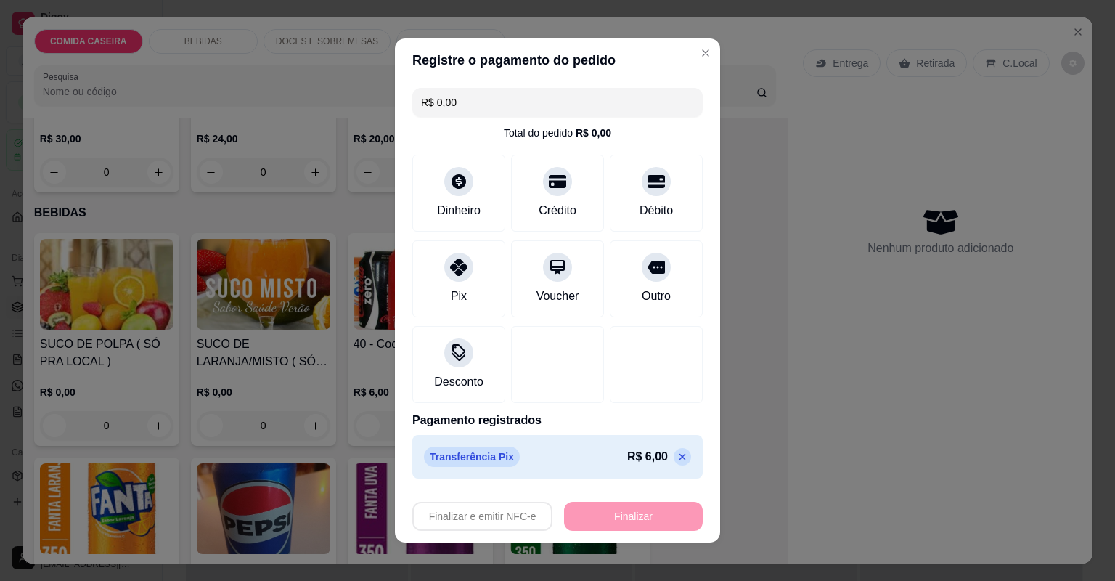
type input "-R$ 6,00"
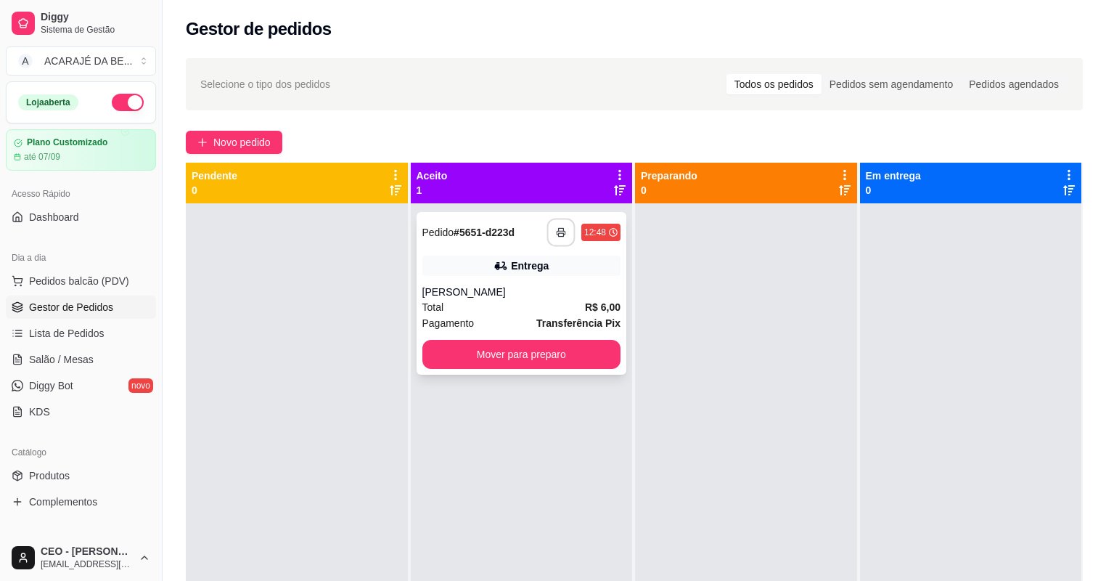
click at [563, 235] on button "button" at bounding box center [561, 232] width 28 height 28
click at [573, 359] on button "Mover para preparo" at bounding box center [521, 354] width 192 height 28
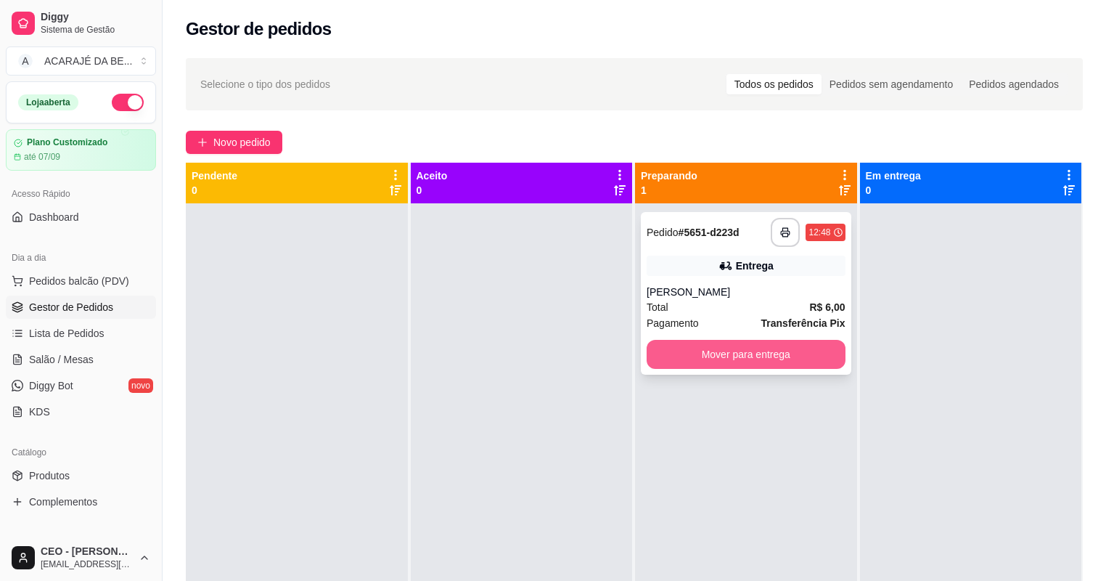
click at [751, 364] on button "Mover para entrega" at bounding box center [746, 354] width 199 height 29
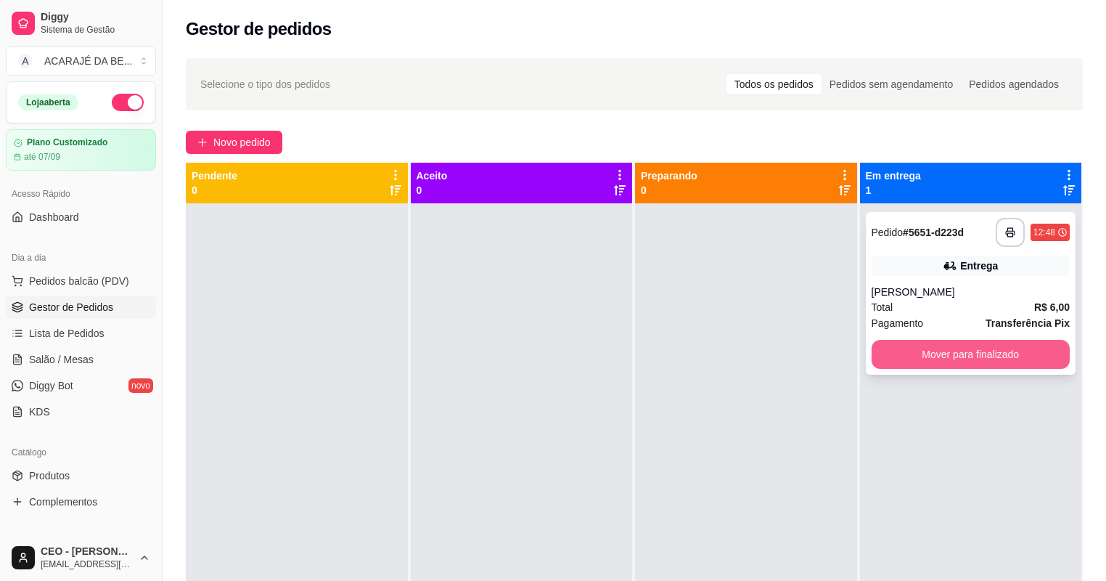
click at [925, 355] on button "Mover para finalizado" at bounding box center [971, 354] width 199 height 29
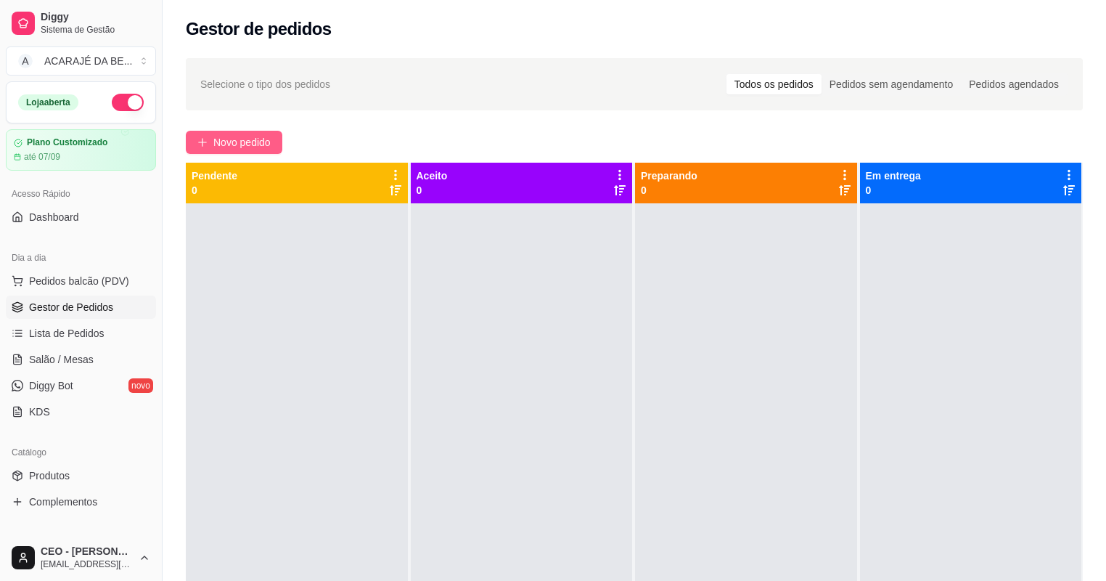
click at [251, 144] on span "Novo pedido" at bounding box center [241, 142] width 57 height 16
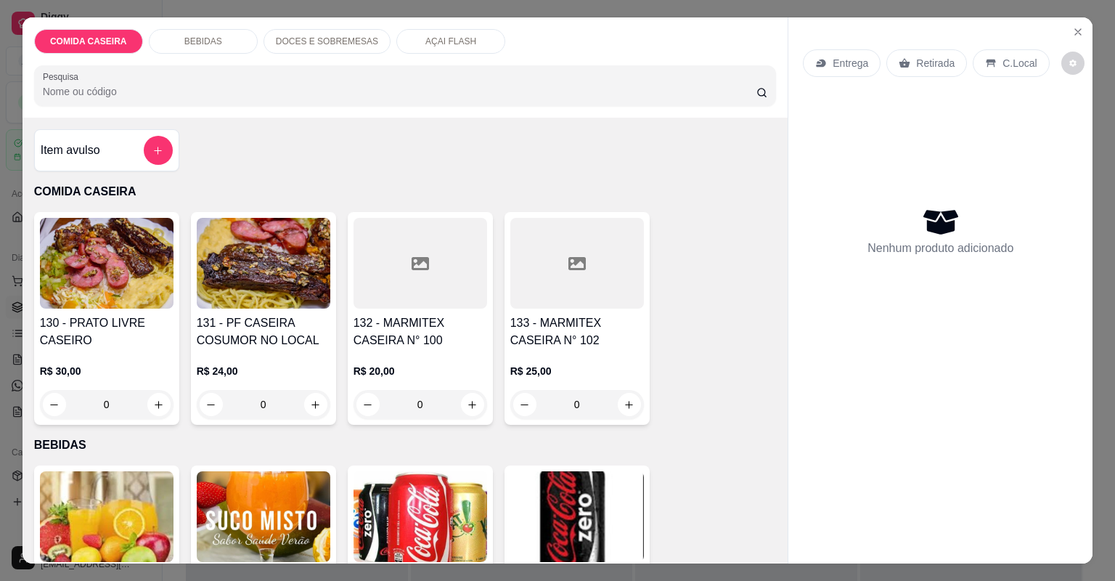
click at [437, 254] on div at bounding box center [420, 263] width 134 height 91
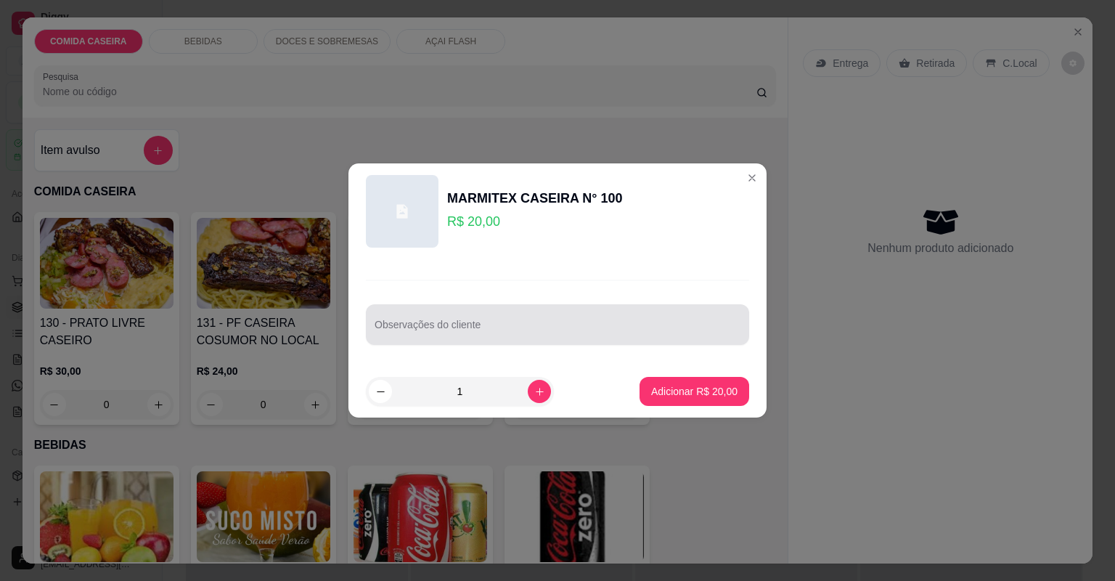
click at [506, 314] on div at bounding box center [557, 324] width 366 height 29
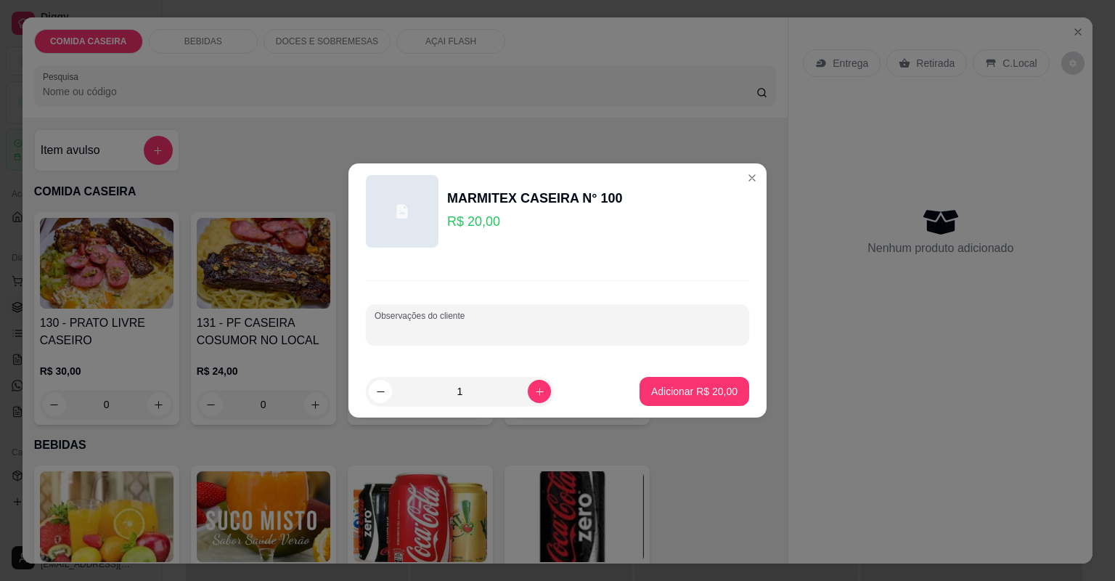
paste input "Quero feijão tropeiro, arroz branco, pure de aipim, macarrão com molho de carne…"
type input "Quero feijão tropeiro, arroz branco, pure de aipim, macarrão com molho de carne…"
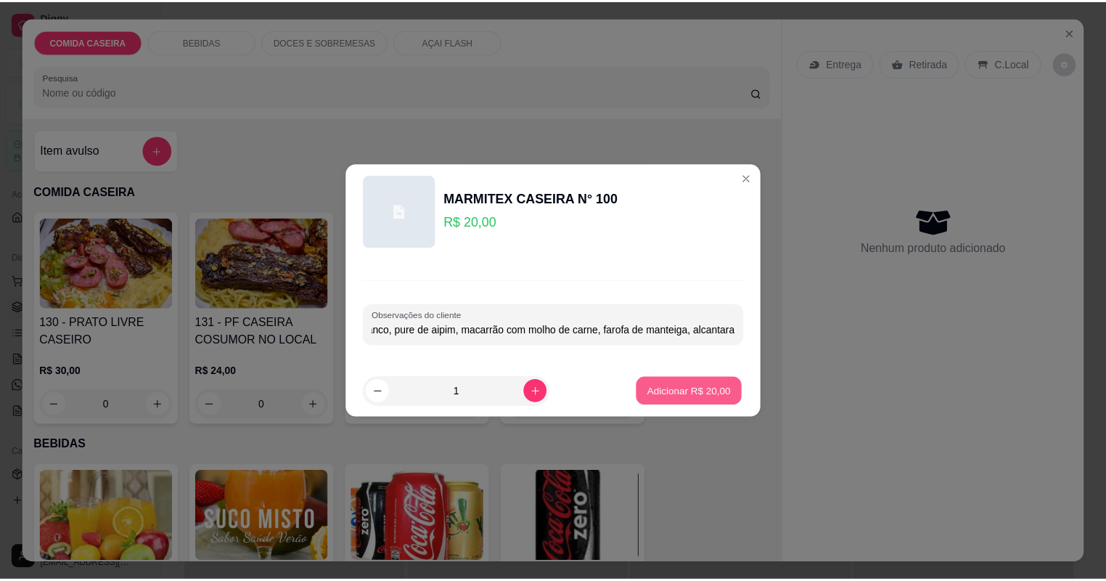
scroll to position [0, 0]
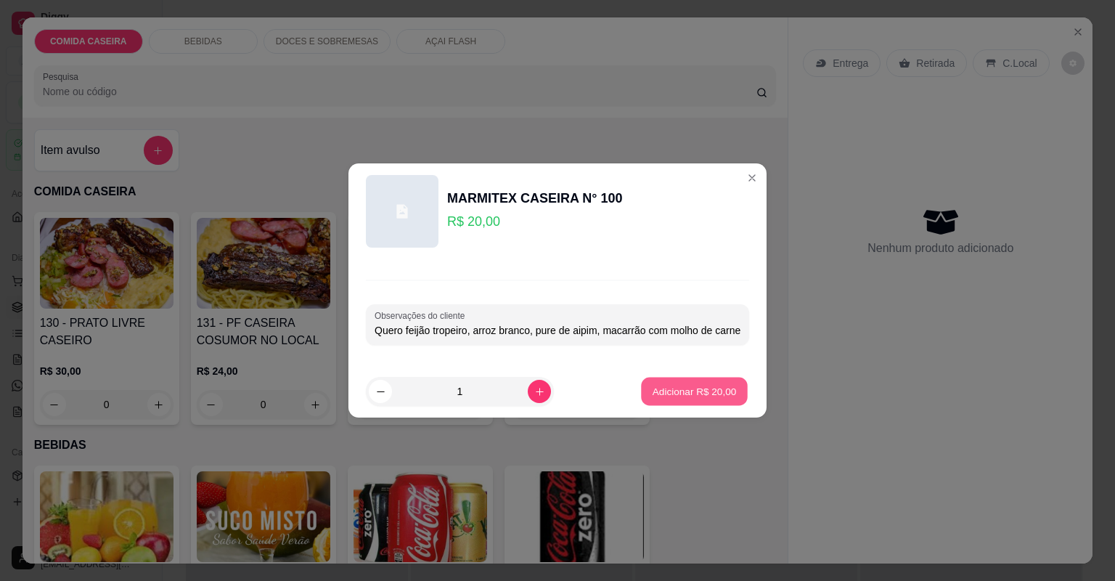
click at [700, 388] on p "Adicionar R$ 20,00" at bounding box center [694, 391] width 84 height 14
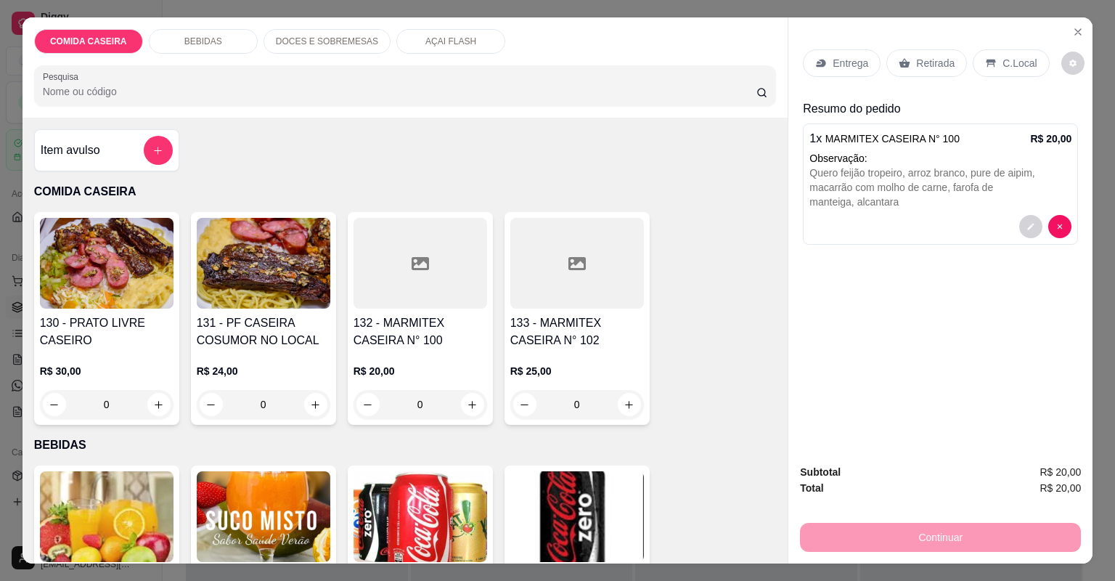
click at [851, 58] on p "Entrega" at bounding box center [850, 63] width 36 height 15
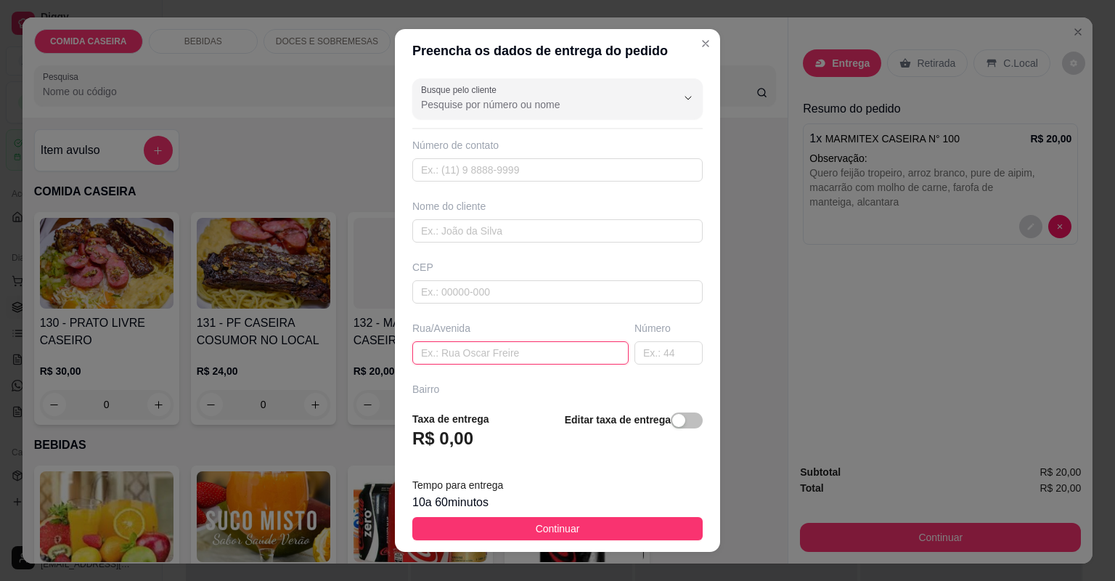
click at [537, 356] on input "text" at bounding box center [520, 352] width 216 height 23
paste input "Subida da FM numero 26"
type input "Subida da FM numero 26"
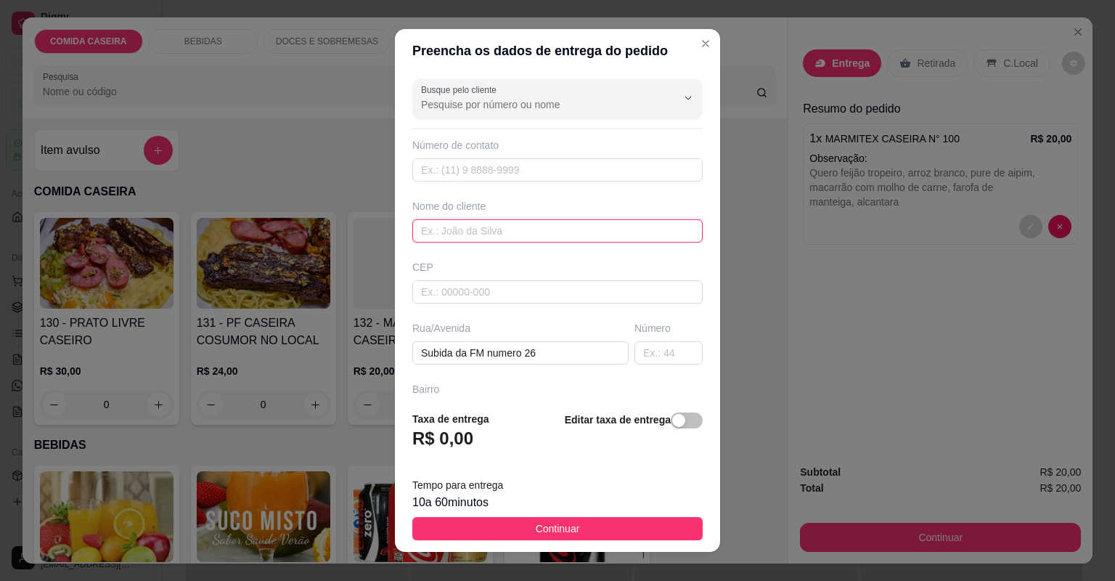
click at [499, 232] on input "text" at bounding box center [557, 230] width 290 height 23
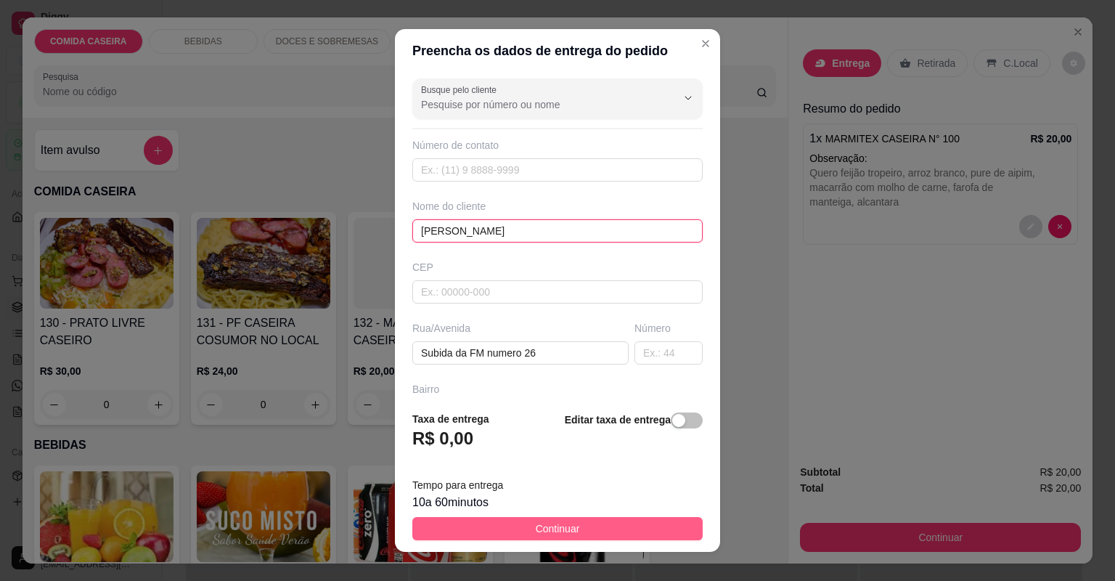
type input "[PERSON_NAME]"
click at [580, 528] on button "Continuar" at bounding box center [557, 528] width 290 height 23
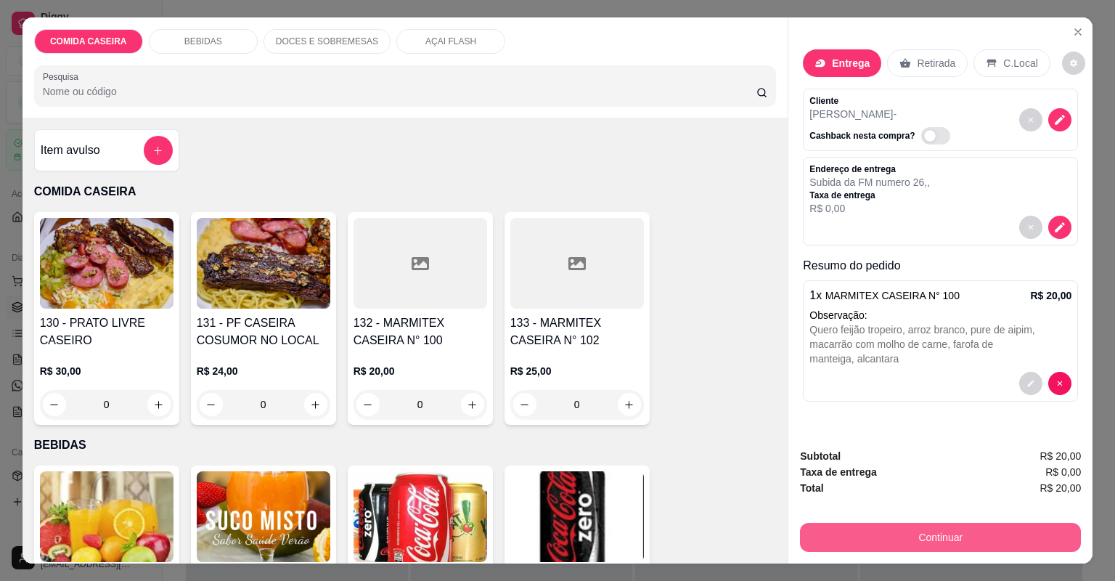
click at [824, 543] on button "Continuar" at bounding box center [940, 537] width 281 height 29
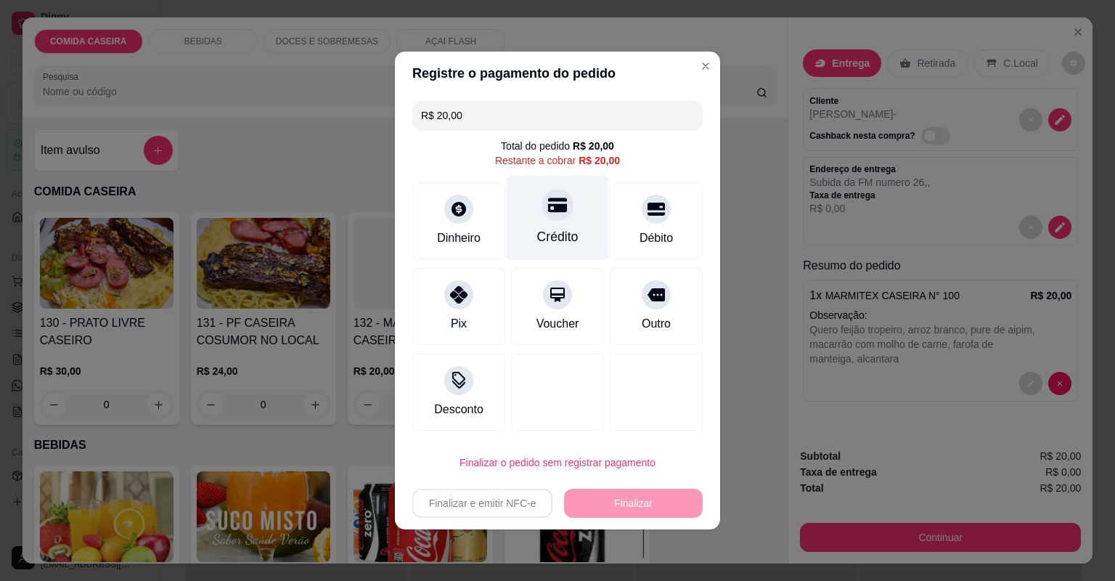
click at [573, 232] on div "Crédito" at bounding box center [558, 218] width 102 height 85
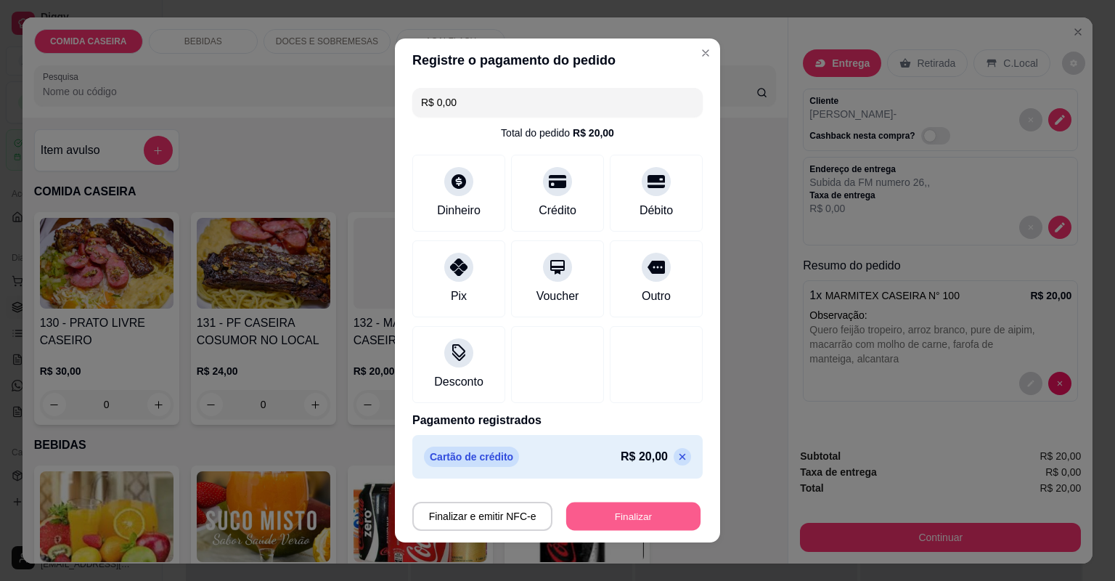
click at [599, 512] on button "Finalizar" at bounding box center [633, 516] width 134 height 28
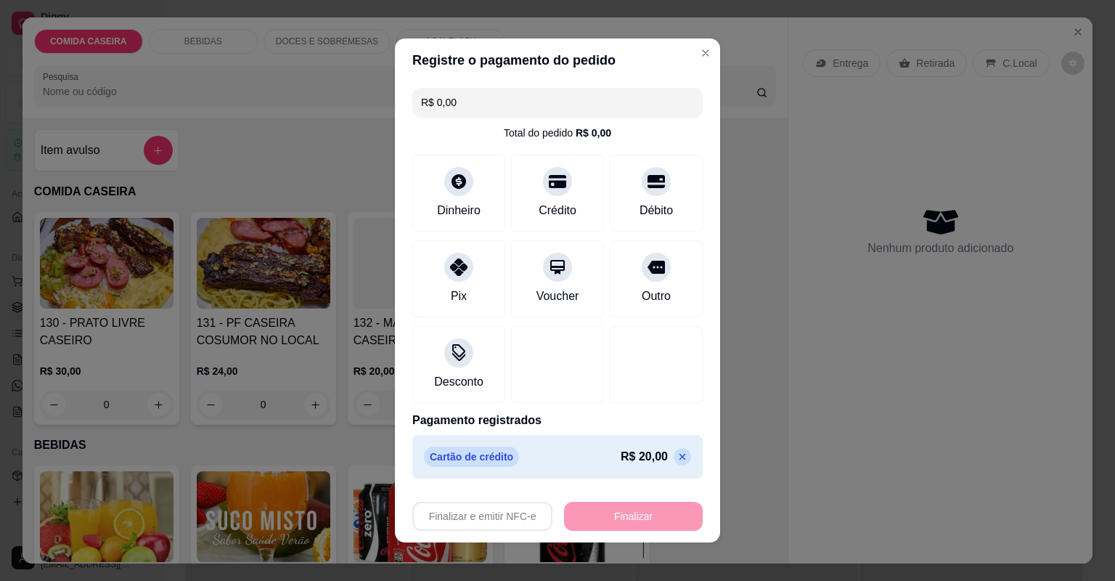
type input "-R$ 20,00"
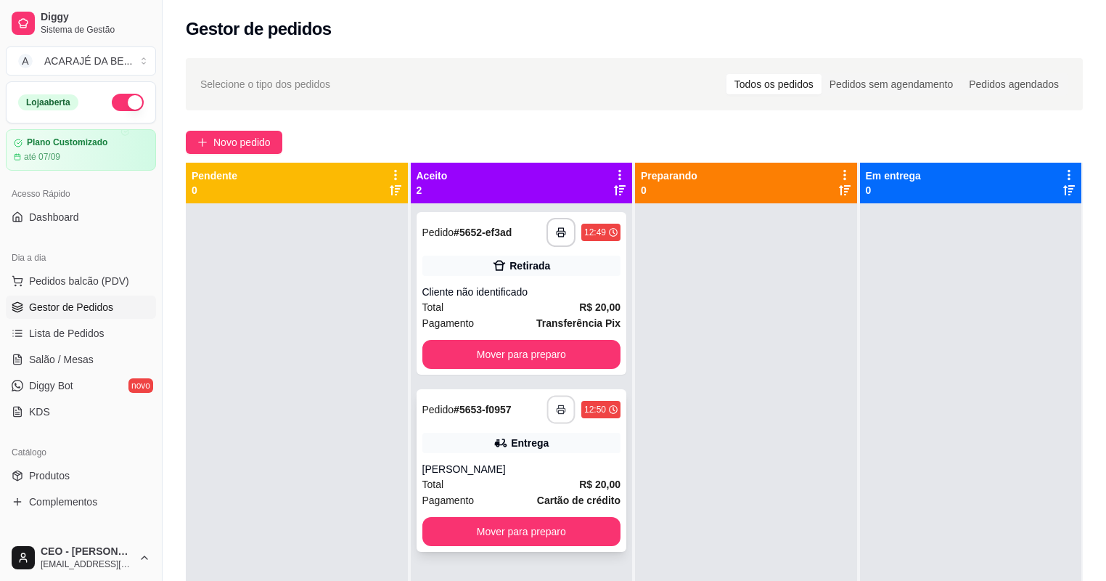
click at [565, 415] on button "button" at bounding box center [561, 410] width 28 height 28
click at [514, 345] on button "Mover para preparo" at bounding box center [521, 354] width 199 height 29
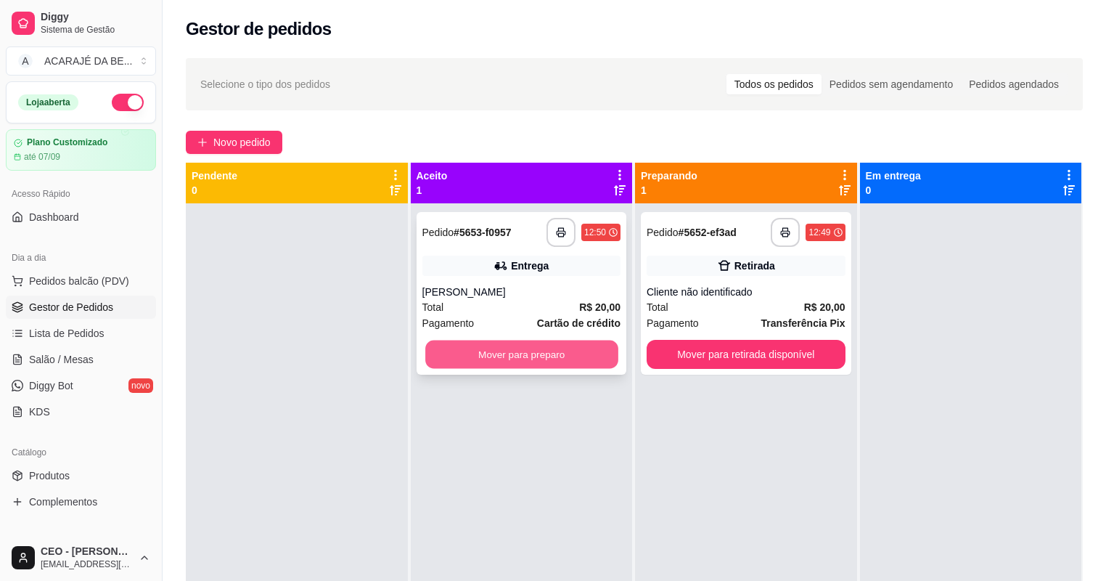
click at [584, 357] on button "Mover para preparo" at bounding box center [521, 354] width 192 height 28
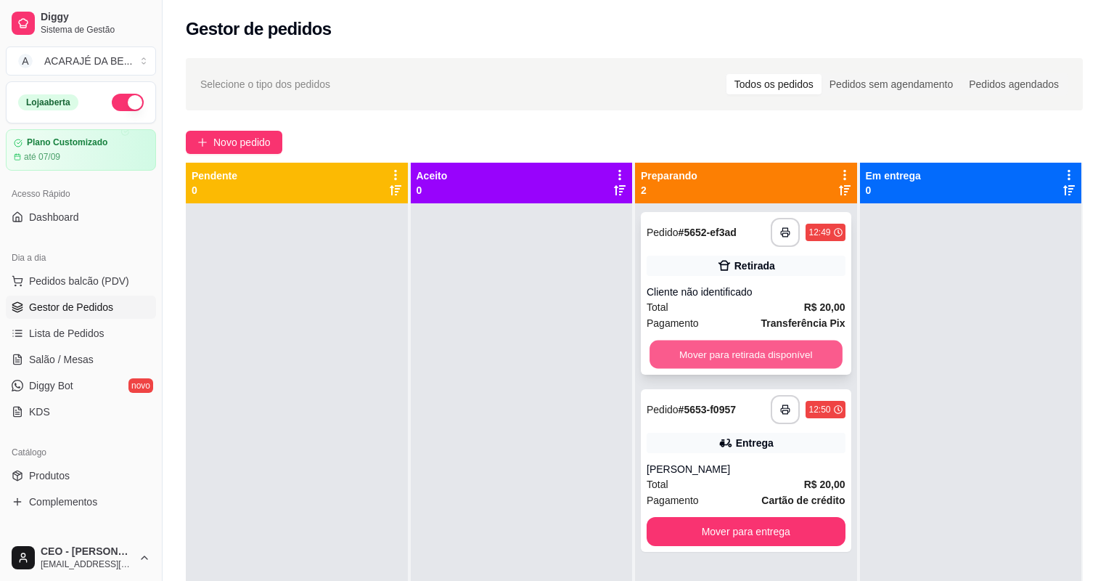
click at [700, 353] on button "Mover para retirada disponível" at bounding box center [746, 354] width 192 height 28
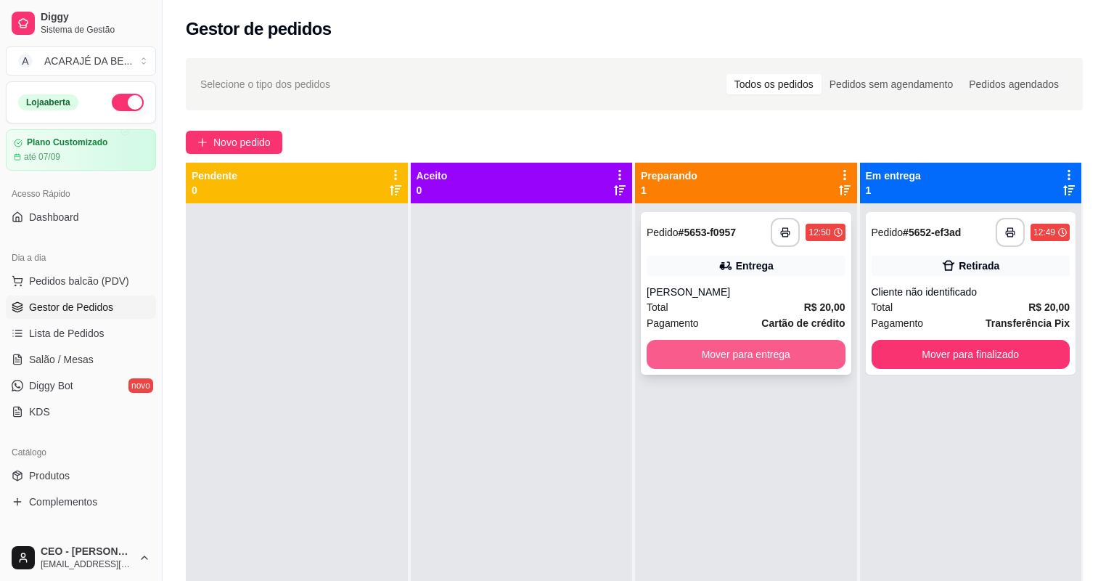
click at [702, 354] on button "Mover para entrega" at bounding box center [746, 354] width 199 height 29
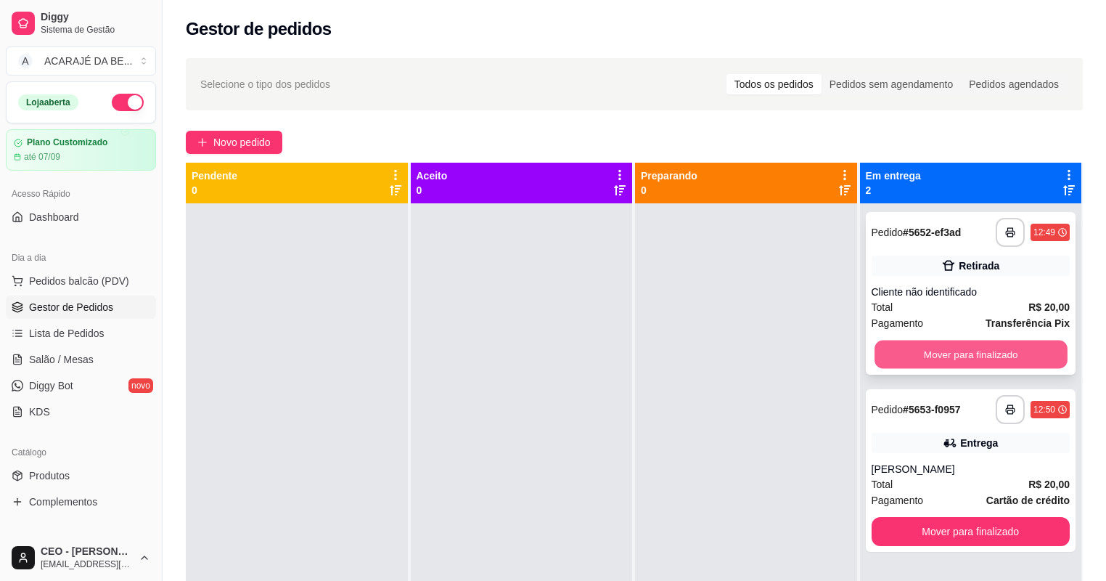
click at [909, 356] on button "Mover para finalizado" at bounding box center [971, 354] width 192 height 28
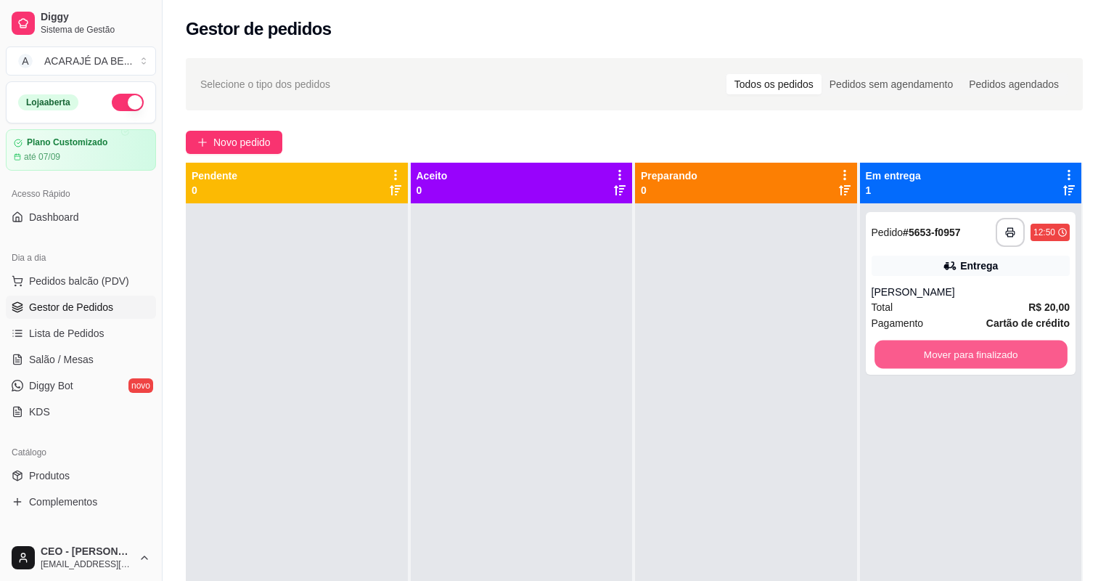
click at [909, 356] on button "Mover para finalizado" at bounding box center [971, 354] width 192 height 28
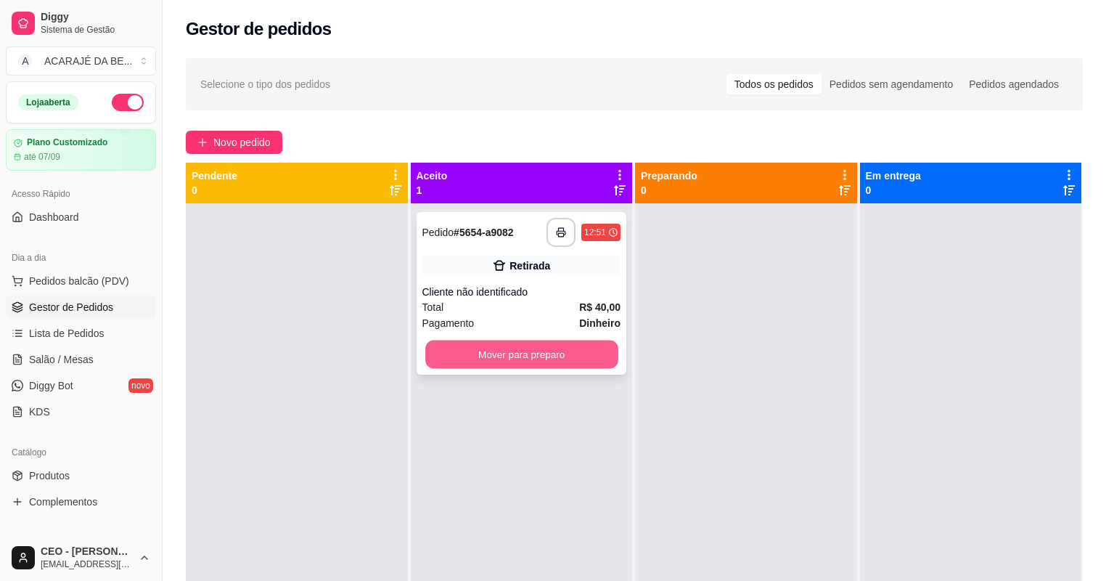
click at [605, 357] on button "Mover para preparo" at bounding box center [521, 354] width 192 height 28
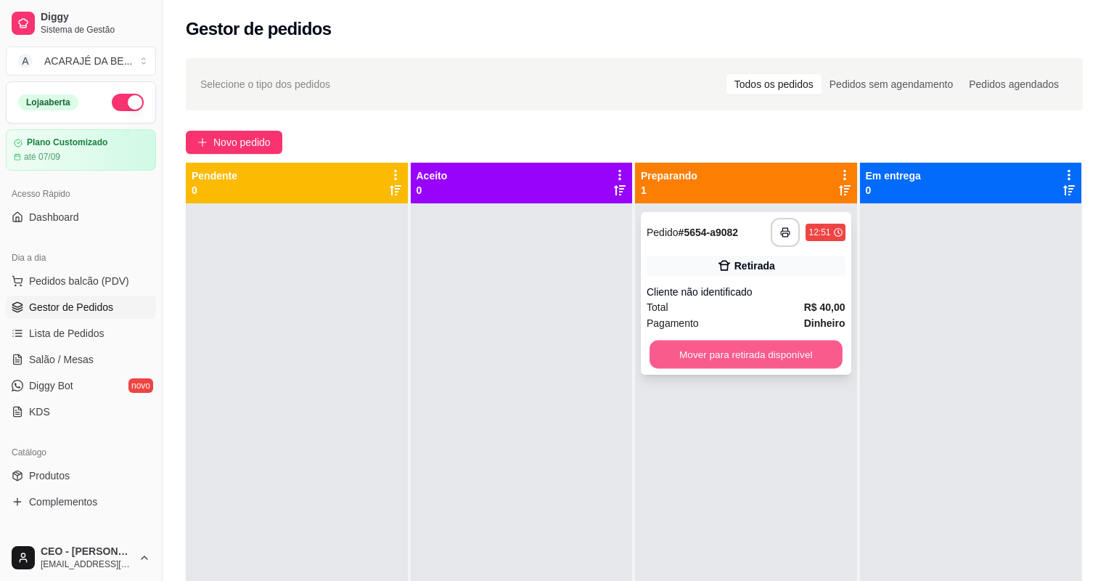
click at [694, 357] on button "Mover para retirada disponível" at bounding box center [746, 354] width 192 height 28
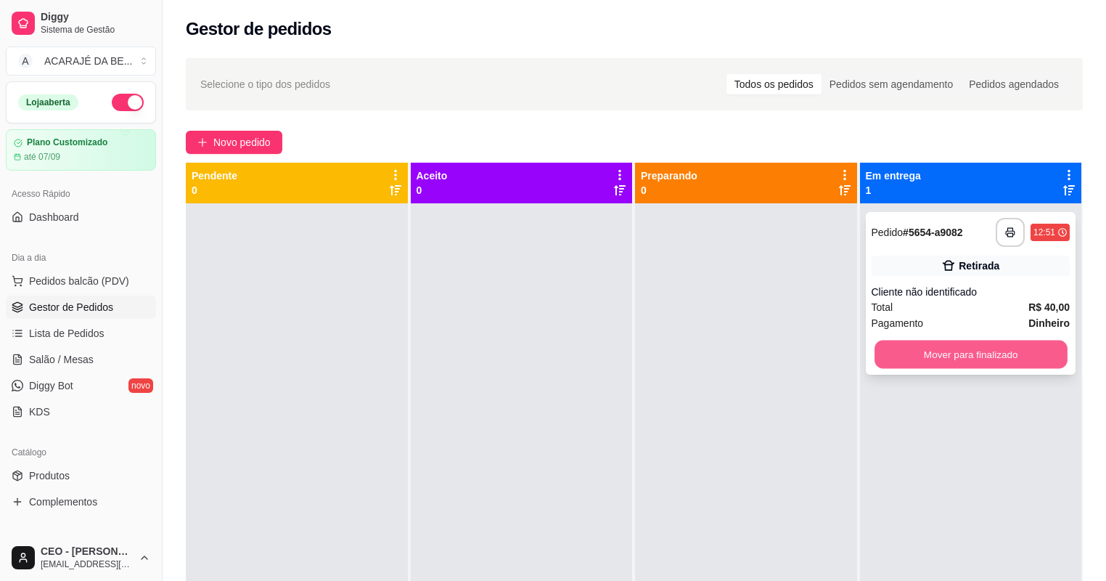
click at [917, 348] on button "Mover para finalizado" at bounding box center [971, 354] width 192 height 28
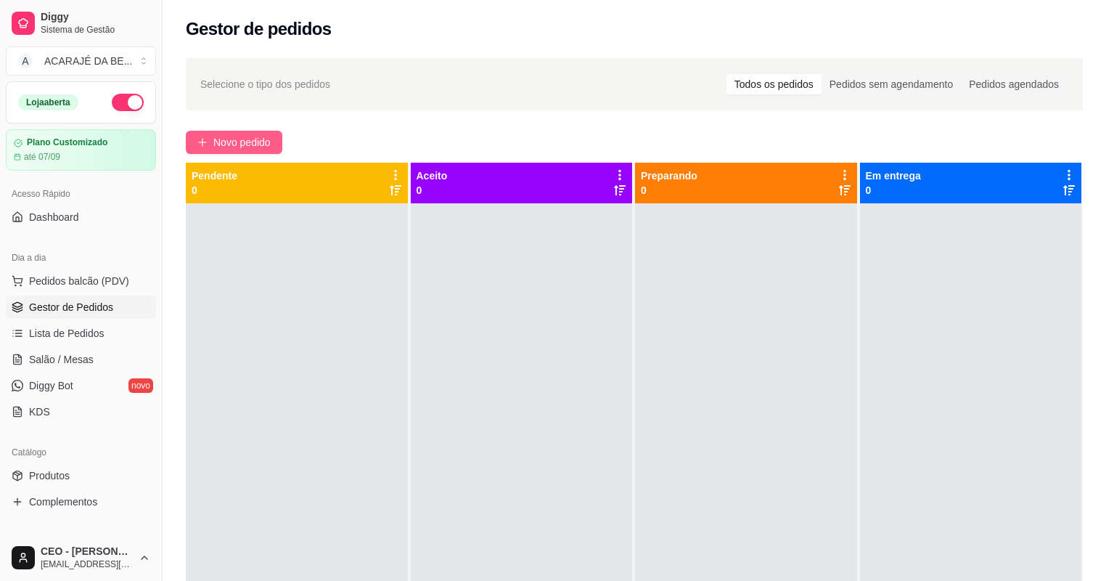
click at [241, 144] on span "Novo pedido" at bounding box center [241, 142] width 57 height 16
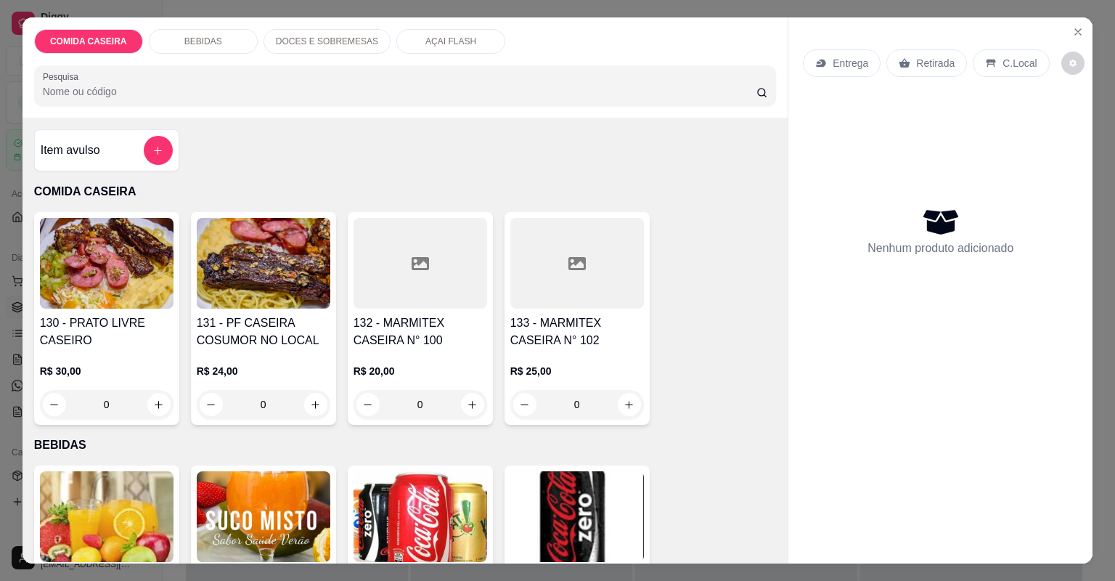
click at [425, 292] on div at bounding box center [420, 263] width 134 height 91
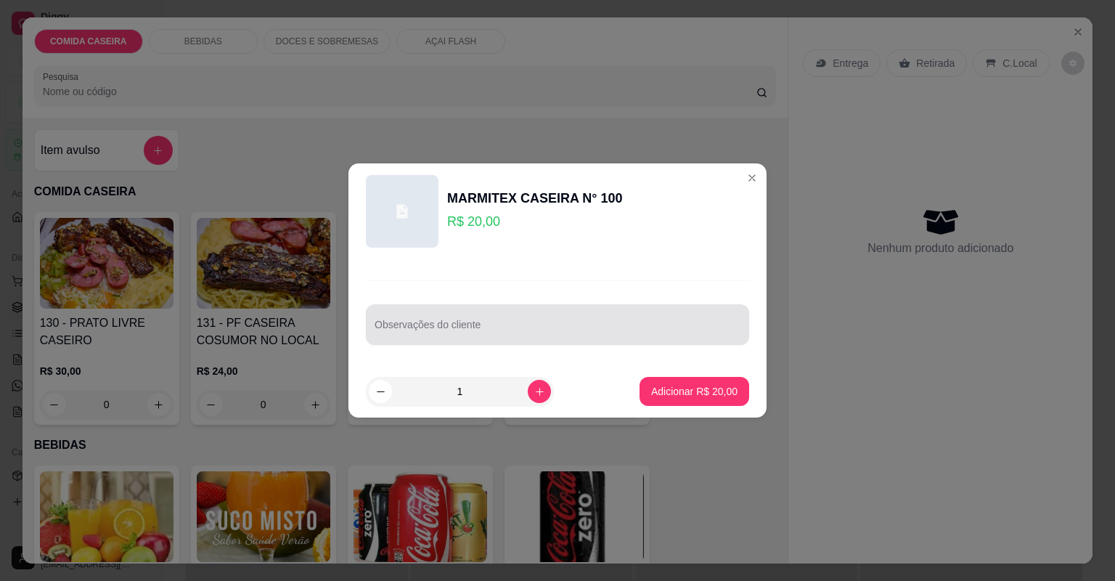
click at [519, 310] on div at bounding box center [557, 324] width 366 height 29
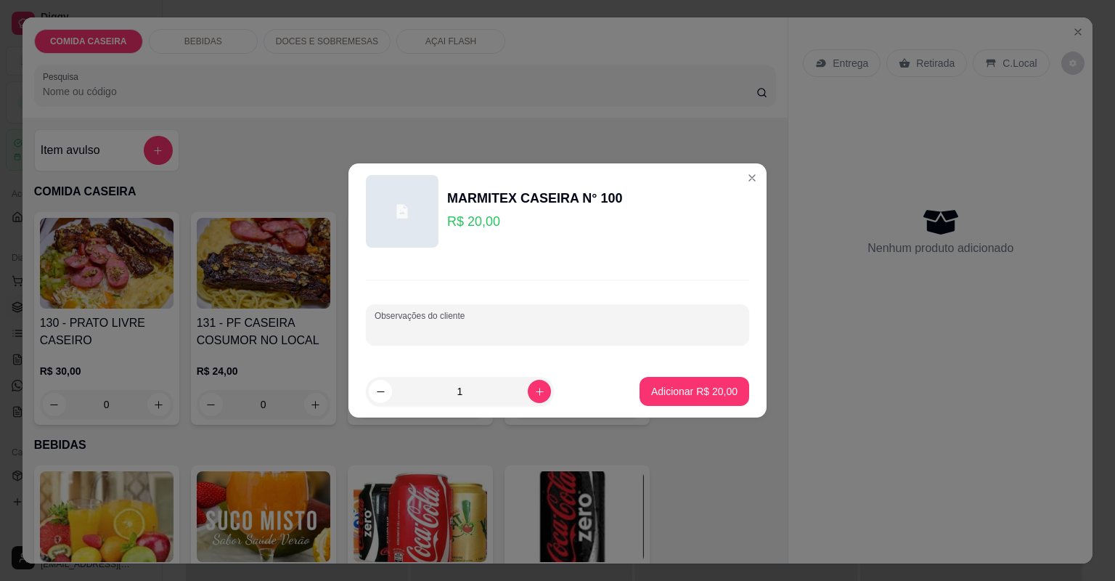
paste input "Feijão tropeiro Macarrão alho e óleo Purê Vinagrete Churrasco de alcatra Strogo…"
type input "Feijão tropeiro Macarrão alho e óleo Purê Vinagrete Churrasco de alcatra Strogo…"
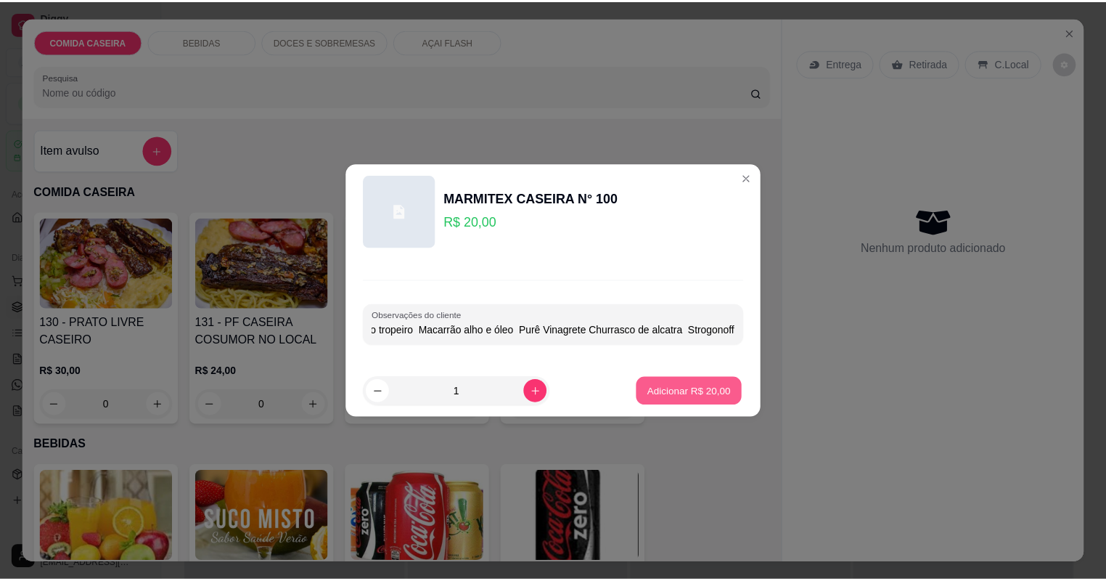
scroll to position [0, 0]
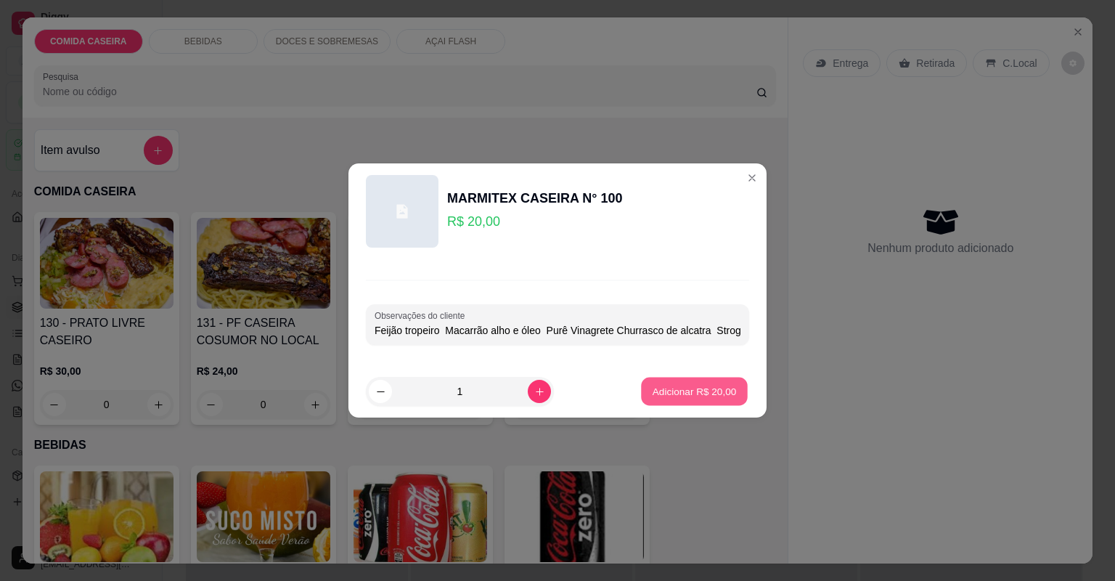
click at [678, 388] on p "Adicionar R$ 20,00" at bounding box center [694, 391] width 84 height 14
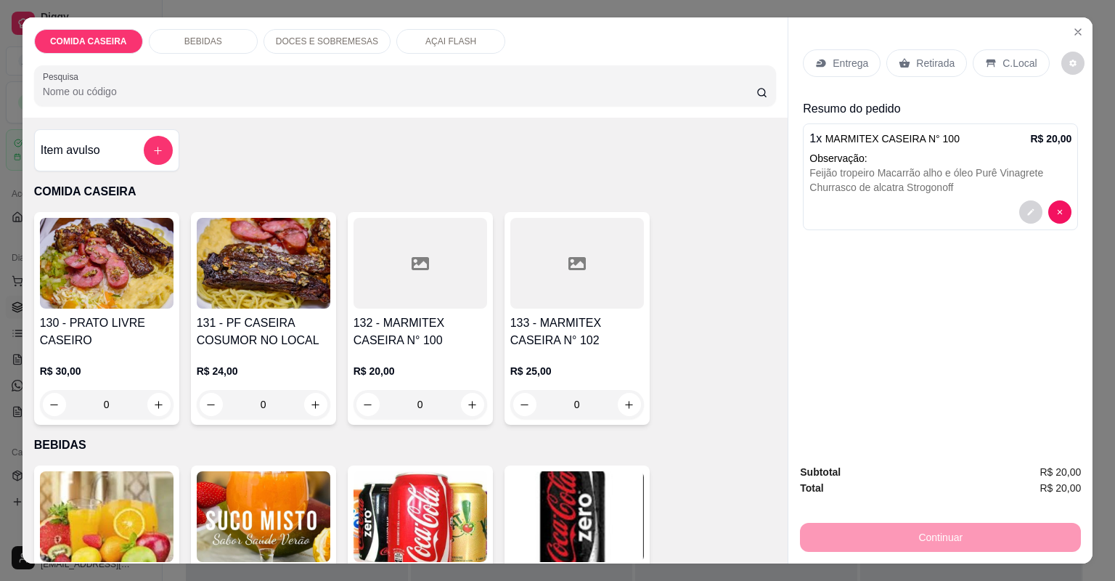
click at [862, 62] on p "Entrega" at bounding box center [850, 63] width 36 height 15
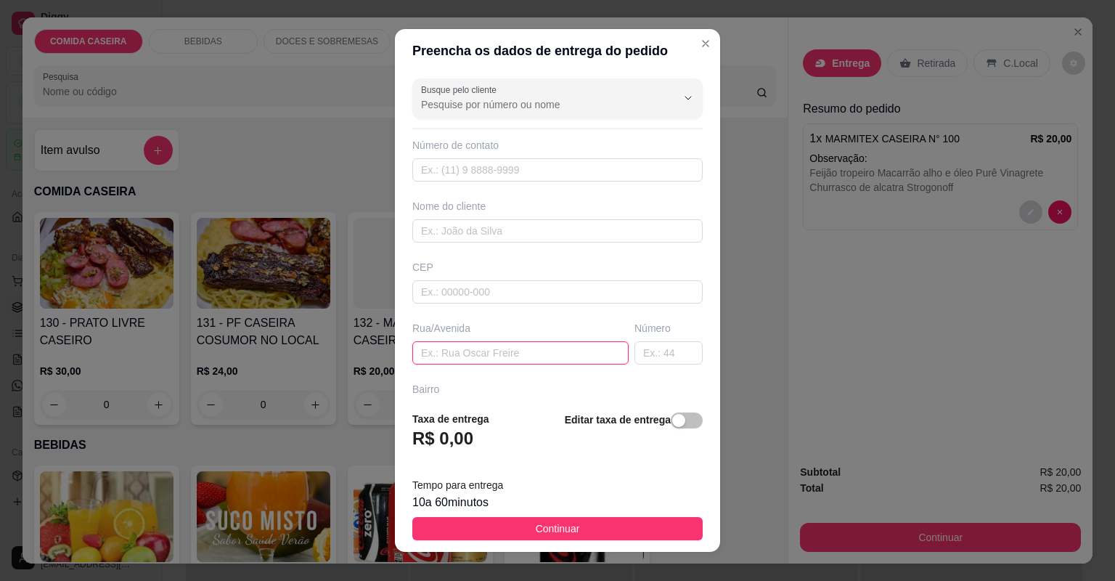
click at [546, 352] on input "text" at bounding box center [520, 352] width 216 height 23
paste input "Na centro TEC"
type input "Na centro TEC"
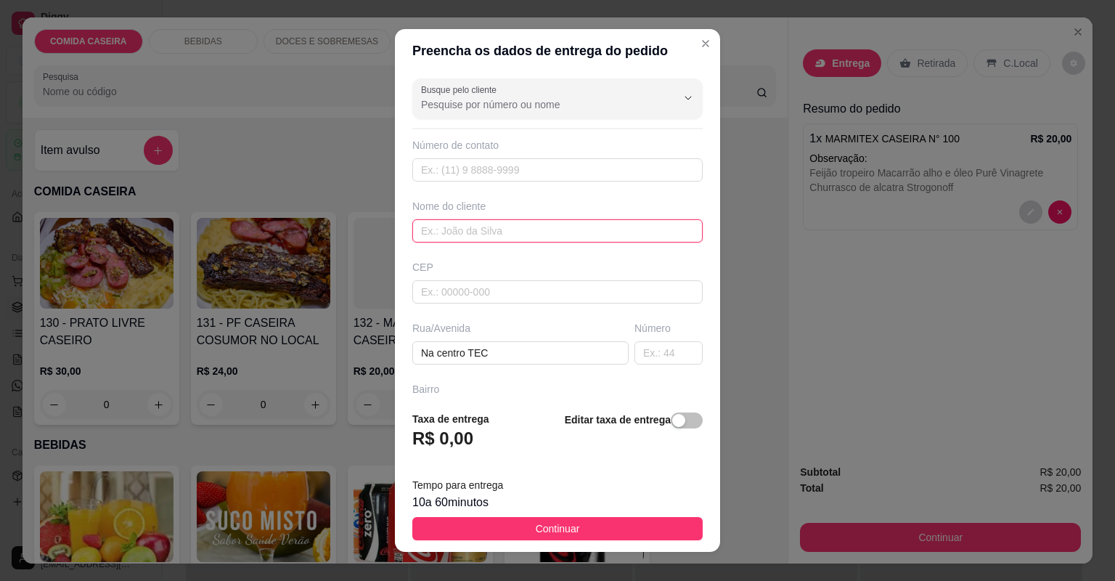
click at [520, 229] on input "text" at bounding box center [557, 230] width 290 height 23
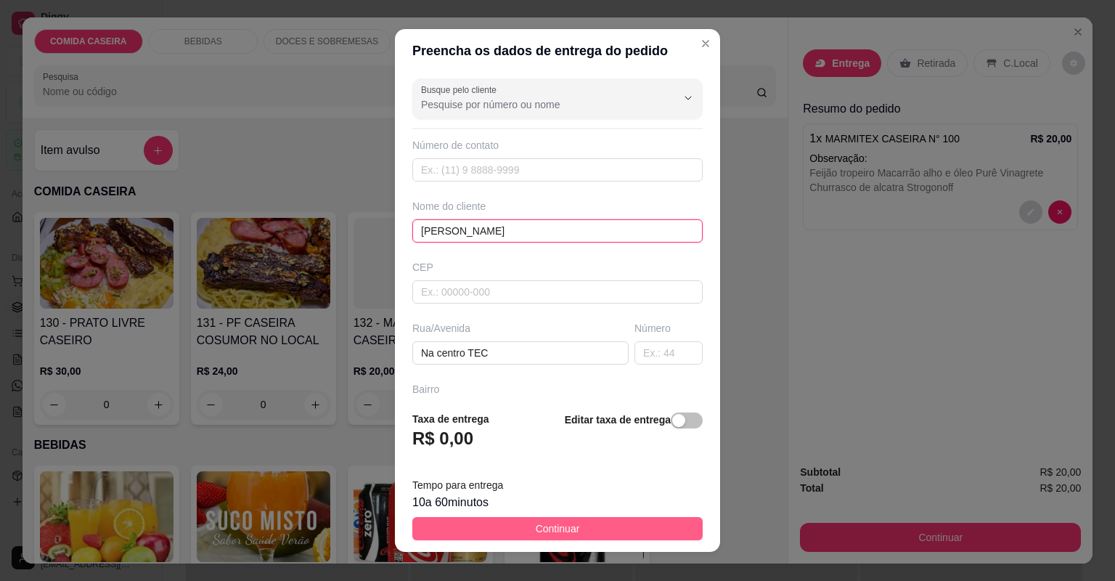
type input "[PERSON_NAME]"
click at [628, 519] on button "Continuar" at bounding box center [557, 528] width 290 height 23
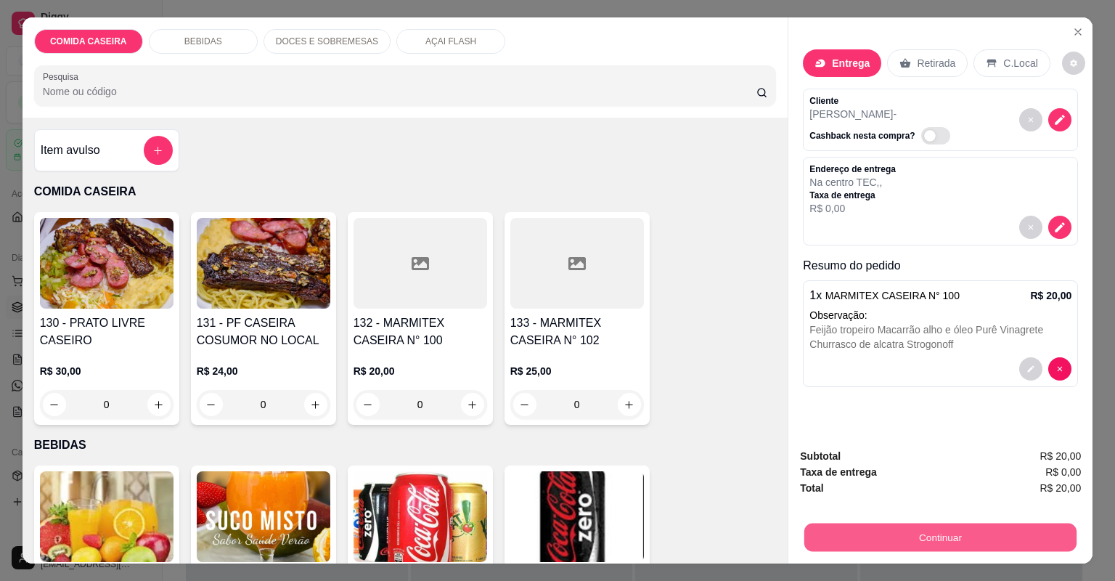
click at [872, 525] on button "Continuar" at bounding box center [940, 537] width 272 height 28
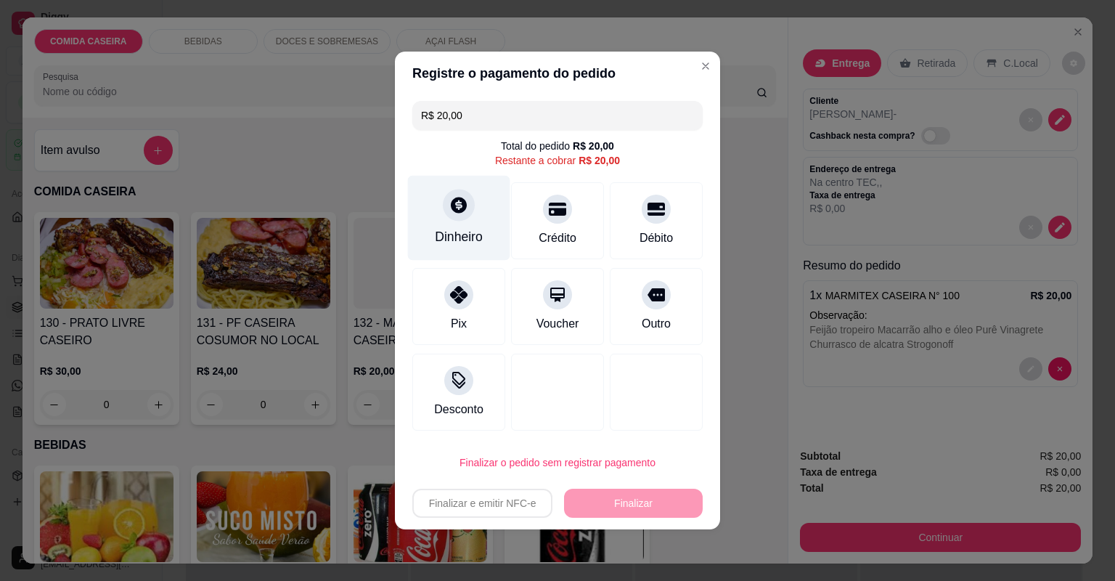
click at [462, 207] on icon at bounding box center [459, 205] width 16 height 16
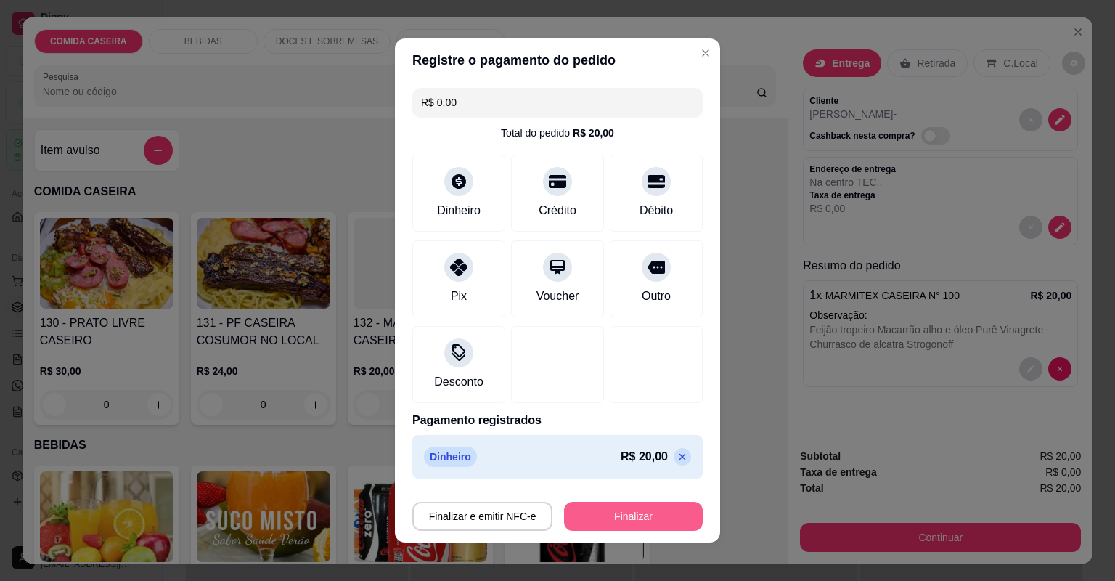
click at [644, 512] on button "Finalizar" at bounding box center [633, 515] width 139 height 29
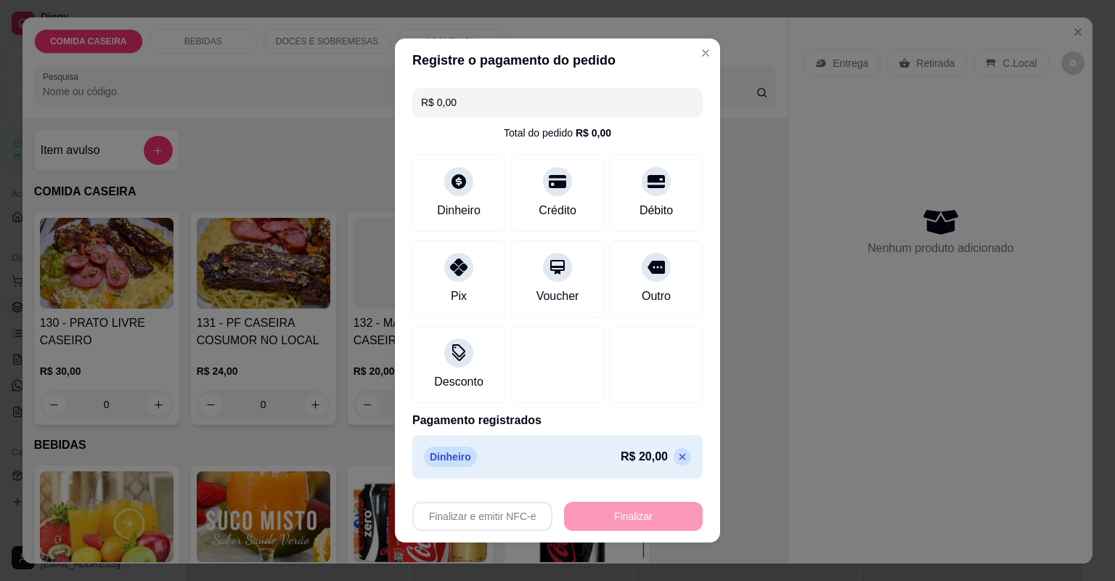
type input "-R$ 20,00"
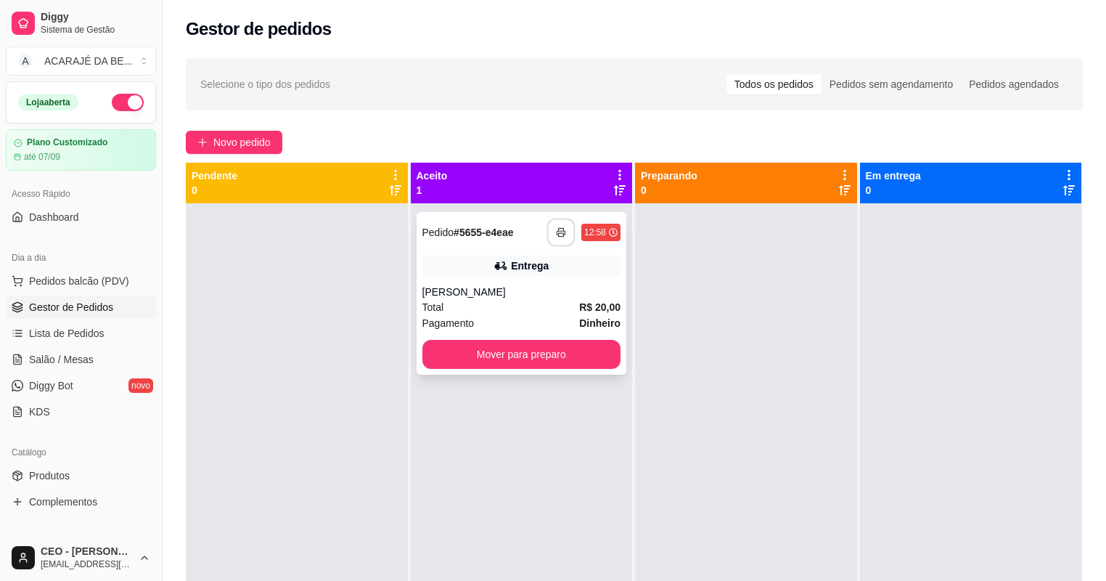
click at [556, 232] on icon "button" at bounding box center [561, 232] width 10 height 10
click at [553, 363] on button "Mover para preparo" at bounding box center [521, 354] width 192 height 28
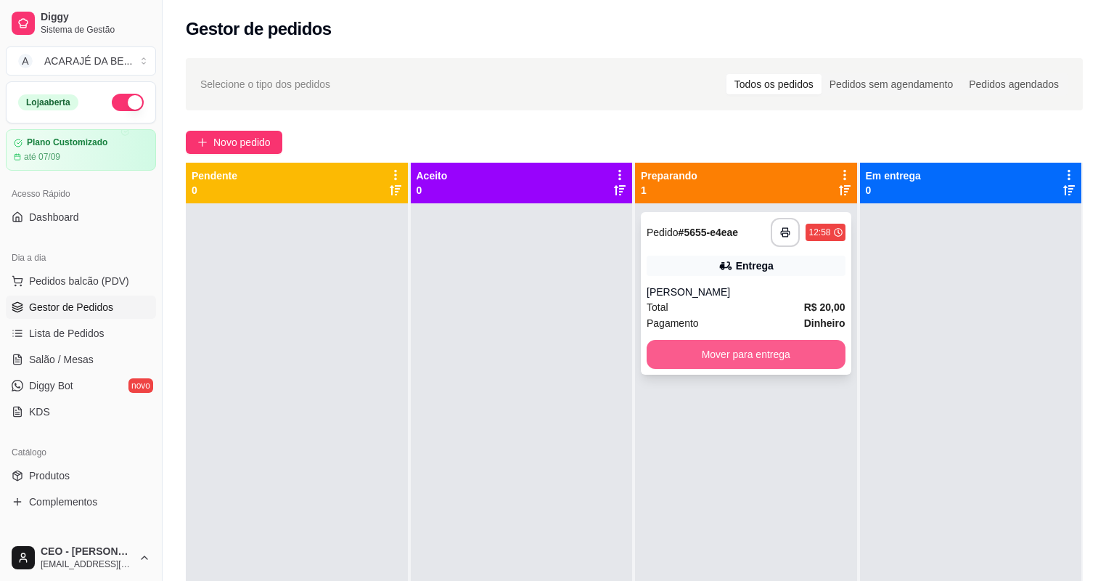
click at [717, 348] on button "Mover para entrega" at bounding box center [746, 354] width 199 height 29
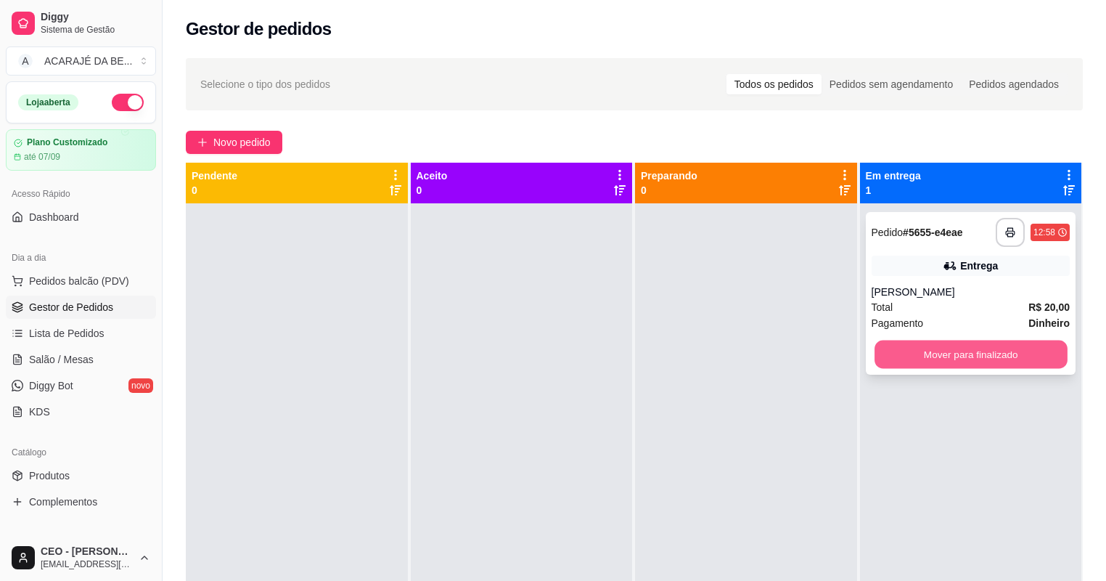
click at [876, 361] on button "Mover para finalizado" at bounding box center [971, 354] width 192 height 28
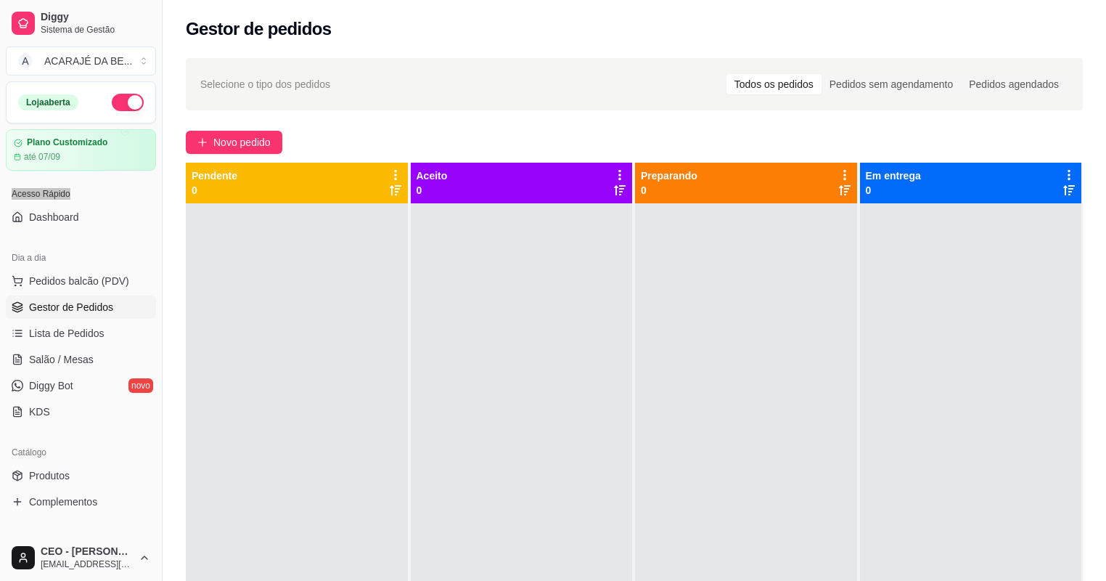
drag, startPoint x: 67, startPoint y: 195, endPoint x: 0, endPoint y: 202, distance: 67.2
click at [0, 202] on div "Acesso Rápido Dashboard" at bounding box center [81, 205] width 162 height 58
drag, startPoint x: 0, startPoint y: 202, endPoint x: 102, endPoint y: 197, distance: 101.7
click at [102, 197] on div "Acesso Rápido" at bounding box center [81, 193] width 150 height 23
click at [221, 265] on div at bounding box center [297, 493] width 222 height 581
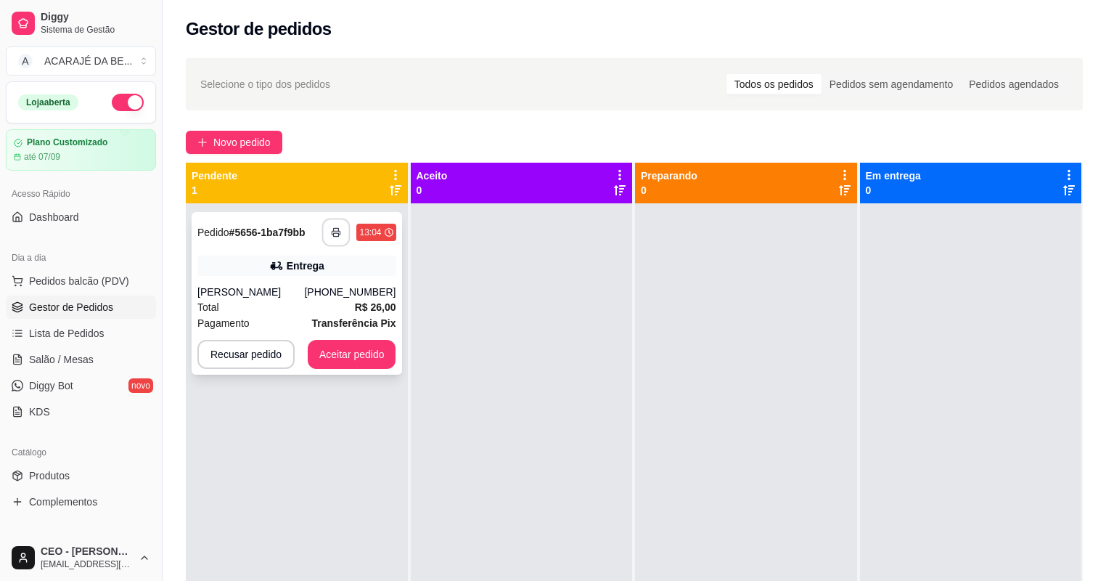
click at [327, 237] on button "button" at bounding box center [336, 232] width 28 height 28
click at [369, 351] on button "Aceitar pedido" at bounding box center [352, 354] width 89 height 29
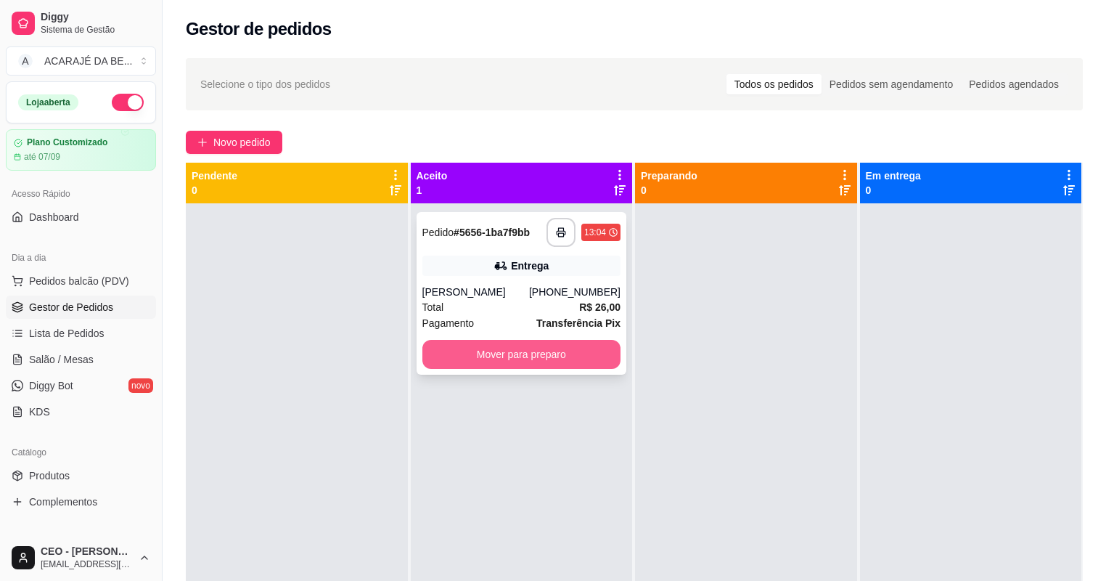
click at [584, 363] on button "Mover para preparo" at bounding box center [521, 354] width 199 height 29
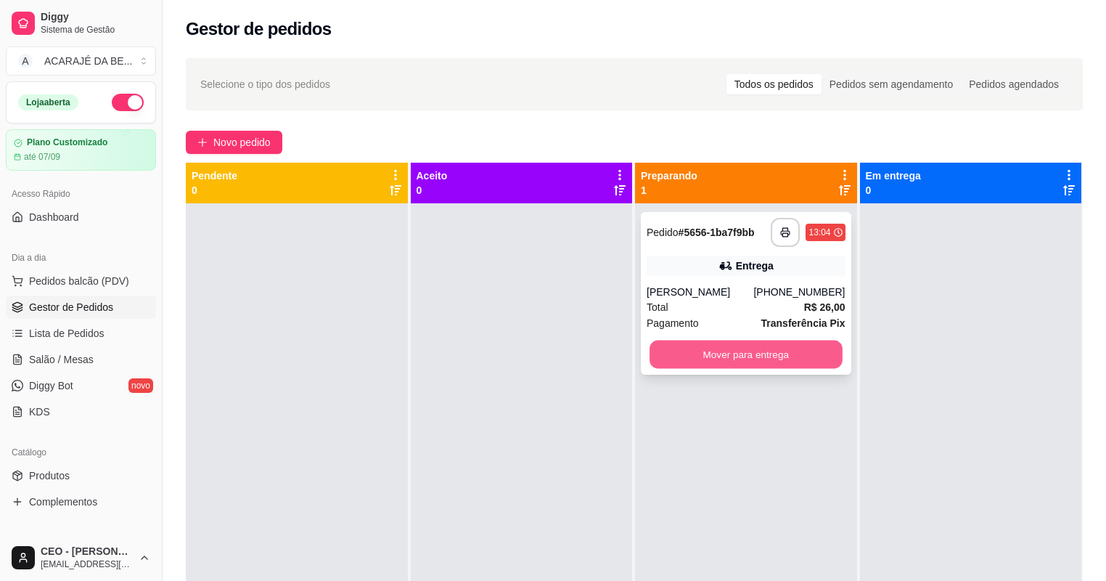
click at [717, 348] on button "Mover para entrega" at bounding box center [746, 354] width 192 height 28
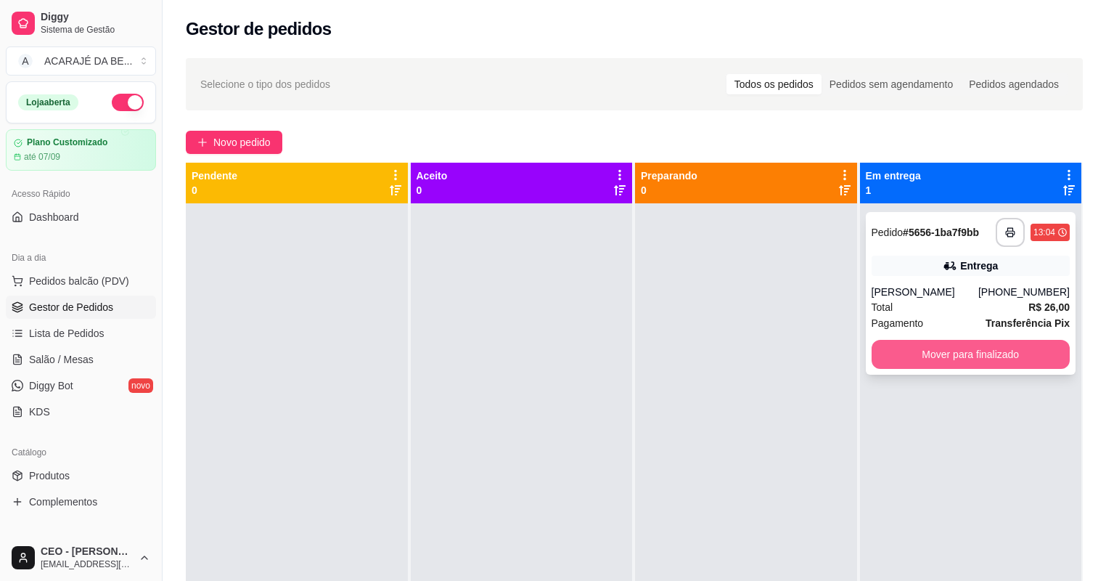
click at [893, 356] on button "Mover para finalizado" at bounding box center [971, 354] width 199 height 29
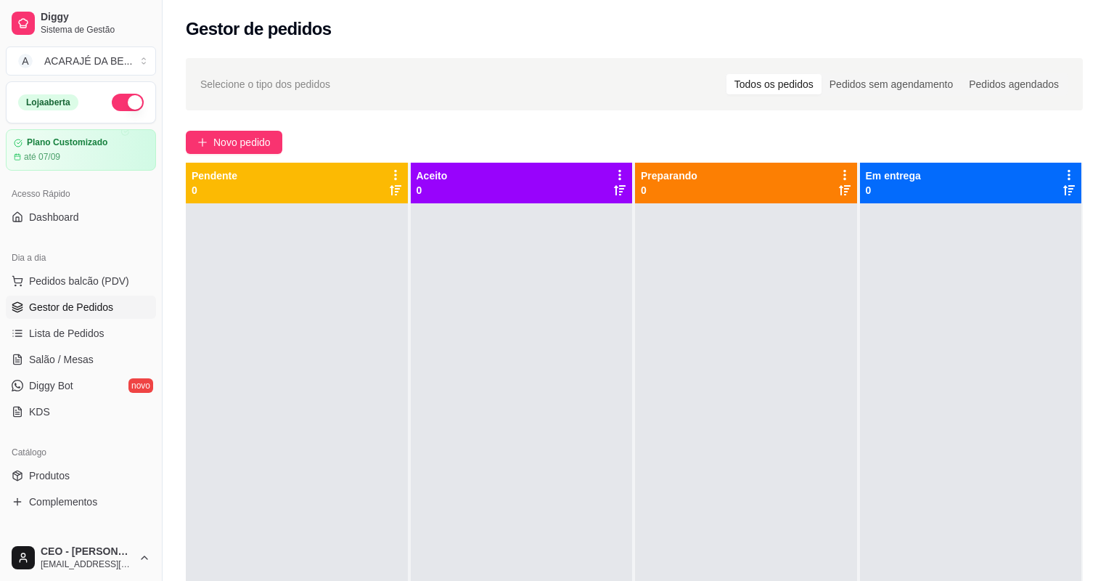
click at [239, 154] on div "Selecione o tipo dos pedidos Todos os pedidos Pedidos sem agendamento Pedidos a…" at bounding box center [634, 404] width 943 height 711
click at [238, 147] on span "Novo pedido" at bounding box center [241, 142] width 57 height 16
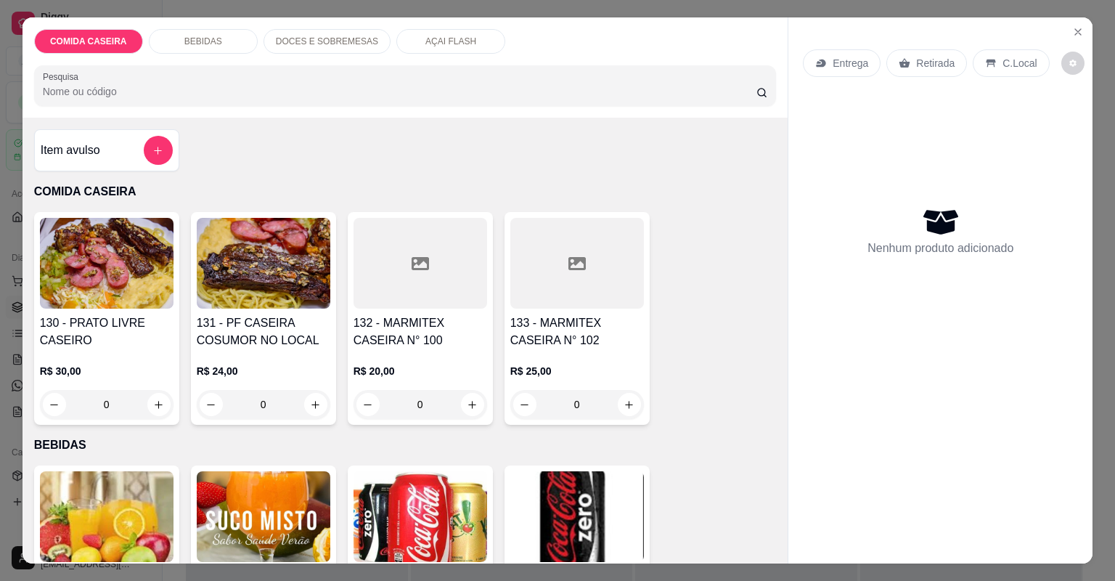
click at [439, 296] on div at bounding box center [420, 263] width 134 height 91
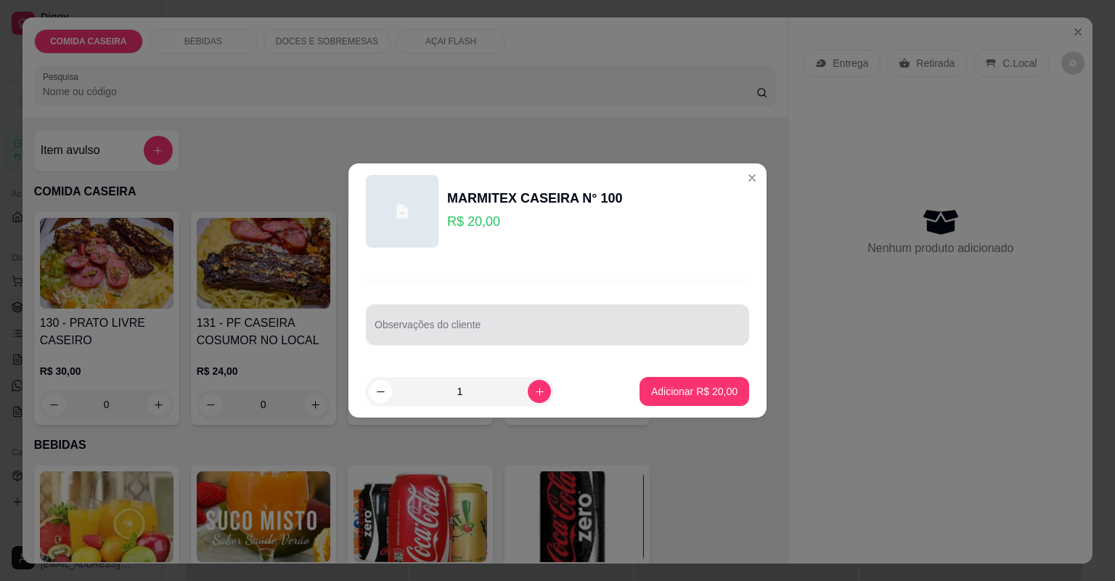
click at [459, 334] on input "Observações do cliente" at bounding box center [557, 330] width 366 height 15
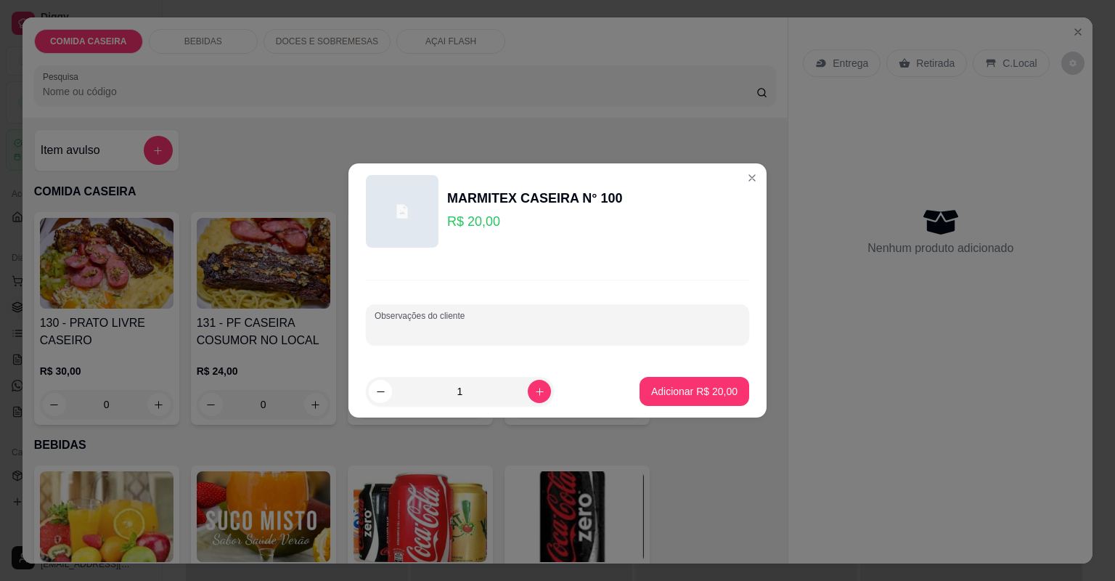
paste input "Feijão tropeiro Arroz branco Purê de aipim Farofa de manteiga Abobrinha Contra …"
type input "Feijão tropeiro Arroz branco Purê de aipim Farofa de manteiga Abobrinha Contra …"
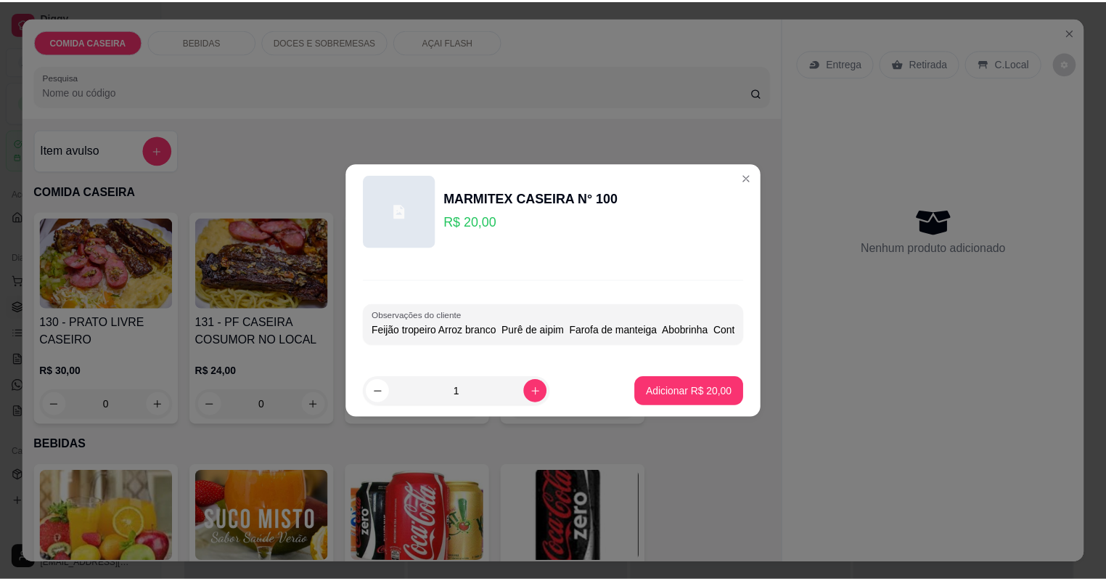
scroll to position [0, 115]
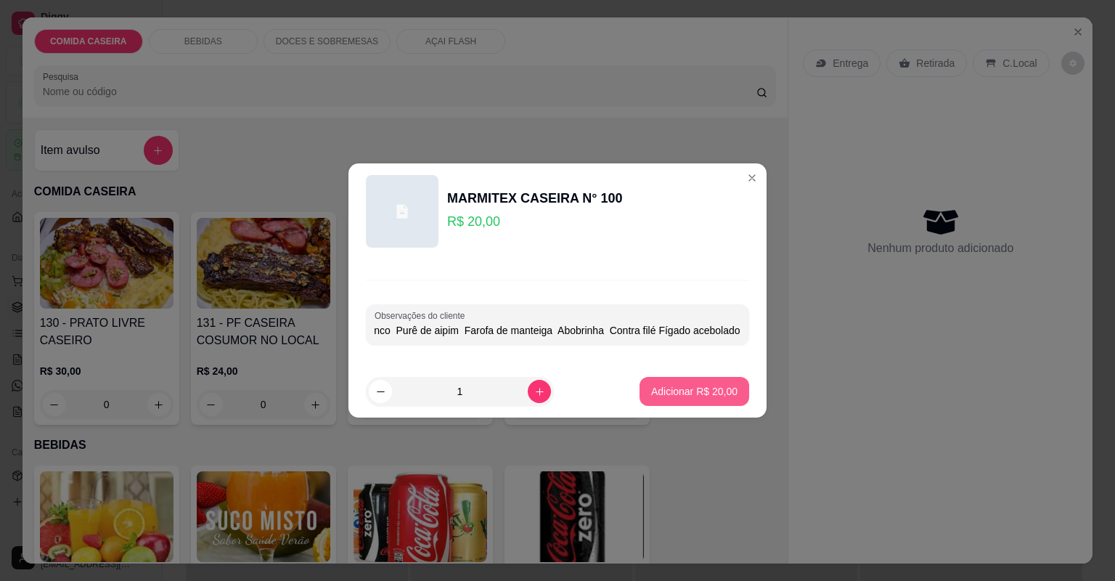
click at [679, 389] on p "Adicionar R$ 20,00" at bounding box center [694, 391] width 86 height 15
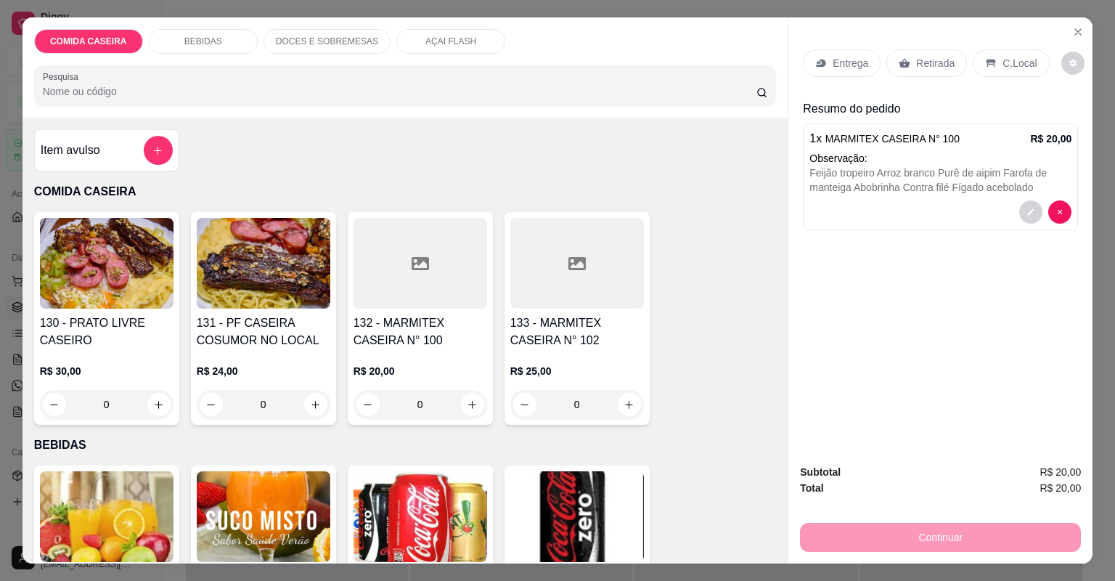
click at [844, 61] on p "Entrega" at bounding box center [850, 63] width 36 height 15
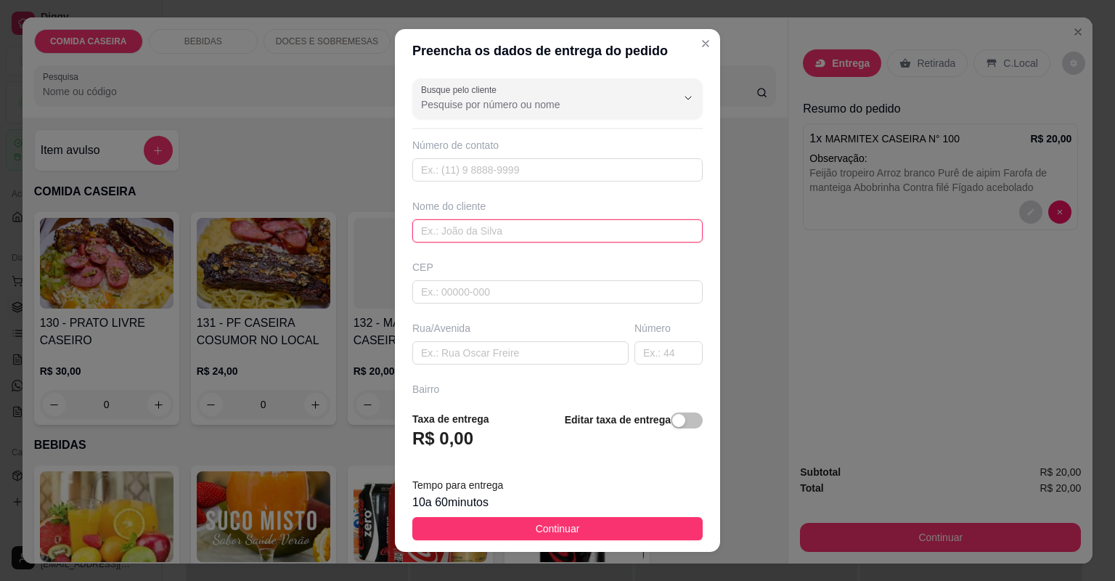
click at [531, 221] on input "text" at bounding box center [557, 230] width 290 height 23
type input "paloma"
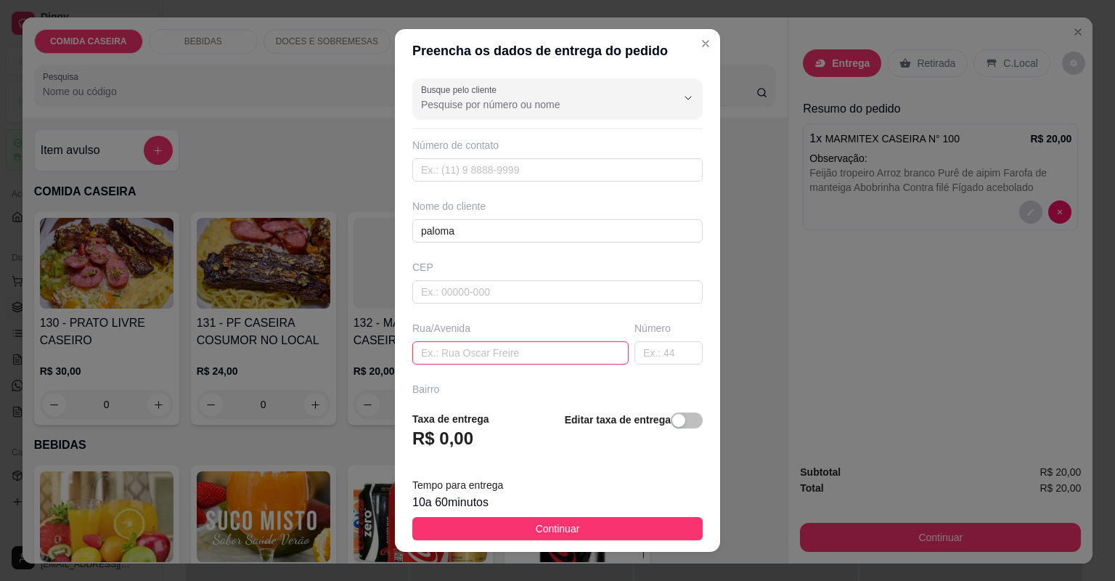
click at [546, 343] on input "text" at bounding box center [520, 352] width 216 height 23
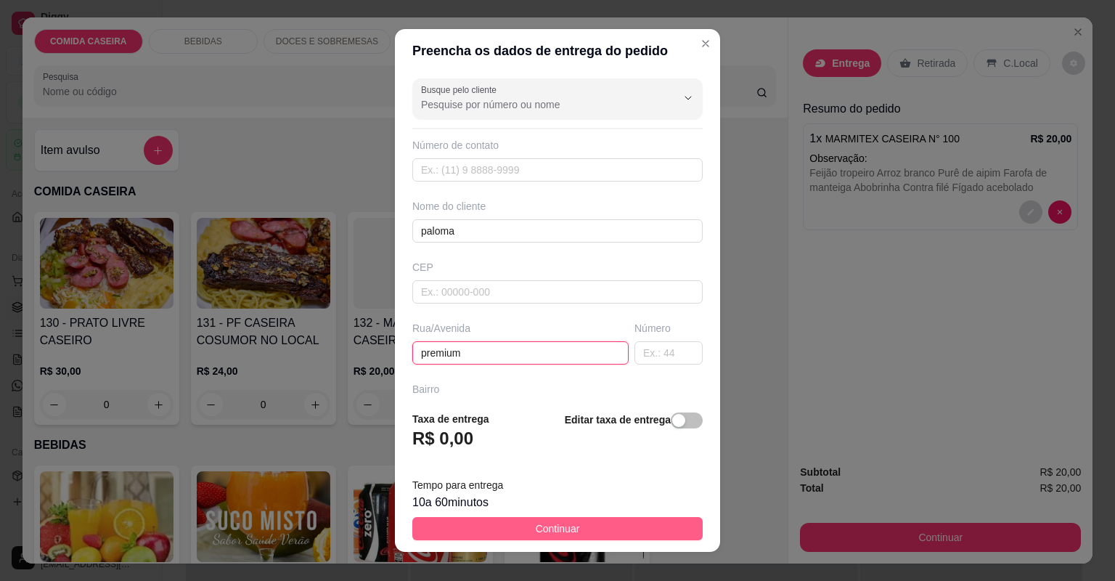
type input "premium"
click at [595, 517] on button "Continuar" at bounding box center [557, 528] width 290 height 23
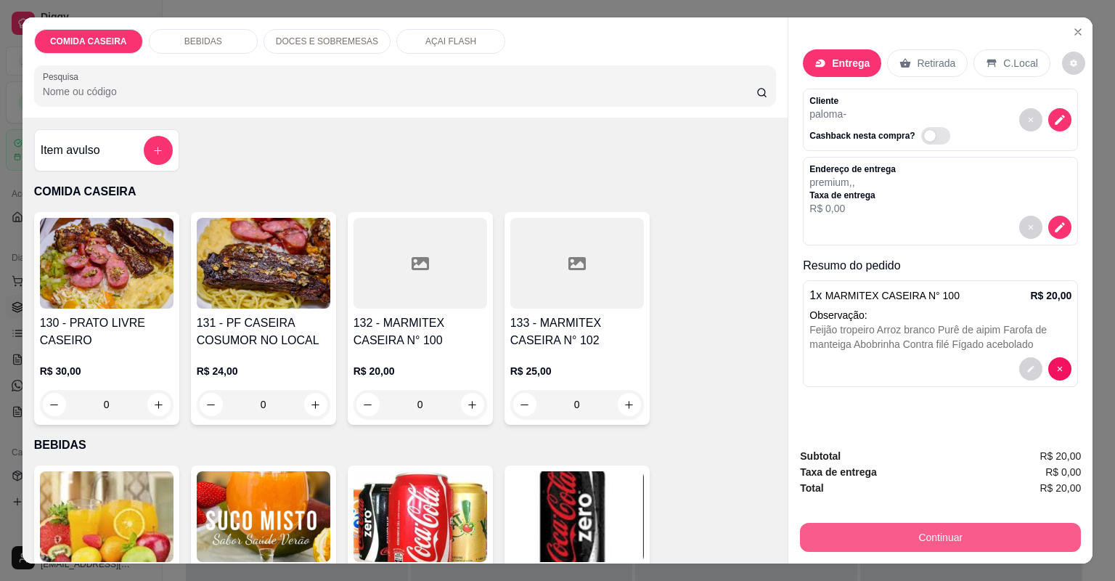
click at [835, 539] on button "Continuar" at bounding box center [940, 537] width 281 height 29
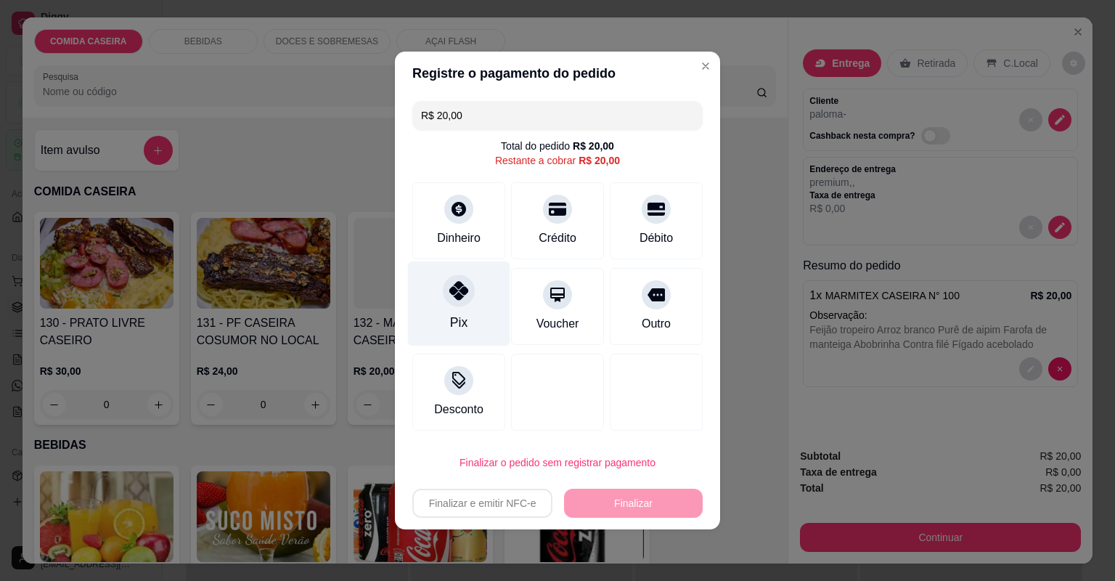
click at [488, 282] on div "Pix" at bounding box center [459, 303] width 102 height 85
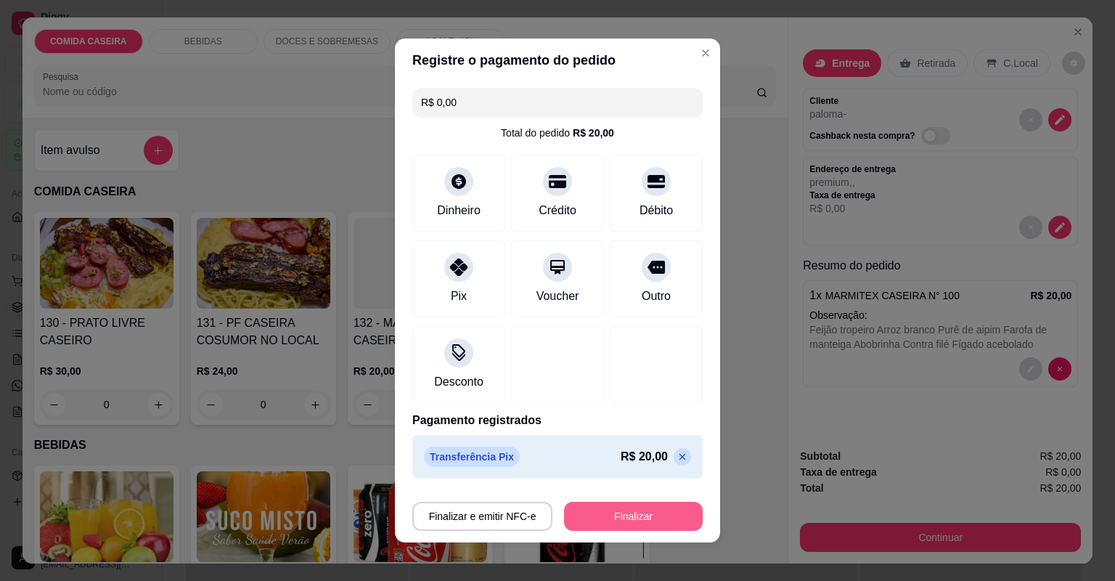
click at [619, 517] on button "Finalizar" at bounding box center [633, 515] width 139 height 29
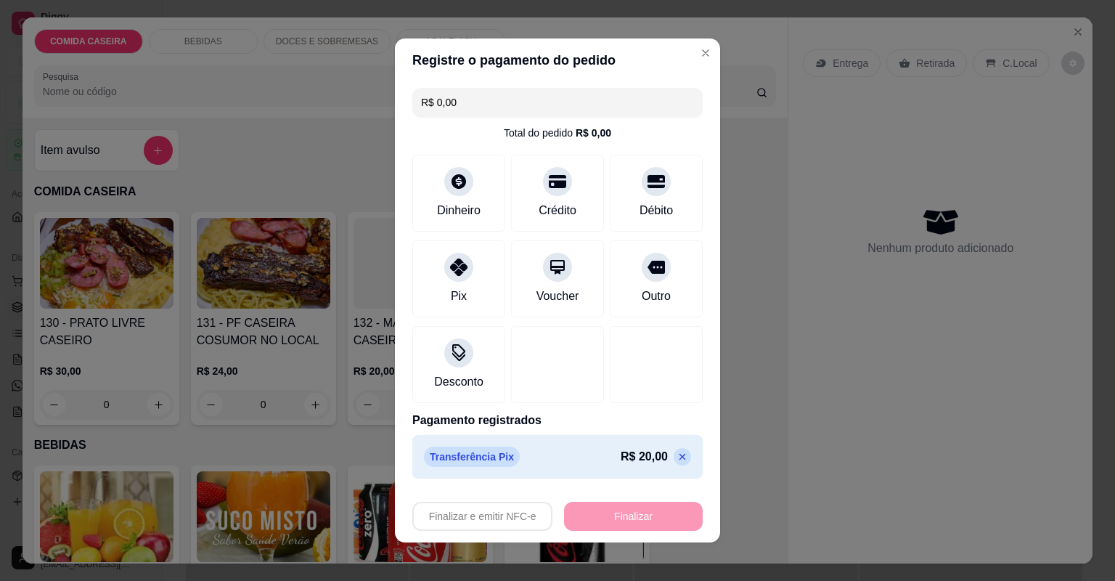
type input "-R$ 20,00"
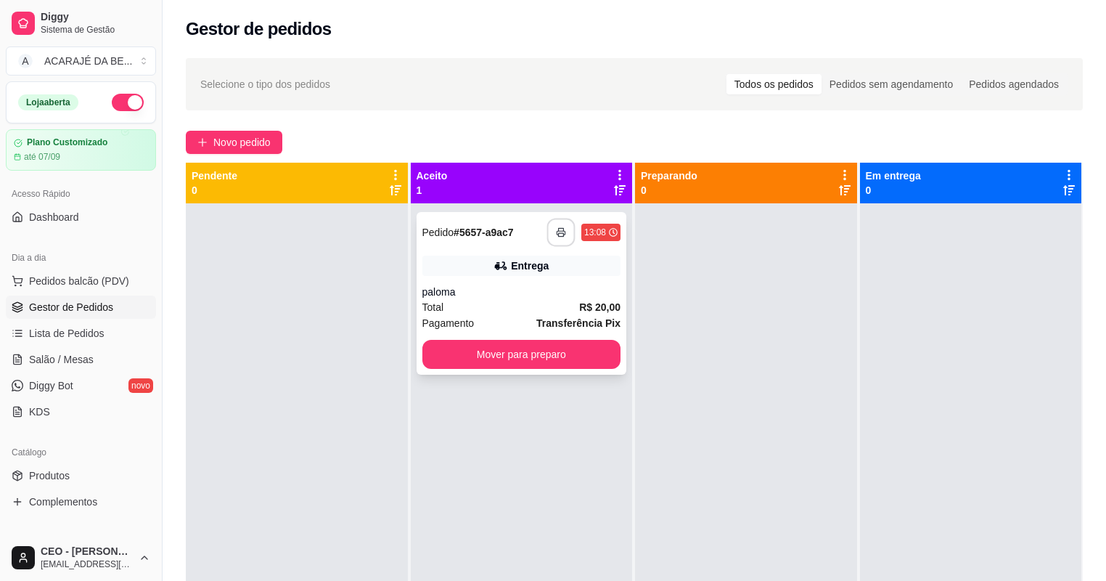
click at [560, 236] on rect "button" at bounding box center [561, 235] width 5 height 4
click at [463, 361] on button "Mover para preparo" at bounding box center [521, 354] width 199 height 29
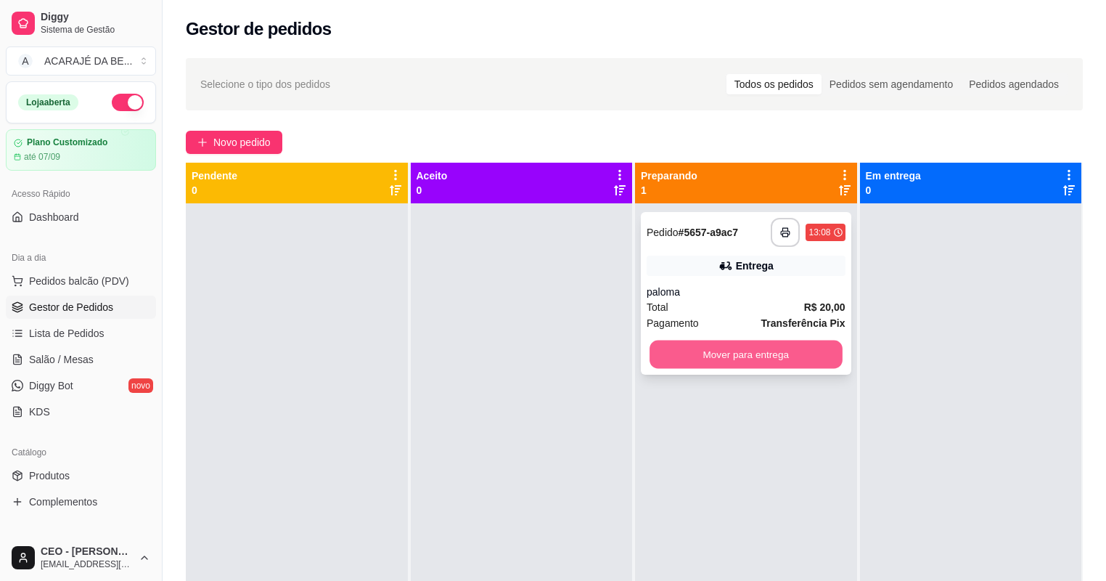
click at [662, 343] on button "Mover para entrega" at bounding box center [746, 354] width 192 height 28
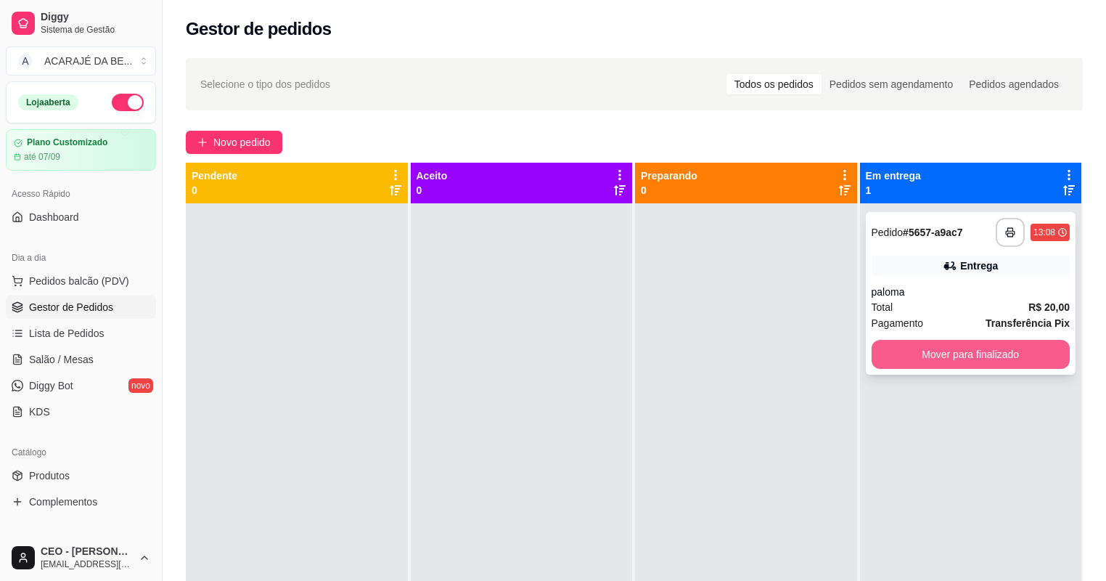
click at [916, 340] on button "Mover para finalizado" at bounding box center [971, 354] width 199 height 29
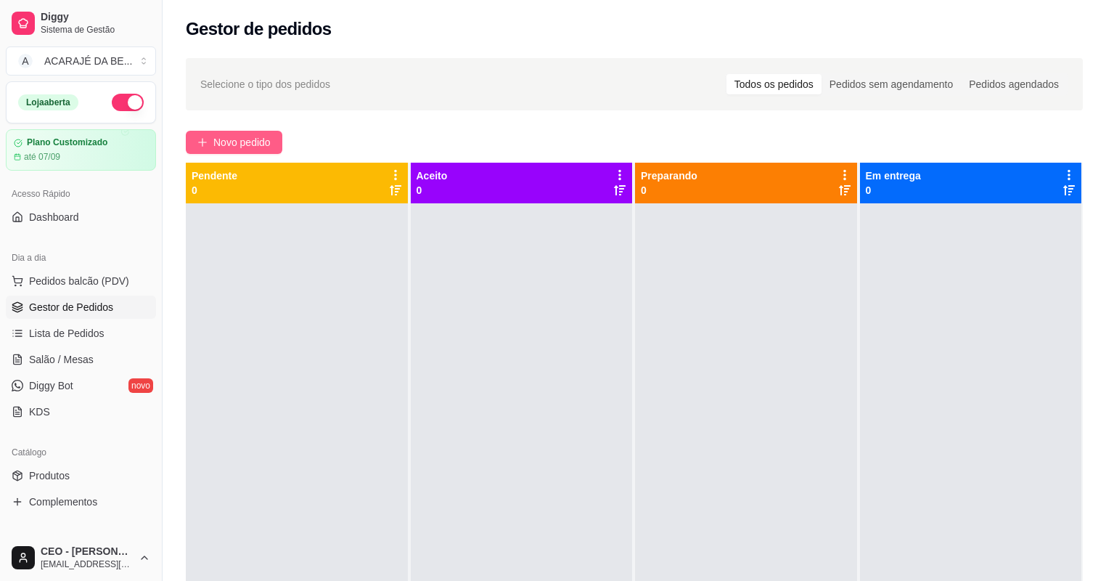
click at [248, 148] on span "Novo pedido" at bounding box center [241, 142] width 57 height 16
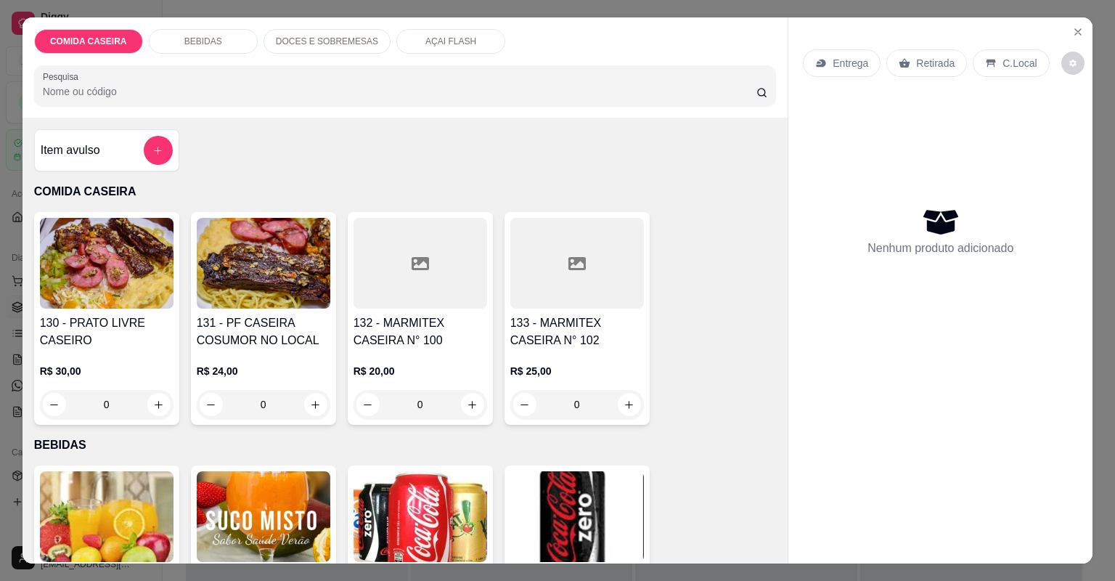
click at [358, 268] on div at bounding box center [420, 263] width 134 height 91
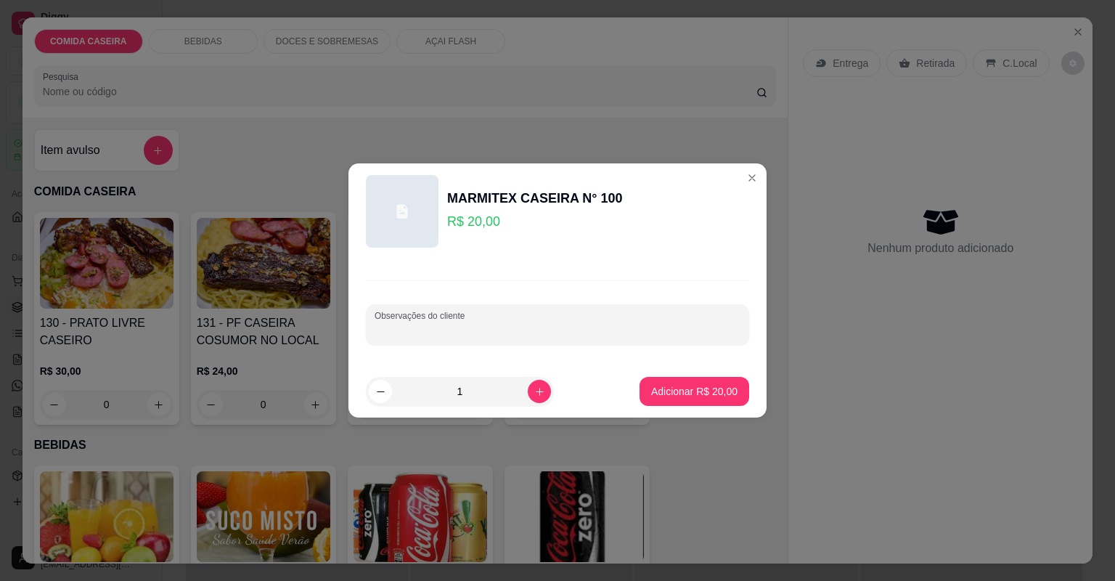
click at [405, 328] on input "Observações do cliente" at bounding box center [557, 330] width 366 height 15
paste input "Feijão tropeiro arroz branco vinagrete linguiça de [PERSON_NAME] e purê de alpim"
type input "Feijão tropeiro arroz branco vinagrete linguiça de [PERSON_NAME] e purê de alpim"
click at [686, 388] on p "Adicionar R$ 20,00" at bounding box center [694, 391] width 86 height 15
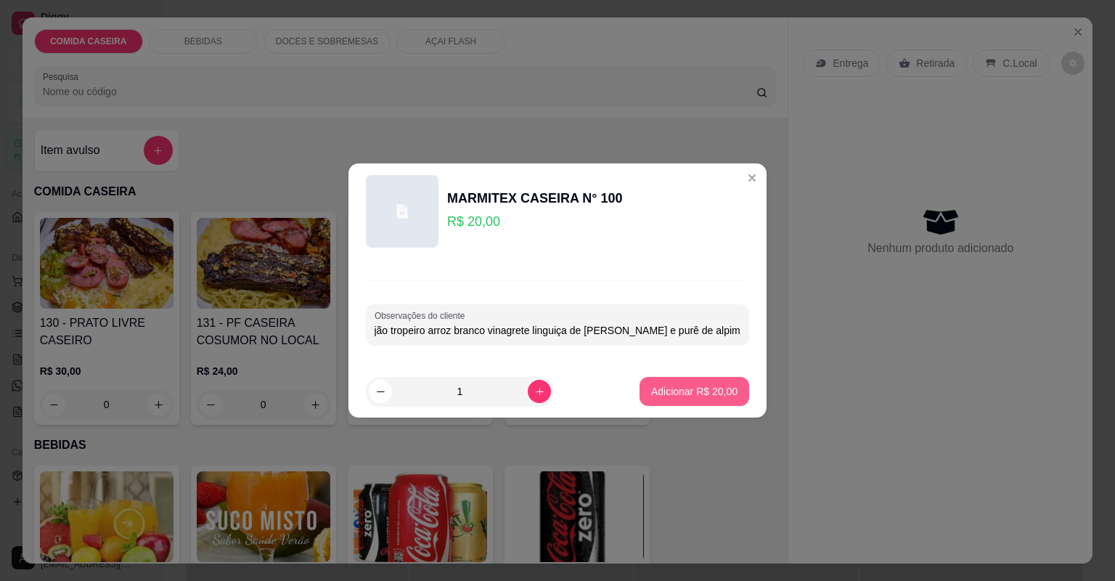
scroll to position [0, 0]
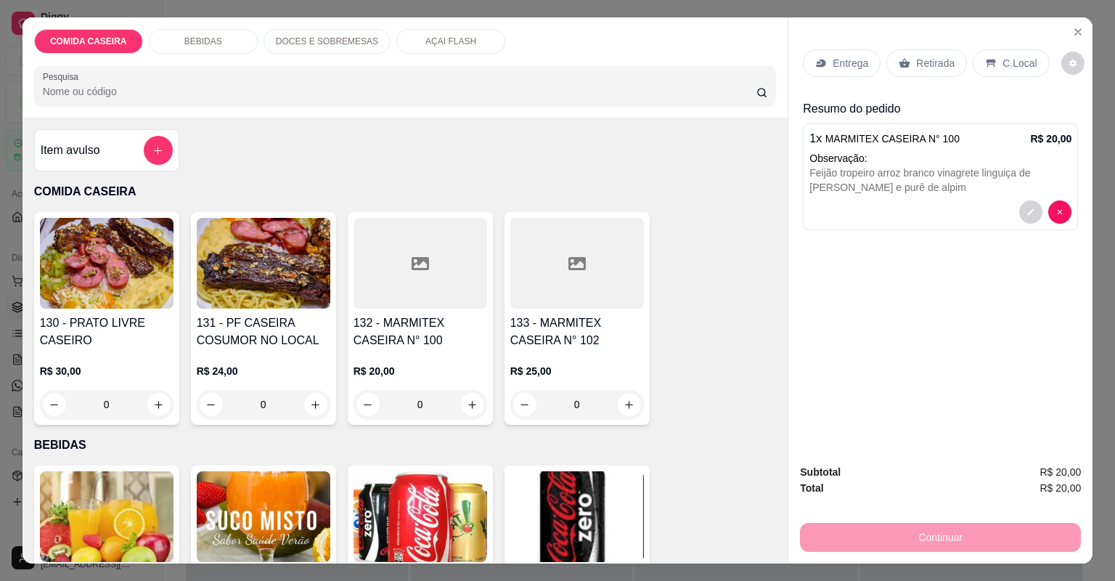
click at [847, 62] on p "Entrega" at bounding box center [850, 63] width 36 height 15
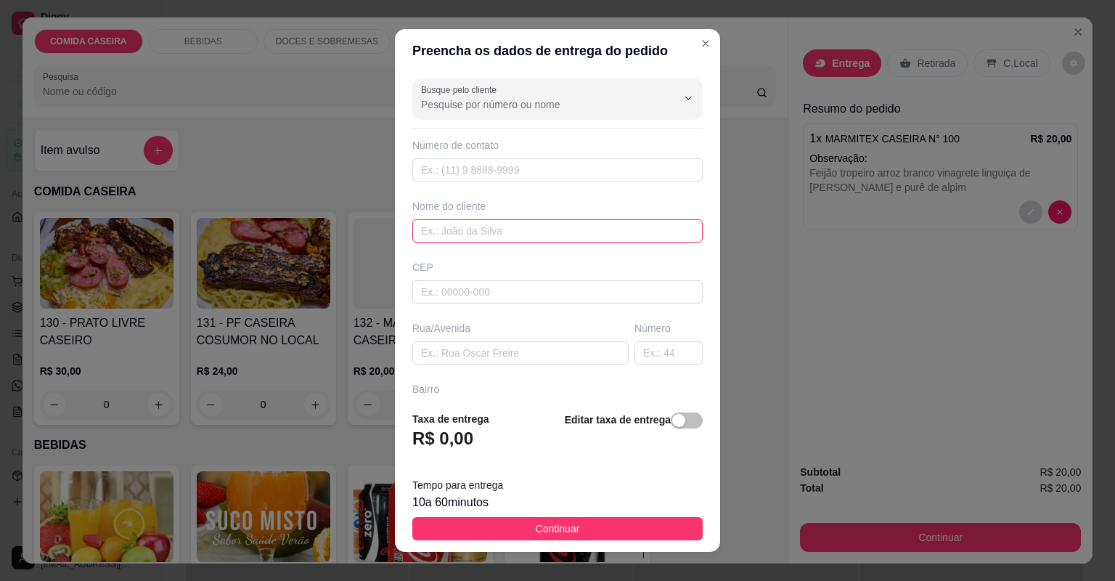
click at [511, 235] on input "text" at bounding box center [557, 230] width 290 height 23
type input "[PERSON_NAME]"
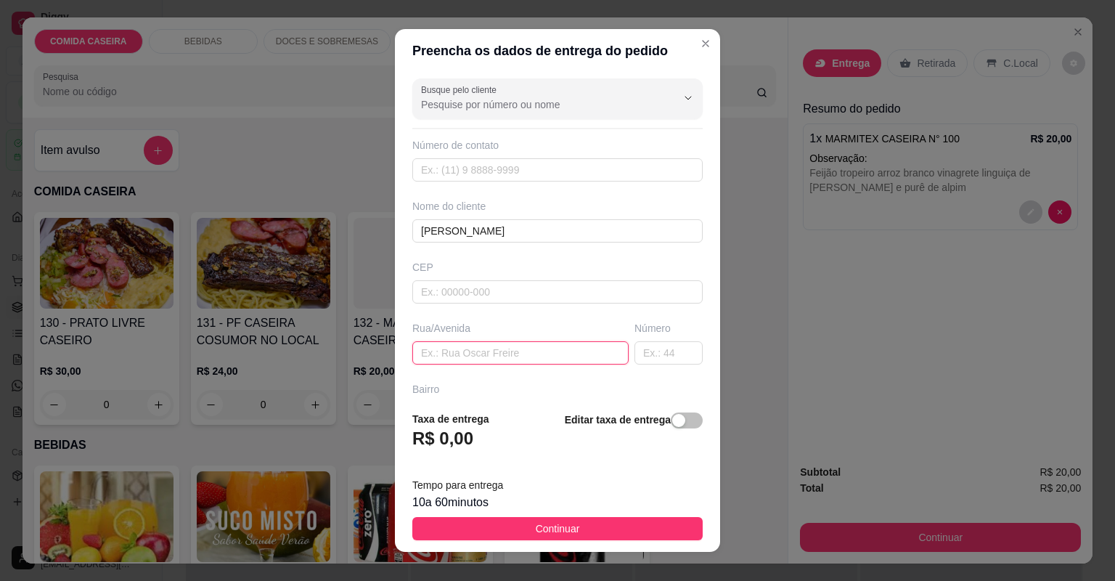
click at [501, 356] on input "text" at bounding box center [520, 352] width 216 height 23
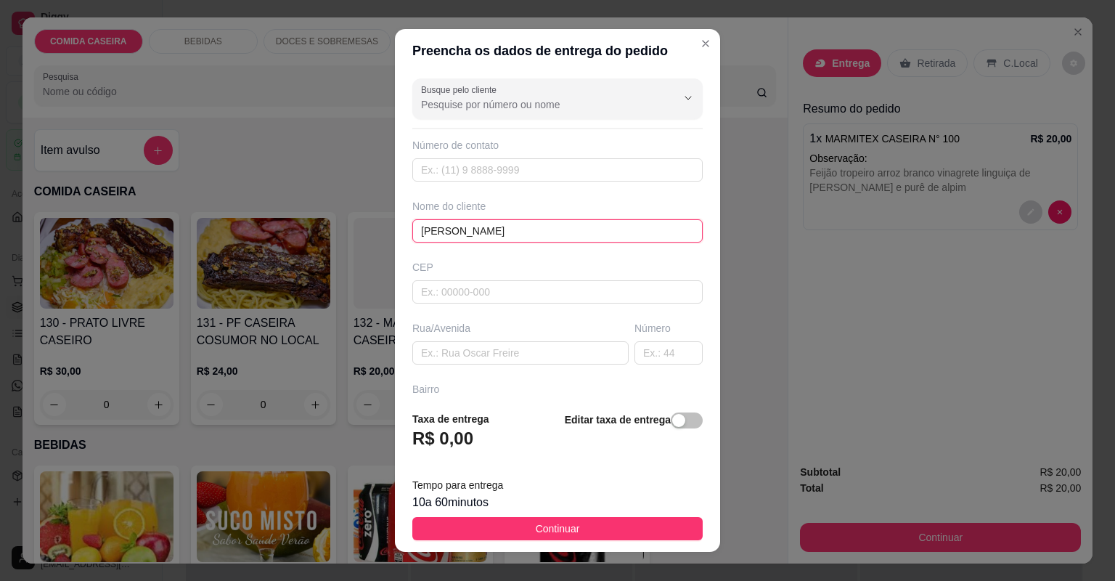
click at [531, 230] on input "[PERSON_NAME]" at bounding box center [557, 230] width 290 height 23
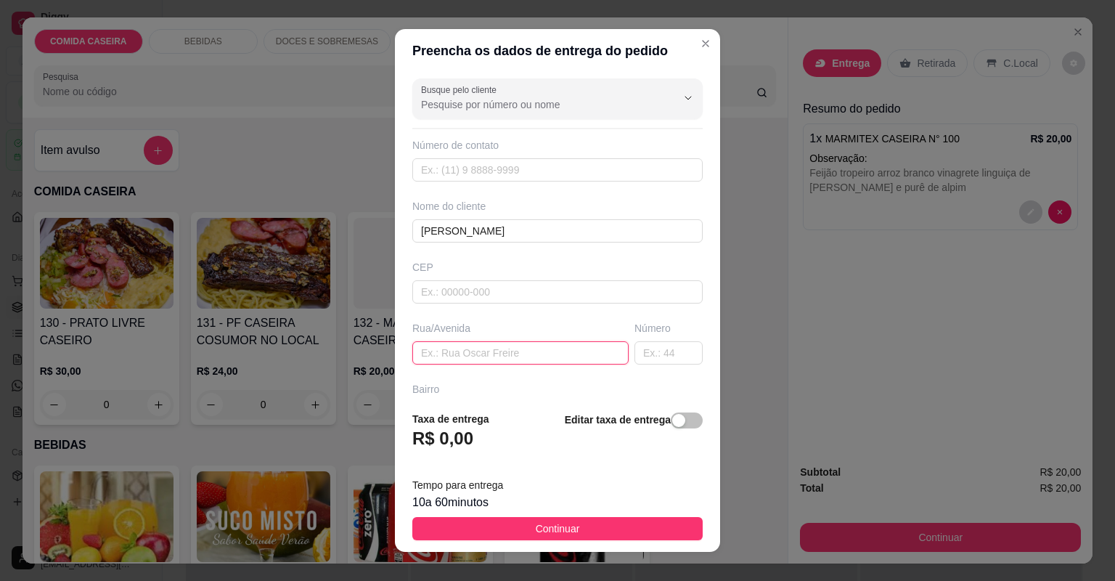
click at [509, 351] on input "text" at bounding box center [520, 352] width 216 height 23
paste input "Rua do lageado casa rosa sem número [PERSON_NAME]"
click at [593, 353] on input "Rua do lageado casa rosa sem número [PERSON_NAME]" at bounding box center [520, 352] width 216 height 23
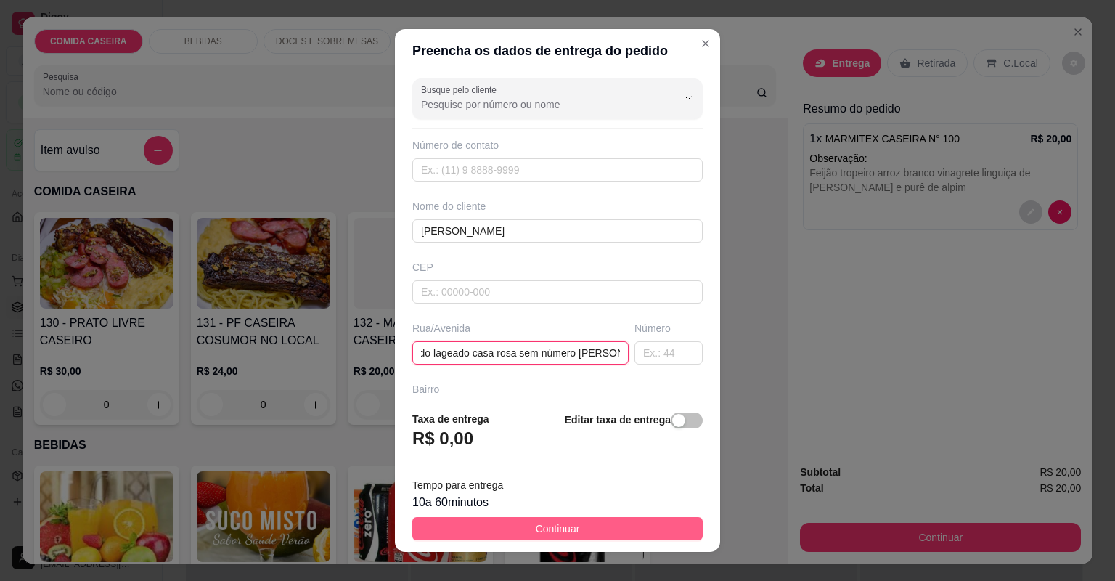
scroll to position [0, 25]
paste input "você vai subir a ladeira do lageado vira a esquerda em frente a pracinha casa r…"
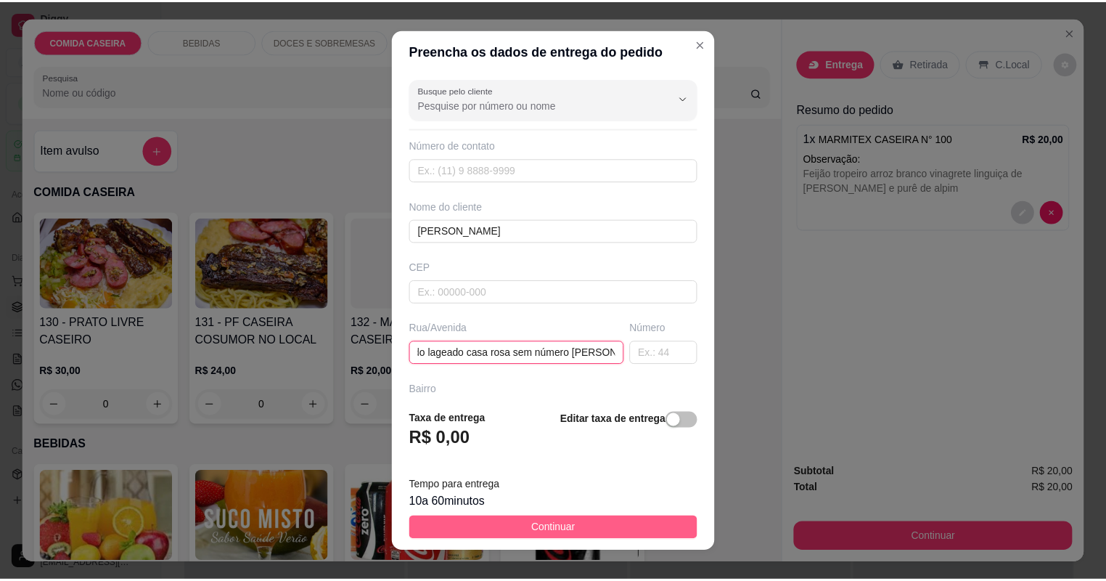
scroll to position [0, 450]
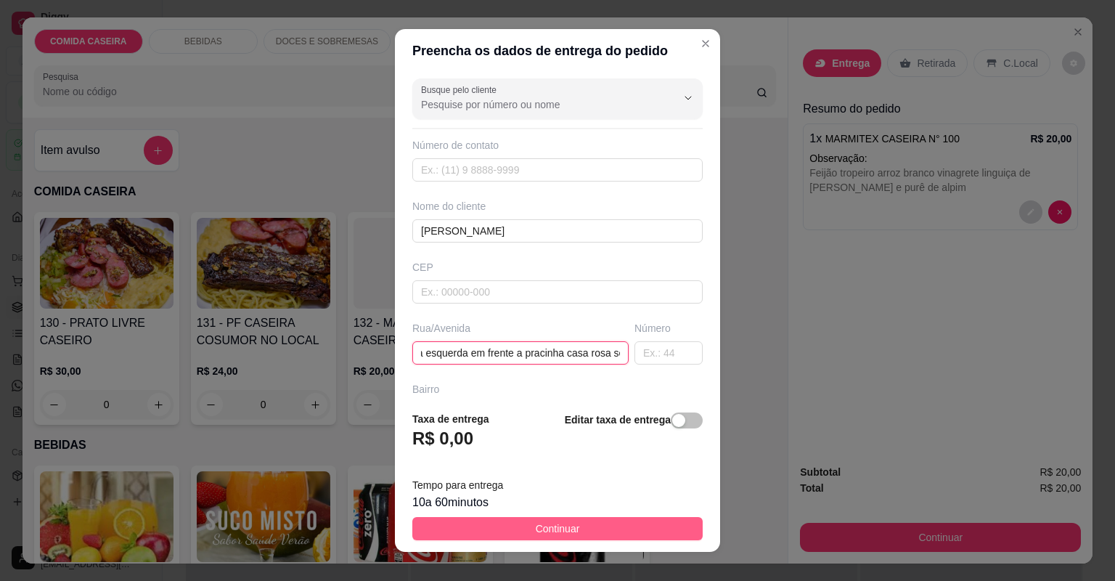
type input "Rua do lageado casa rosa sem número [PERSON_NAME],você vai subir a ladeira do l…"
click at [517, 529] on button "Continuar" at bounding box center [557, 528] width 290 height 23
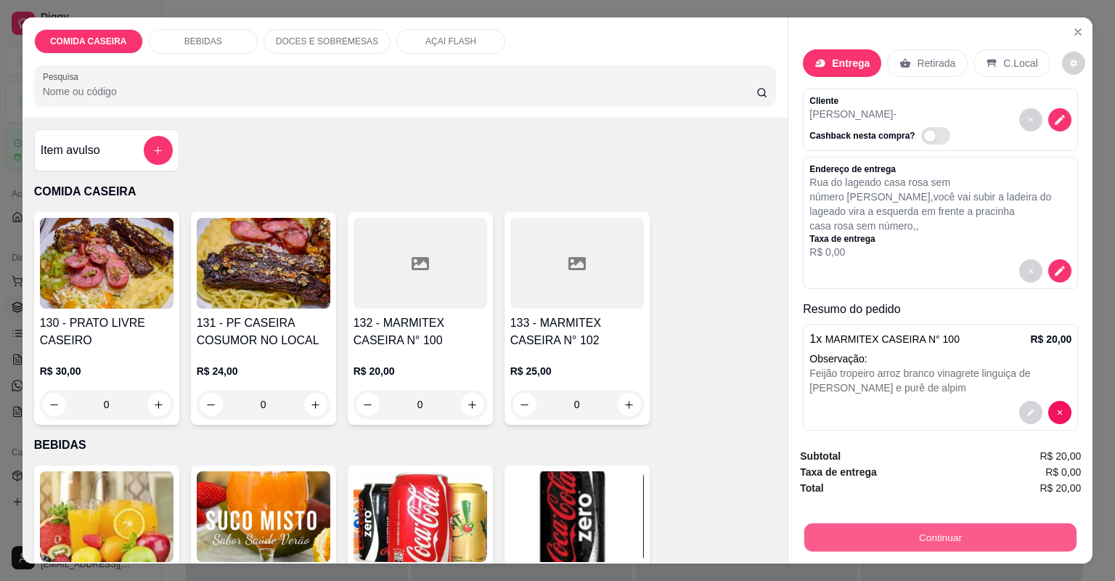
click at [899, 531] on button "Continuar" at bounding box center [940, 537] width 272 height 28
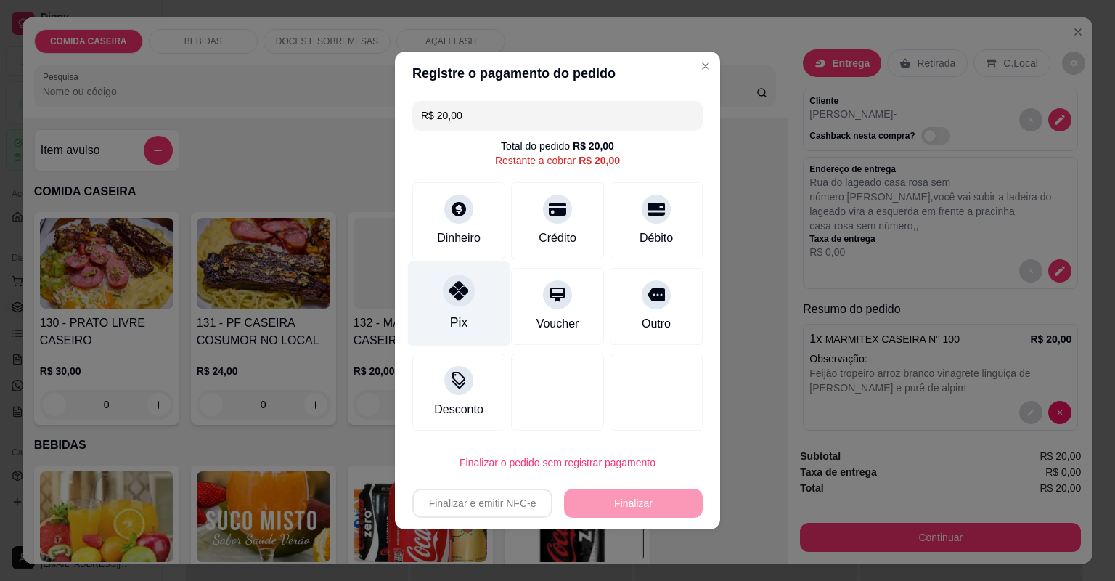
click at [462, 303] on div at bounding box center [459, 290] width 32 height 32
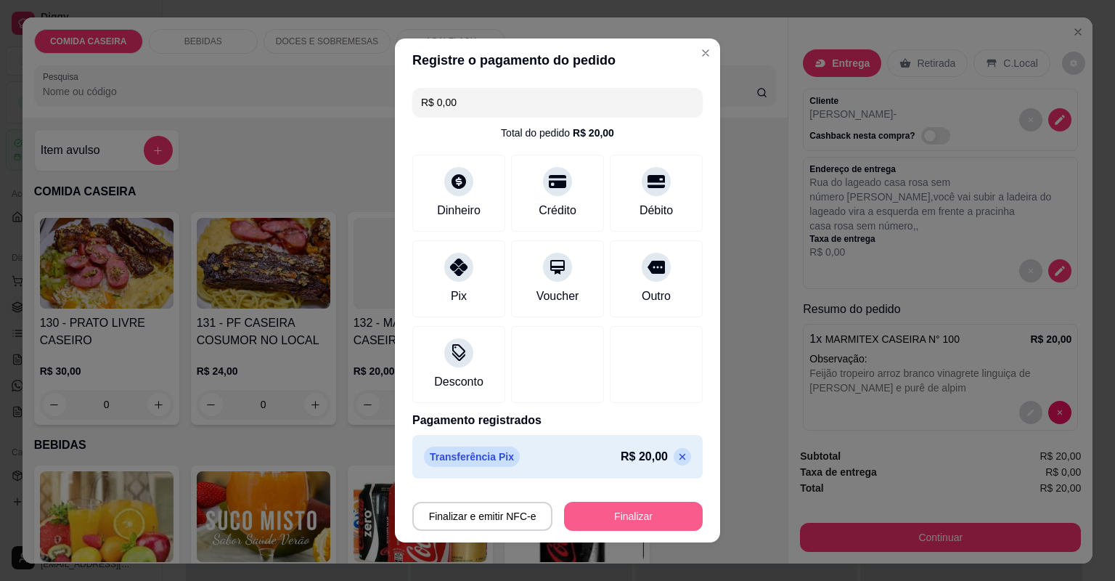
click at [589, 520] on button "Finalizar" at bounding box center [633, 515] width 139 height 29
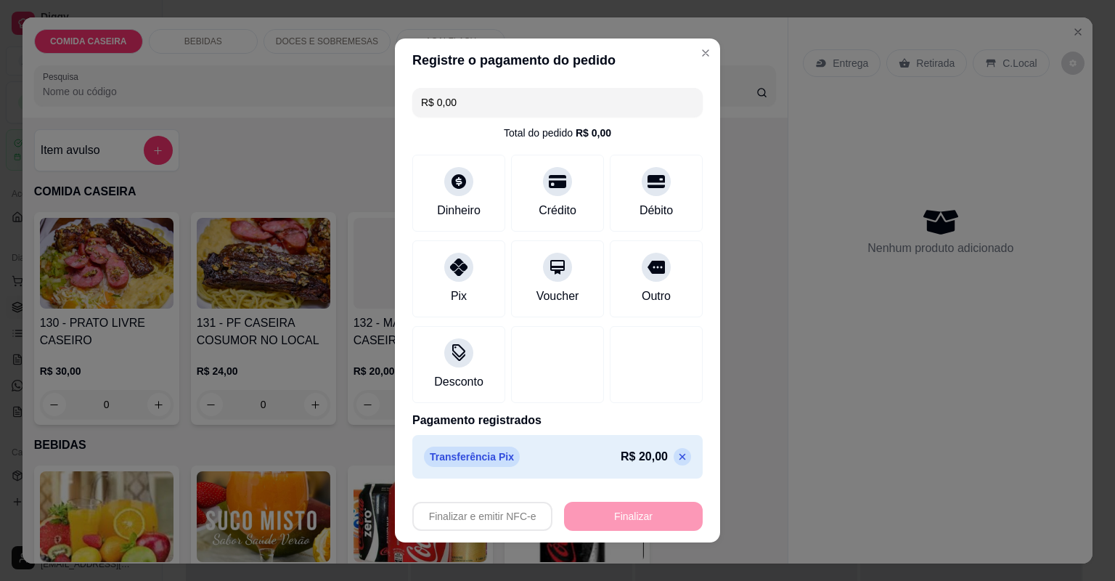
type input "-R$ 20,00"
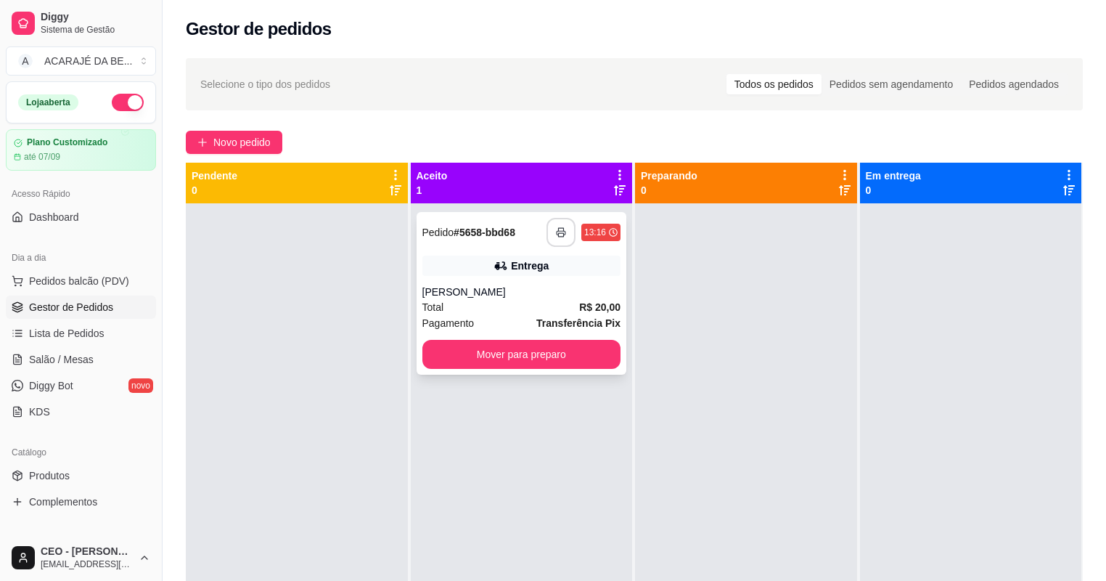
click at [560, 229] on icon "button" at bounding box center [561, 232] width 10 height 10
click at [578, 351] on button "Mover para preparo" at bounding box center [521, 354] width 192 height 28
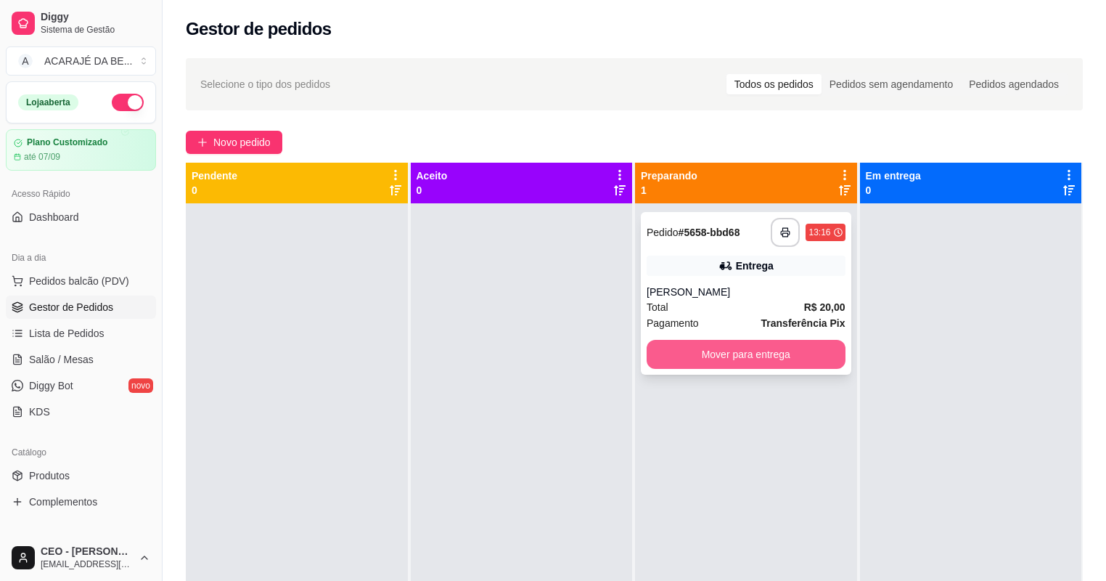
click at [682, 348] on button "Mover para entrega" at bounding box center [746, 354] width 199 height 29
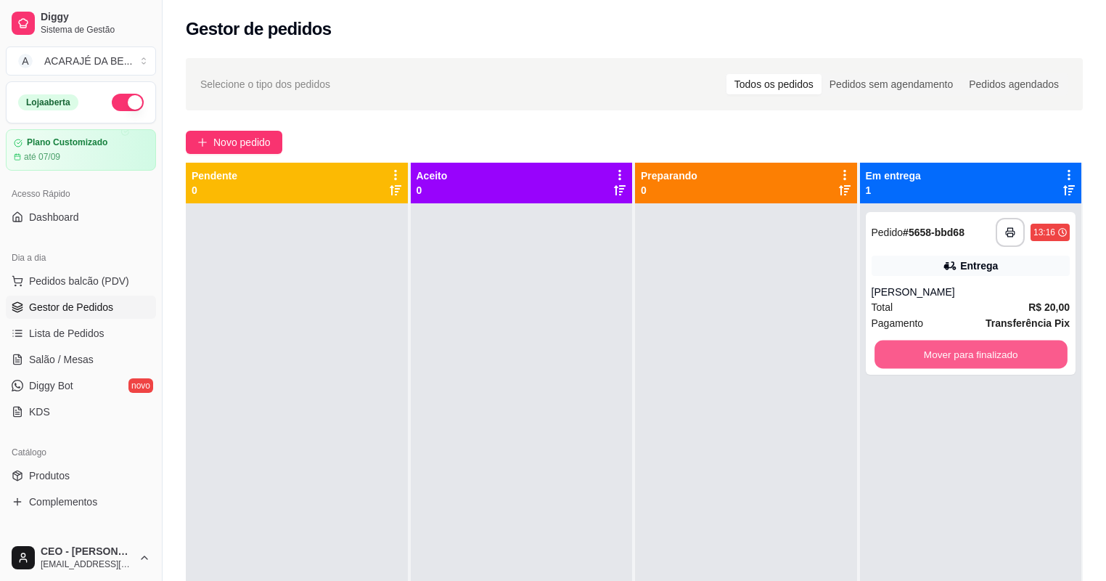
click at [929, 355] on button "Mover para finalizado" at bounding box center [971, 354] width 192 height 28
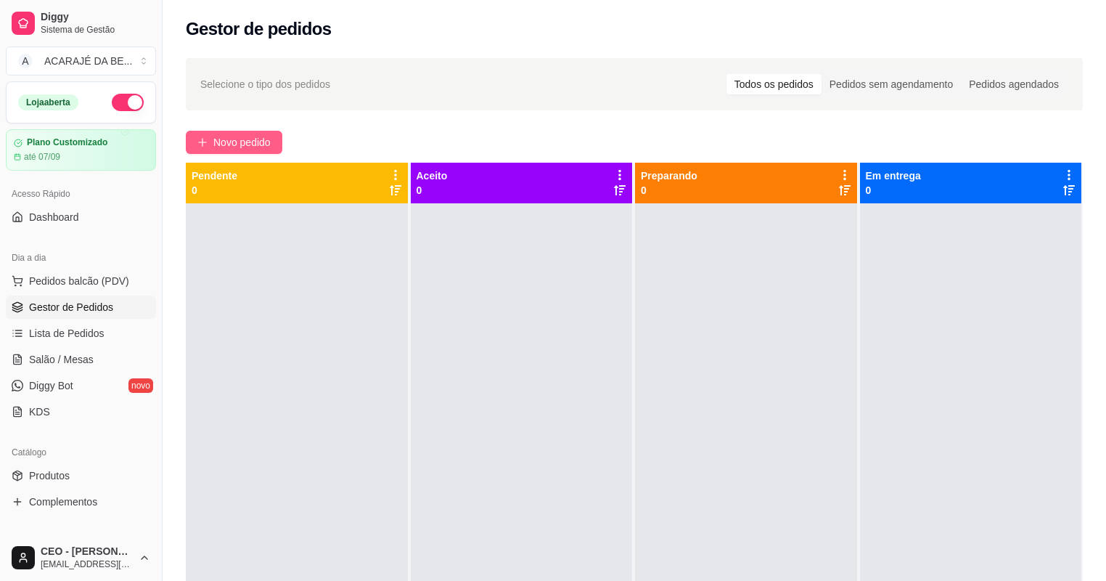
click at [241, 142] on span "Novo pedido" at bounding box center [241, 142] width 57 height 16
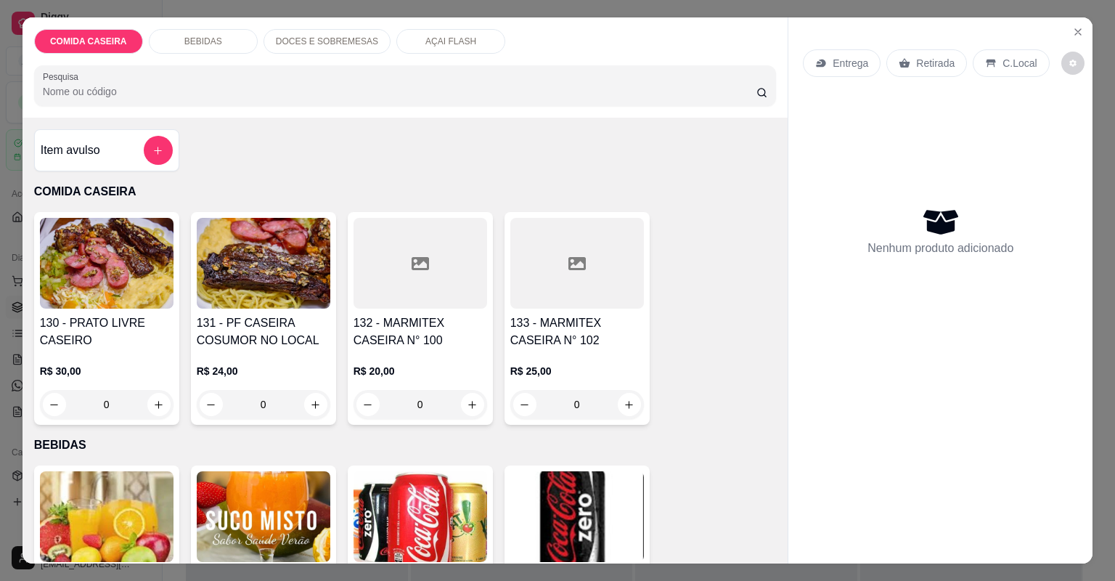
click at [558, 290] on div at bounding box center [577, 263] width 134 height 91
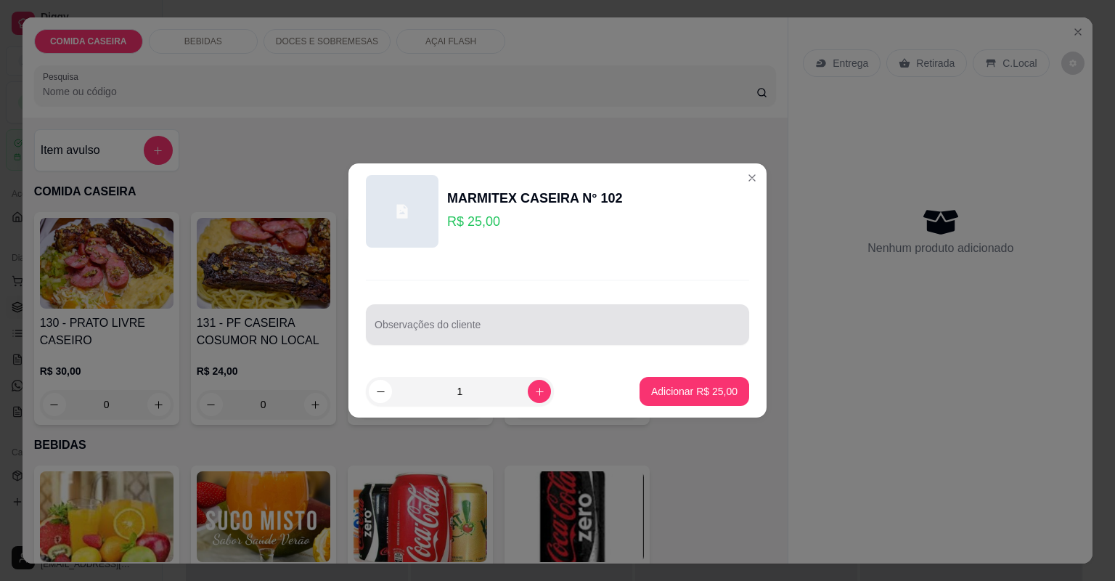
click at [618, 320] on div at bounding box center [557, 324] width 366 height 29
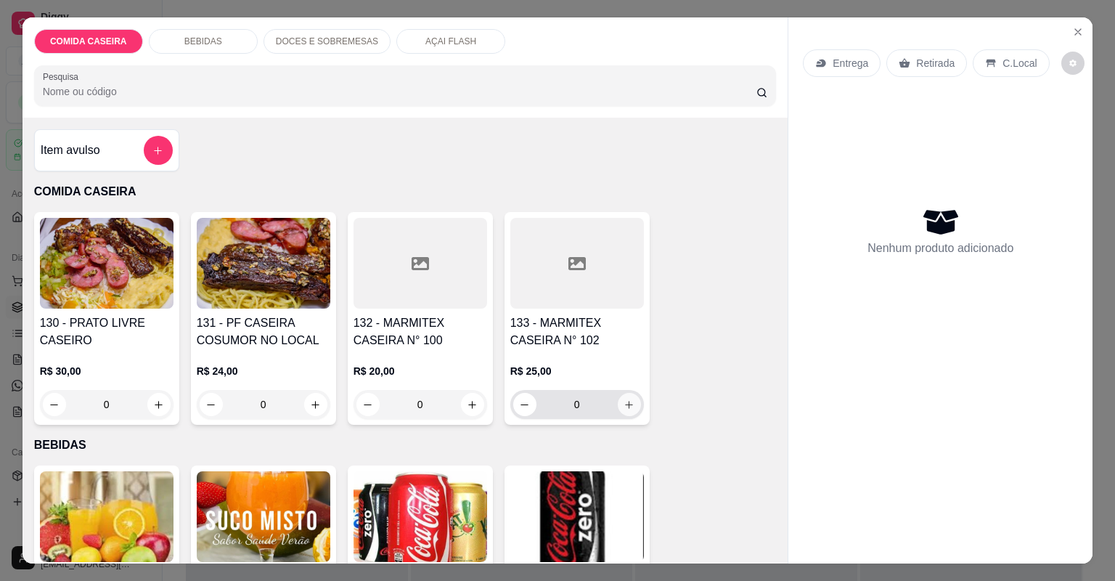
click at [626, 406] on icon "increase-product-quantity" at bounding box center [628, 404] width 11 height 11
type input "1"
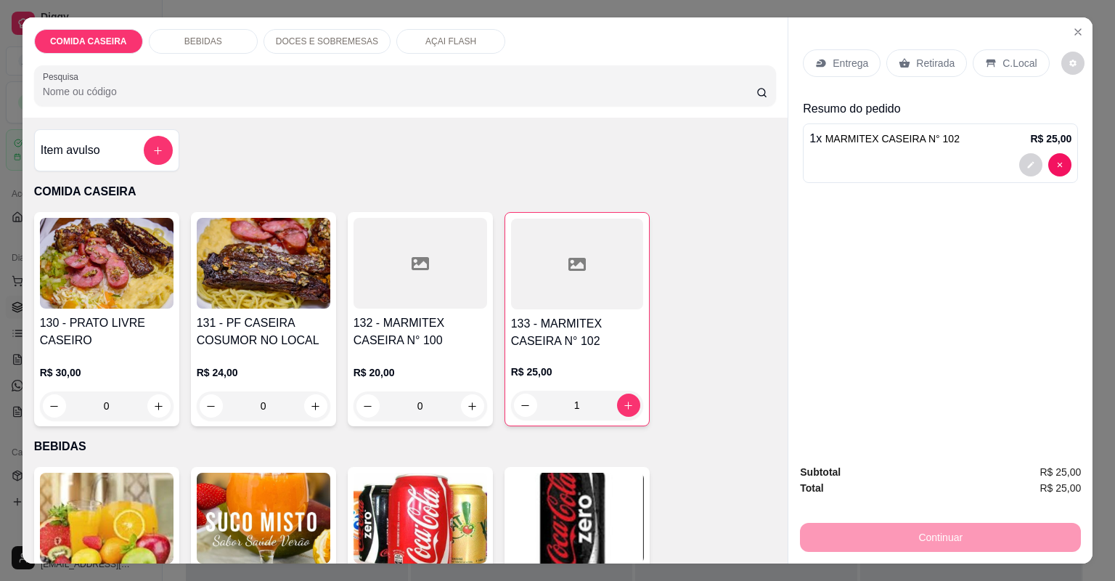
click at [905, 62] on div "Retirada" at bounding box center [926, 63] width 81 height 28
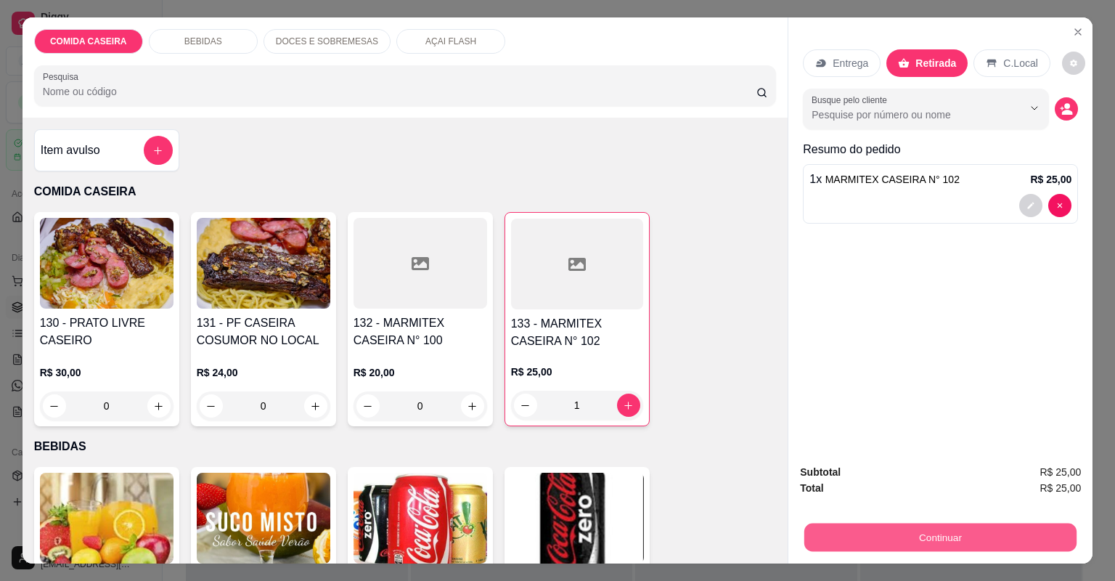
click at [922, 541] on button "Continuar" at bounding box center [940, 537] width 272 height 28
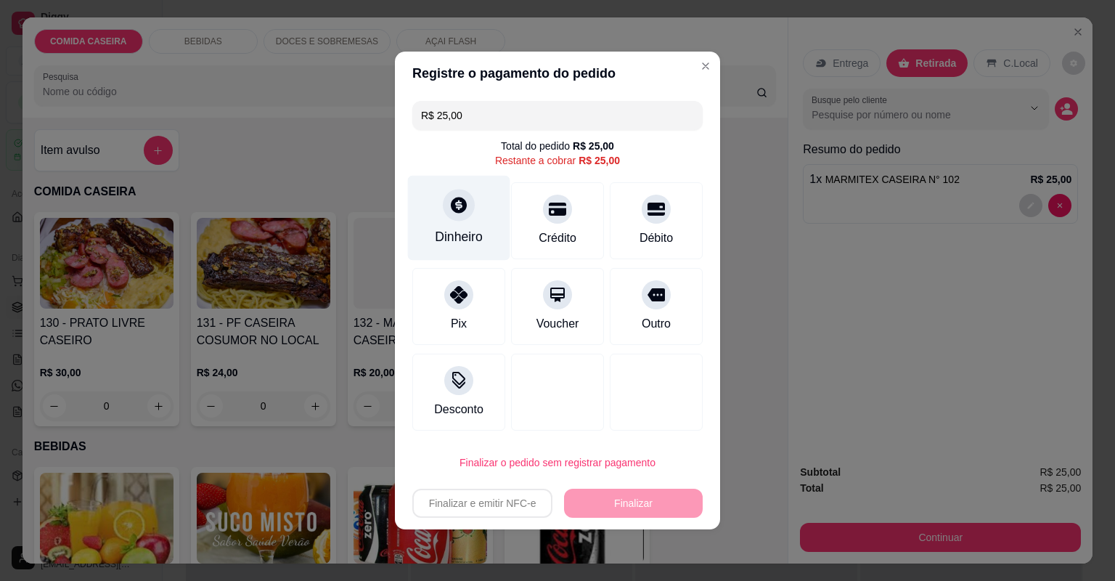
click at [470, 234] on div "Dinheiro" at bounding box center [459, 236] width 48 height 19
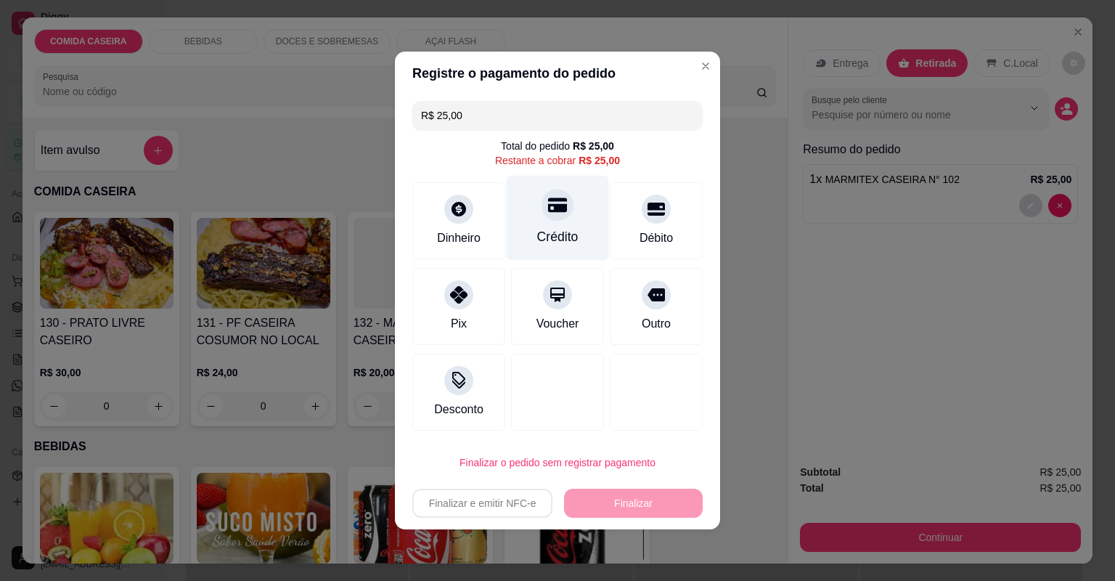
click at [581, 225] on div "Crédito" at bounding box center [558, 218] width 102 height 85
type input "R$ 0,00"
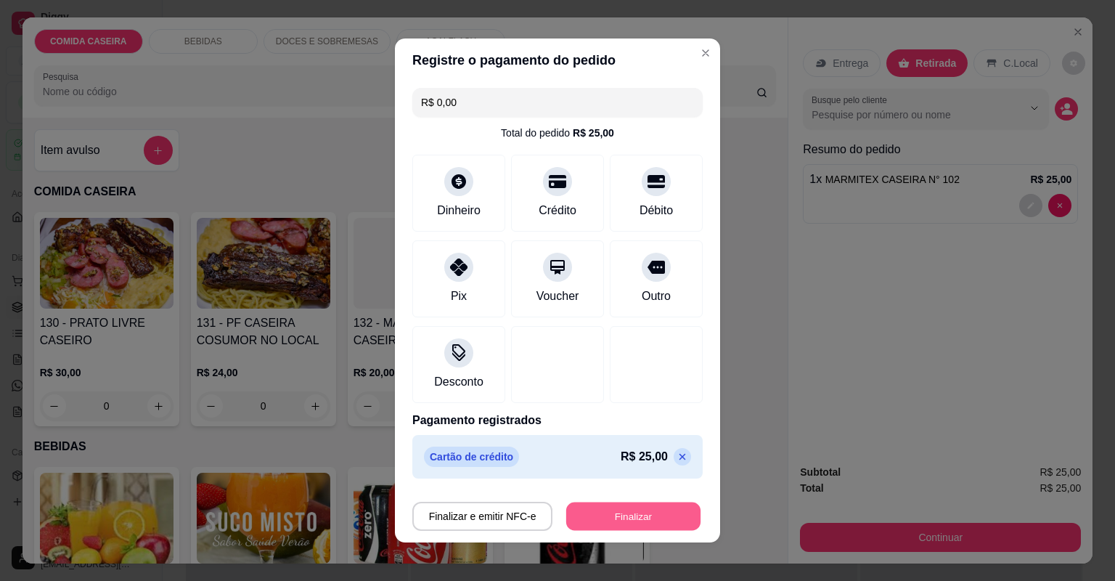
click at [660, 514] on button "Finalizar" at bounding box center [633, 516] width 134 height 28
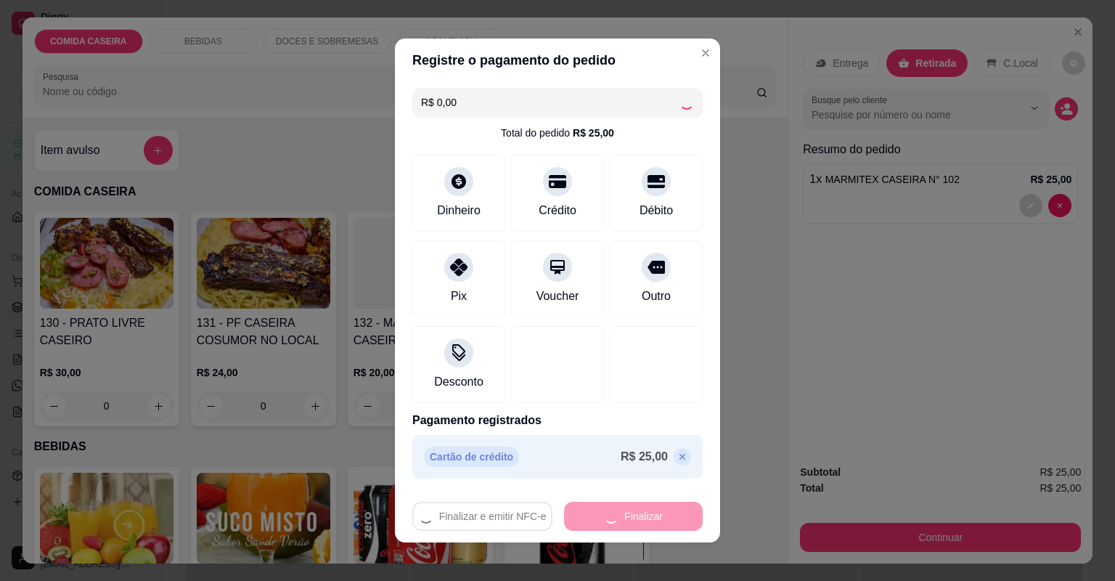
type input "0"
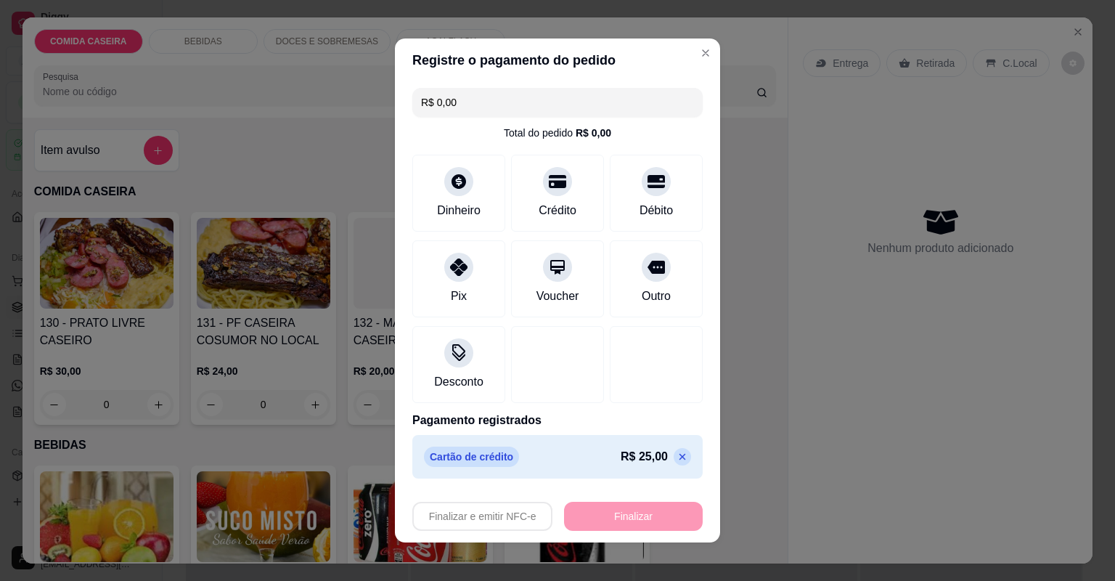
type input "-R$ 25,00"
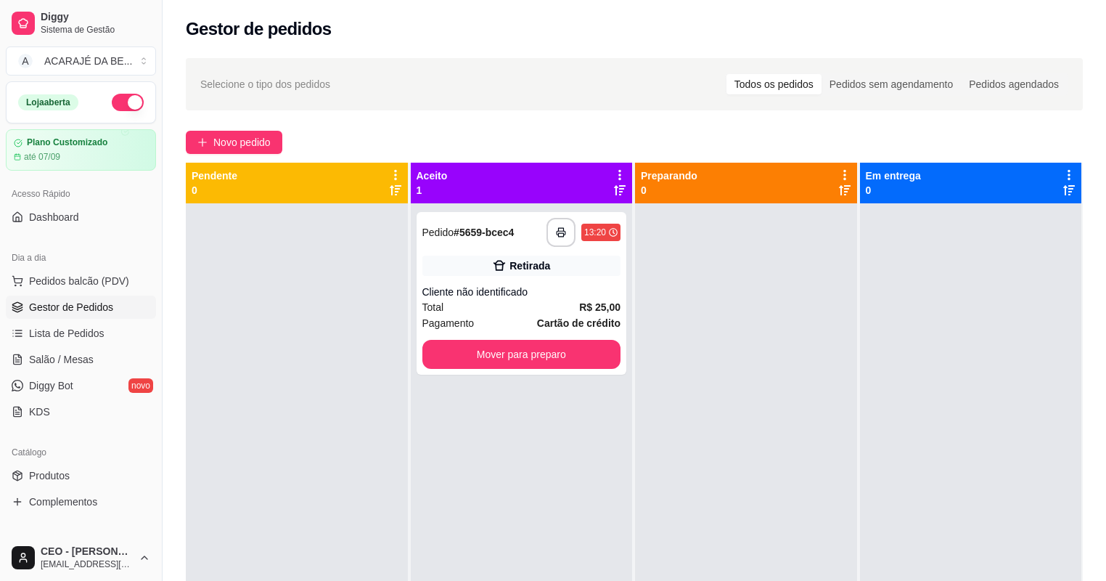
click at [458, 377] on div "**********" at bounding box center [522, 493] width 222 height 581
click at [466, 369] on div "**********" at bounding box center [522, 293] width 210 height 163
click at [592, 348] on button "Mover para preparo" at bounding box center [521, 354] width 199 height 29
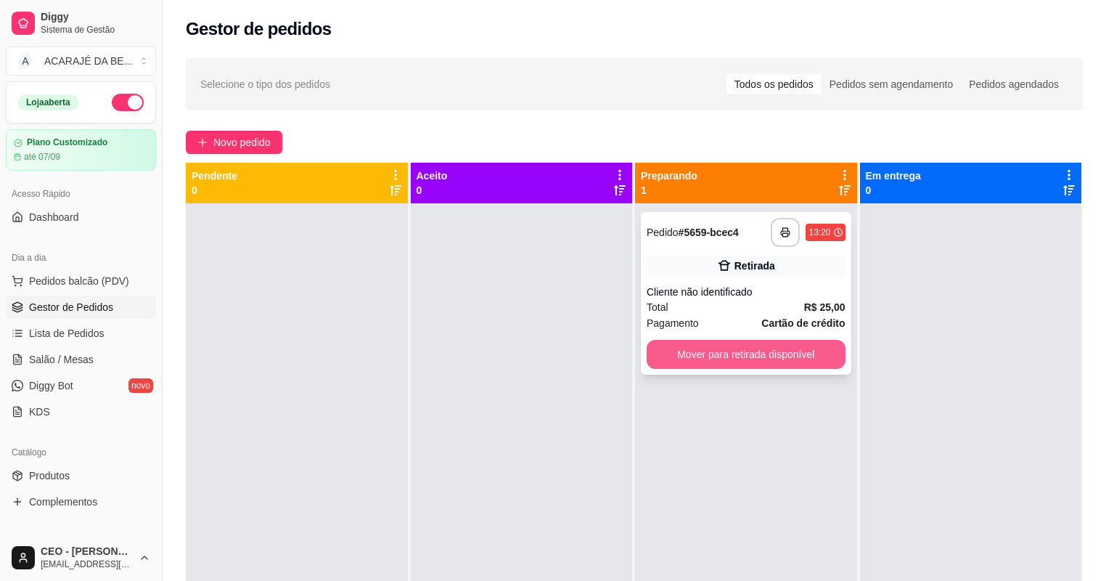
click at [701, 350] on button "Mover para retirada disponível" at bounding box center [746, 354] width 199 height 29
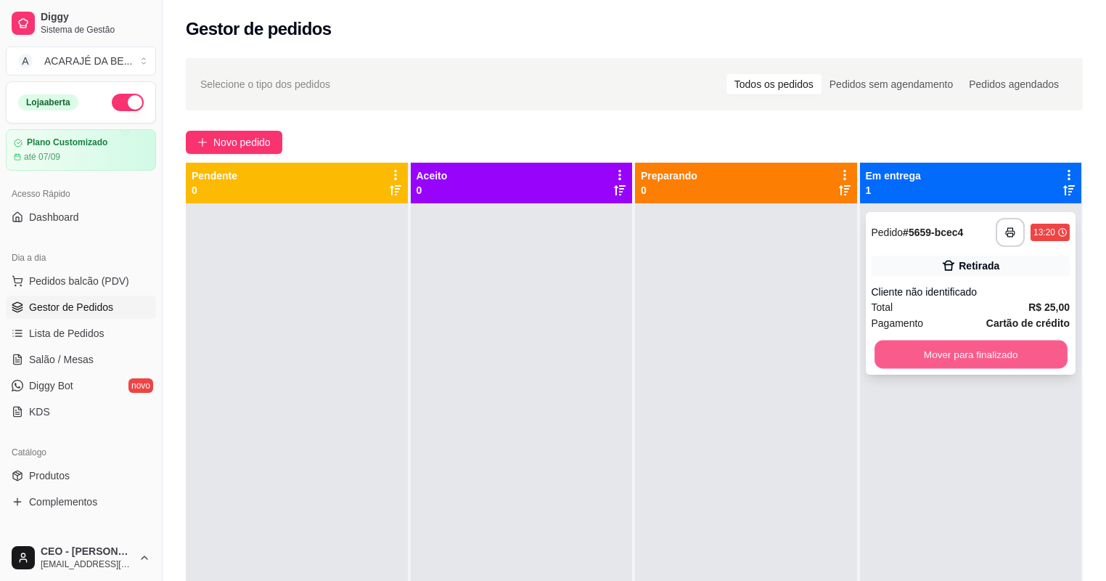
click at [923, 353] on button "Mover para finalizado" at bounding box center [971, 354] width 192 height 28
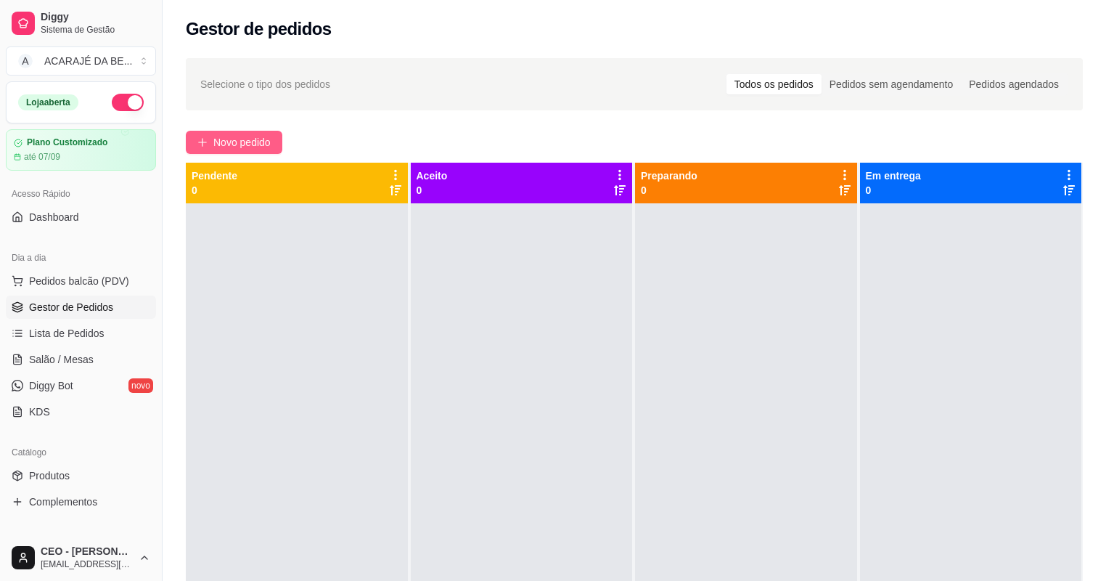
click at [240, 146] on span "Novo pedido" at bounding box center [241, 142] width 57 height 16
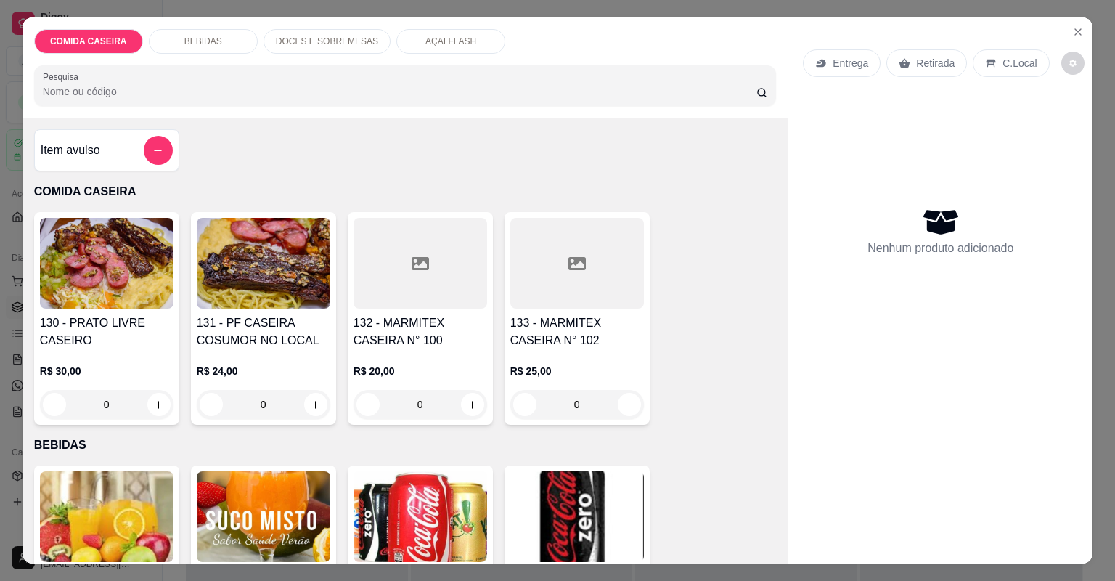
click at [534, 288] on div at bounding box center [577, 263] width 134 height 91
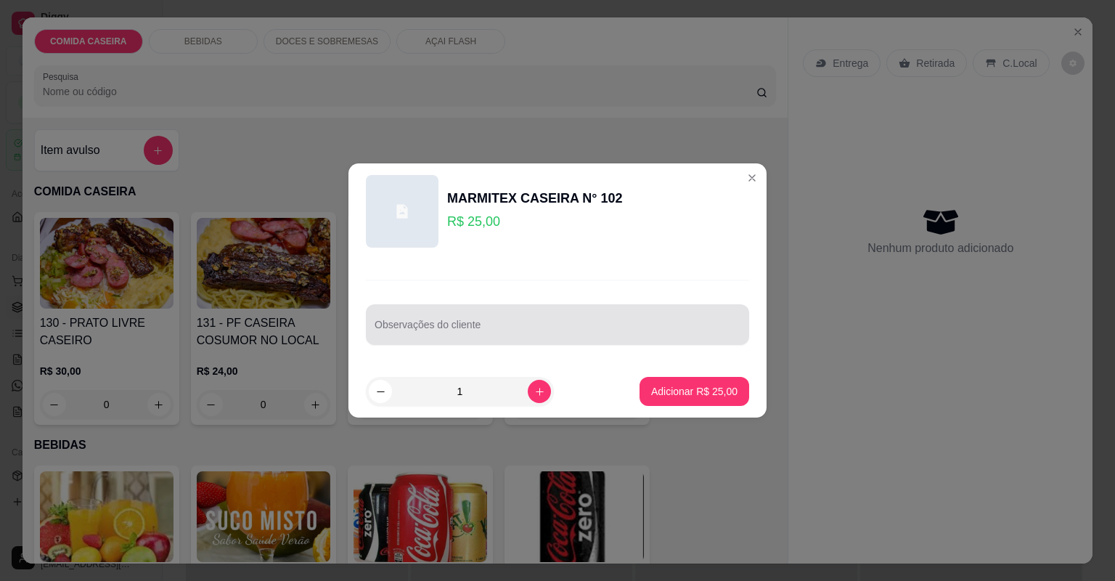
click at [538, 340] on div "Observações do cliente" at bounding box center [557, 324] width 383 height 41
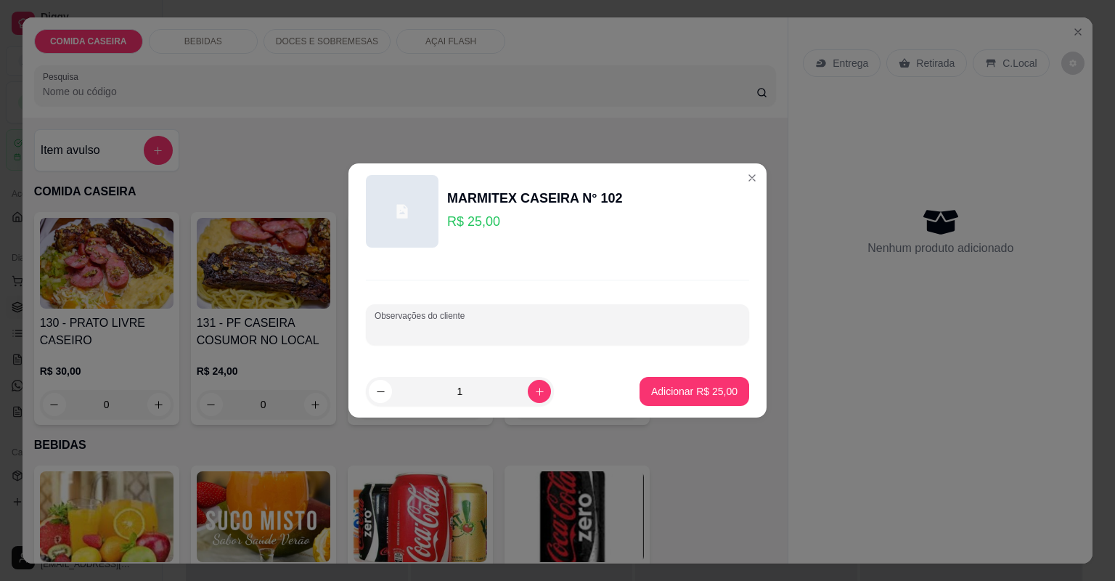
paste input "Macarrão alho e óleo, Purê de aipim, Farofa de manteiga, [GEOGRAPHIC_DATA]"
type input "Macarrão alho e óleo, Purê de aipim, Farofa de manteiga, [GEOGRAPHIC_DATA]"
click at [664, 389] on p "Adicionar R$ 25,00" at bounding box center [694, 391] width 86 height 15
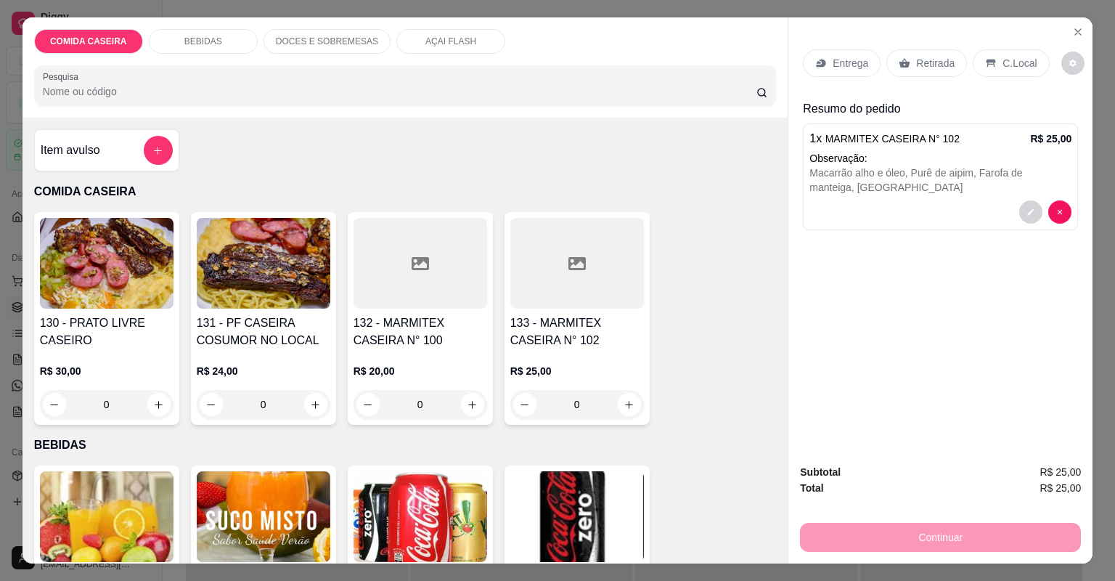
click at [827, 58] on div "Entrega" at bounding box center [842, 63] width 78 height 28
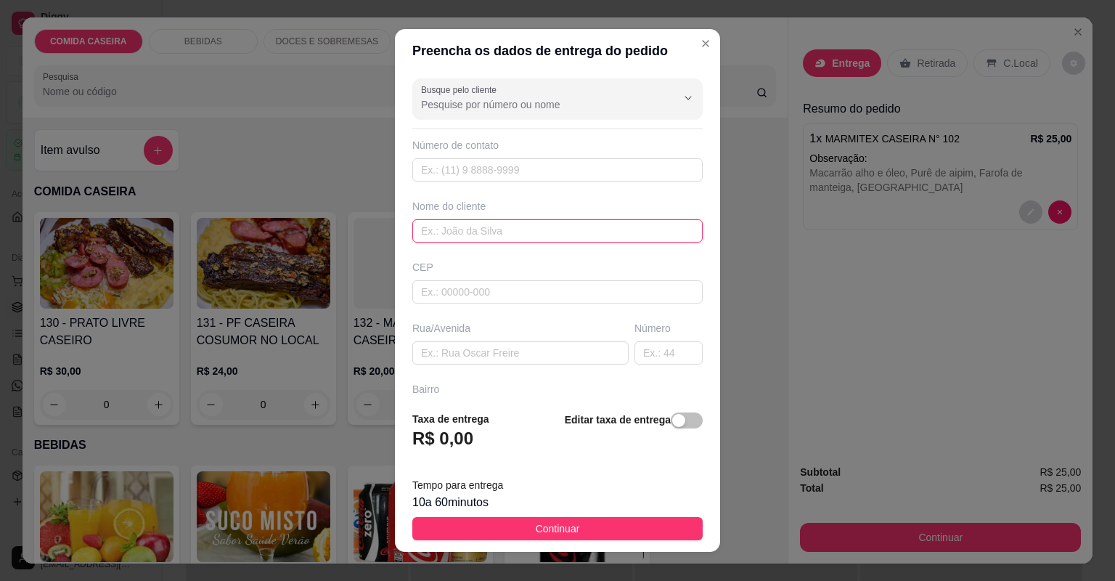
click at [559, 231] on input "text" at bounding box center [557, 230] width 290 height 23
type input "leidiane"
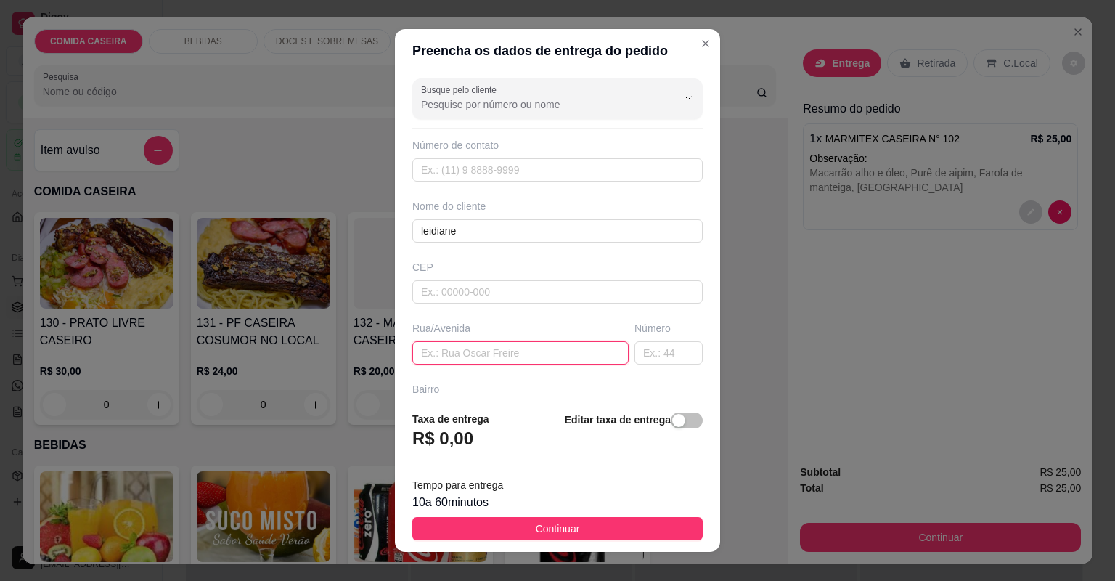
click at [533, 355] on input "text" at bounding box center [520, 352] width 216 height 23
paste input "[STREET_ADDRESS][PERSON_NAME]"
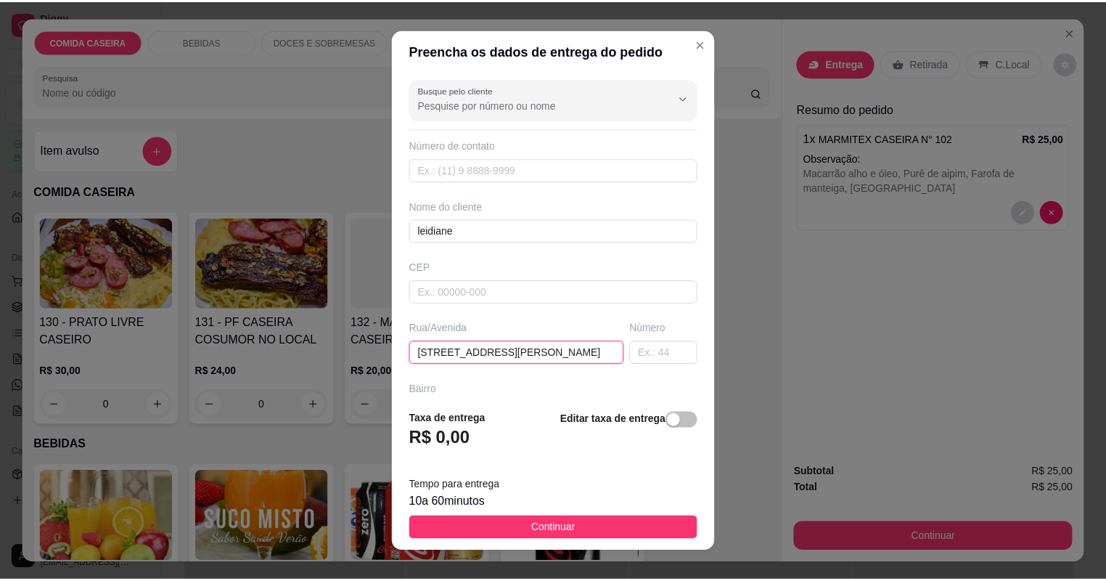
scroll to position [0, 66]
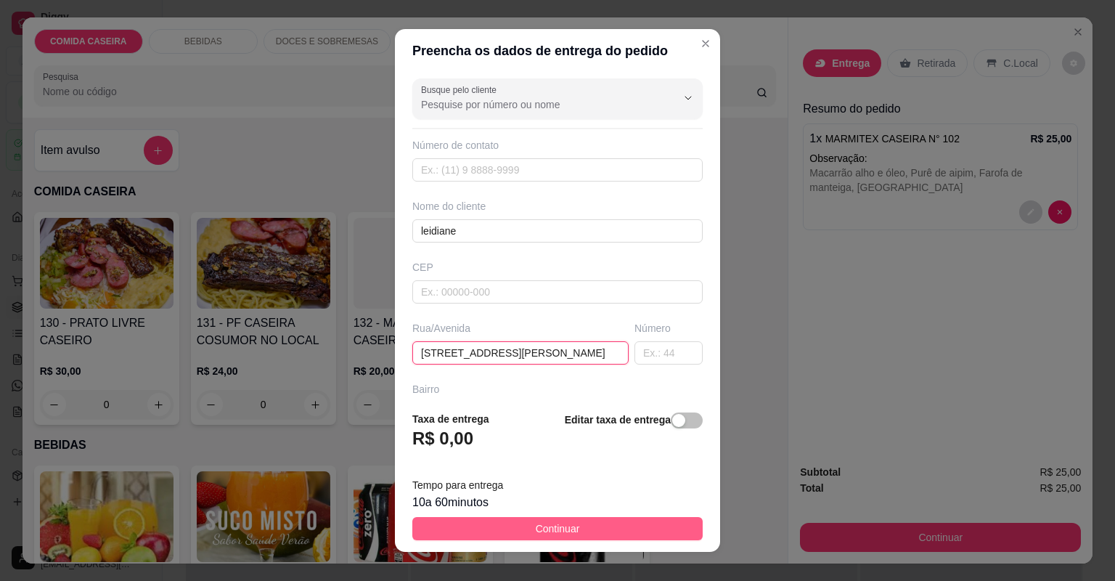
type input "[STREET_ADDRESS][PERSON_NAME]"
click at [598, 529] on button "Continuar" at bounding box center [557, 528] width 290 height 23
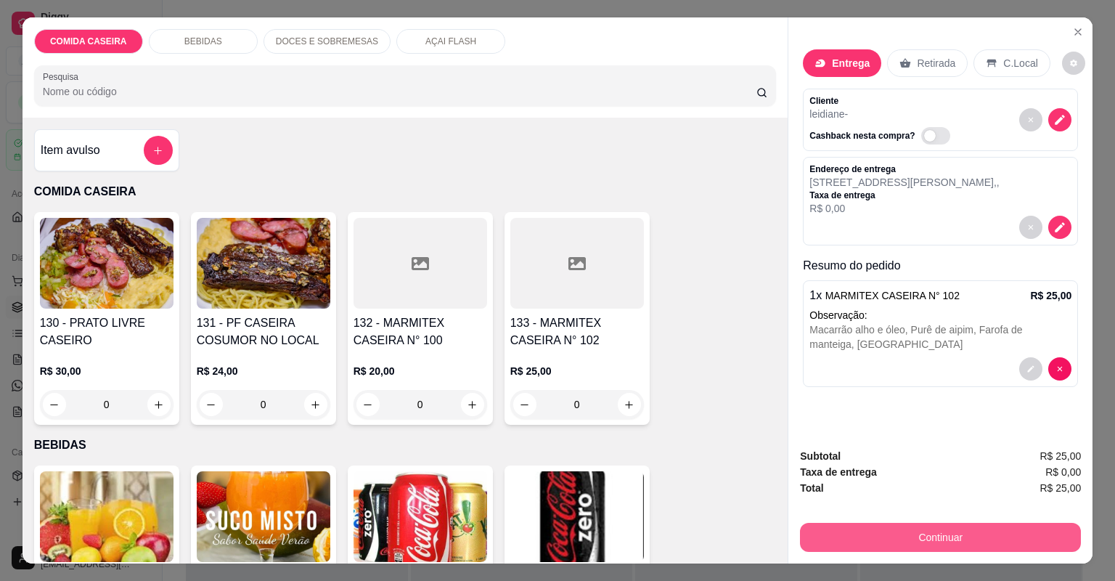
click at [966, 536] on button "Continuar" at bounding box center [940, 537] width 281 height 29
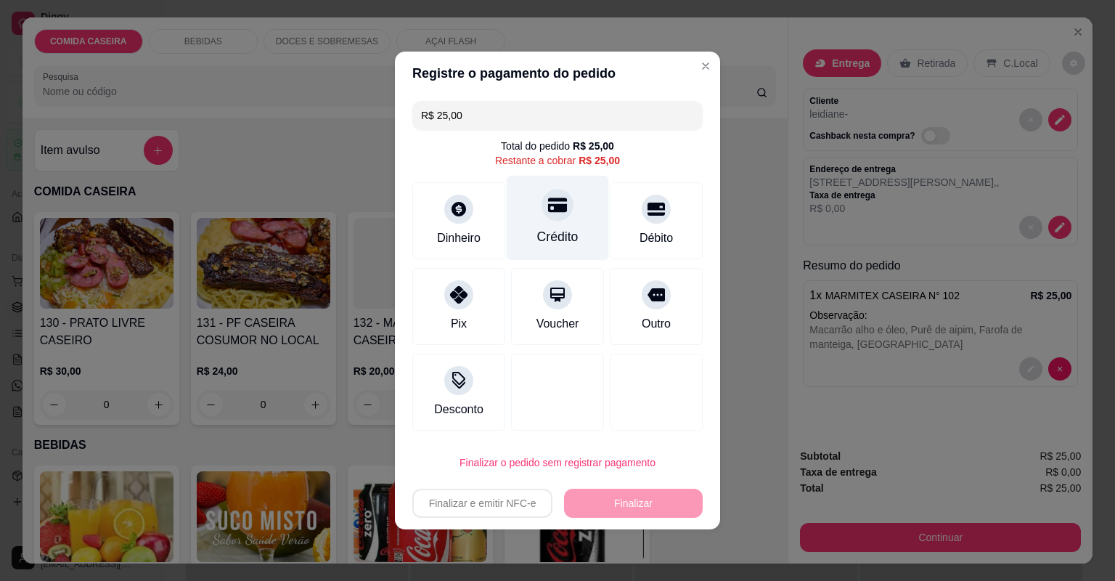
click at [544, 222] on div "Crédito" at bounding box center [558, 218] width 102 height 85
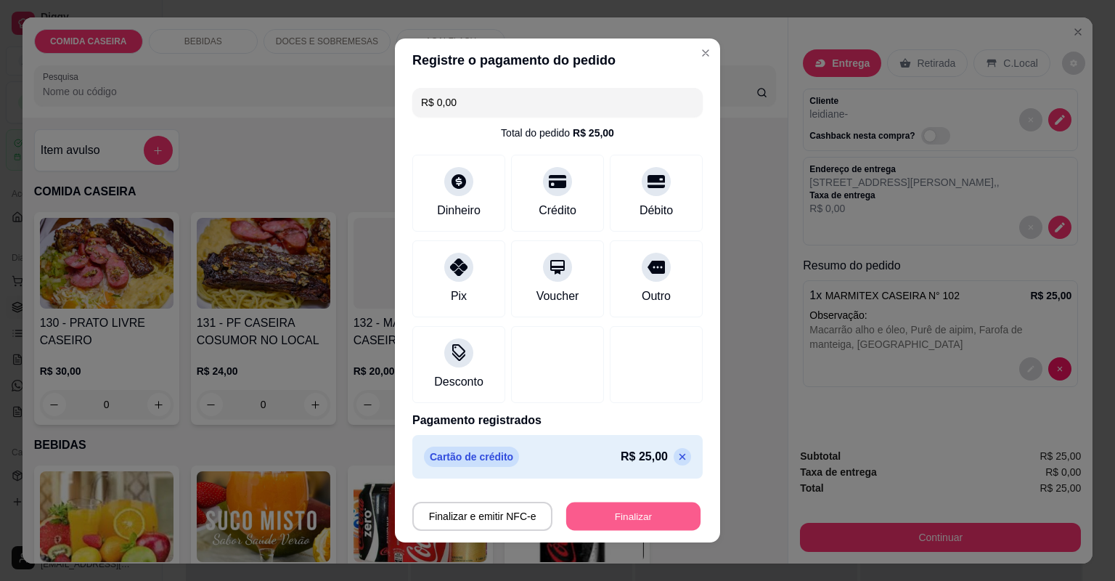
click at [628, 521] on button "Finalizar" at bounding box center [633, 516] width 134 height 28
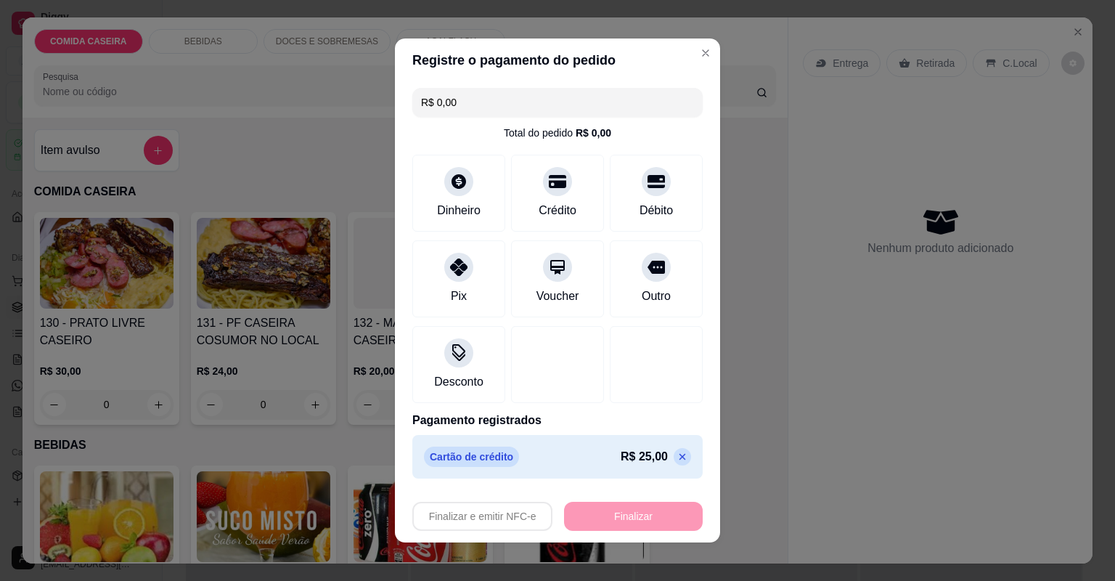
type input "-R$ 25,00"
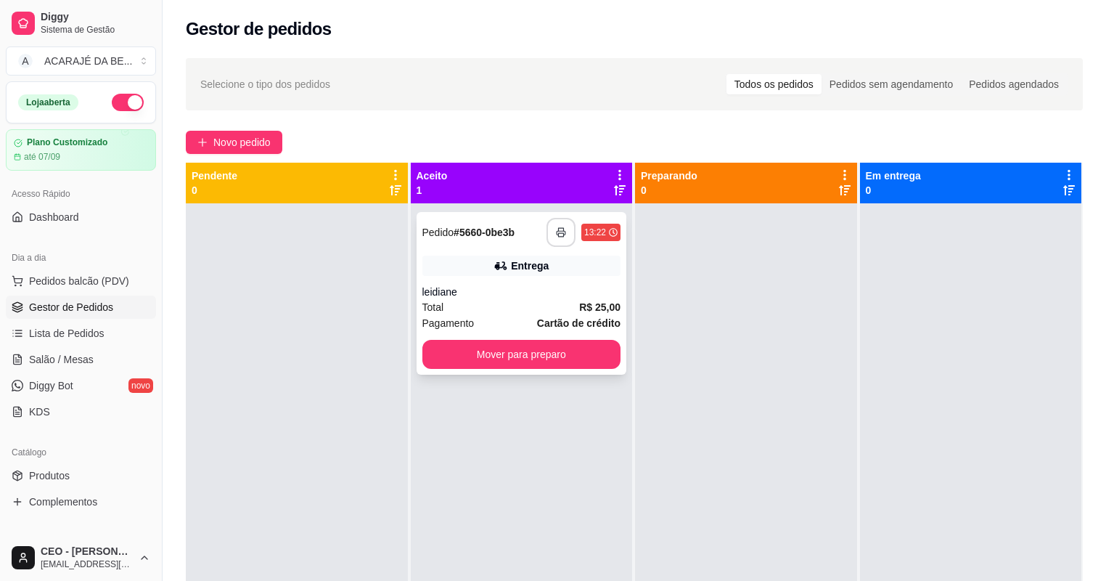
click at [558, 235] on icon "button" at bounding box center [561, 232] width 10 height 10
click at [566, 356] on button "Mover para preparo" at bounding box center [521, 354] width 199 height 29
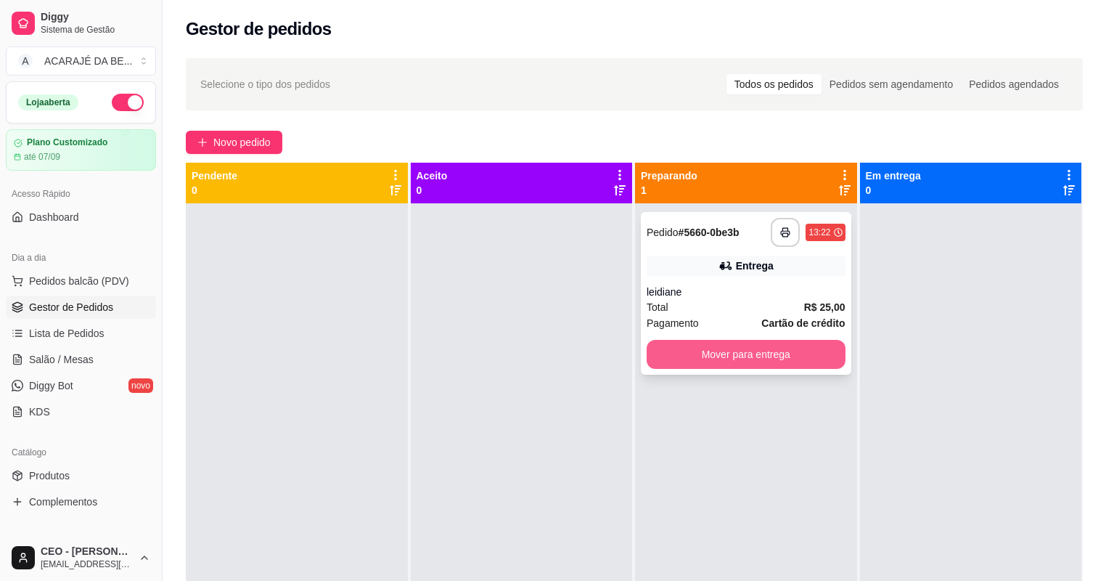
click at [651, 354] on button "Mover para entrega" at bounding box center [746, 354] width 199 height 29
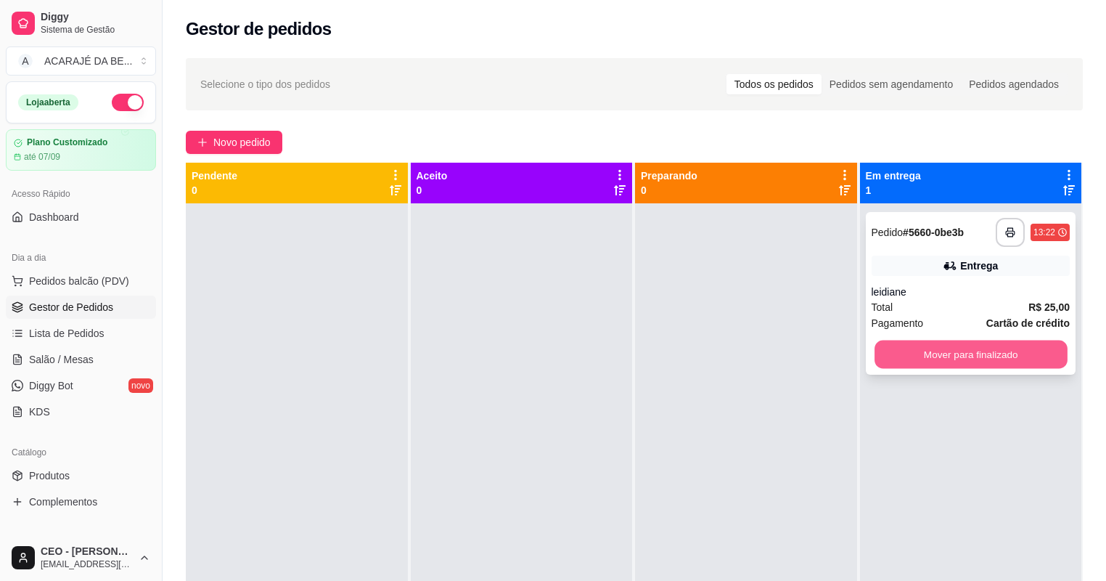
click at [903, 351] on button "Mover para finalizado" at bounding box center [971, 354] width 192 height 28
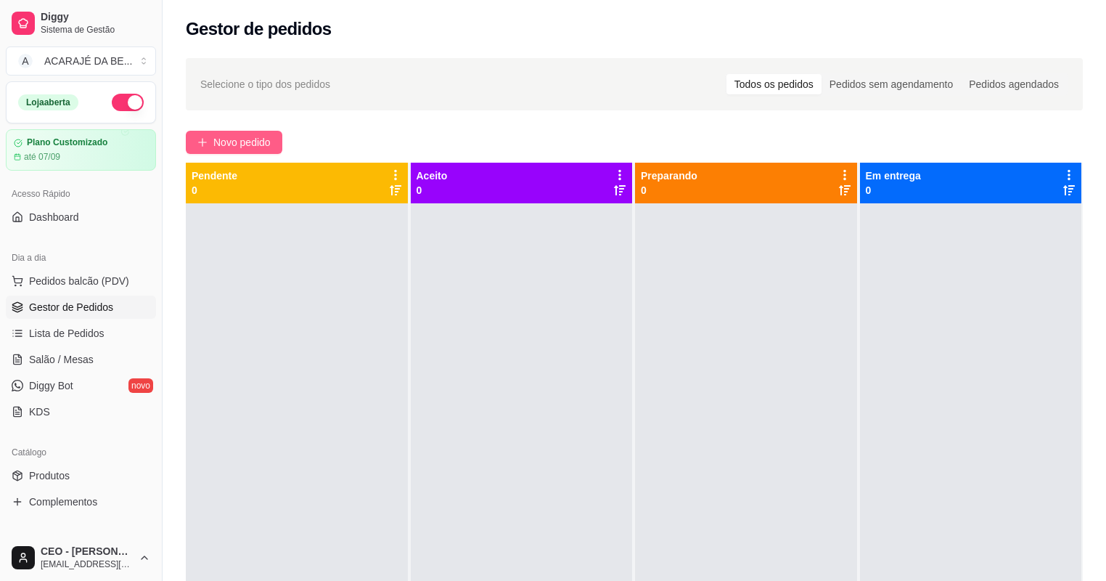
click at [205, 141] on icon "plus" at bounding box center [202, 142] width 10 height 10
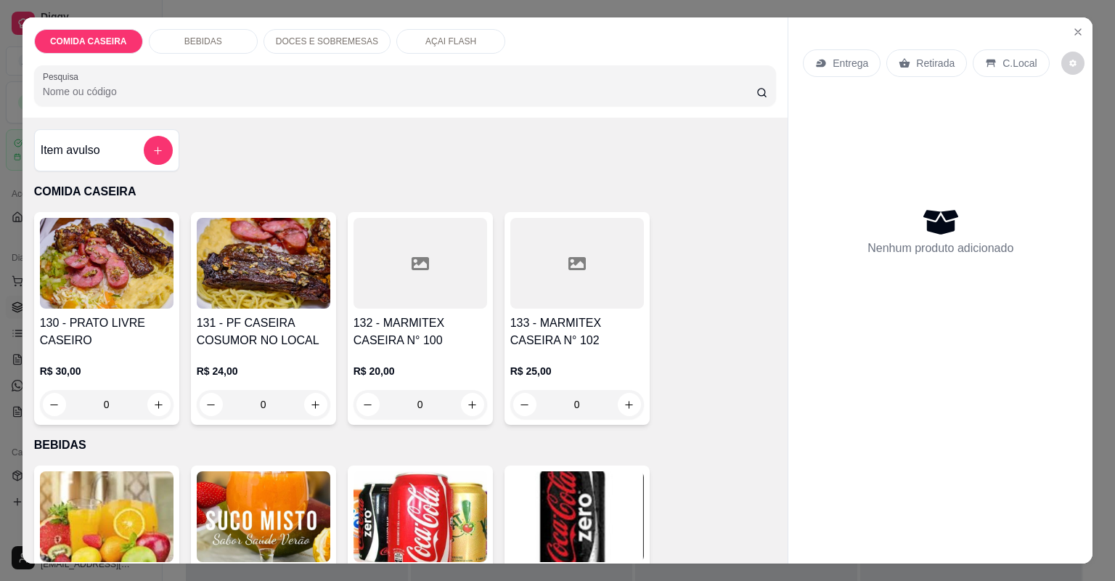
click at [547, 292] on div at bounding box center [577, 263] width 134 height 91
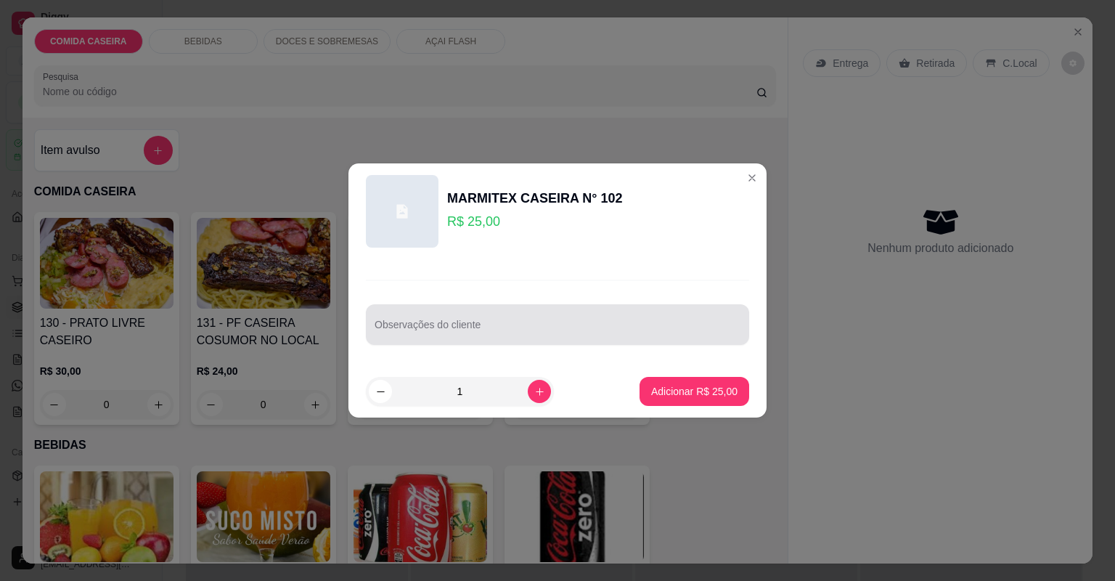
click at [566, 327] on input "Observações do cliente" at bounding box center [557, 330] width 366 height 15
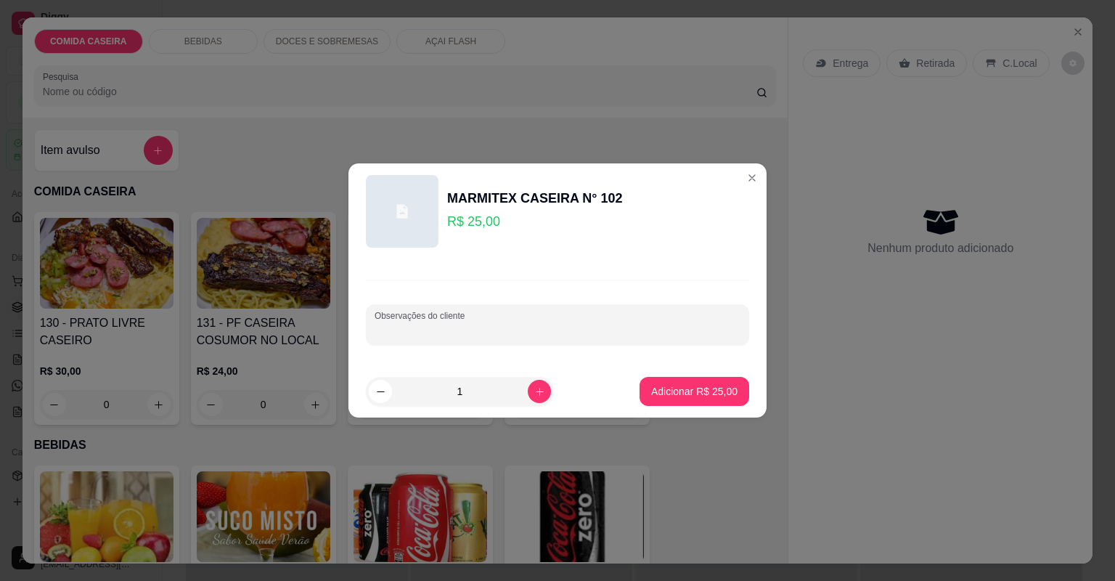
paste input "Feijão tropeiro Arroz branco Macarrão com molho de tomate Purê Linguiça Alcatra…"
type input "Feijão tropeiro Arroz branco Macarrão com molho de tomate Purê Linguiça Alcatra…"
click at [708, 393] on p "Adicionar R$ 25,00" at bounding box center [694, 391] width 86 height 15
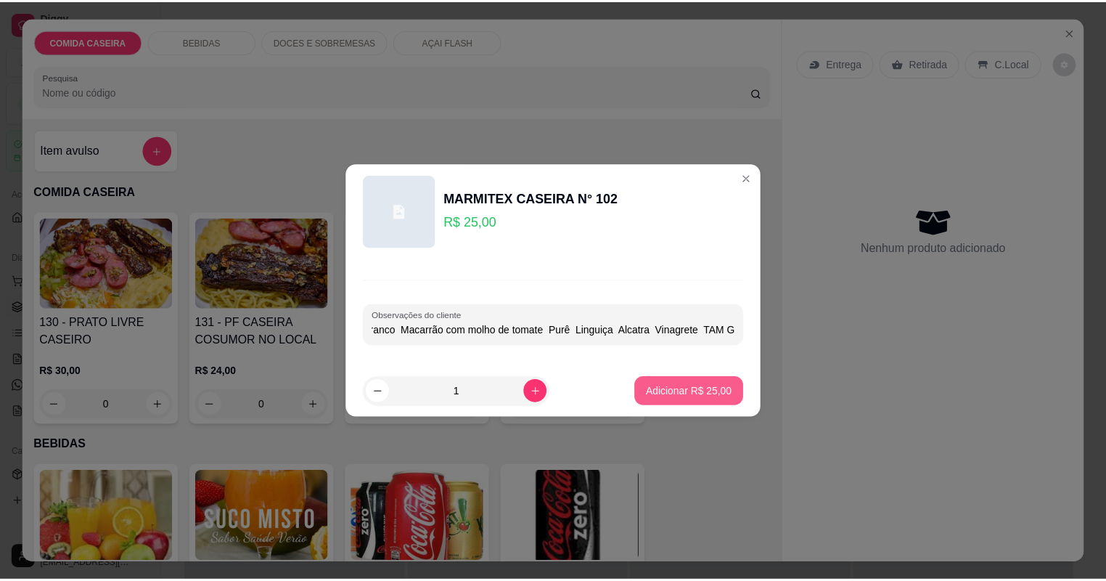
scroll to position [0, 0]
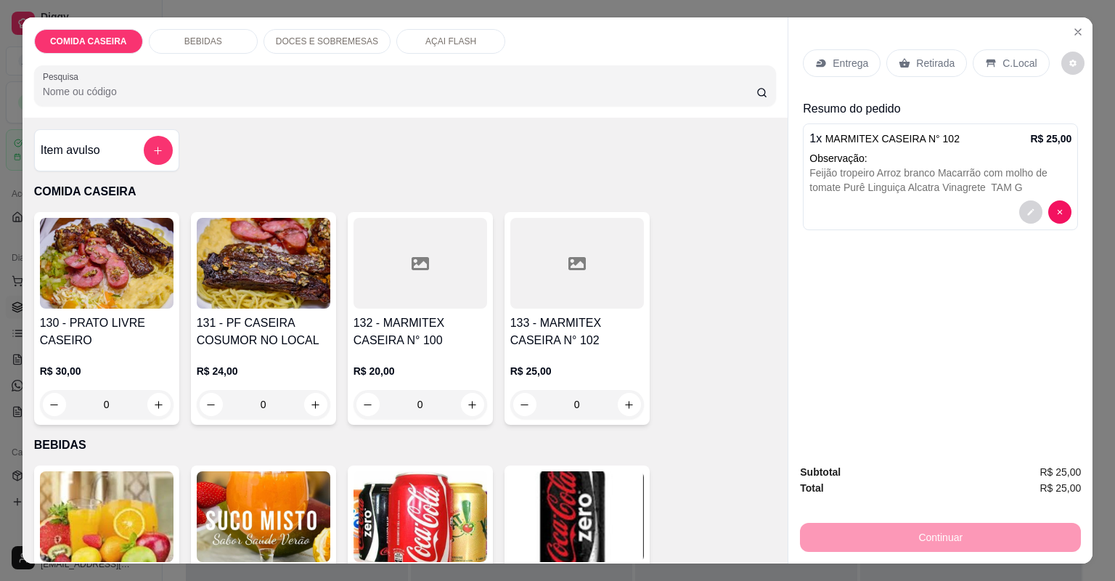
click at [849, 61] on p "Entrega" at bounding box center [850, 63] width 36 height 15
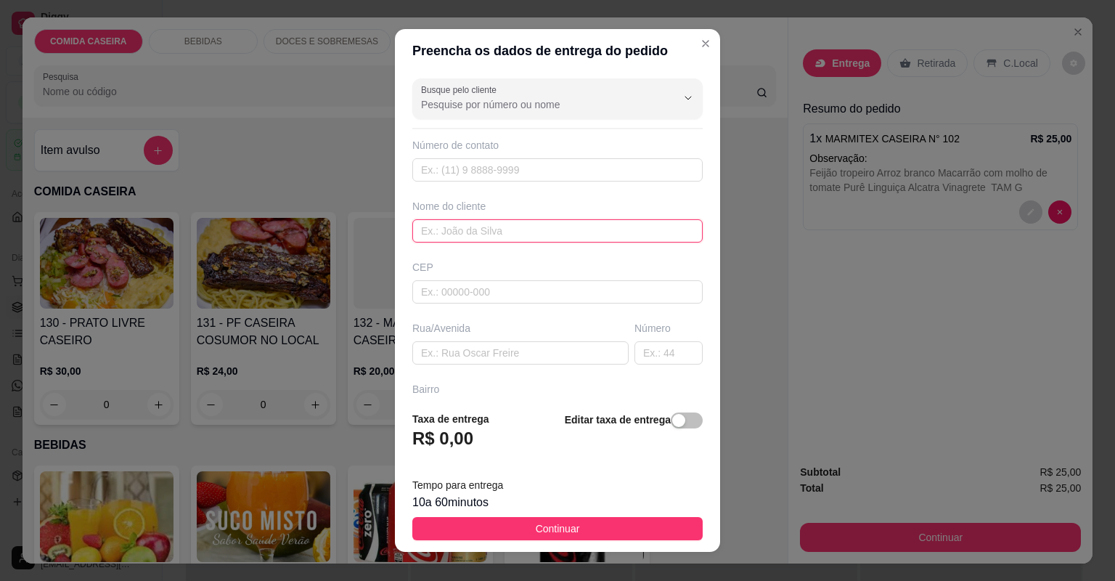
click at [520, 234] on input "text" at bounding box center [557, 230] width 290 height 23
type input "deivid"
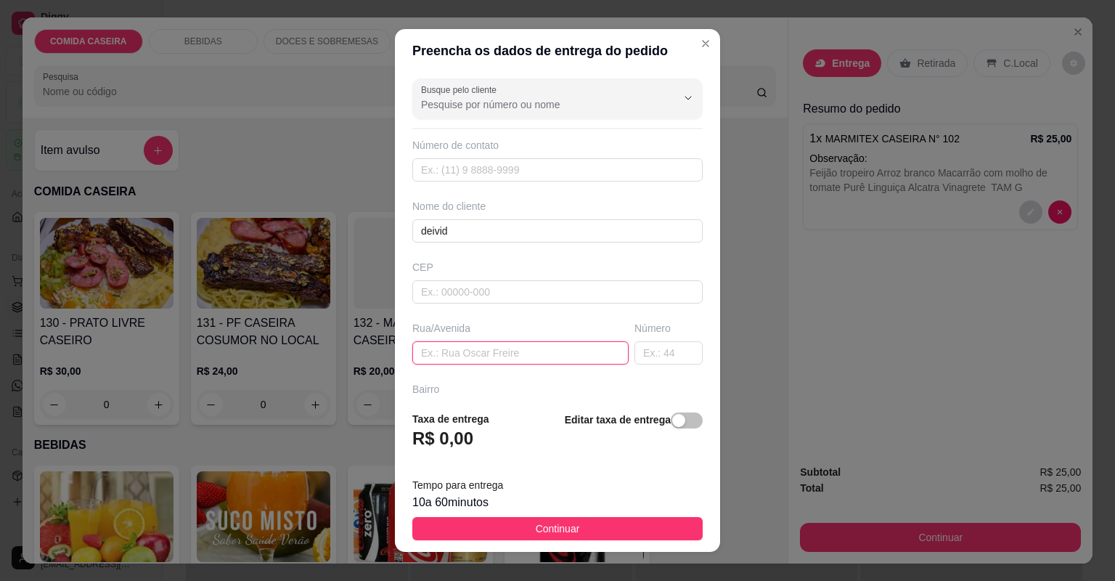
click at [510, 354] on input "text" at bounding box center [520, 352] width 216 height 23
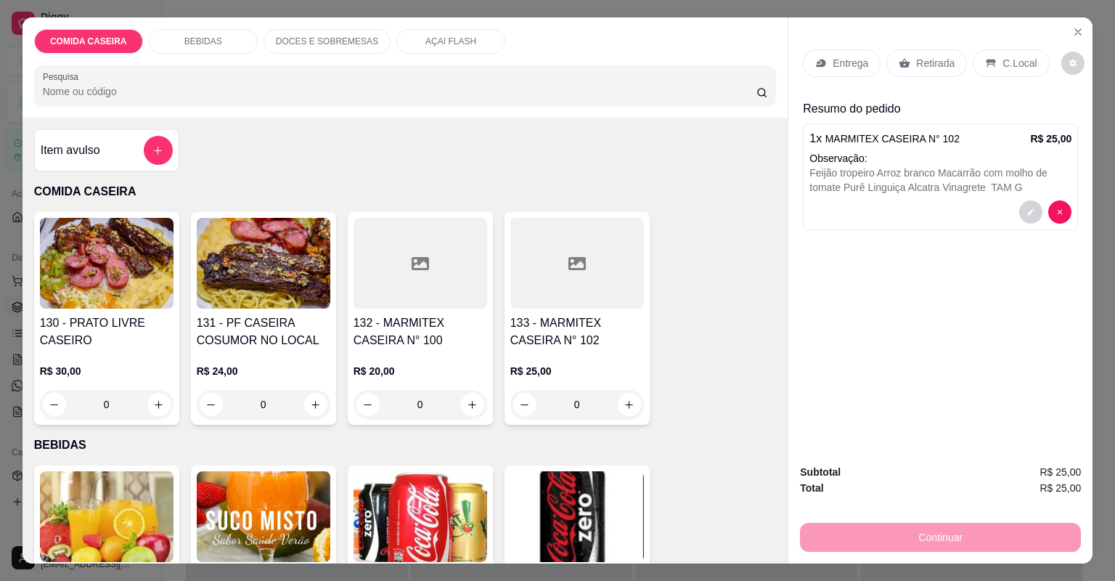
click at [916, 65] on p "Retirada" at bounding box center [935, 63] width 38 height 15
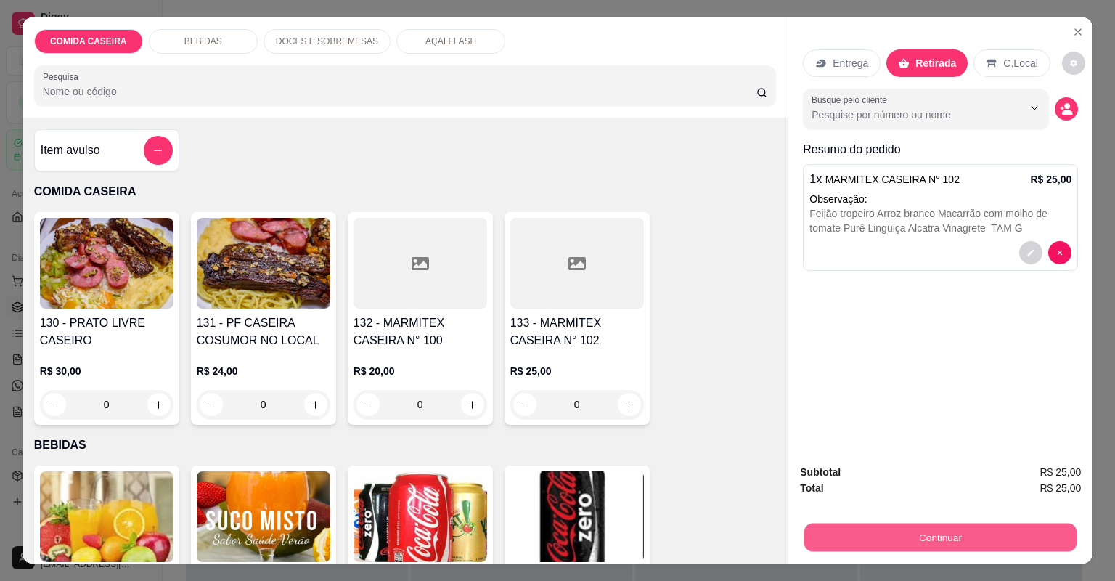
click at [925, 545] on button "Continuar" at bounding box center [940, 537] width 272 height 28
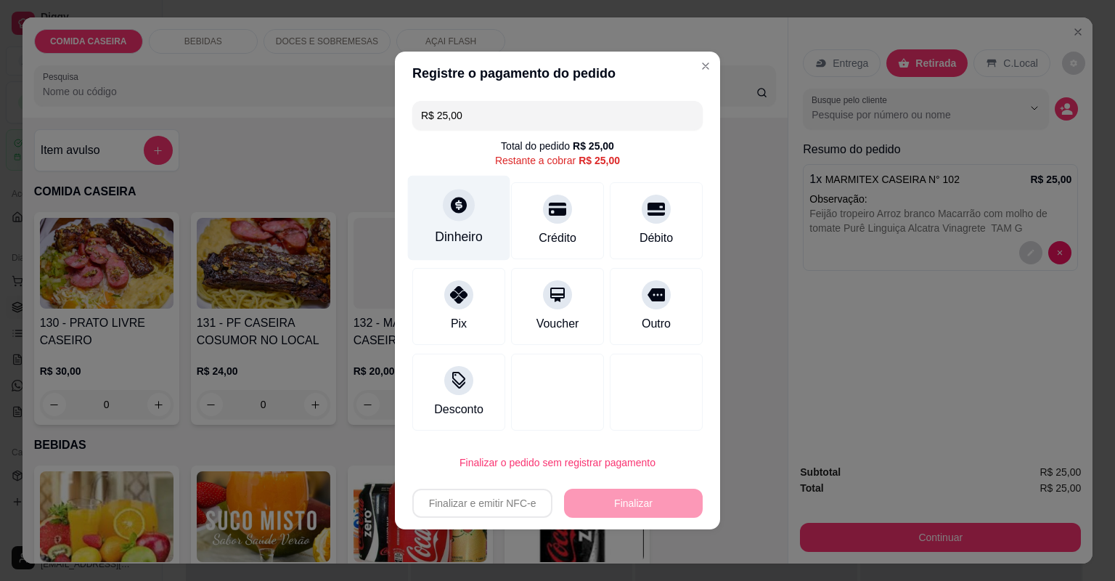
click at [451, 206] on icon at bounding box center [459, 205] width 16 height 16
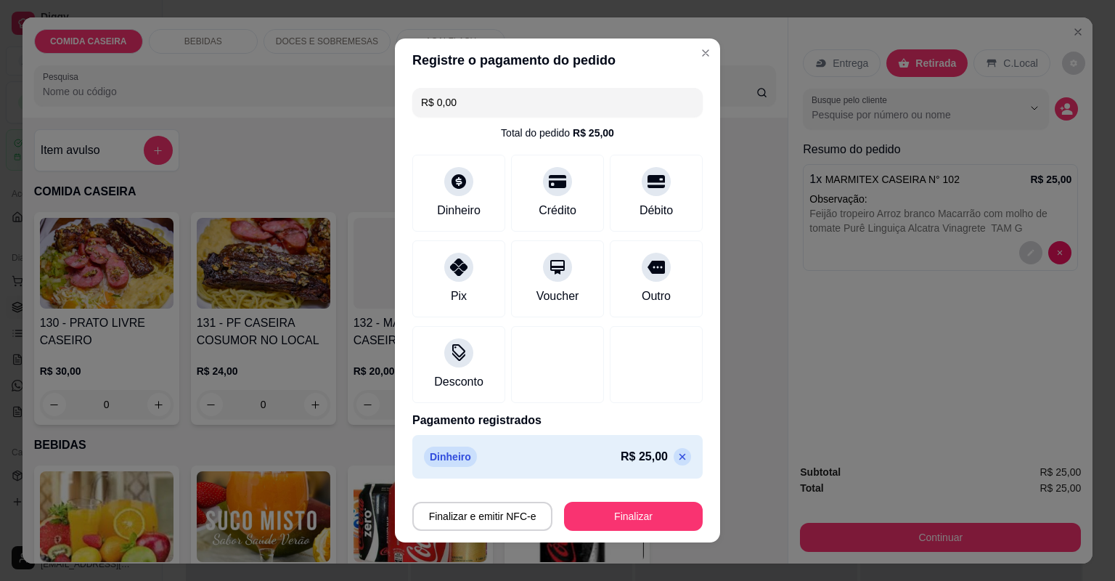
click at [625, 525] on button "Finalizar" at bounding box center [633, 515] width 139 height 29
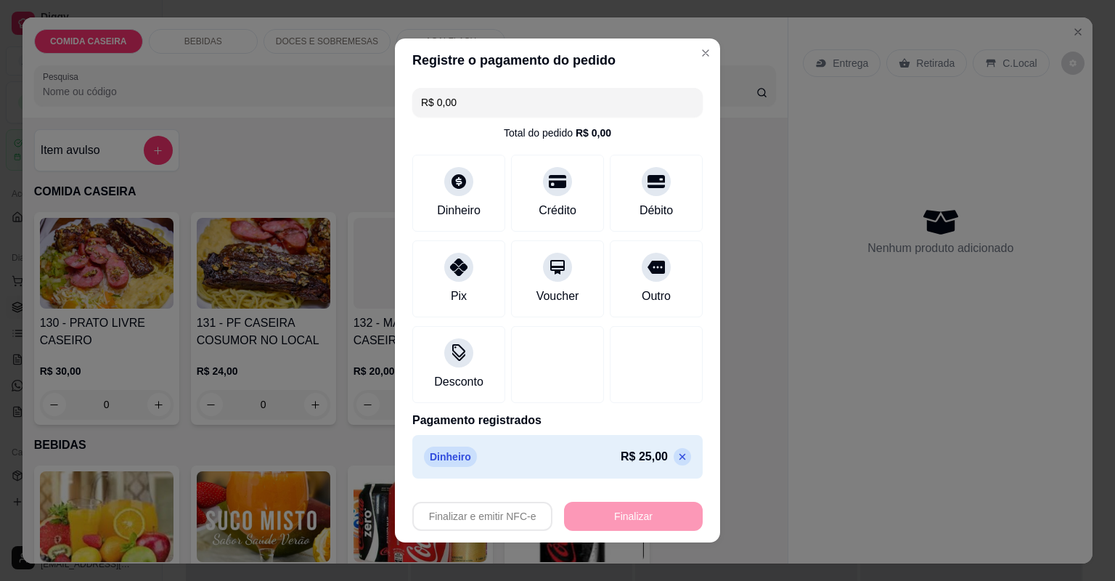
type input "-R$ 25,00"
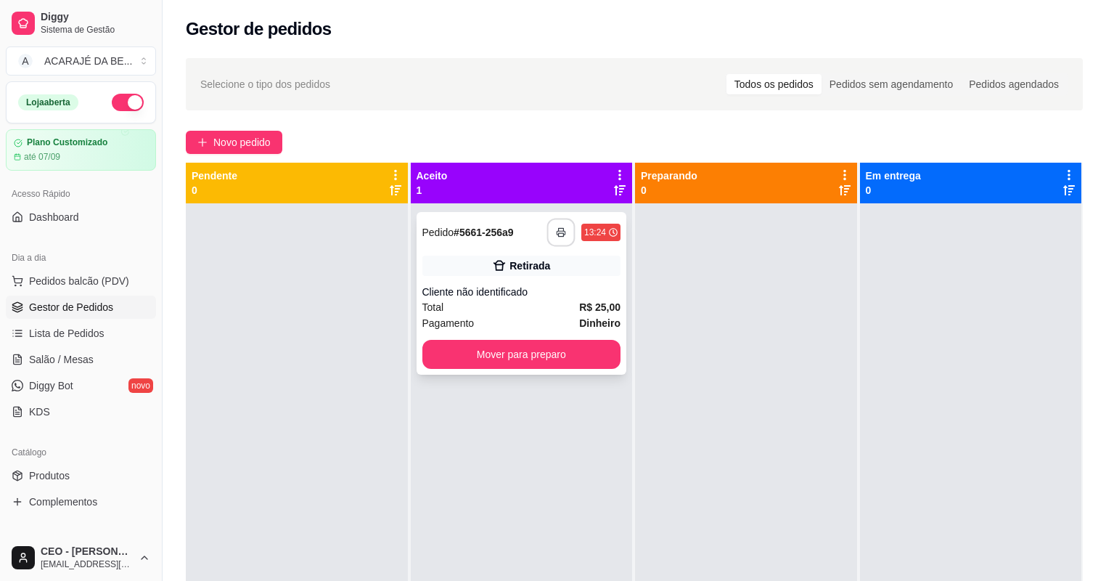
click at [557, 227] on icon "button" at bounding box center [561, 232] width 10 height 10
click at [553, 344] on button "Mover para preparo" at bounding box center [521, 354] width 199 height 29
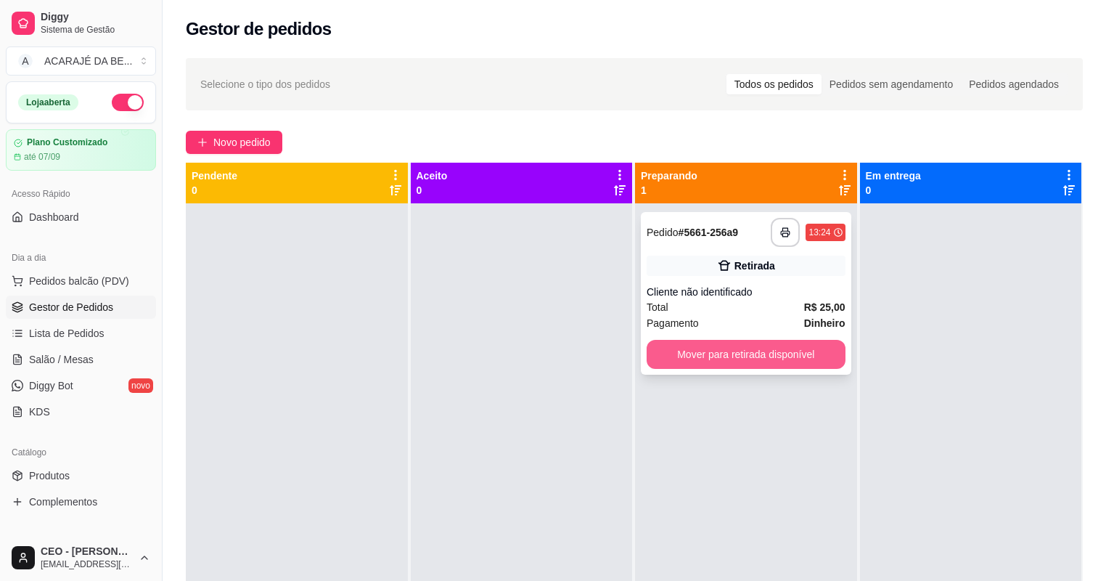
click at [666, 356] on button "Mover para retirada disponível" at bounding box center [746, 354] width 199 height 29
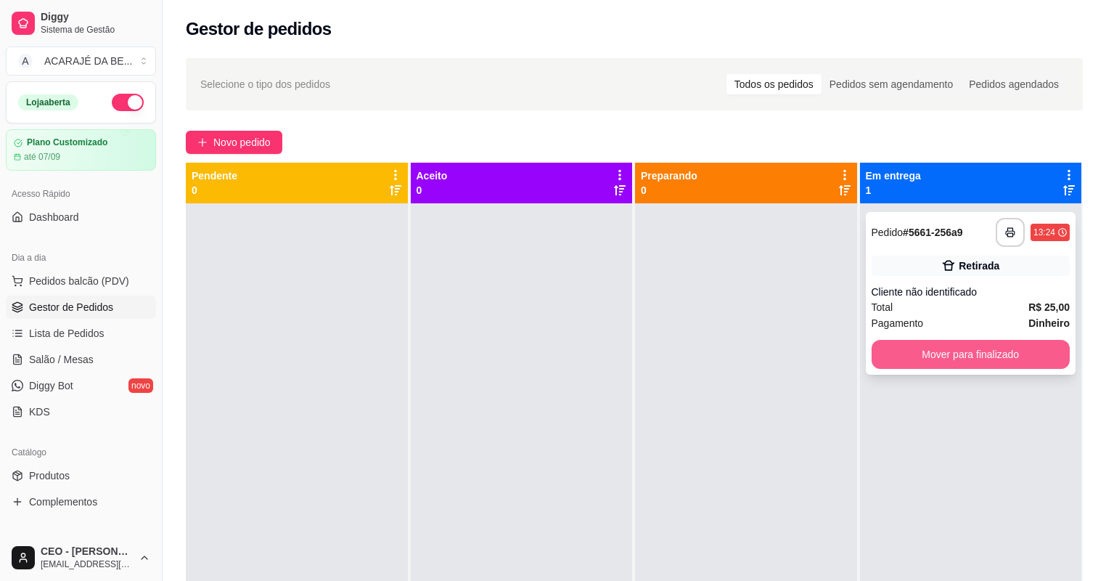
click at [883, 345] on button "Mover para finalizado" at bounding box center [971, 354] width 199 height 29
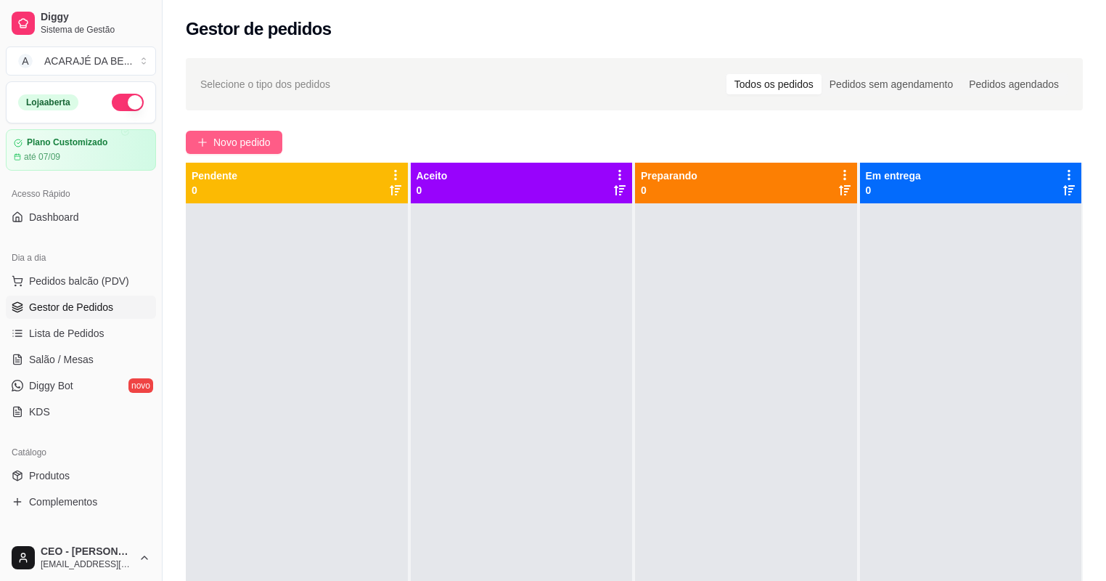
click at [229, 146] on span "Novo pedido" at bounding box center [241, 142] width 57 height 16
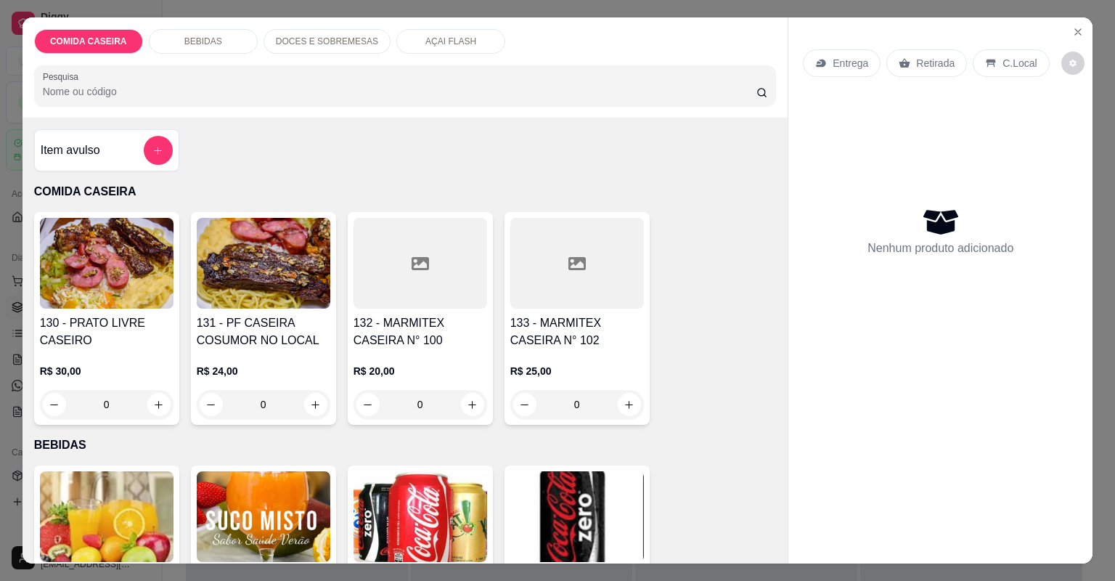
click at [355, 269] on div at bounding box center [420, 263] width 134 height 91
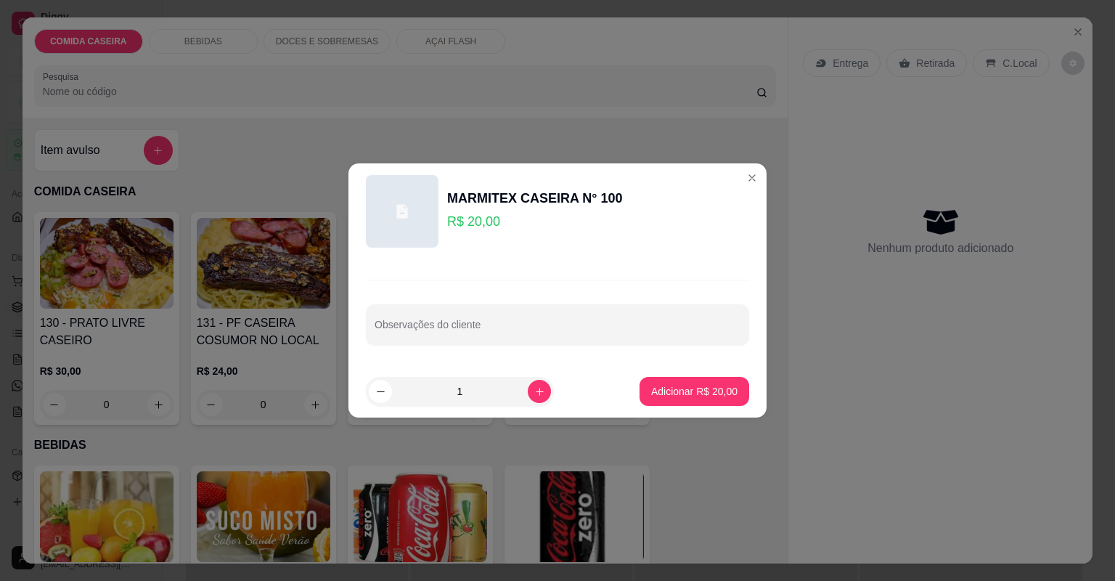
click at [472, 328] on input "Observações do cliente" at bounding box center [557, 330] width 366 height 15
paste input "Macarrão alho e óleo (pouco) Purê de aipim Abobrinha Couve com tomate Carne de …"
type input "Macarrão alho e óleo (pouco) Purê de aipim Abobrinha Couve com tomate Carne de …"
click at [655, 389] on p "Adicionar R$ 20,00" at bounding box center [694, 391] width 84 height 14
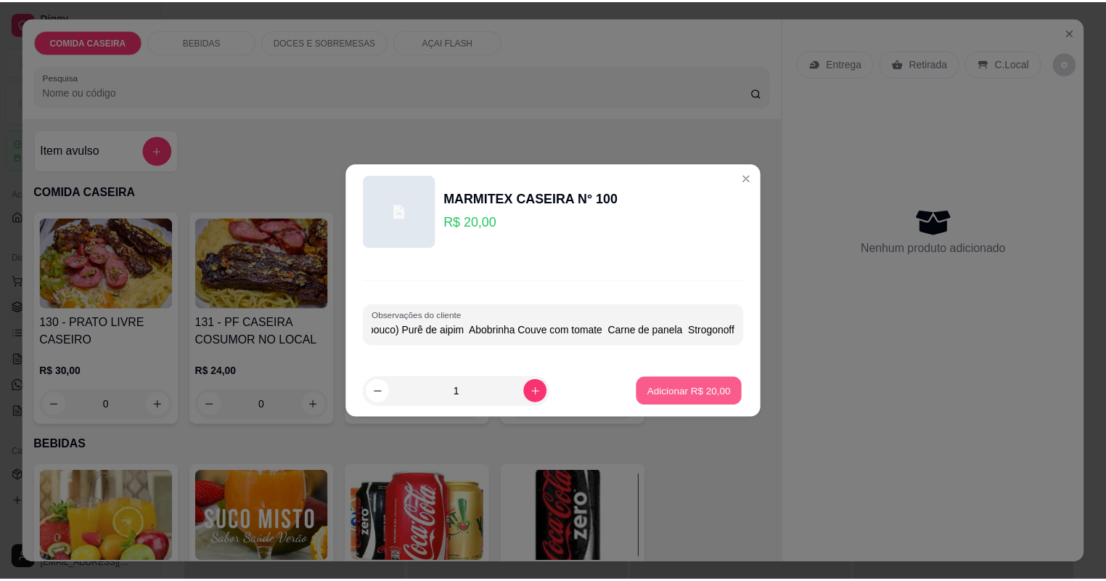
scroll to position [0, 0]
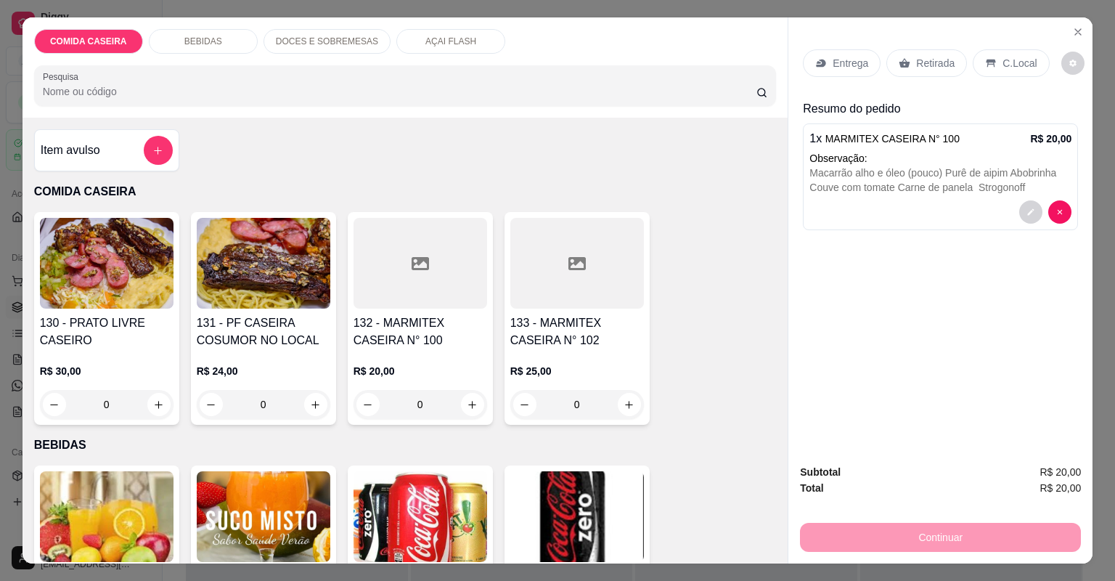
click at [823, 67] on div "Entrega" at bounding box center [842, 63] width 78 height 28
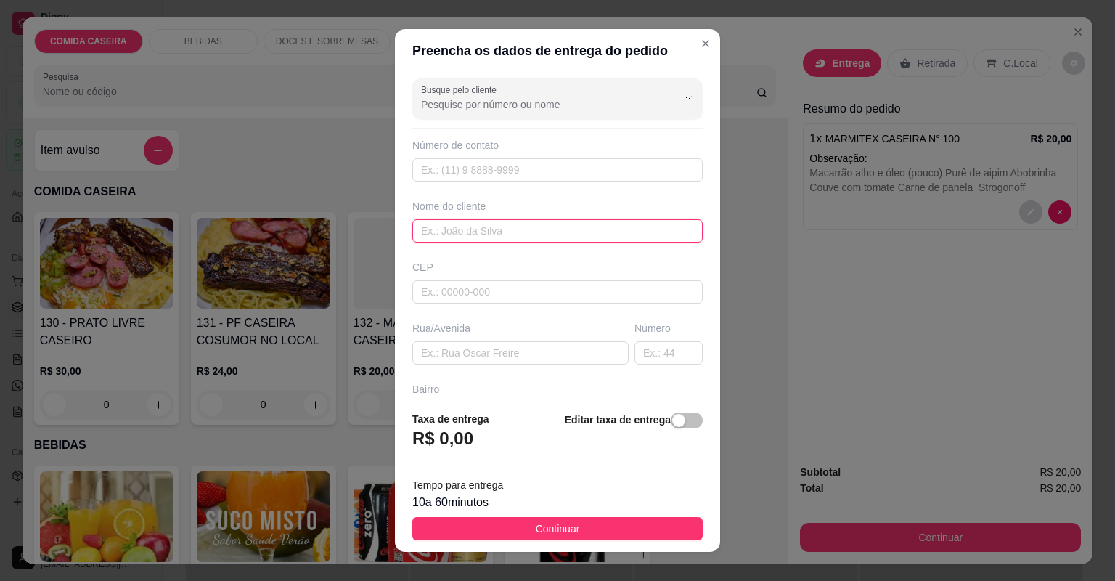
click at [584, 230] on input "text" at bounding box center [557, 230] width 290 height 23
type input "germano"
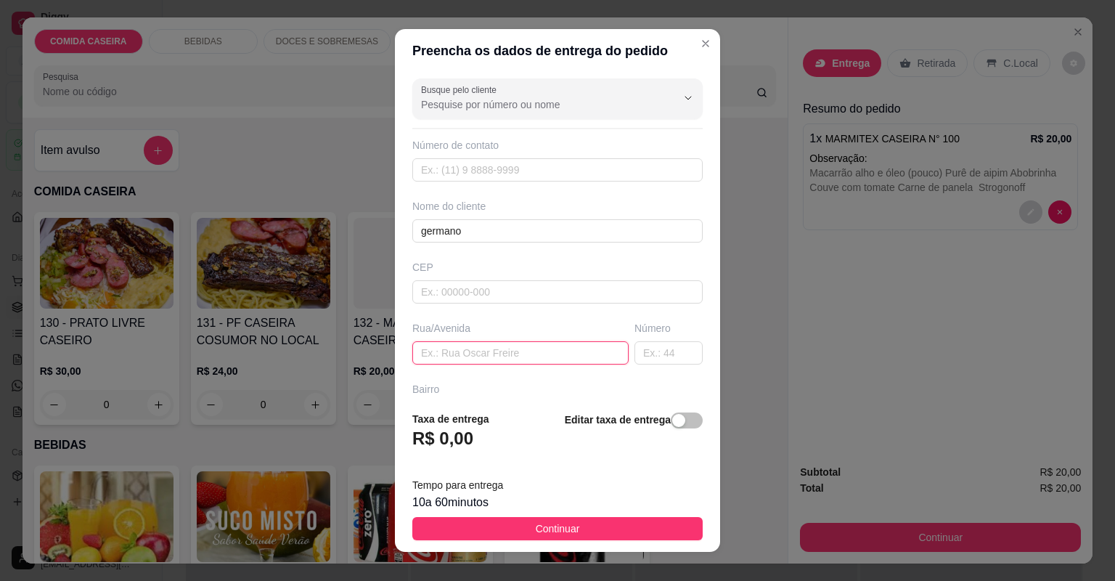
click at [567, 357] on input "text" at bounding box center [520, 352] width 216 height 23
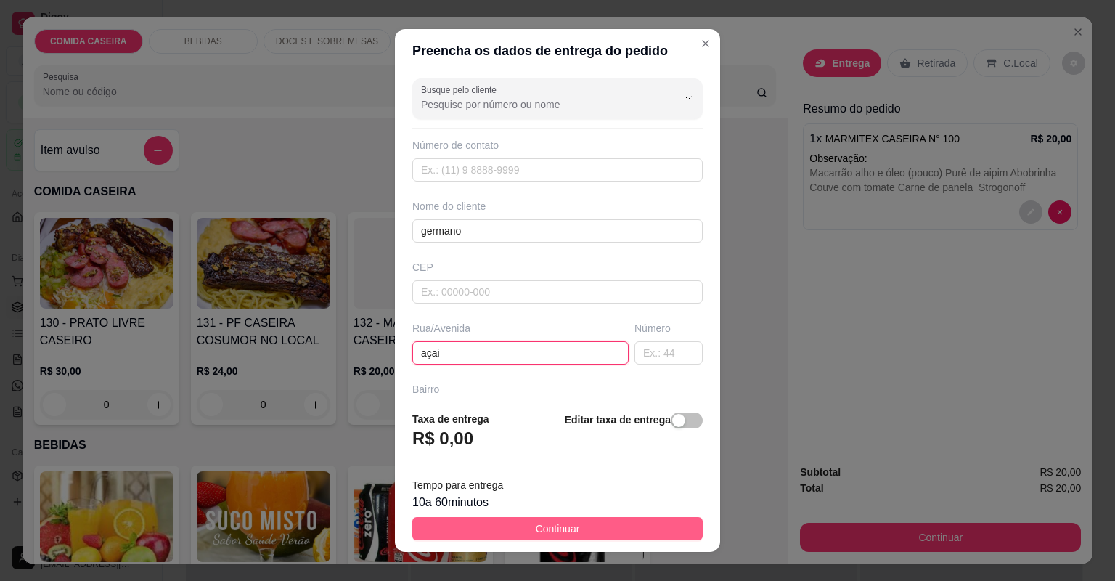
type input "açai"
click at [635, 521] on button "Continuar" at bounding box center [557, 528] width 290 height 23
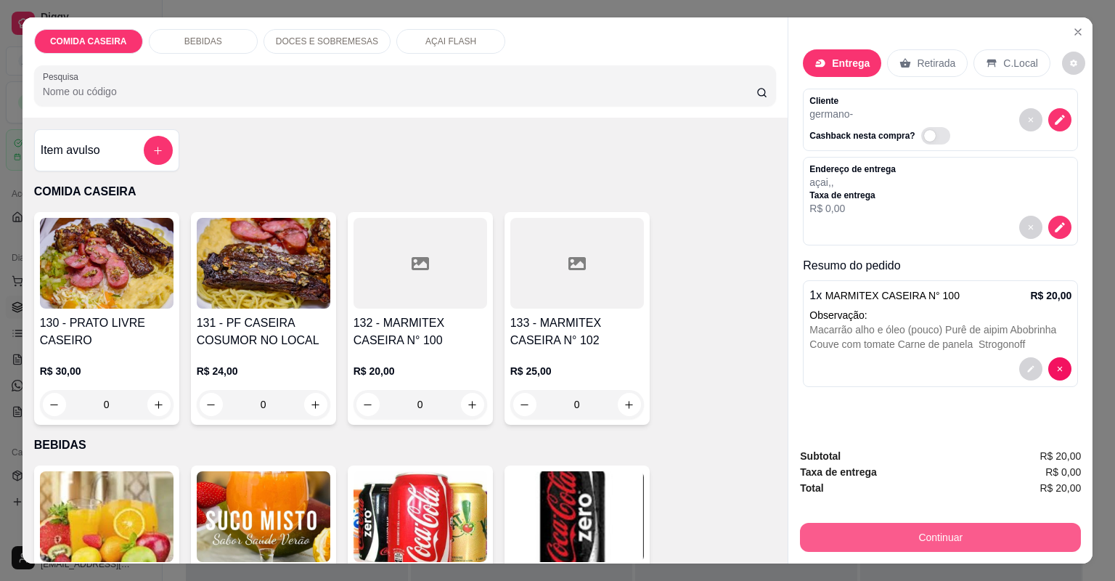
click at [845, 525] on button "Continuar" at bounding box center [940, 537] width 281 height 29
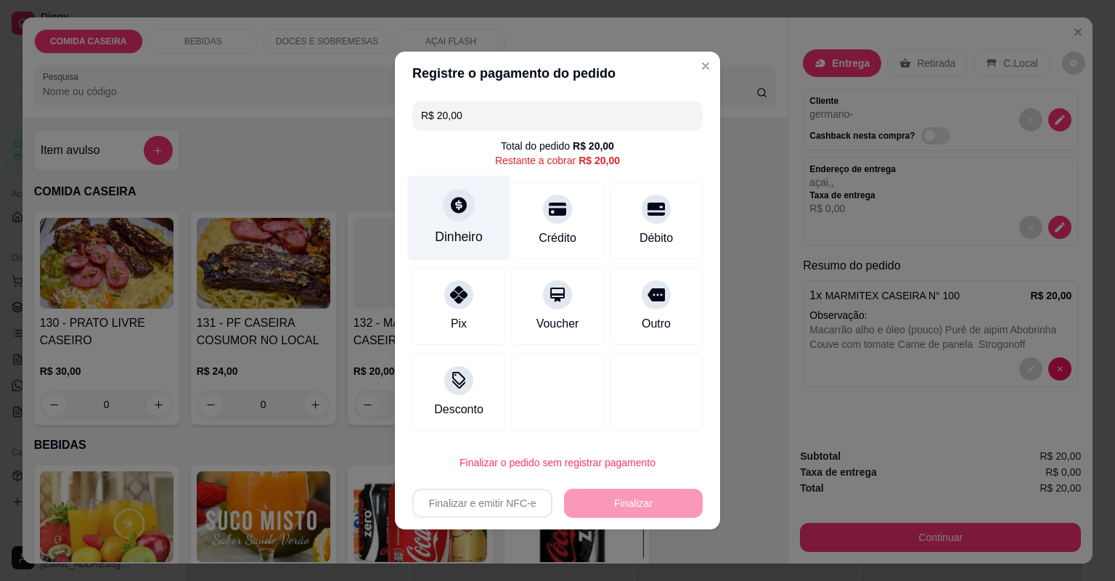
click at [456, 248] on div "Dinheiro" at bounding box center [459, 218] width 102 height 85
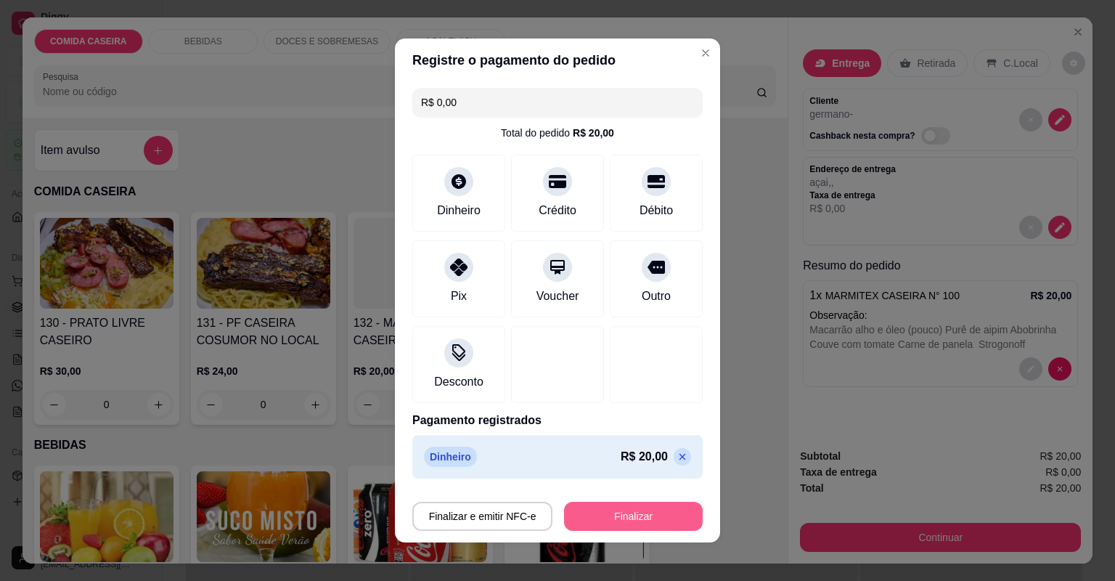
click at [621, 509] on button "Finalizar" at bounding box center [633, 515] width 139 height 29
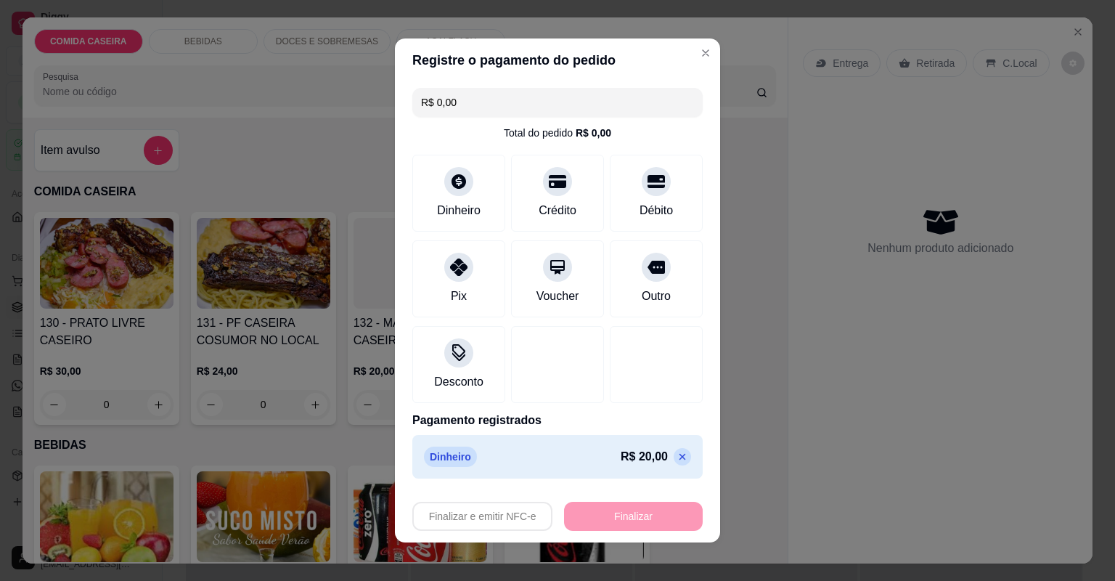
type input "-R$ 20,00"
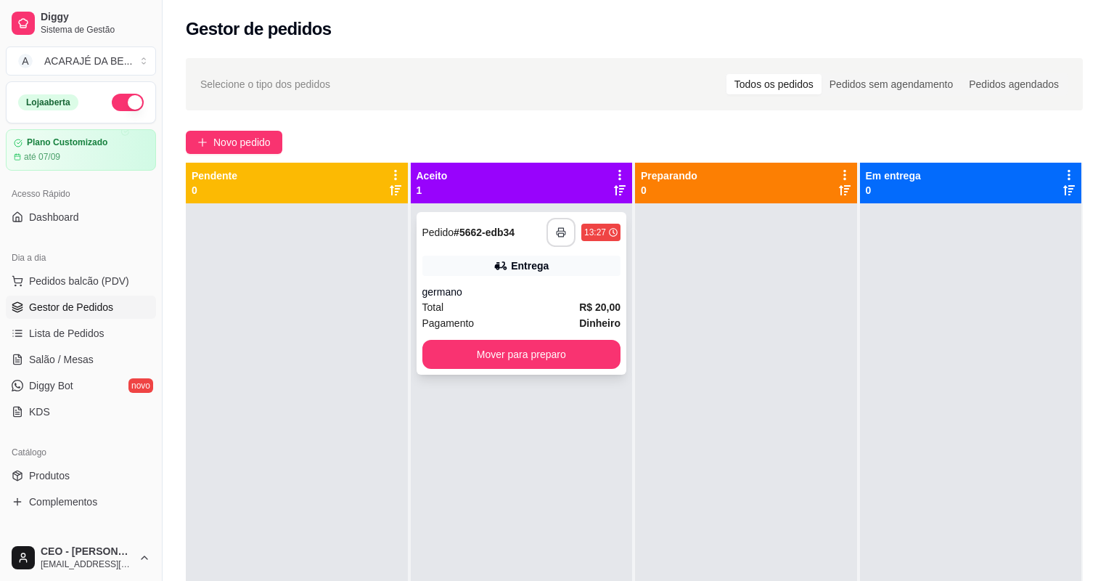
click at [560, 237] on button "button" at bounding box center [560, 232] width 29 height 29
click at [592, 357] on button "Mover para preparo" at bounding box center [521, 354] width 199 height 29
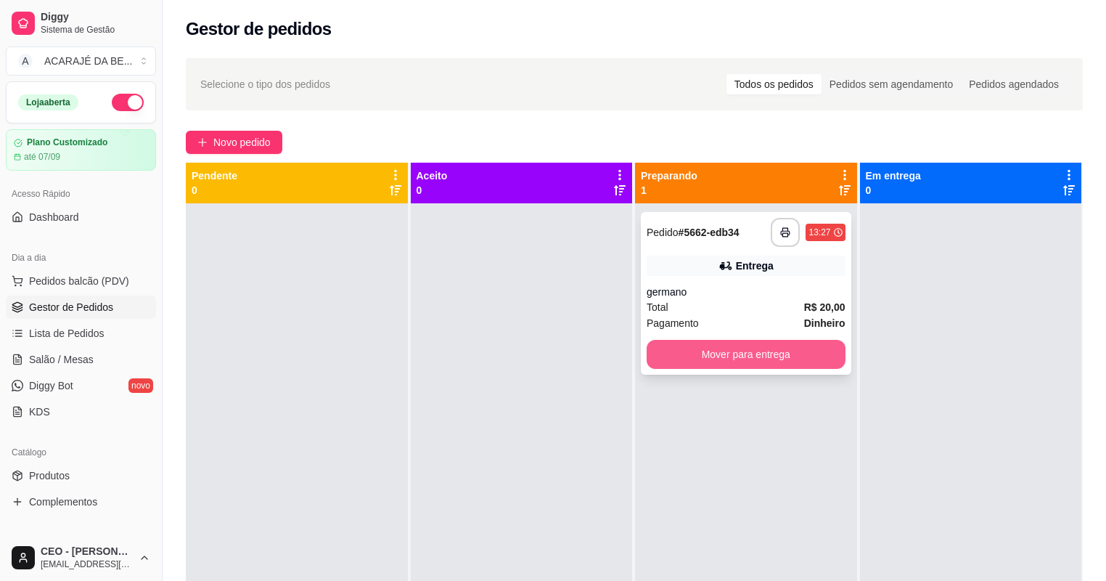
click at [666, 356] on button "Mover para entrega" at bounding box center [746, 354] width 199 height 29
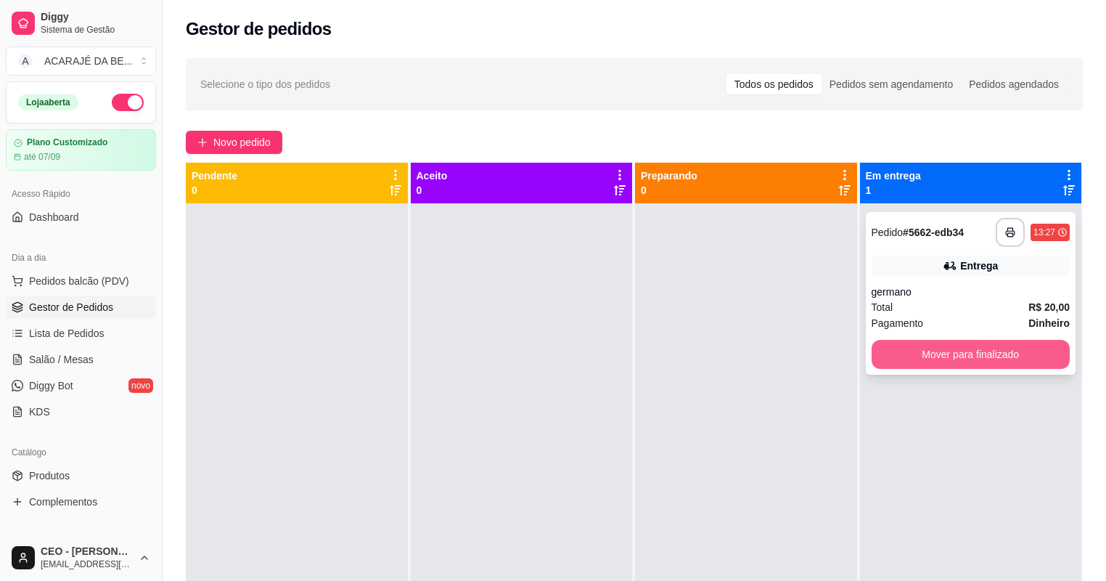
click at [917, 363] on button "Mover para finalizado" at bounding box center [971, 354] width 199 height 29
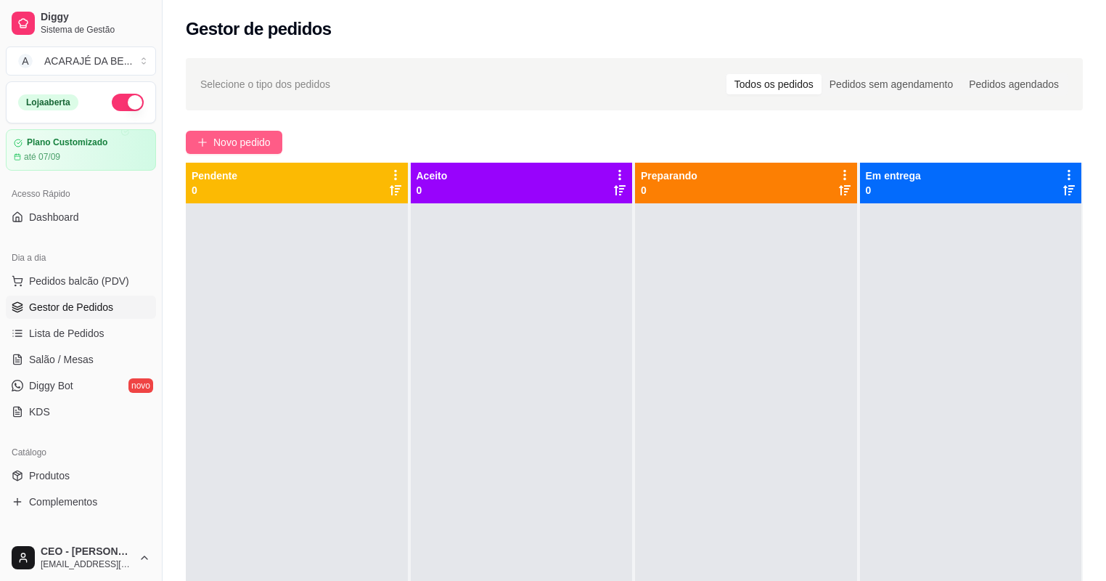
click at [242, 140] on span "Novo pedido" at bounding box center [241, 142] width 57 height 16
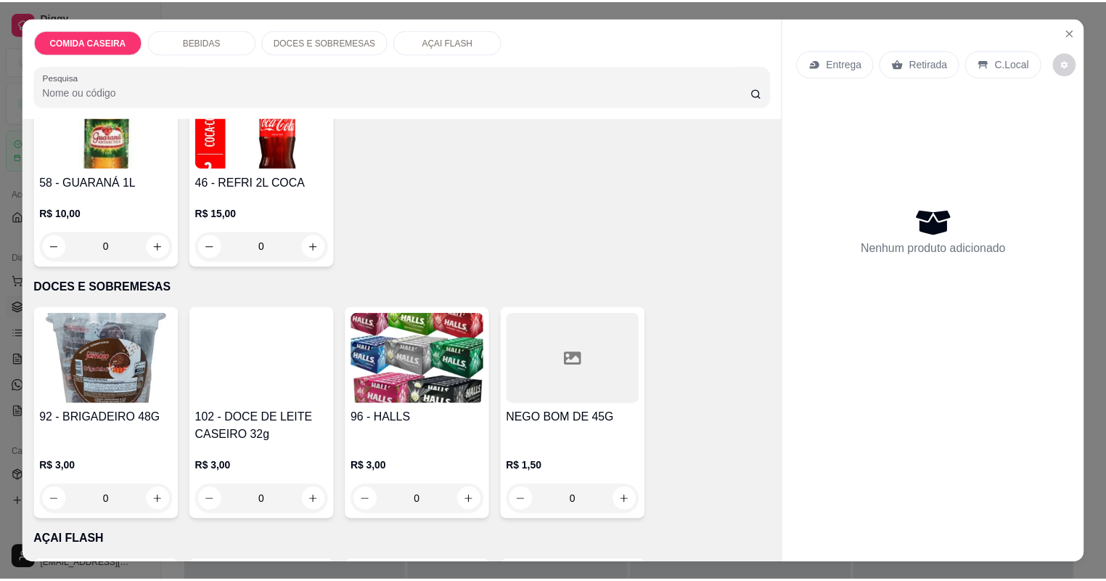
scroll to position [1393, 0]
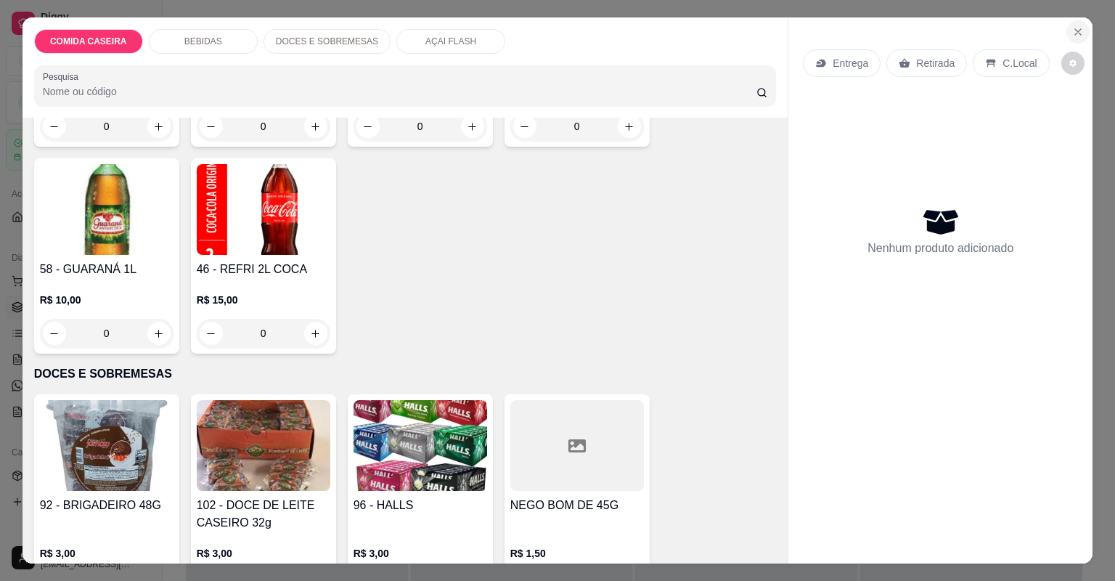
click at [1072, 30] on icon "Close" at bounding box center [1078, 32] width 12 height 12
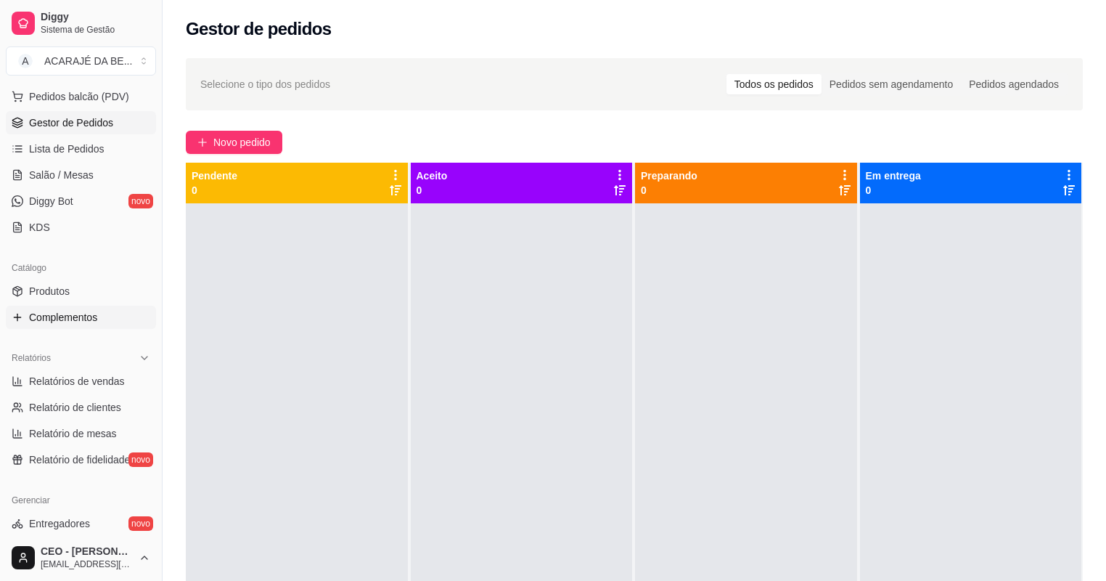
scroll to position [232, 0]
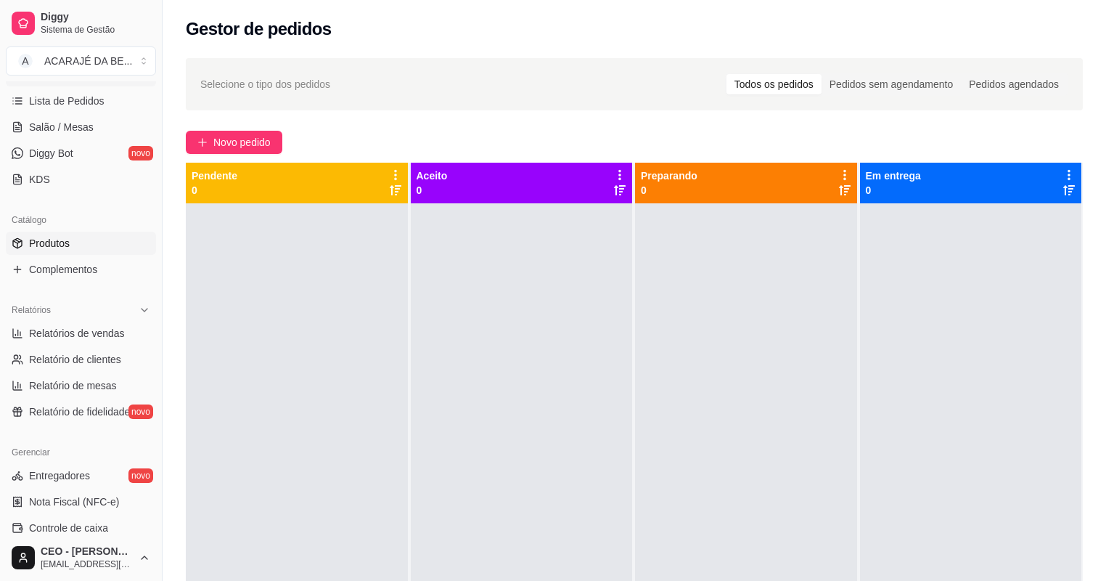
click at [69, 245] on span "Produtos" at bounding box center [49, 243] width 41 height 15
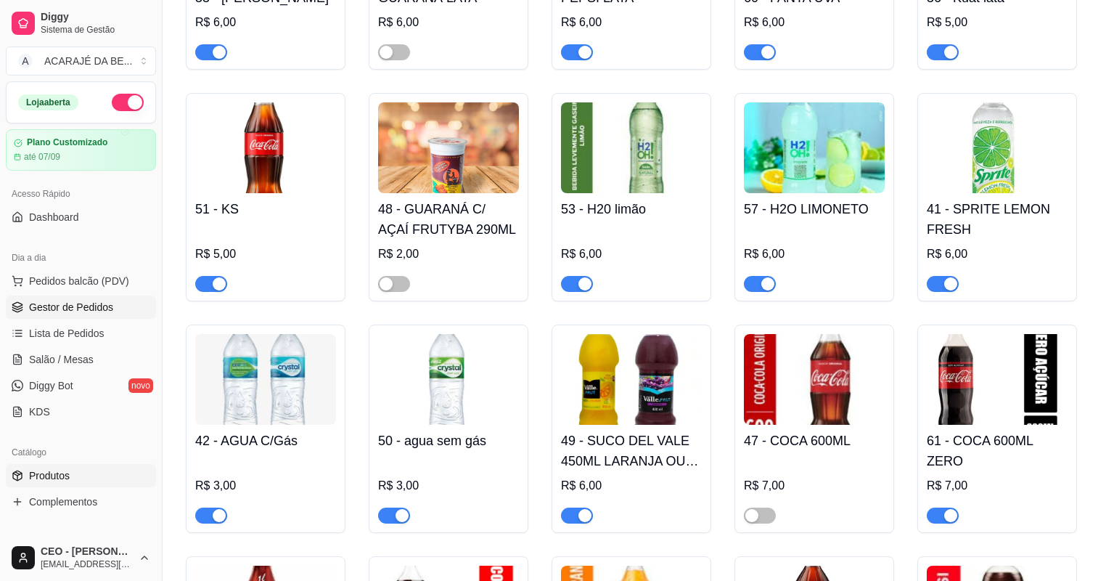
click at [52, 308] on span "Gestor de Pedidos" at bounding box center [71, 307] width 84 height 15
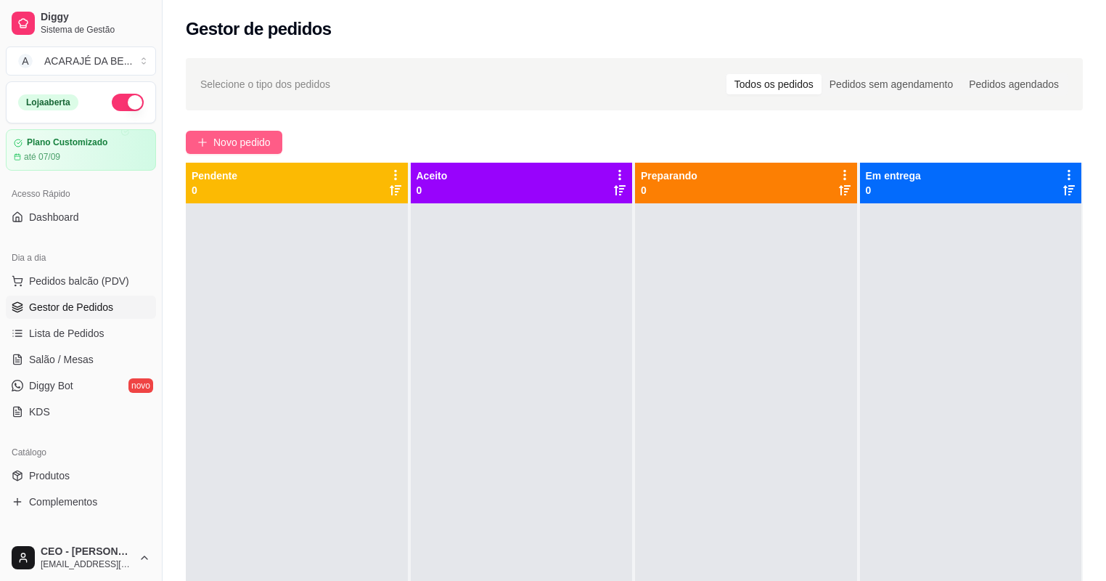
click at [253, 140] on span "Novo pedido" at bounding box center [241, 142] width 57 height 16
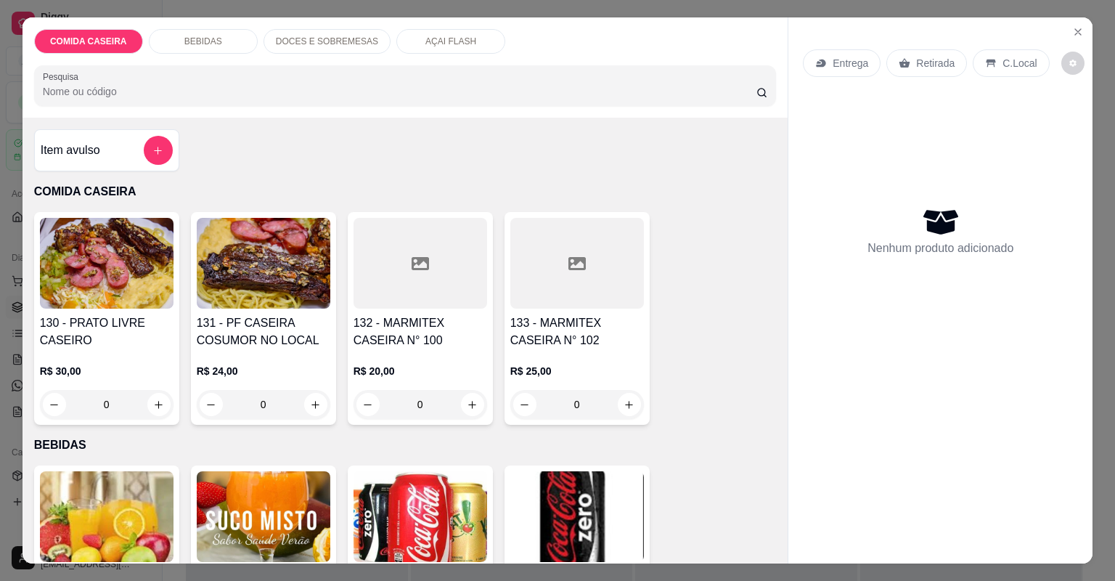
click at [433, 279] on div at bounding box center [420, 263] width 134 height 91
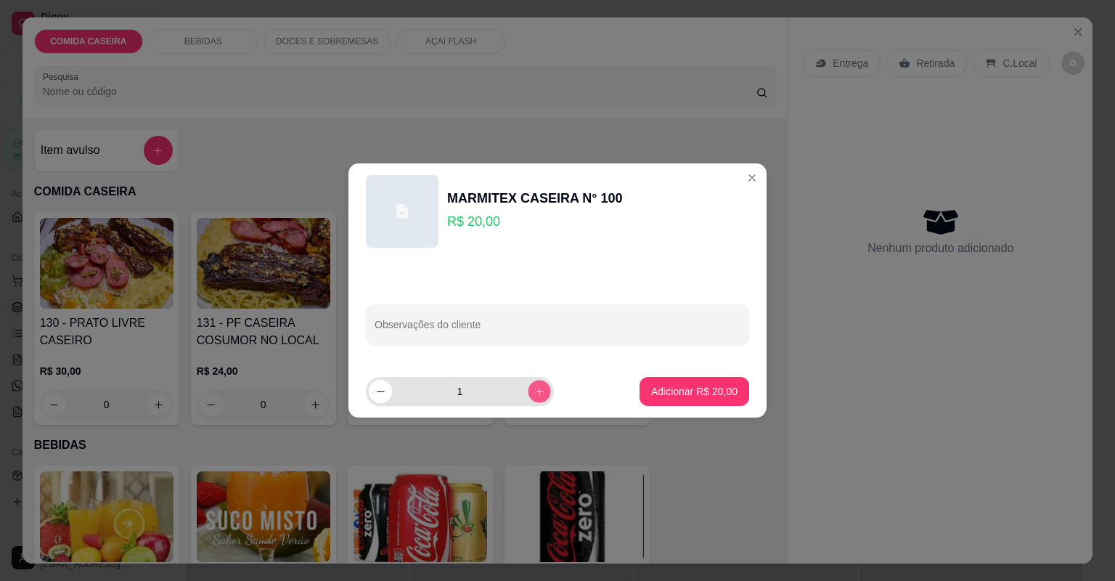
click at [528, 396] on button "increase-product-quantity" at bounding box center [539, 391] width 22 height 22
type input "2"
click at [520, 326] on input "Observações do cliente" at bounding box center [557, 330] width 366 height 15
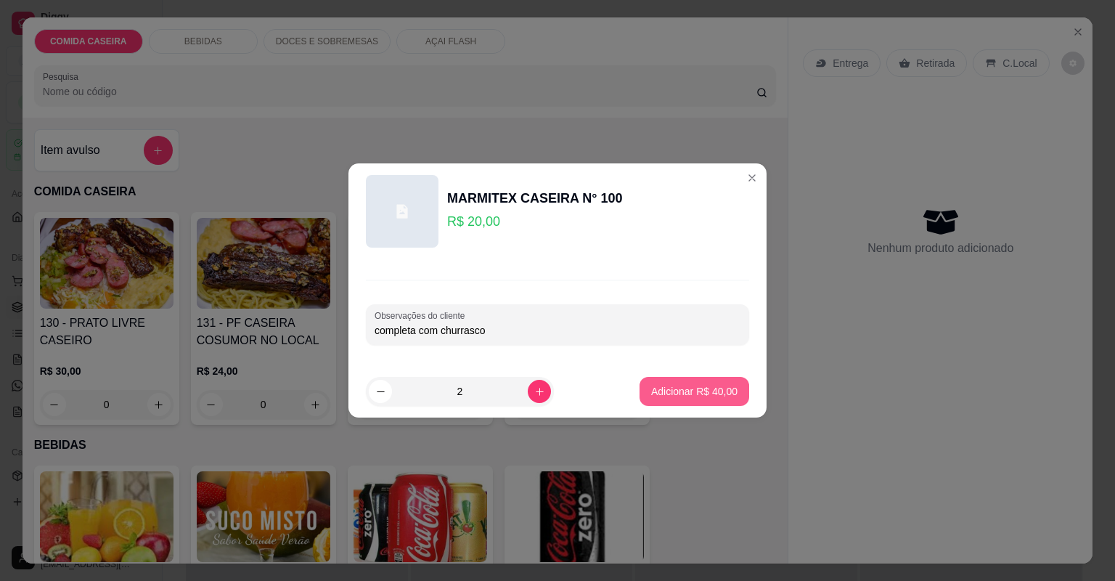
type input "completa com churrasco"
click at [678, 393] on p "Adicionar R$ 40,00" at bounding box center [694, 391] width 84 height 14
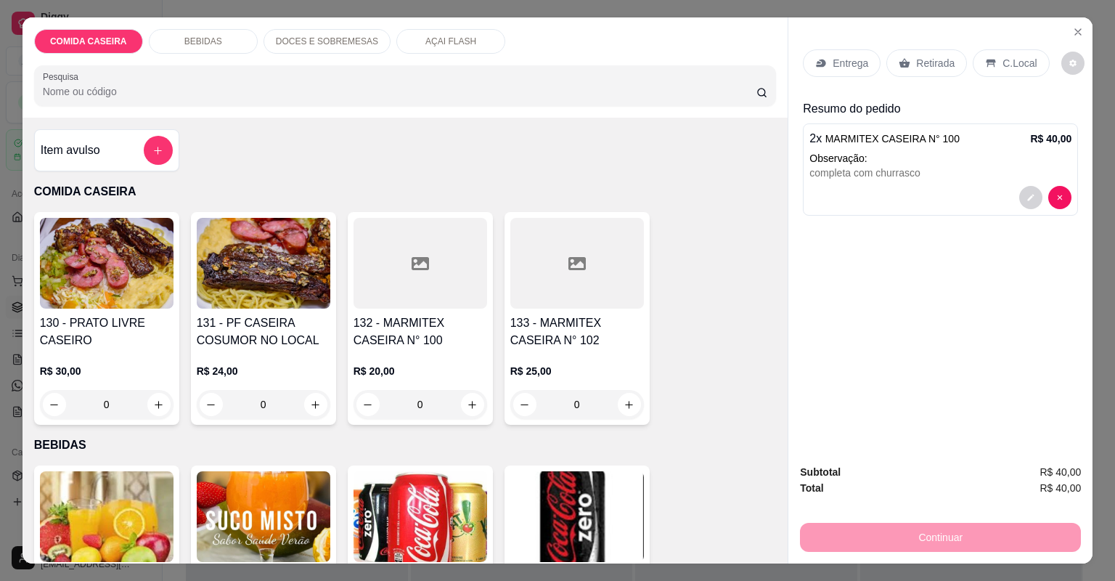
click at [845, 51] on div "Entrega" at bounding box center [842, 63] width 78 height 28
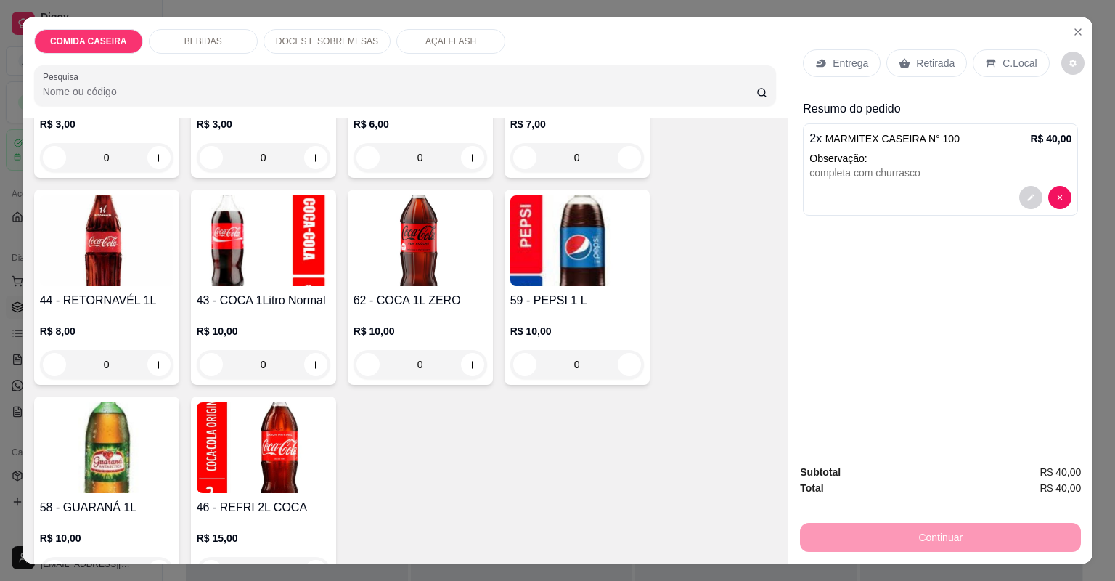
scroll to position [1161, 0]
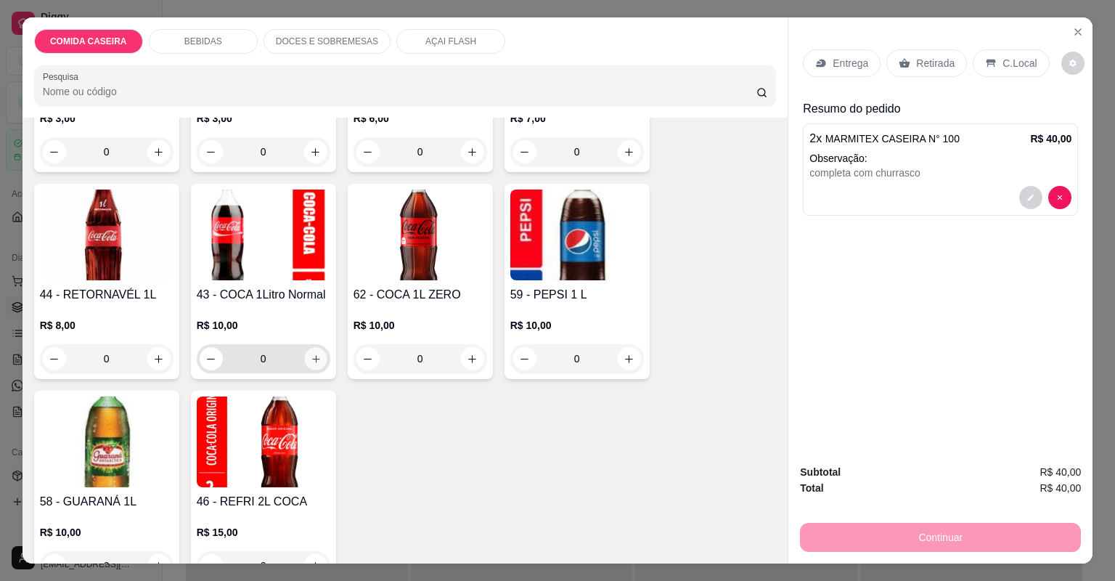
click at [310, 363] on icon "increase-product-quantity" at bounding box center [315, 358] width 11 height 11
type input "1"
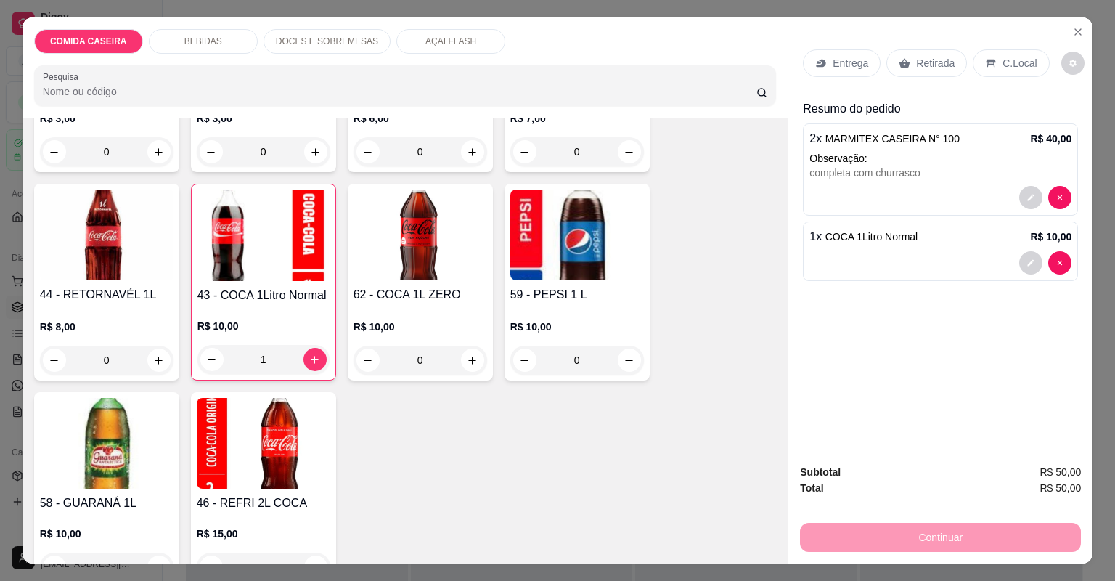
click at [854, 66] on p "Entrega" at bounding box center [850, 63] width 36 height 15
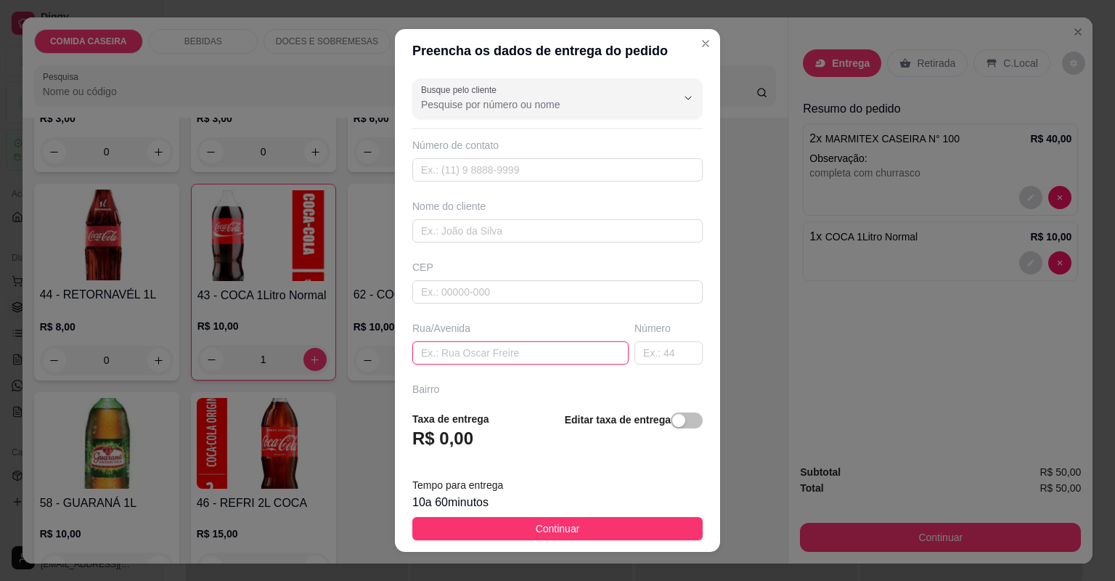
click at [574, 361] on input "text" at bounding box center [520, 352] width 216 height 23
paste input "A rua é segunda travessa comissão N° 32 Próximo a Binho lanche Casa roxa carro …"
type input "A rua é segunda travessa comissão N° 32 Próximo a Binho lanche Casa roxa carro …"
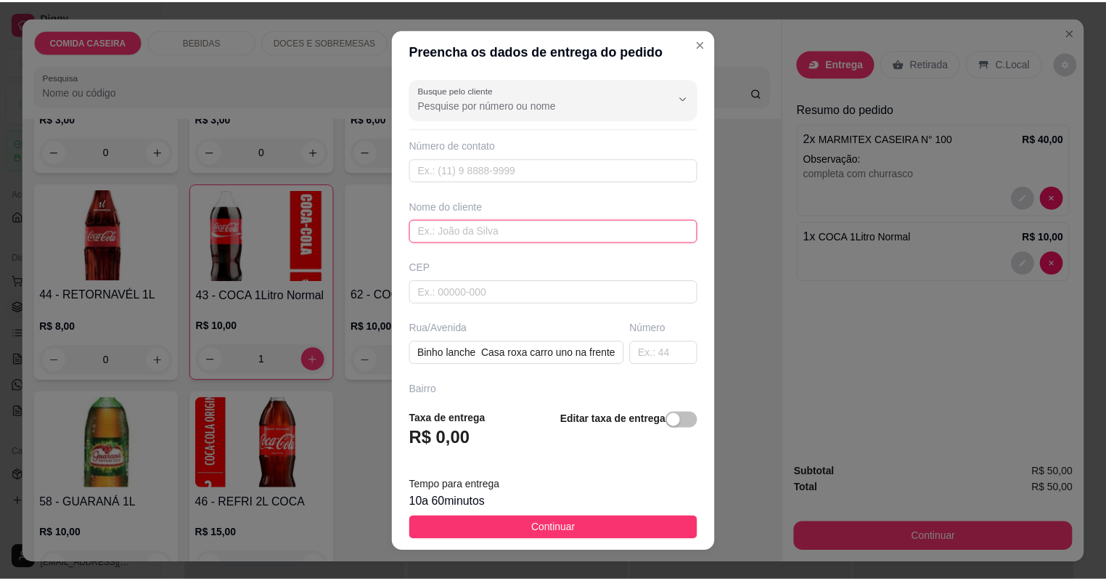
scroll to position [0, 0]
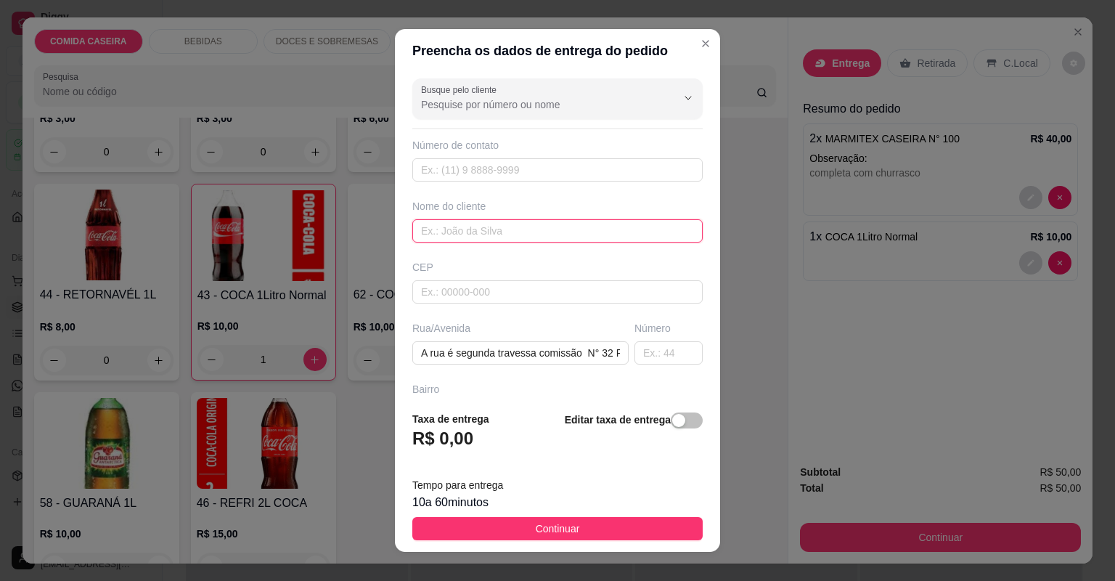
click at [547, 224] on input "text" at bounding box center [557, 230] width 290 height 23
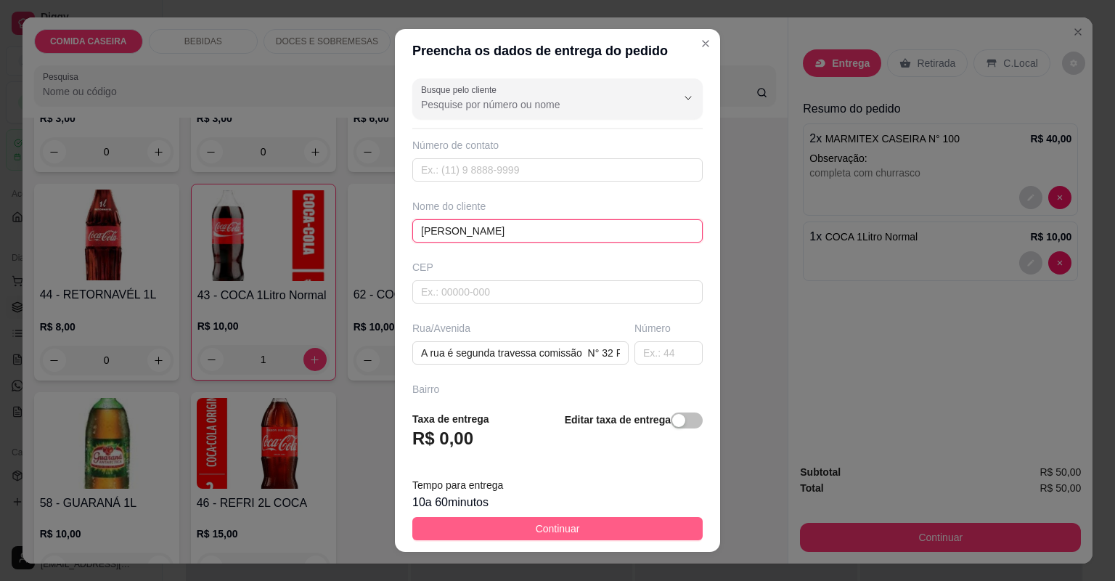
type input "[PERSON_NAME]"
click at [599, 526] on button "Continuar" at bounding box center [557, 528] width 290 height 23
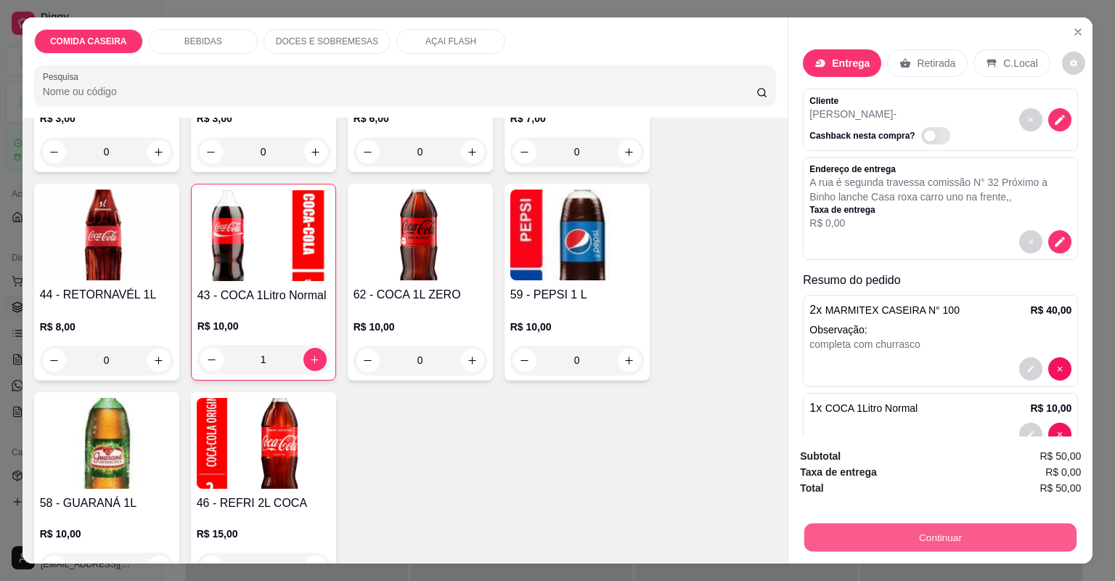
click at [818, 537] on button "Continuar" at bounding box center [940, 537] width 272 height 28
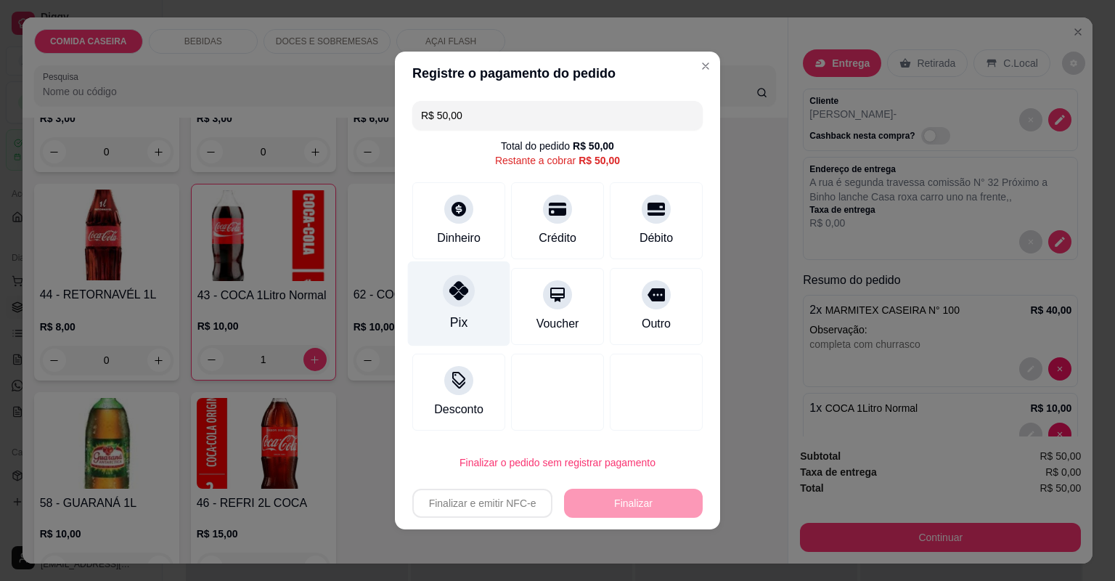
click at [457, 319] on div "Pix" at bounding box center [458, 322] width 17 height 19
type input "R$ 0,00"
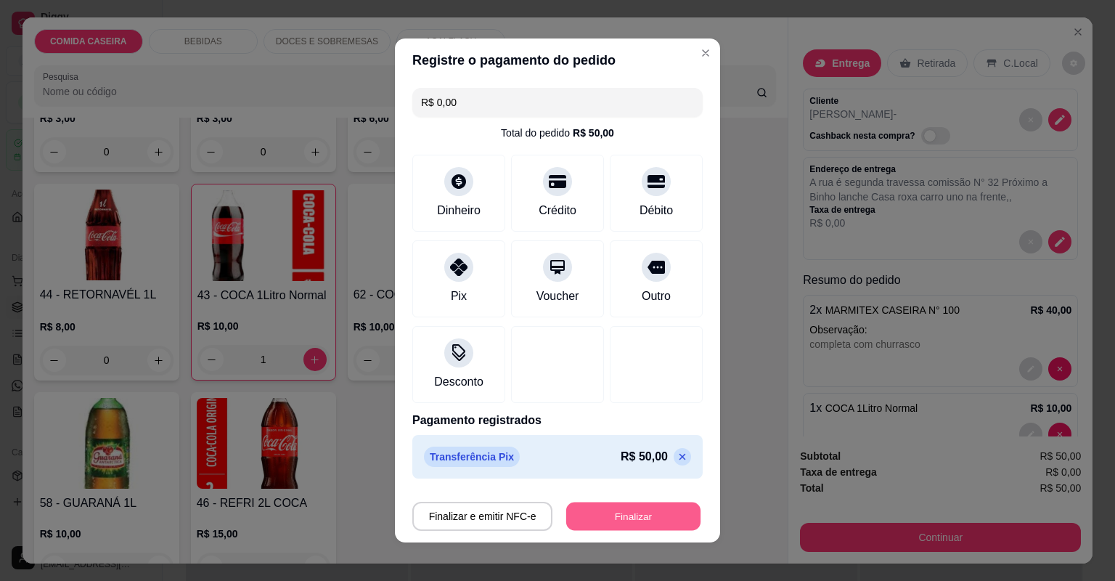
click at [634, 517] on button "Finalizar" at bounding box center [633, 516] width 134 height 28
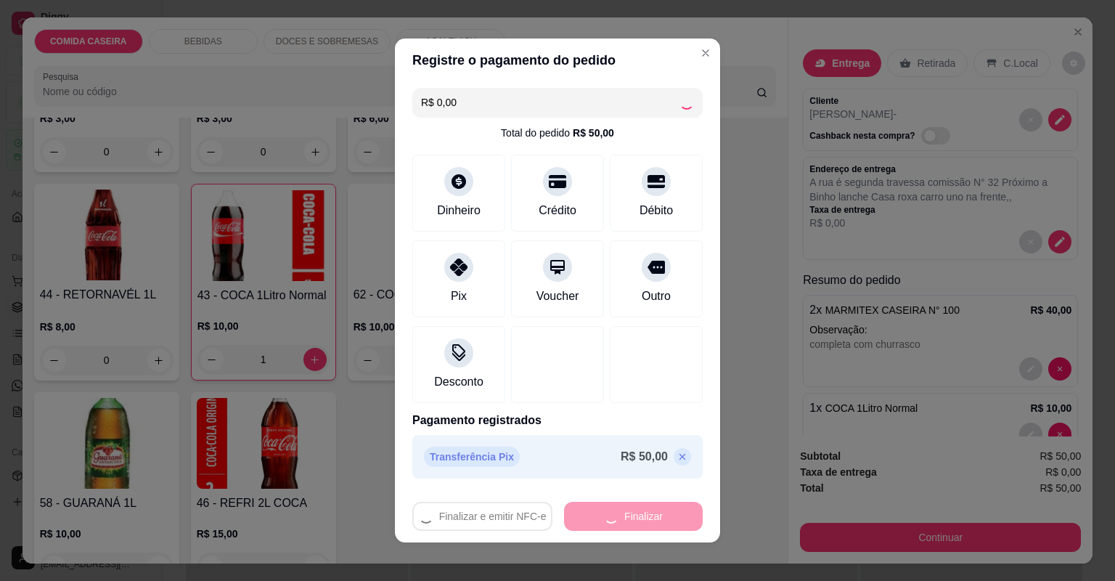
type input "0"
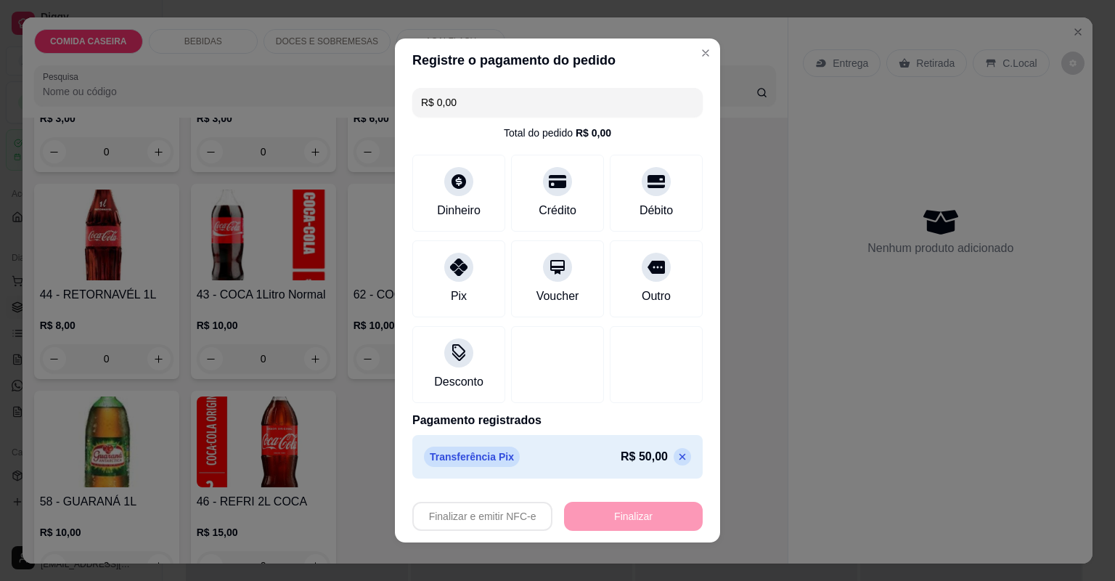
type input "-R$ 50,00"
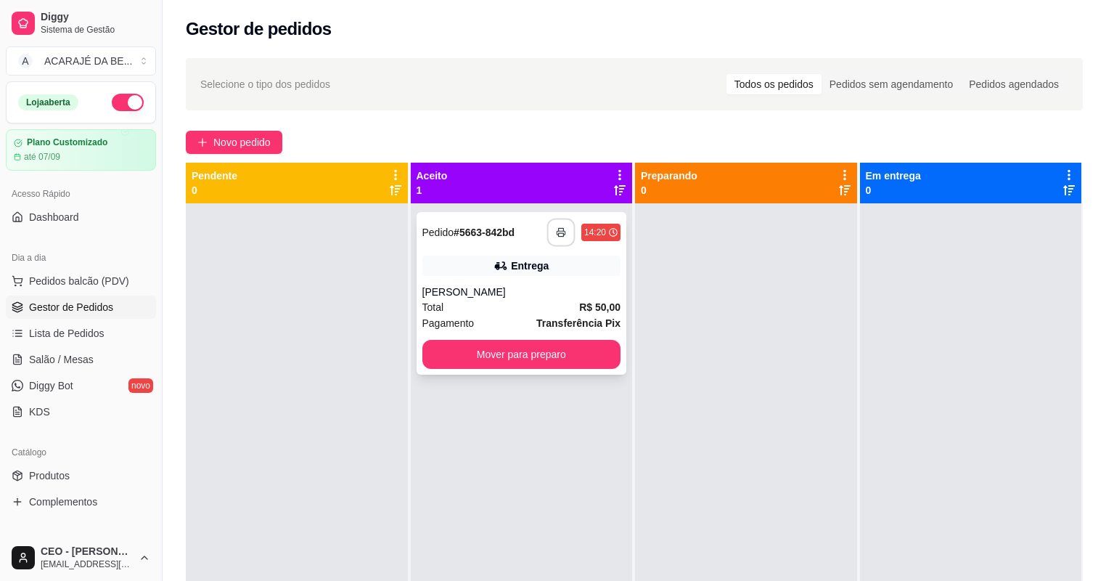
click at [557, 231] on icon "button" at bounding box center [561, 233] width 8 height 4
click at [599, 357] on button "Mover para preparo" at bounding box center [521, 354] width 192 height 28
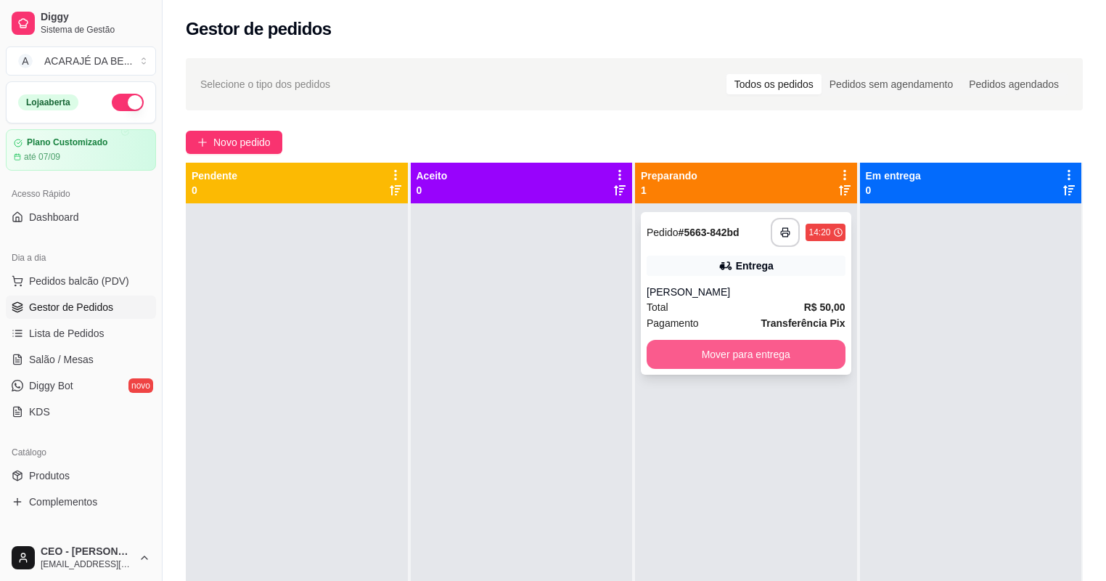
click at [747, 351] on button "Mover para entrega" at bounding box center [746, 354] width 199 height 29
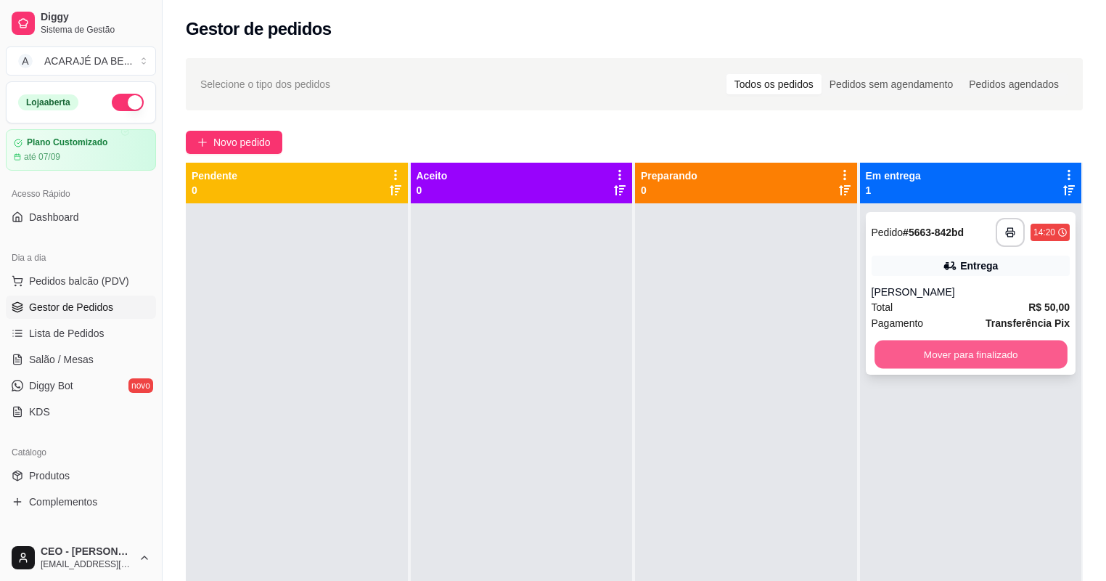
click at [952, 360] on button "Mover para finalizado" at bounding box center [971, 354] width 192 height 28
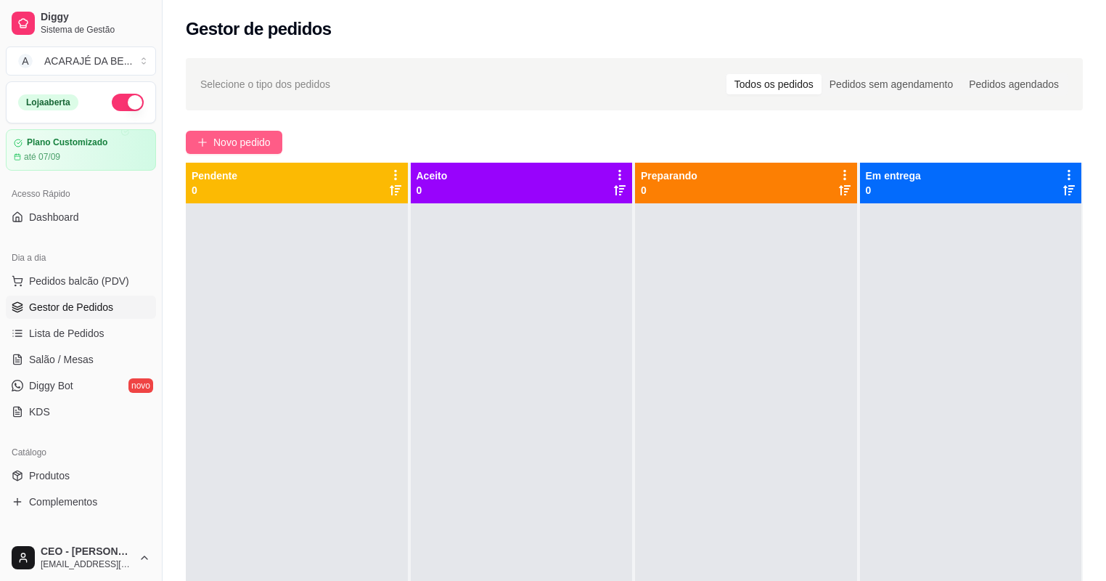
click at [251, 139] on span "Novo pedido" at bounding box center [241, 142] width 57 height 16
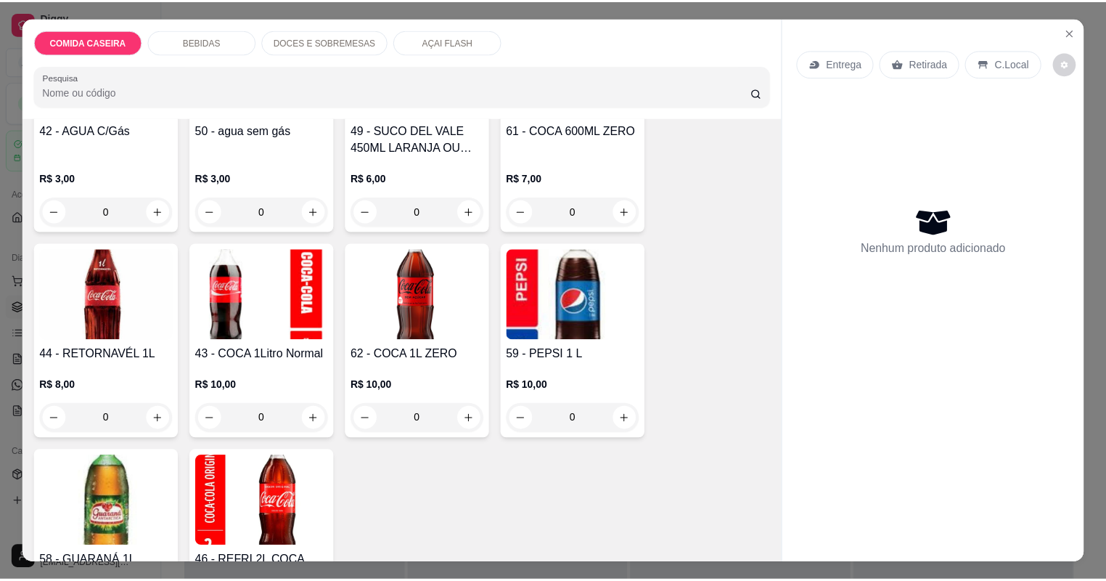
scroll to position [1103, 0]
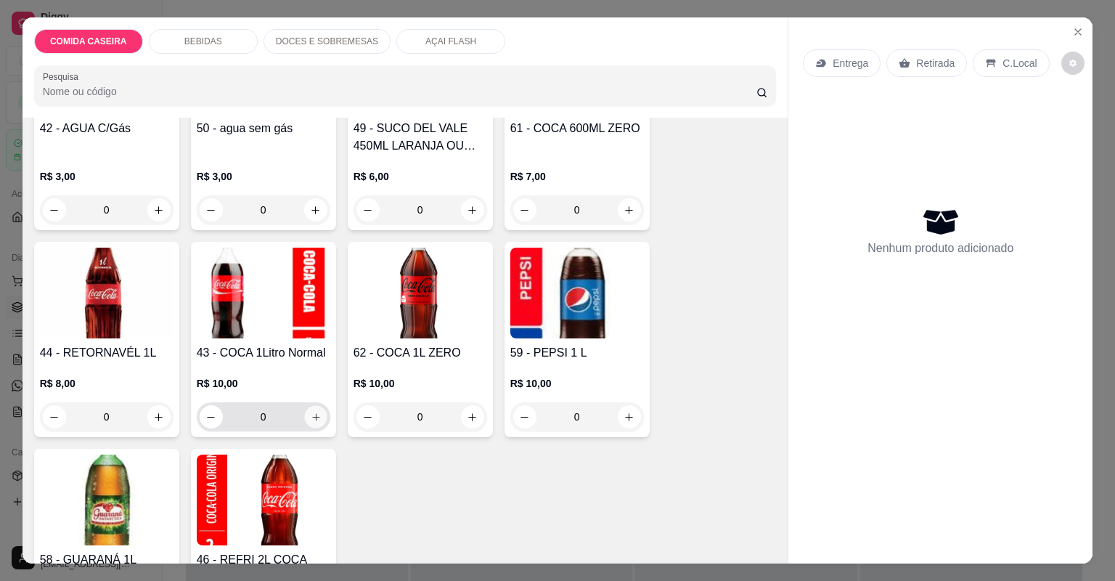
click at [314, 419] on icon "increase-product-quantity" at bounding box center [315, 416] width 11 height 11
type input "1"
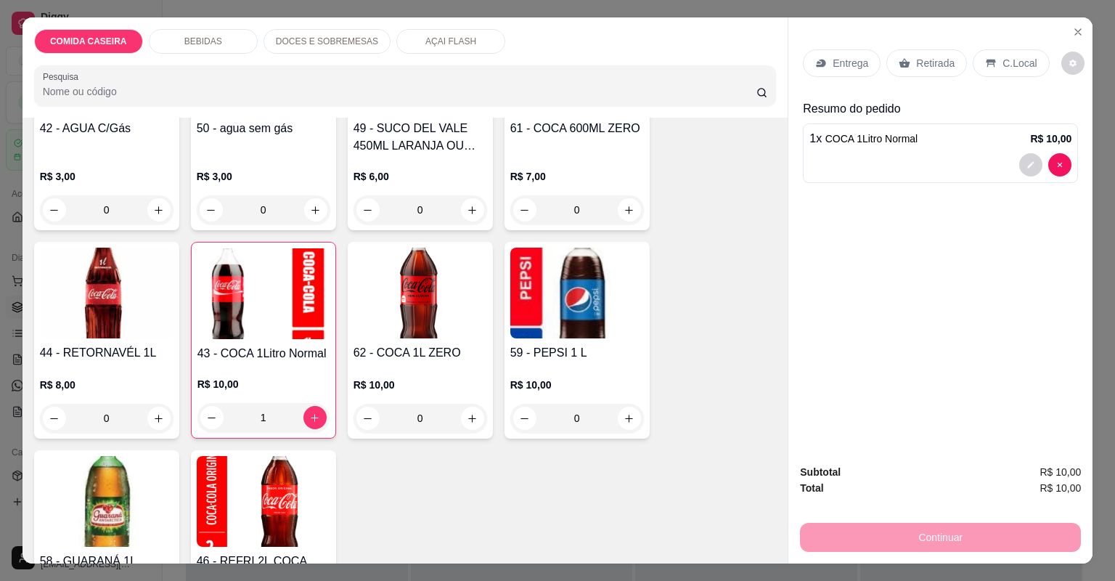
click at [1002, 70] on div "C.Local" at bounding box center [1011, 63] width 76 height 28
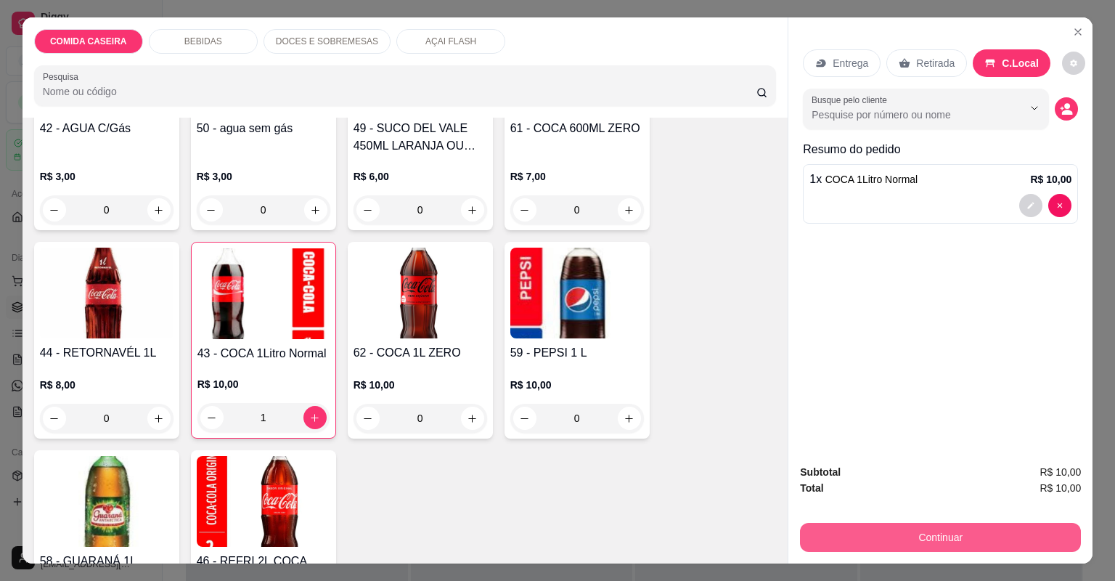
click at [875, 544] on button "Continuar" at bounding box center [940, 537] width 281 height 29
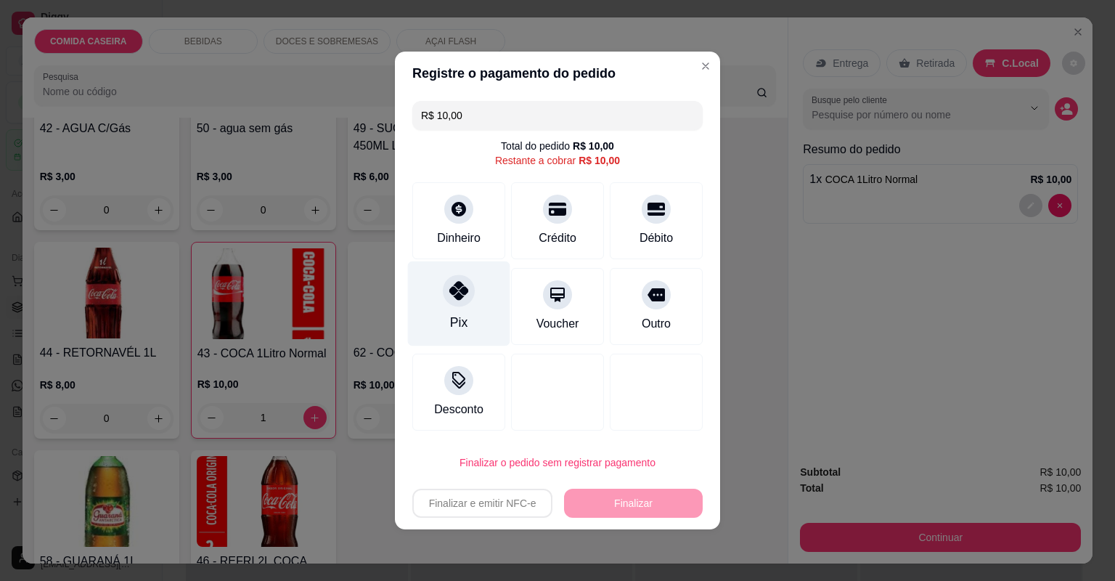
click at [488, 300] on div "Pix" at bounding box center [459, 303] width 102 height 85
type input "R$ 0,00"
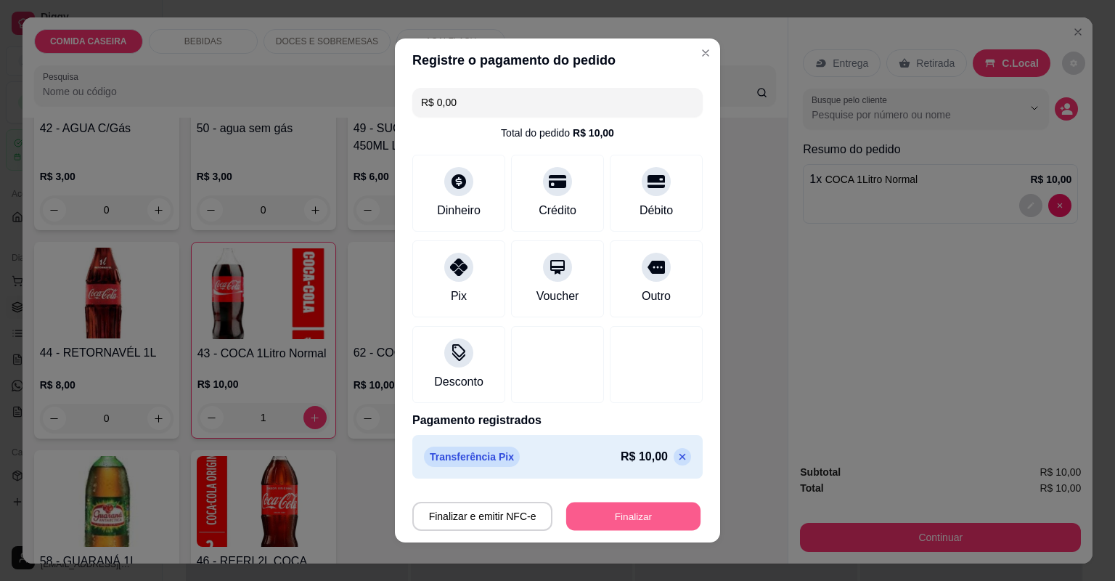
click at [615, 517] on button "Finalizar" at bounding box center [633, 516] width 134 height 28
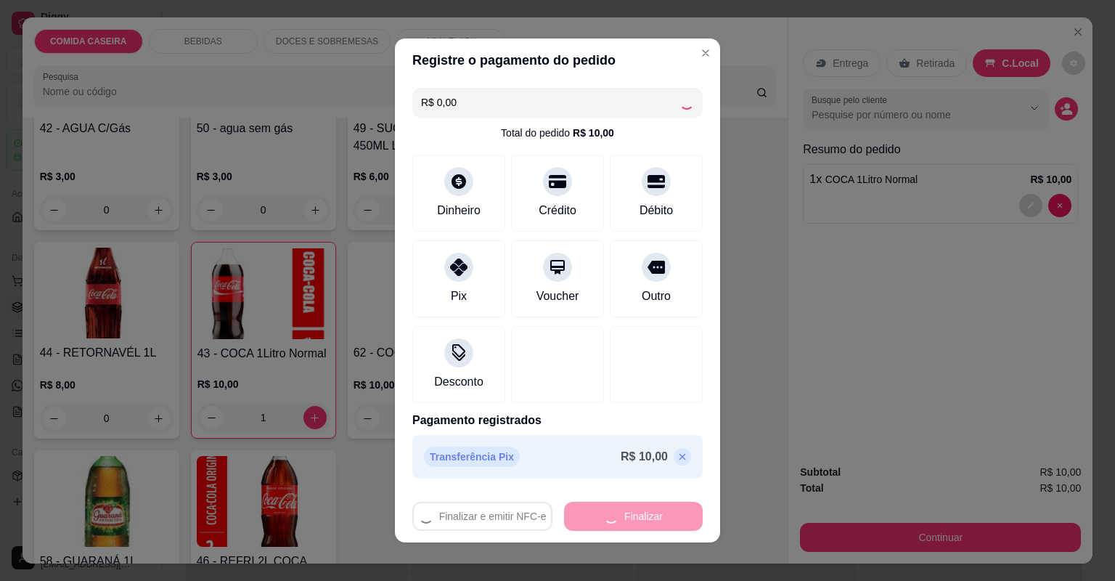
type input "0"
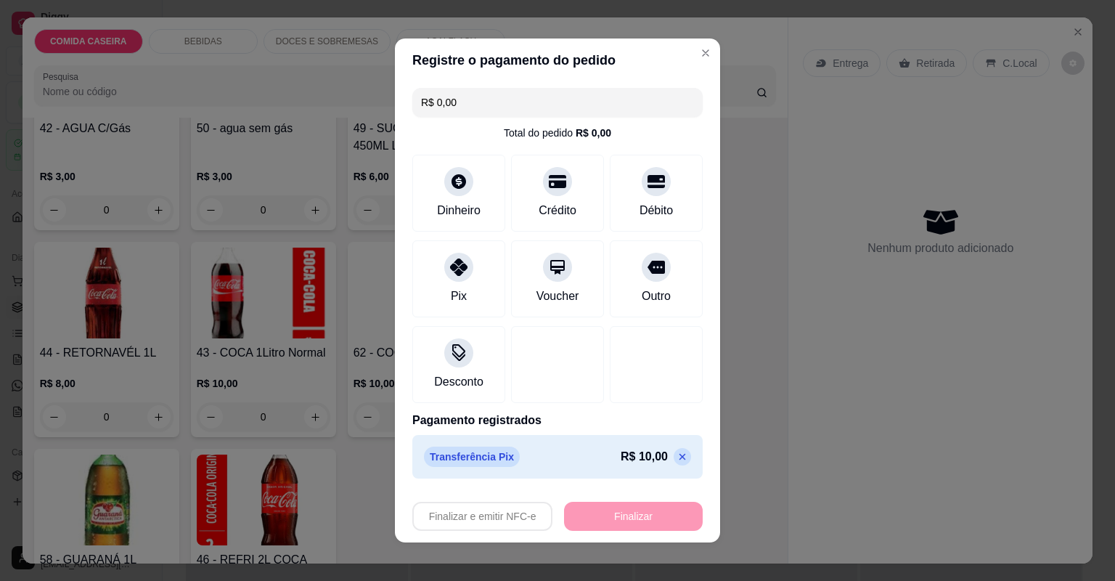
type input "-R$ 10,00"
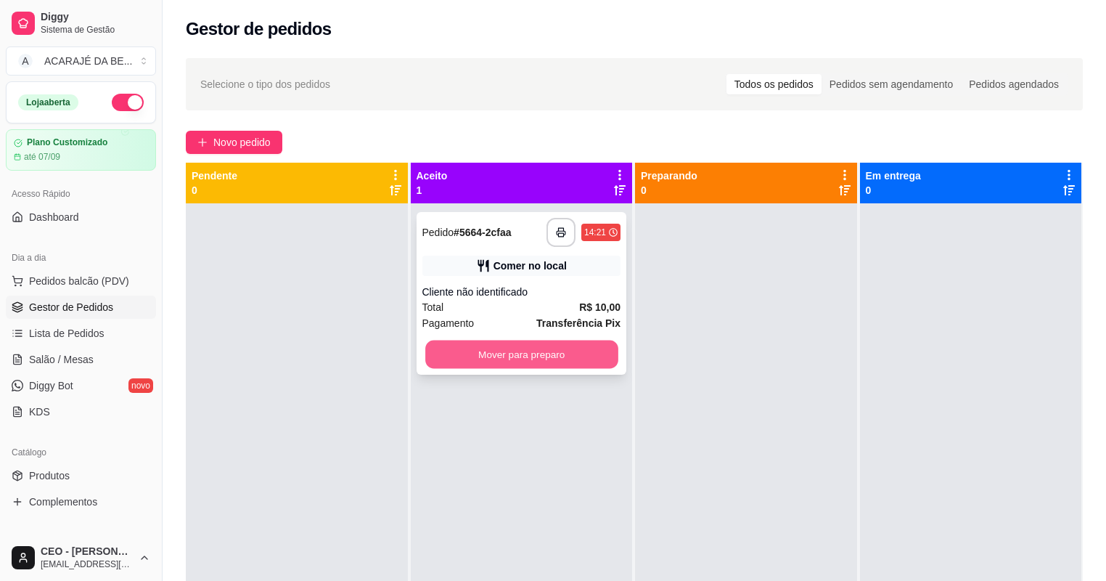
click at [602, 364] on button "Mover para preparo" at bounding box center [521, 354] width 192 height 28
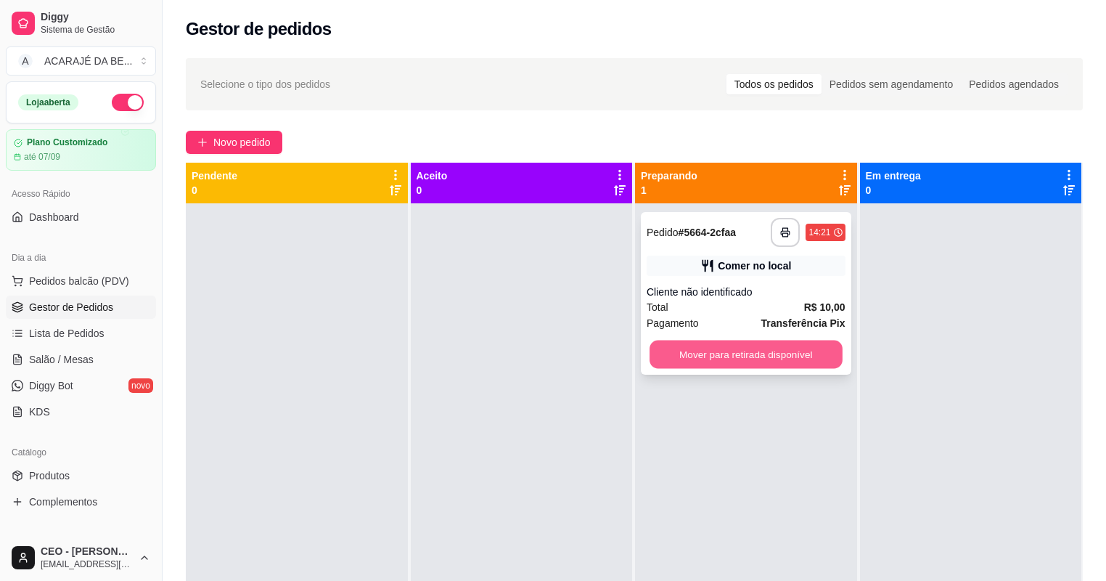
click at [766, 351] on button "Mover para retirada disponível" at bounding box center [746, 354] width 192 height 28
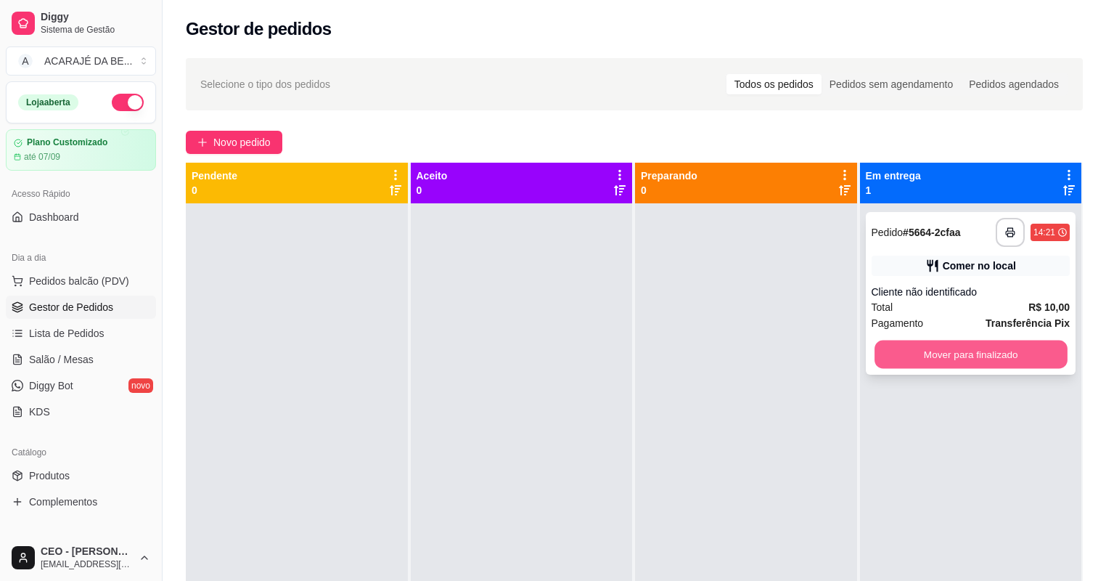
click at [885, 348] on button "Mover para finalizado" at bounding box center [971, 354] width 192 height 28
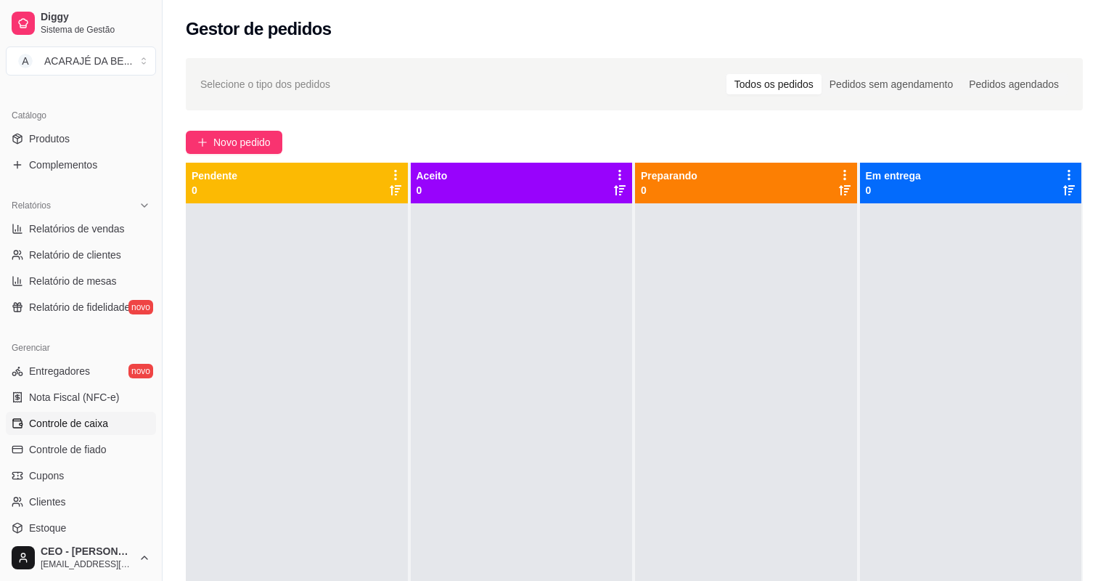
scroll to position [406, 0]
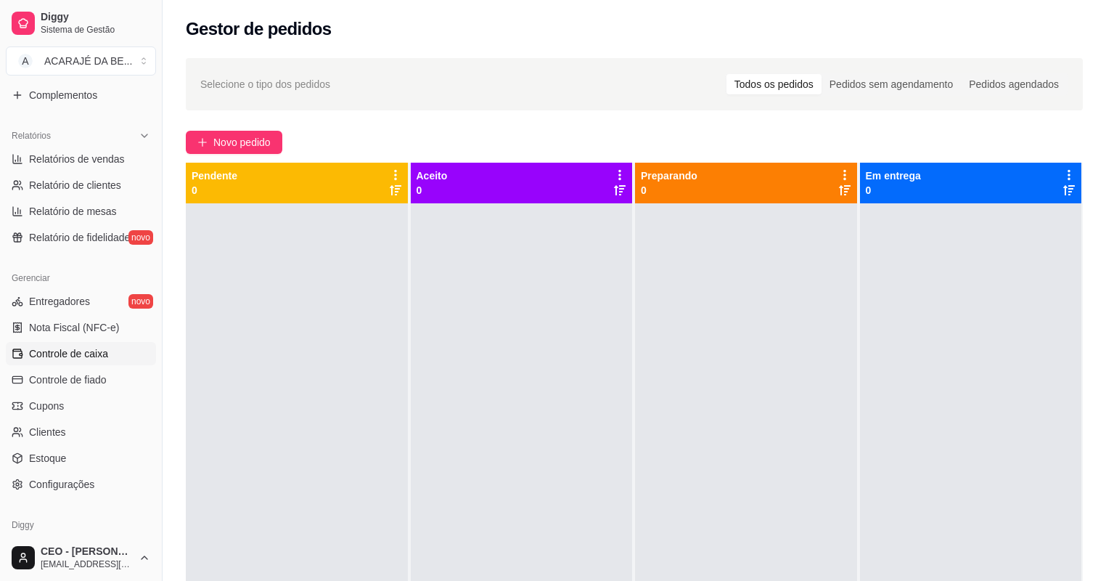
click at [95, 354] on span "Controle de caixa" at bounding box center [68, 353] width 79 height 15
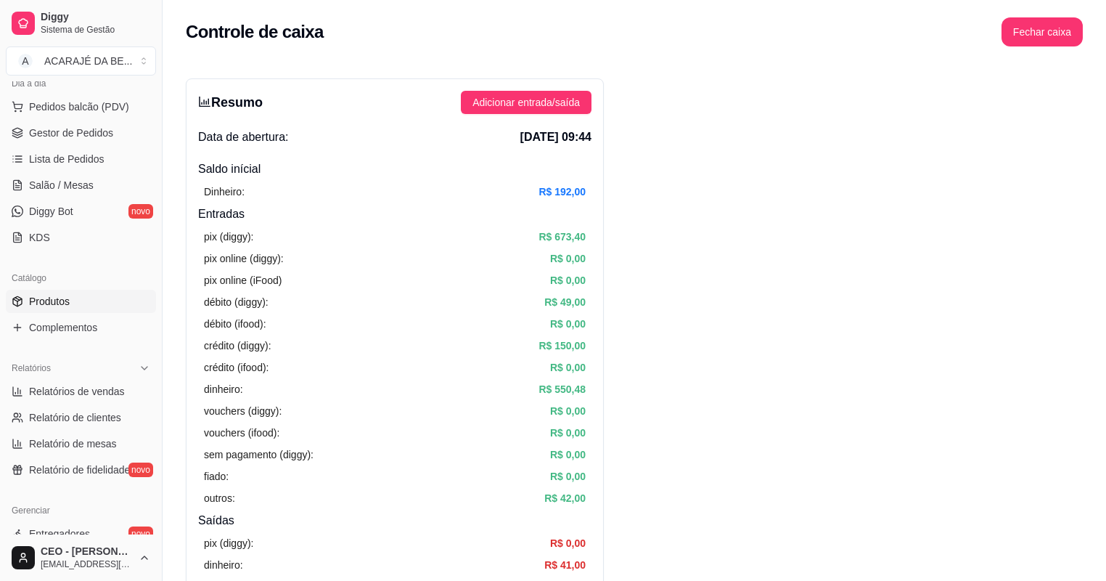
scroll to position [116, 0]
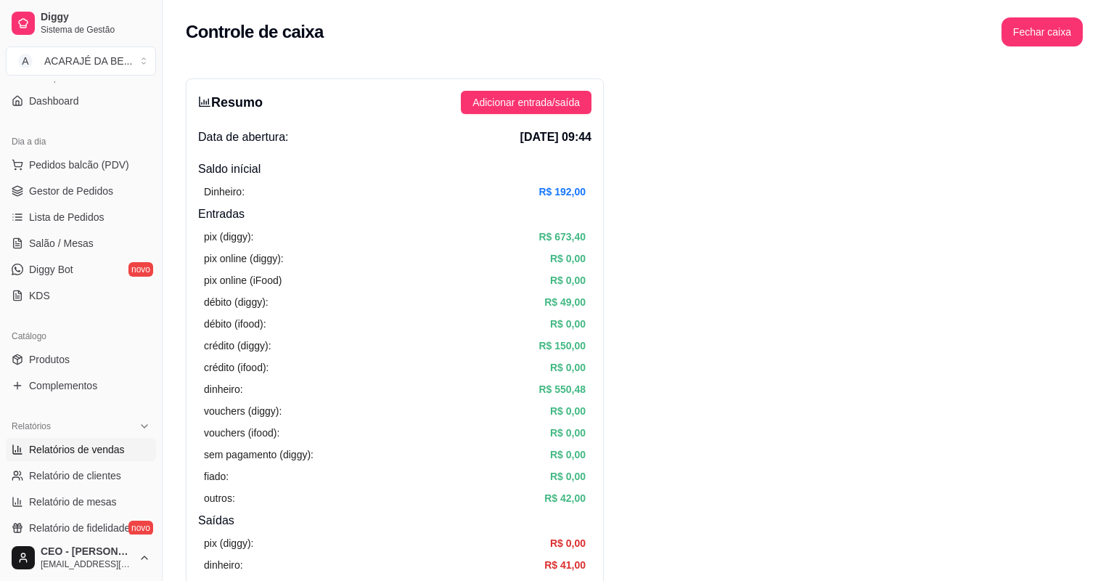
click at [123, 449] on link "Relatórios de vendas" at bounding box center [81, 449] width 150 height 23
select select "ALL"
select select "0"
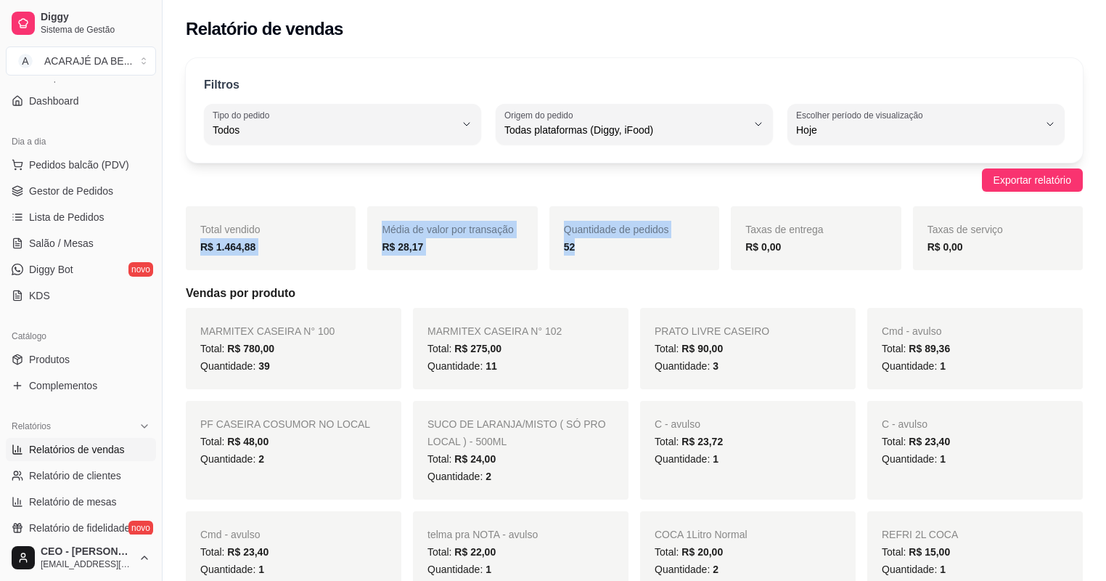
drag, startPoint x: 193, startPoint y: 253, endPoint x: 663, endPoint y: 258, distance: 469.6
click at [663, 258] on div "Total vendido R$ 1.464,88 Média de valor por transação R$ 28,17 Quantidade de p…" at bounding box center [634, 238] width 897 height 64
click at [263, 243] on div "R$ 1.464,88" at bounding box center [270, 246] width 141 height 17
drag, startPoint x: 177, startPoint y: 245, endPoint x: 822, endPoint y: 263, distance: 645.4
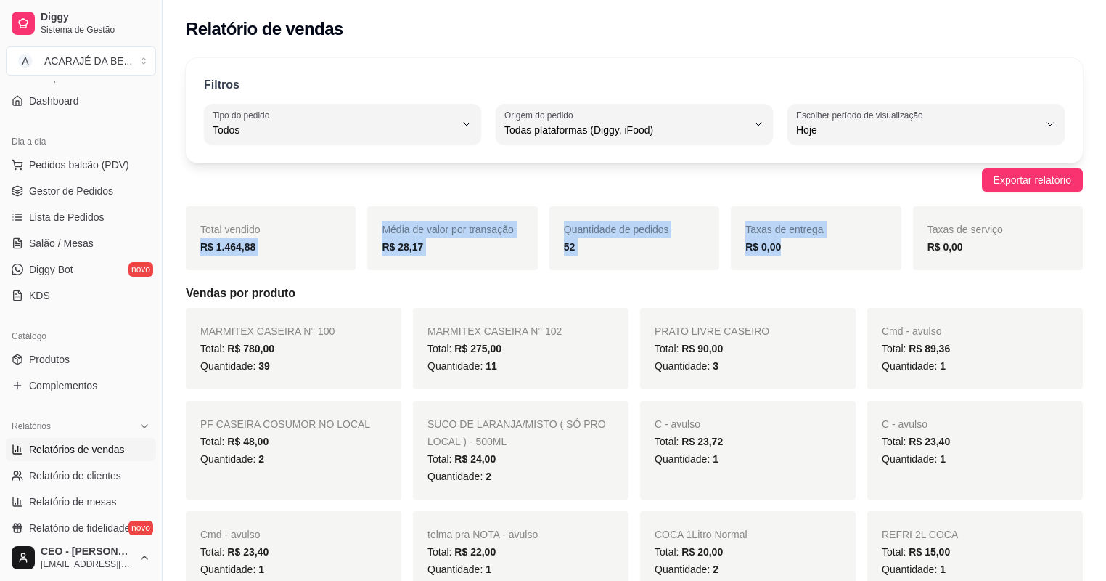
copy div "R$ 1.464,88 Média de valor por transação R$ 28,17 Quantidade de pedidos 52 Taxa…"
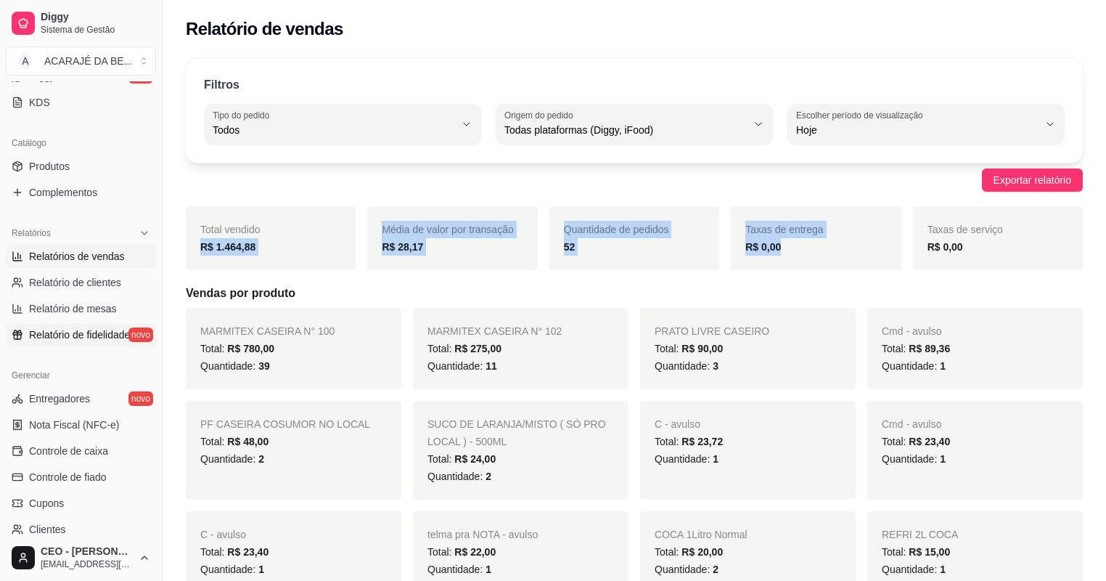
scroll to position [348, 0]
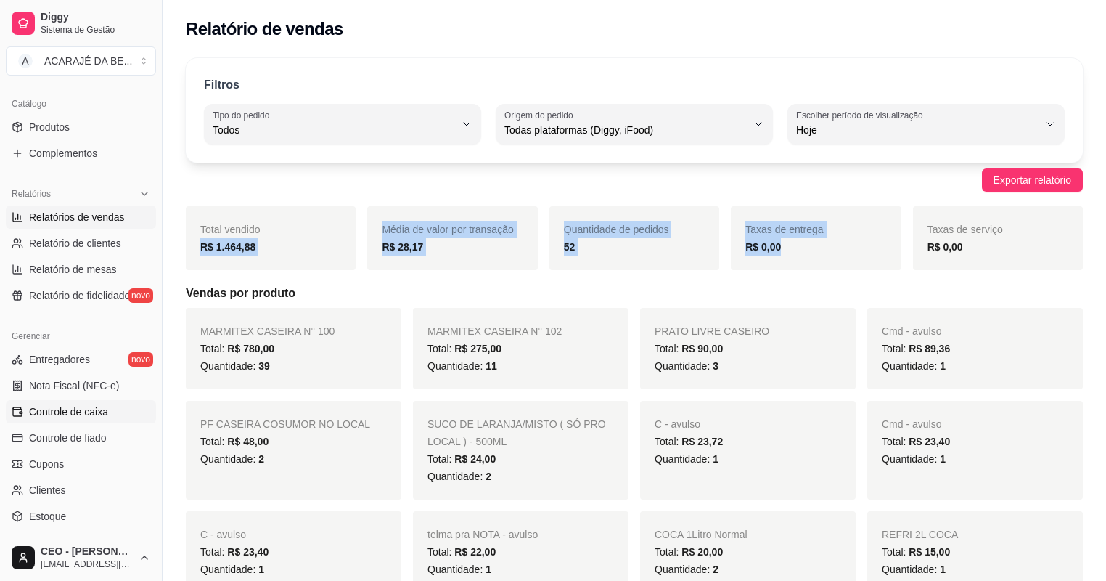
click at [89, 414] on span "Controle de caixa" at bounding box center [68, 411] width 79 height 15
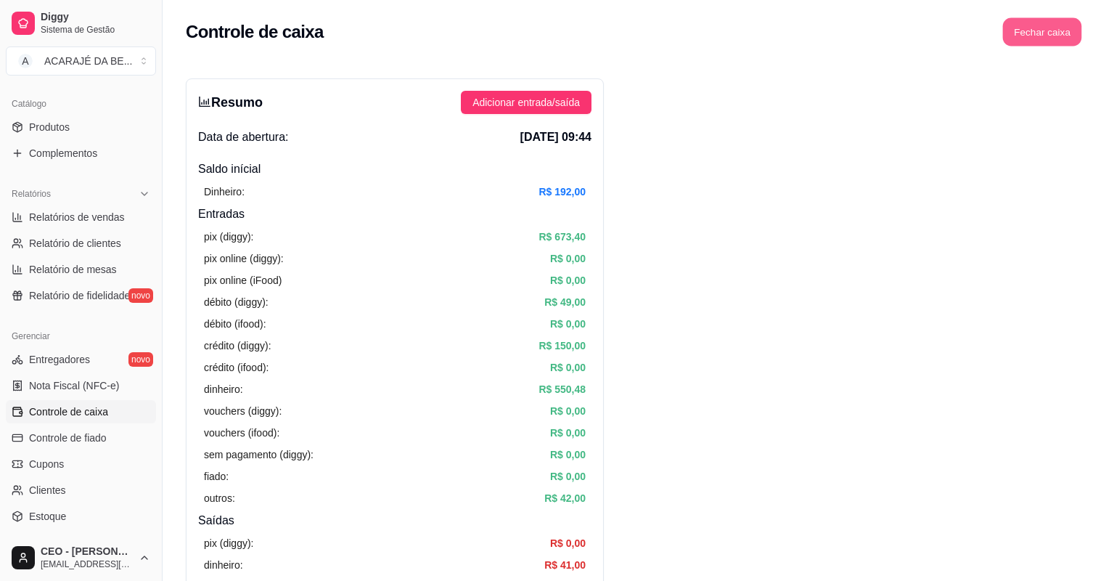
click at [1010, 30] on button "Fechar caixa" at bounding box center [1042, 32] width 79 height 28
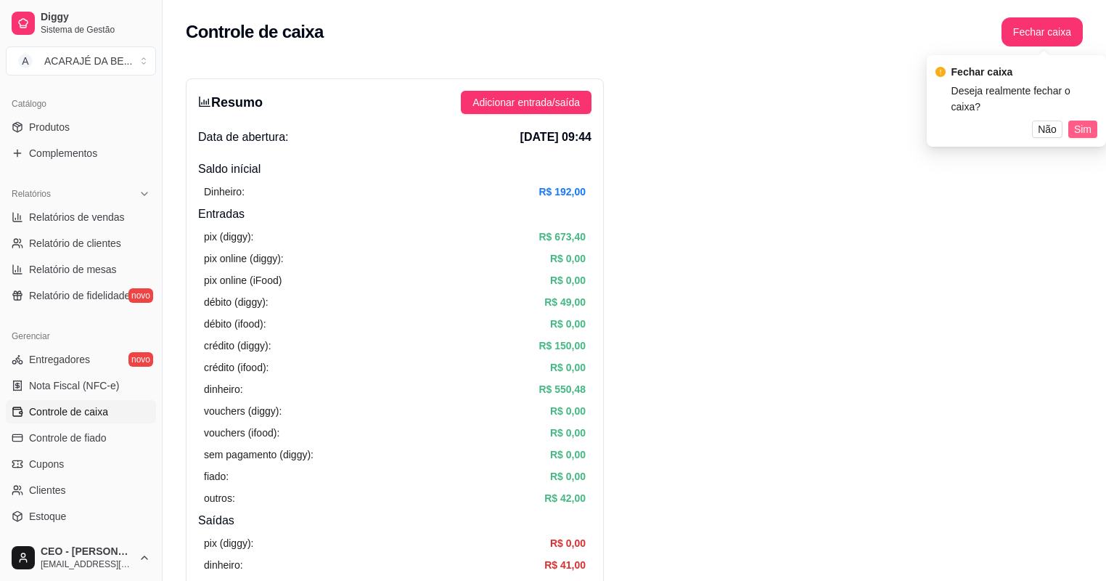
click at [1079, 121] on span "Sim" at bounding box center [1082, 129] width 17 height 16
